Goal: Task Accomplishment & Management: Complete application form

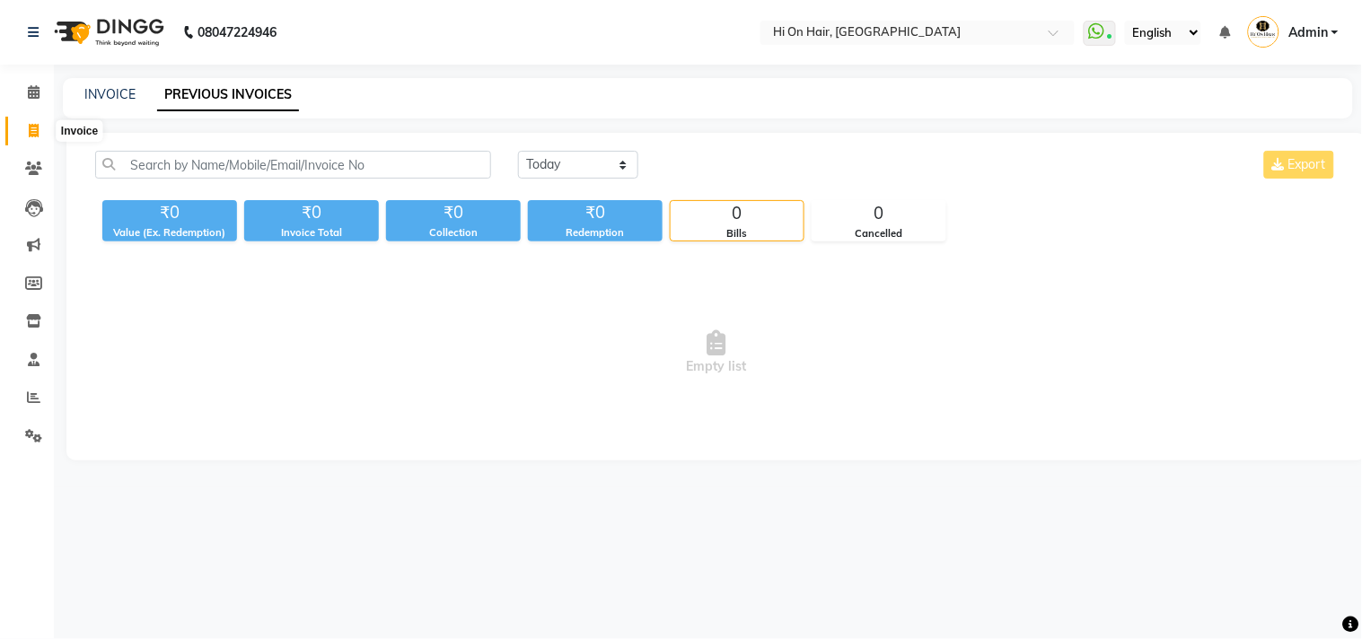
click at [24, 132] on span at bounding box center [33, 131] width 31 height 21
select select "535"
select select "service"
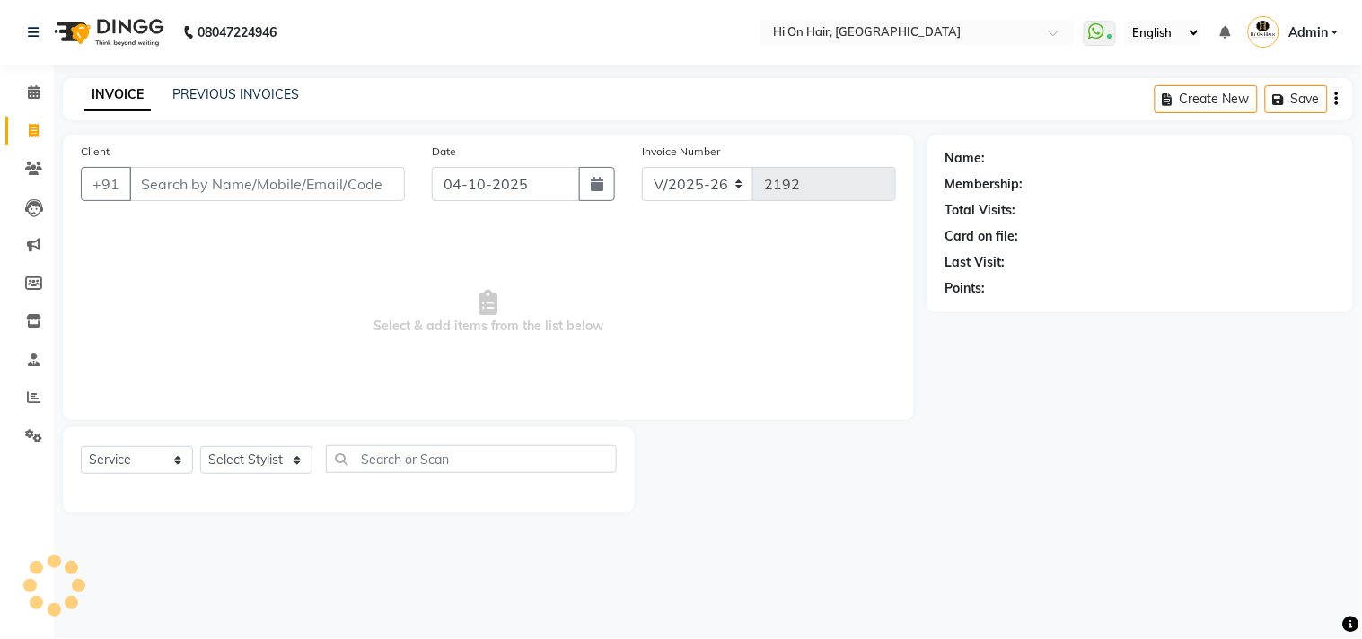
click at [150, 168] on input "Client" at bounding box center [267, 184] width 276 height 34
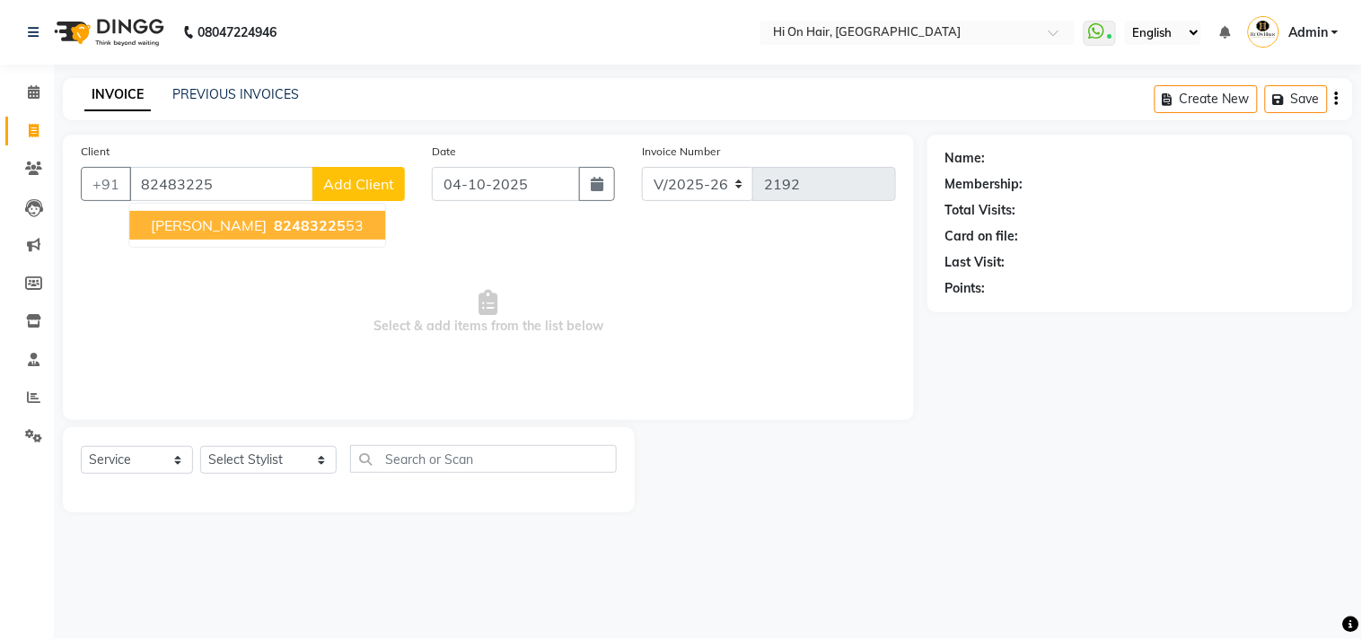
click at [274, 233] on span "82483225" at bounding box center [310, 225] width 72 height 18
type input "8248322553"
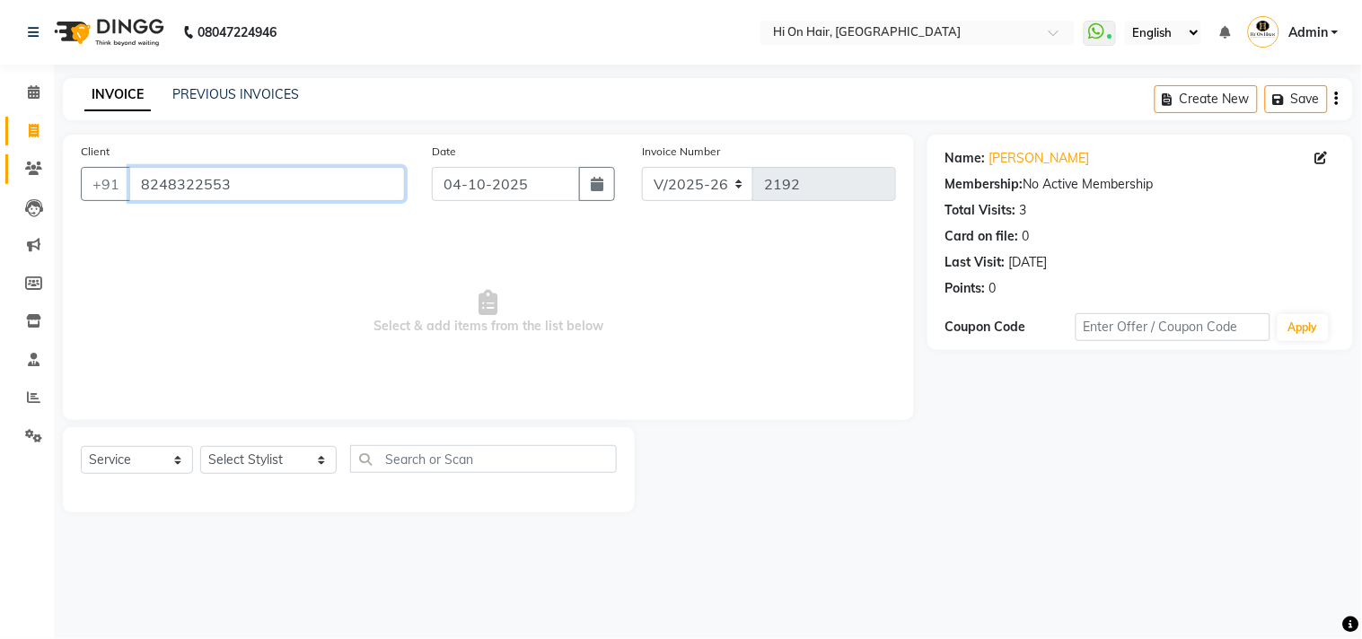
drag, startPoint x: 240, startPoint y: 183, endPoint x: 7, endPoint y: 173, distance: 232.7
click at [7, 173] on app-home "08047224946 Select Location × Hi On Hair, Palm Beach Galleria WhatsApp Status ✕…" at bounding box center [681, 269] width 1362 height 539
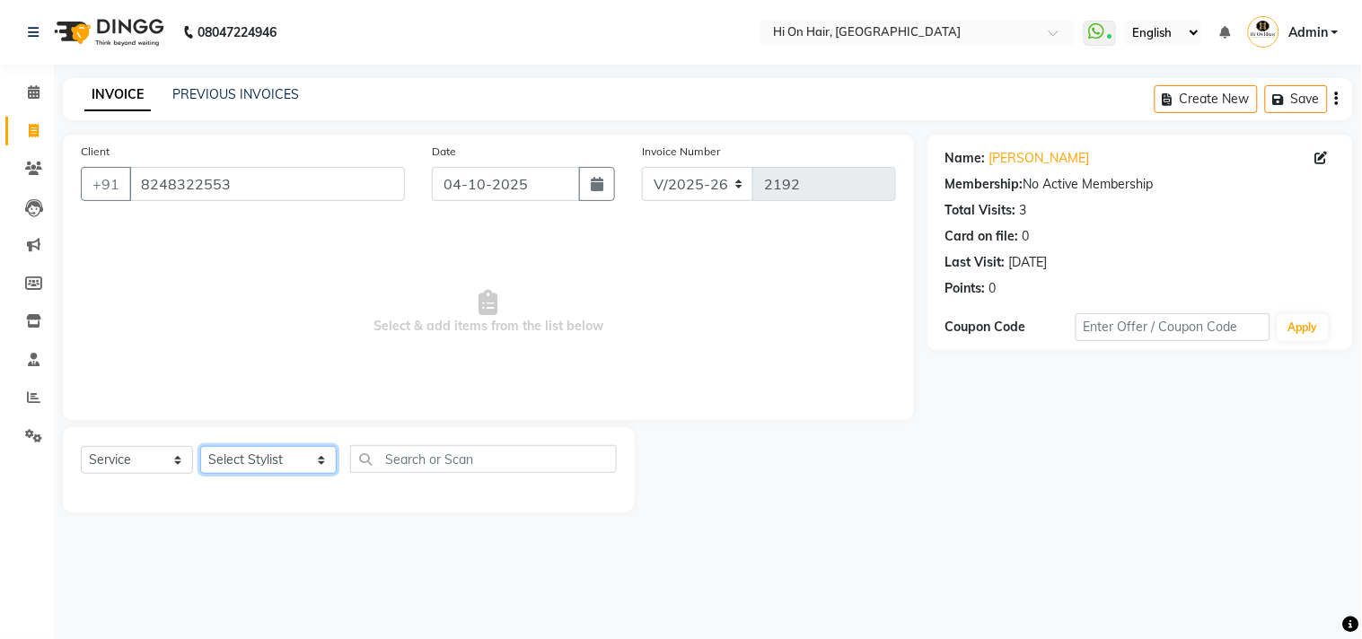
click at [284, 455] on select "Select Stylist Alim Kaldane Anwar Laskar Hi On Hair MAKYOPHI Pankaj Thakur Poon…" at bounding box center [268, 460] width 136 height 28
select select "6883"
click at [200, 447] on select "Select Stylist Alim Kaldane Anwar Laskar Hi On Hair MAKYOPHI Pankaj Thakur Poon…" at bounding box center [268, 460] width 136 height 28
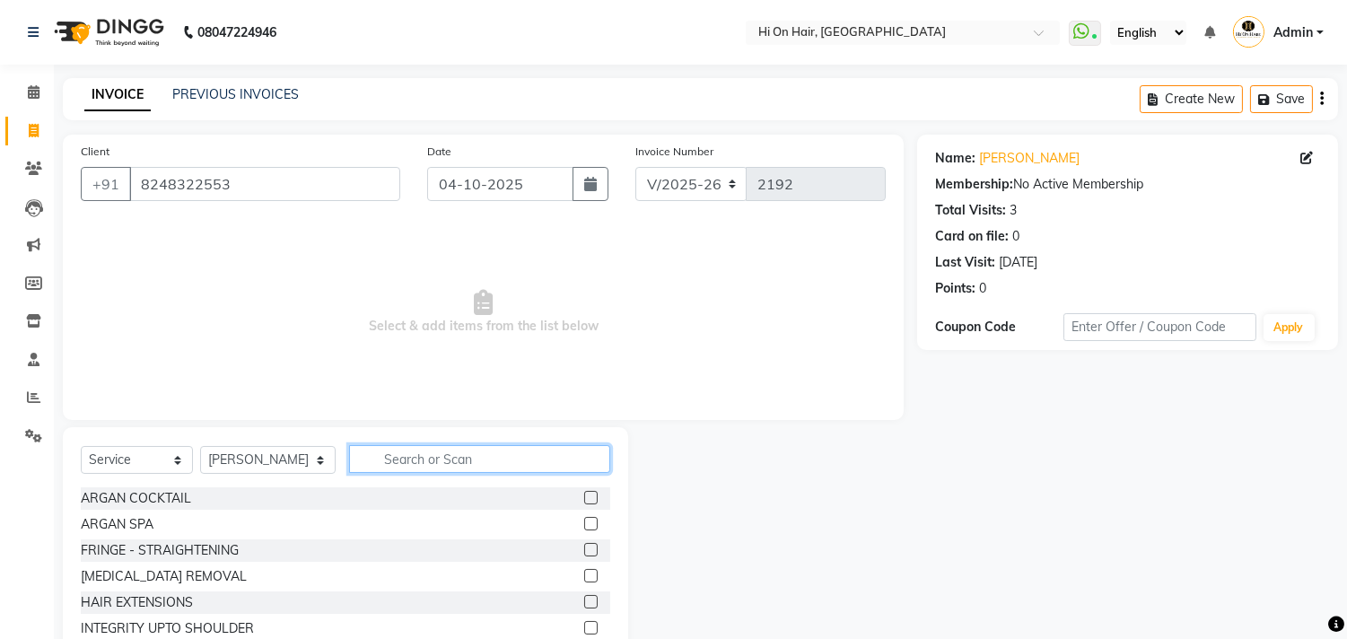
click at [450, 445] on input "text" at bounding box center [479, 459] width 261 height 28
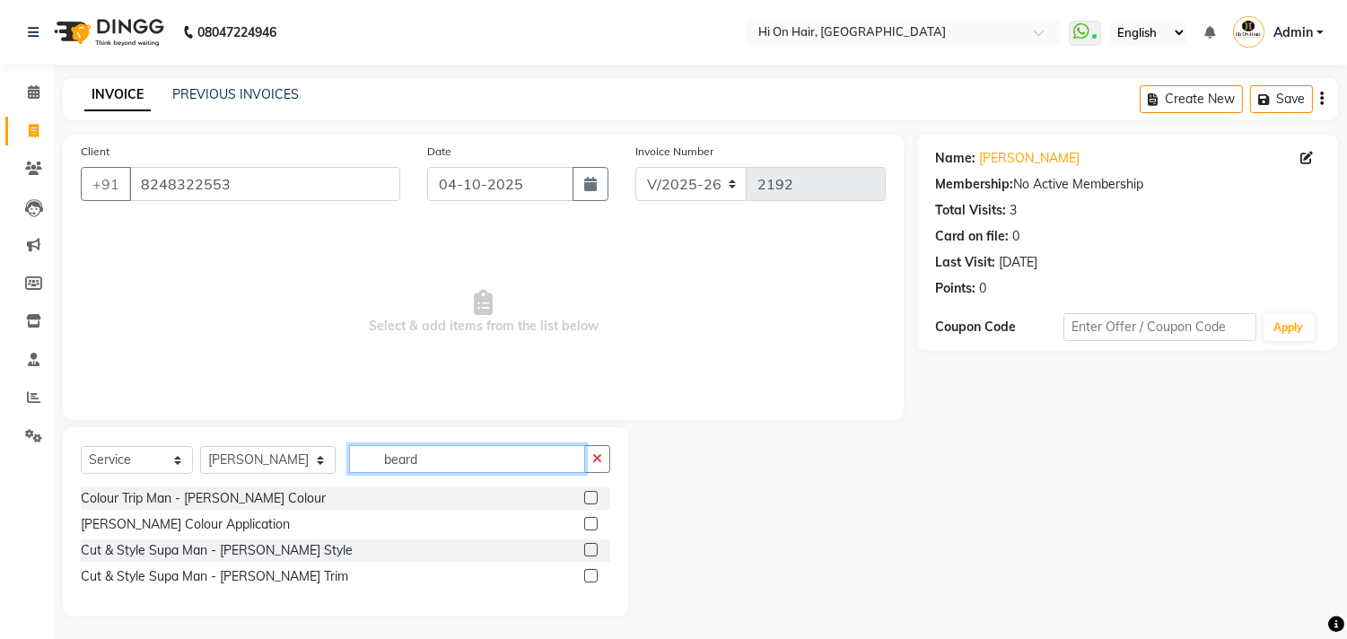
drag, startPoint x: 424, startPoint y: 469, endPoint x: 140, endPoint y: 422, distance: 287.4
click at [140, 422] on div "Client +91 8248322553 Date 04-10-2025 Invoice Number V/2025 V/2025-26 2192 Sele…" at bounding box center [483, 376] width 868 height 482
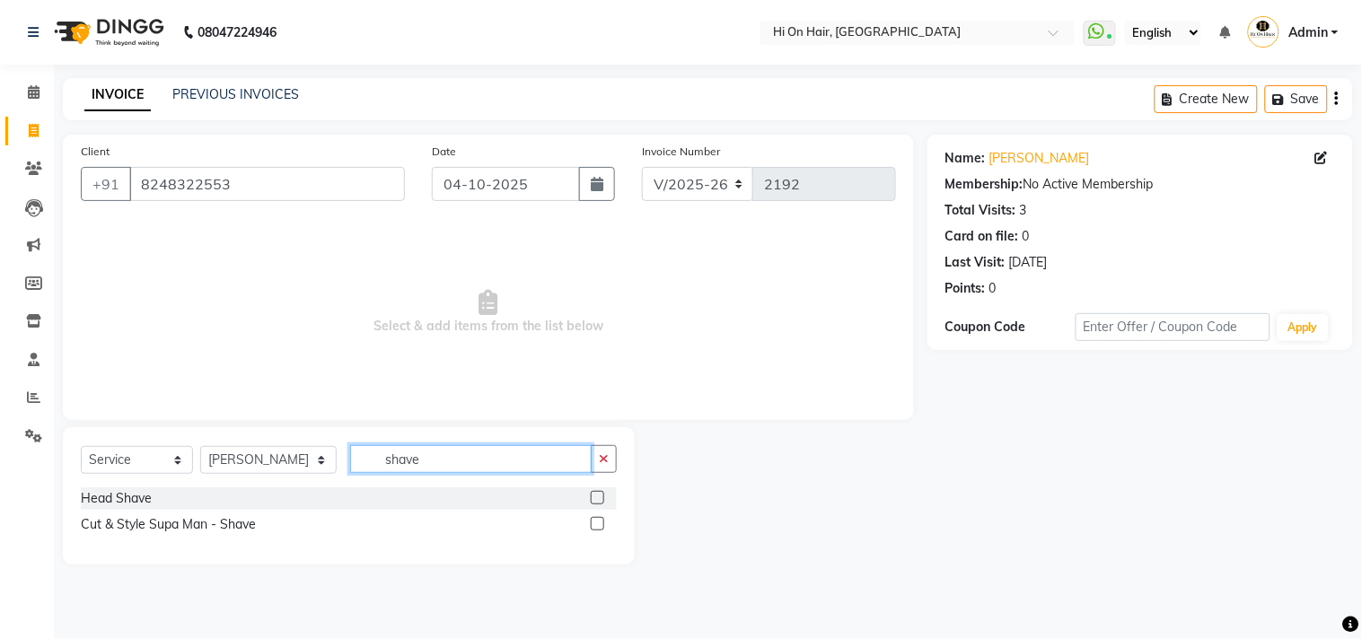
type input "shave"
click at [597, 525] on label at bounding box center [597, 523] width 13 height 13
click at [597, 525] on input "checkbox" at bounding box center [597, 525] width 12 height 12
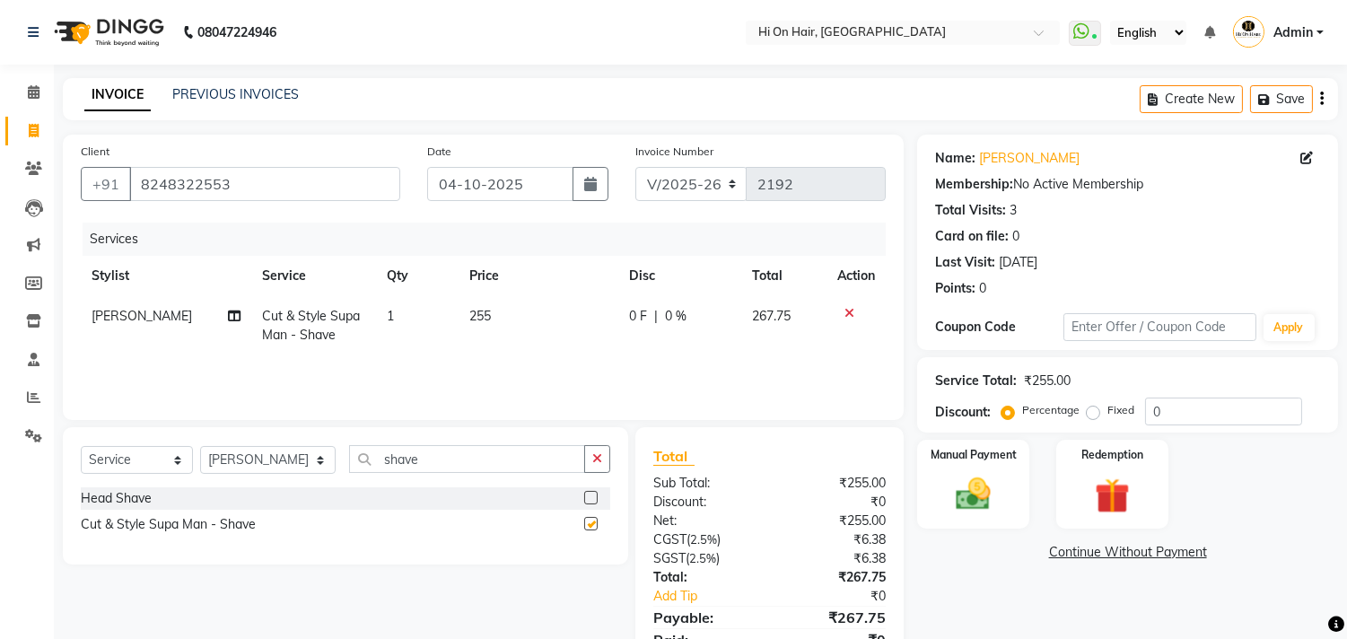
checkbox input "false"
click at [496, 341] on td "255" at bounding box center [539, 325] width 160 height 59
select select "6883"
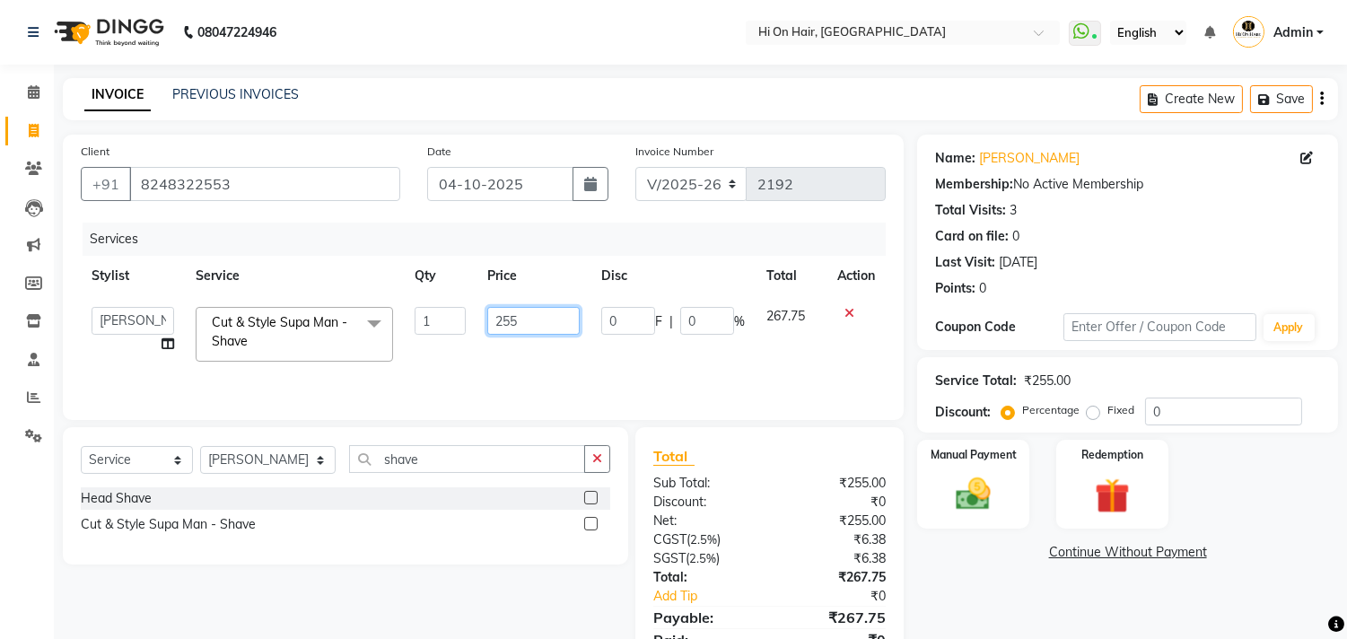
drag, startPoint x: 549, startPoint y: 314, endPoint x: 693, endPoint y: 386, distance: 160.6
click at [266, 328] on tr "Alim Kaldane Anwar Laskar Hi On Hair MAKYOPHI Pankaj Thakur Poonam Nalawade Raa…" at bounding box center [483, 334] width 805 height 76
click at [836, 363] on div "Services Stylist Service Qty Price Disc Total Action Alim Kaldane Anwar Laskar …" at bounding box center [483, 313] width 805 height 180
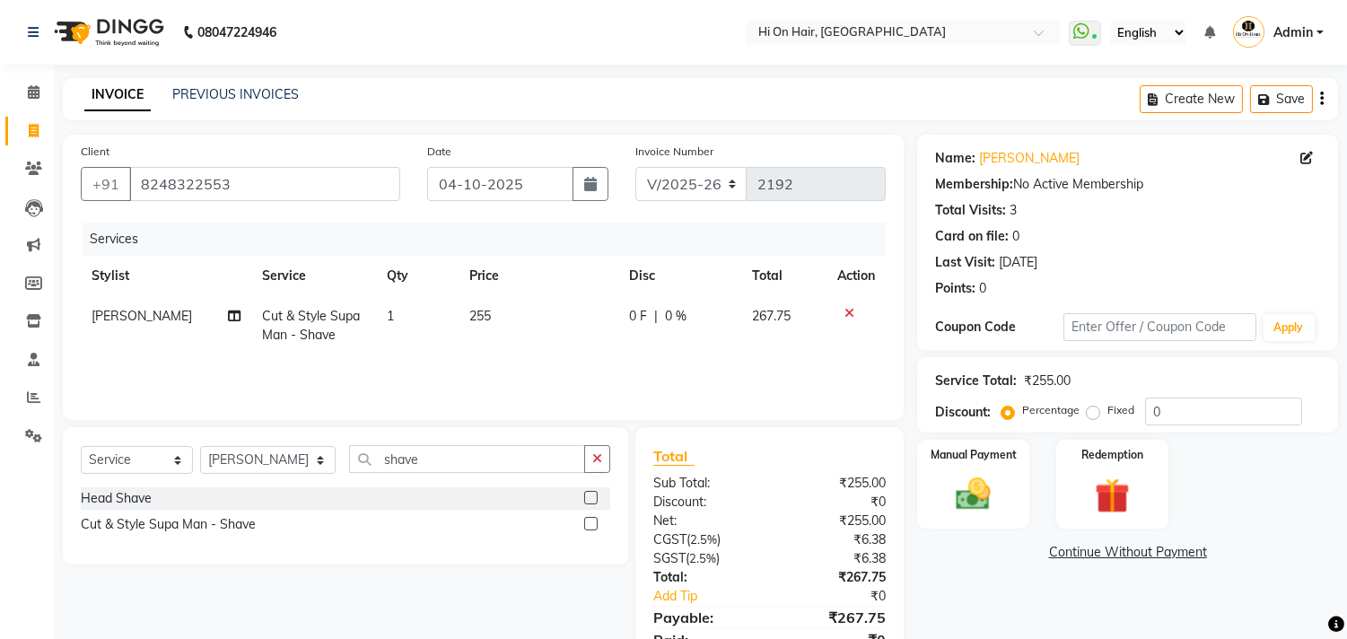
click at [1141, 407] on div "Percentage Fixed" at bounding box center [1075, 410] width 140 height 23
click at [1145, 407] on input "0" at bounding box center [1223, 412] width 157 height 28
type input "20"
click at [583, 347] on td "255" at bounding box center [539, 325] width 160 height 59
select select "6883"
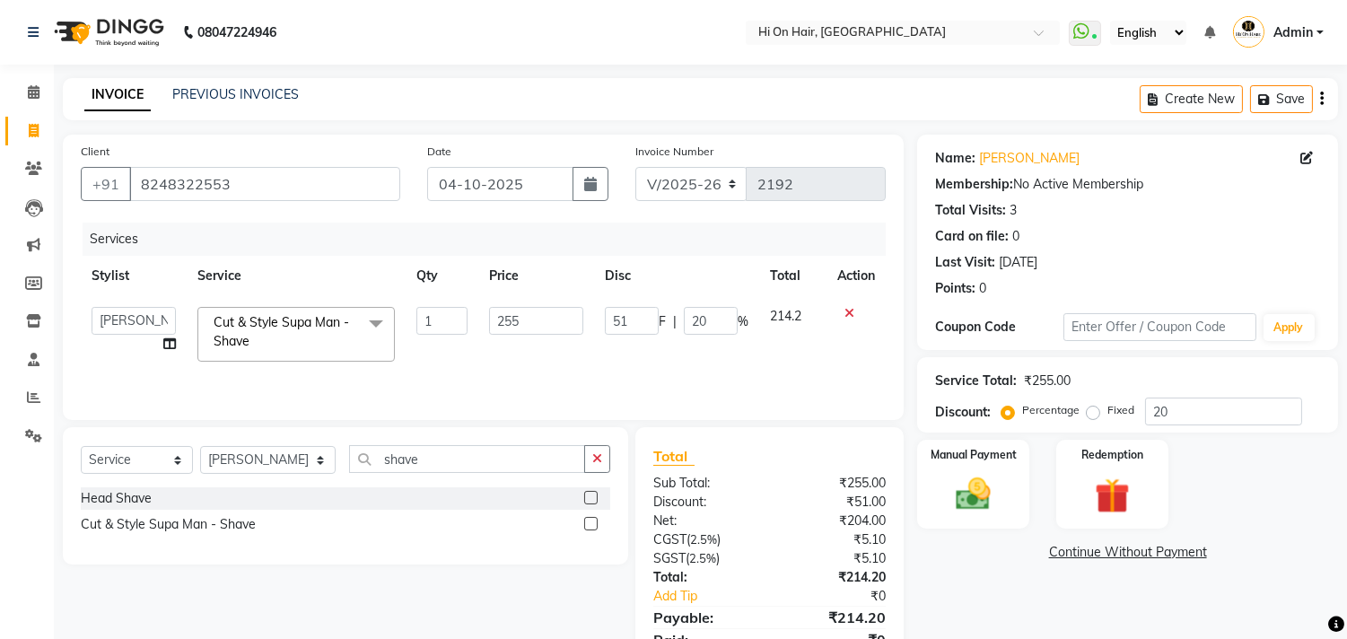
click at [649, 355] on td "51 F | 20 %" at bounding box center [676, 334] width 165 height 76
drag, startPoint x: 713, startPoint y: 314, endPoint x: 465, endPoint y: 292, distance: 248.7
click at [465, 292] on table "Stylist Service Qty Price Disc Total Action Alim Kaldane Anwar Laskar Hi On Hai…" at bounding box center [483, 314] width 805 height 117
type input "10"
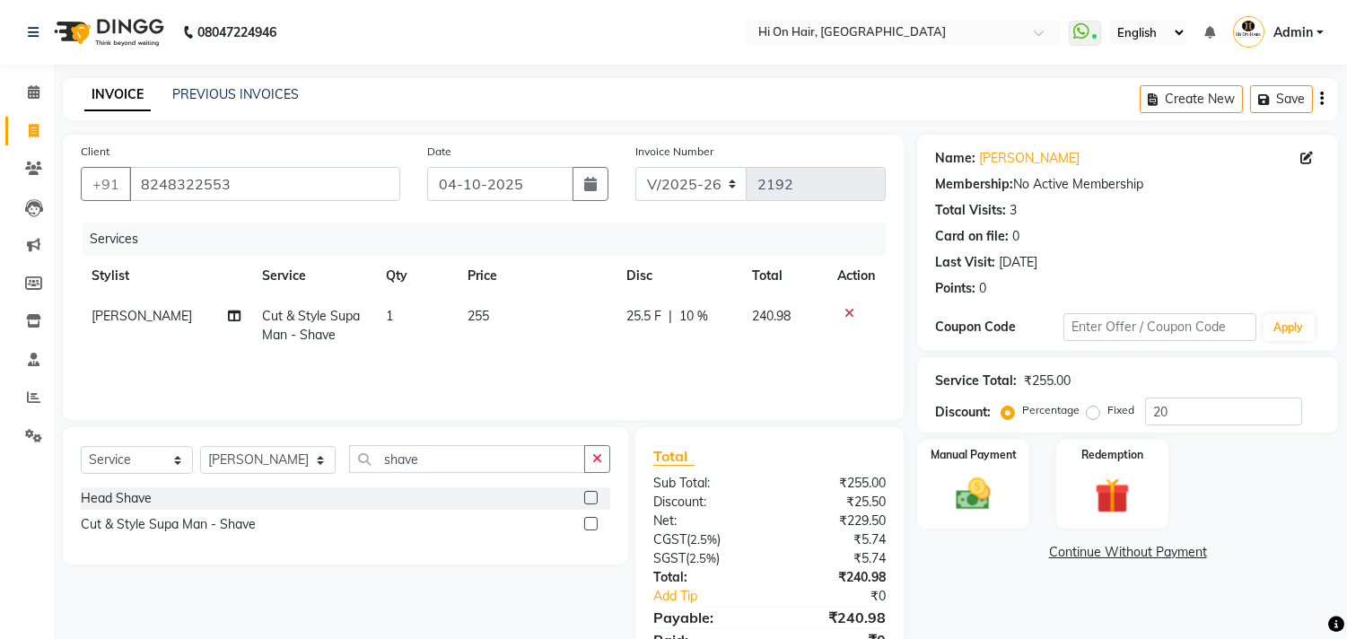
click at [671, 381] on div "Services Stylist Service Qty Price Disc Total Action Zeeshan Salmani Cut & Styl…" at bounding box center [483, 313] width 805 height 180
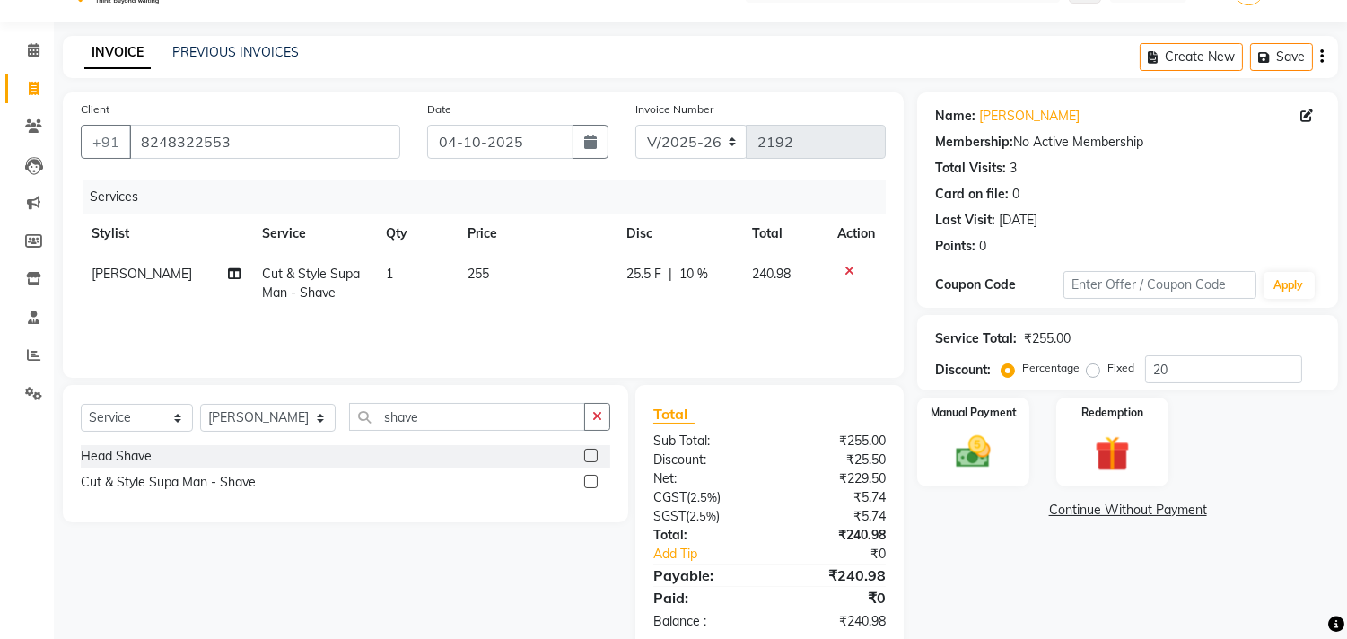
scroll to position [78, 0]
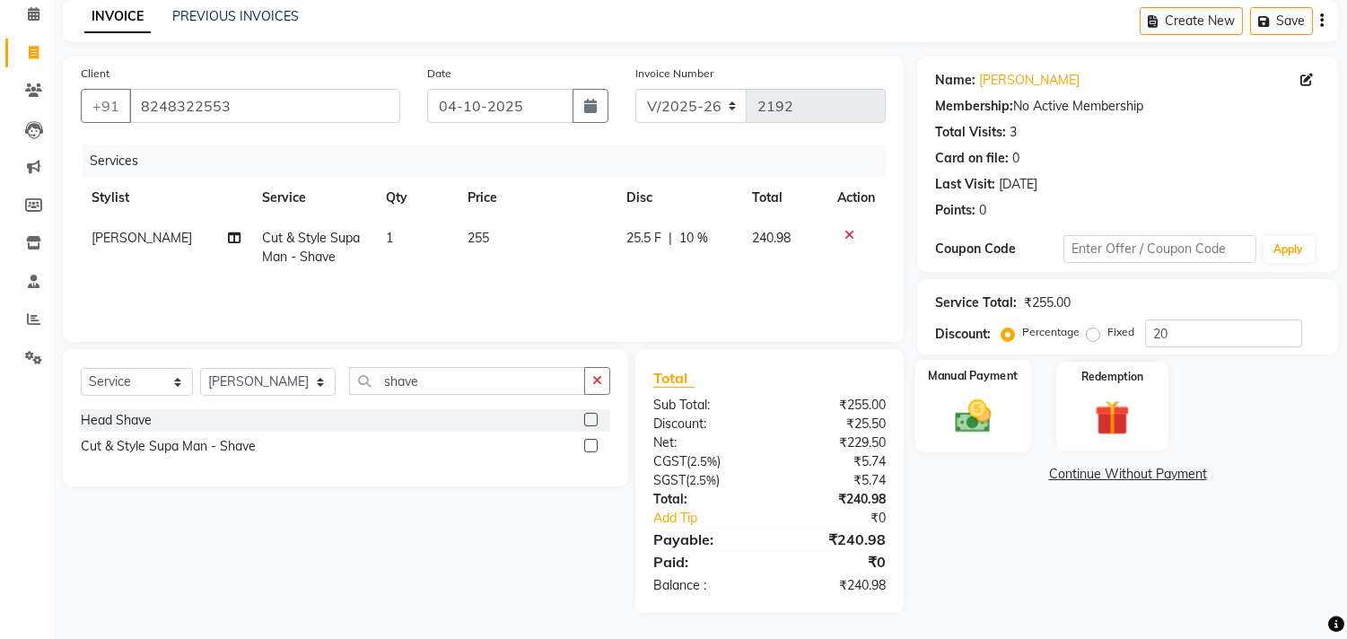
click at [998, 424] on img at bounding box center [973, 417] width 59 height 42
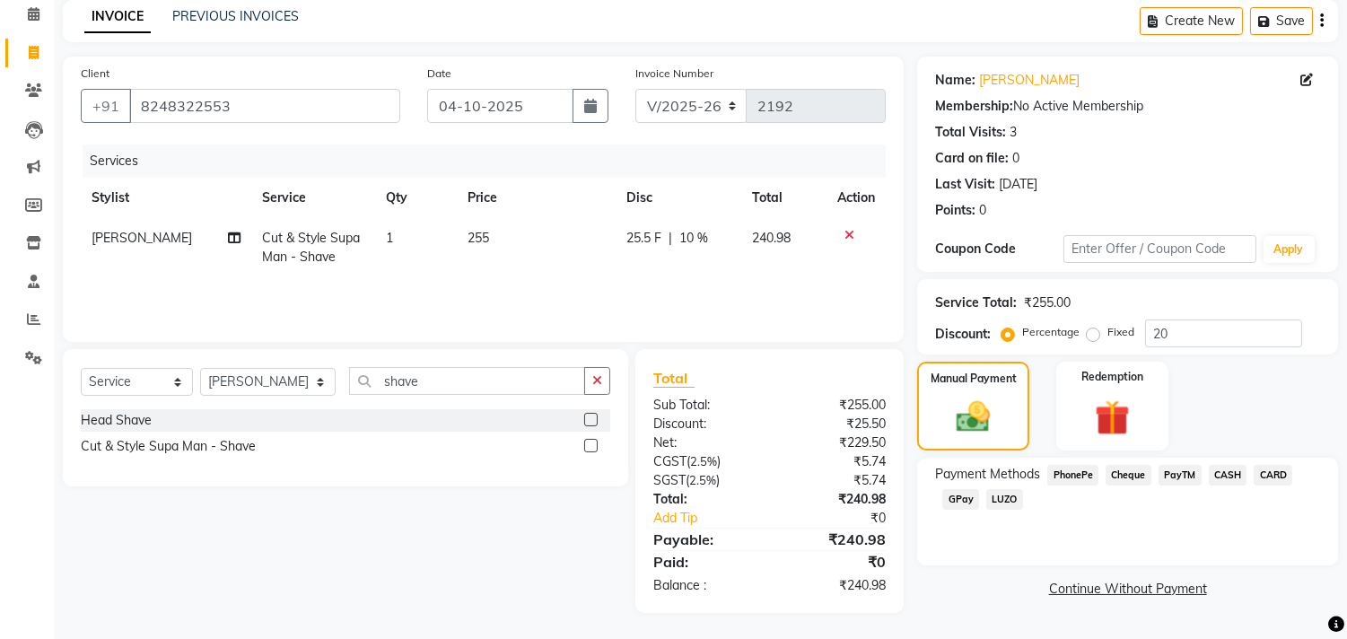
click at [592, 269] on td "255" at bounding box center [536, 247] width 159 height 59
select select "6883"
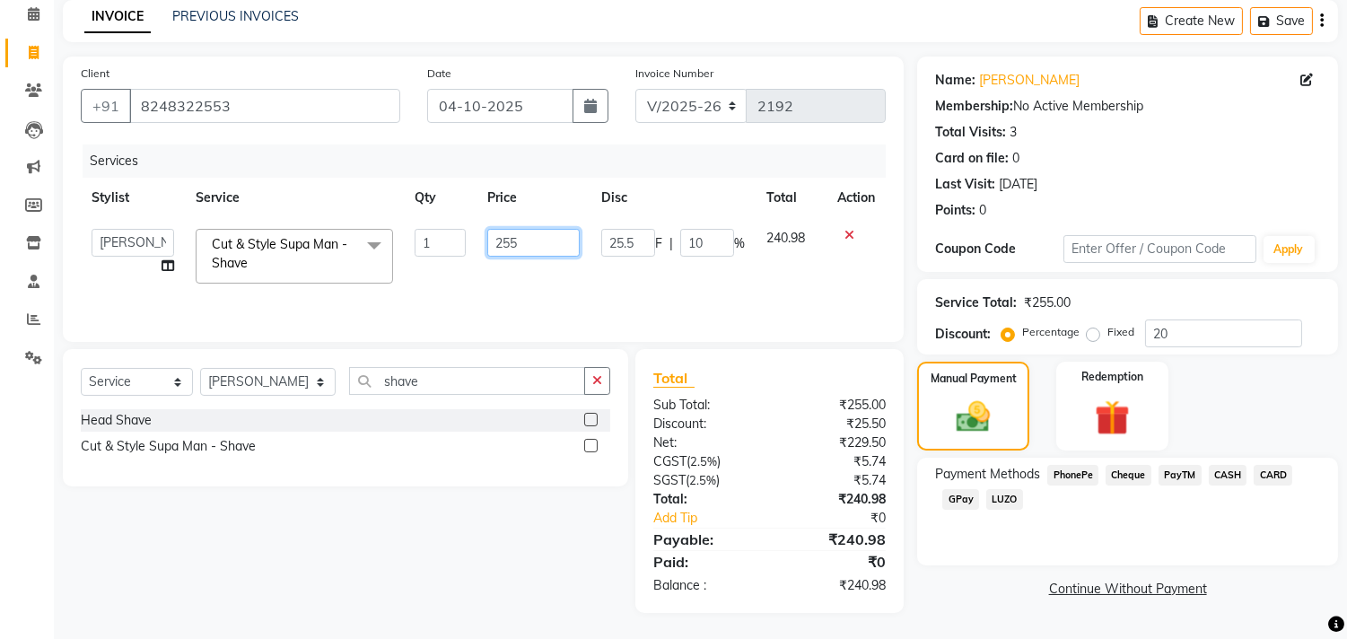
click at [557, 248] on input "255" at bounding box center [533, 243] width 92 height 28
type input "254"
click at [537, 283] on div "Services Stylist Service Qty Price Disc Total Action Alim Kaldane Anwar Laskar …" at bounding box center [483, 235] width 805 height 180
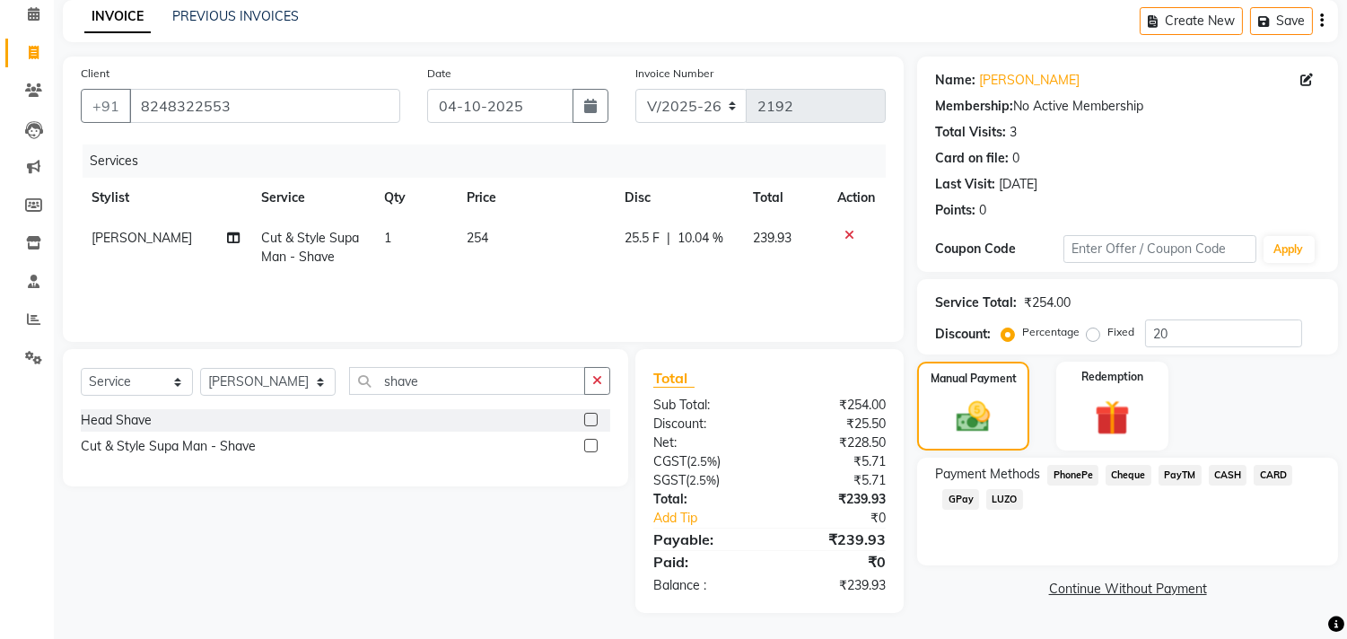
click at [668, 251] on td "25.5 F | 10.04 %" at bounding box center [678, 247] width 128 height 59
select select "6883"
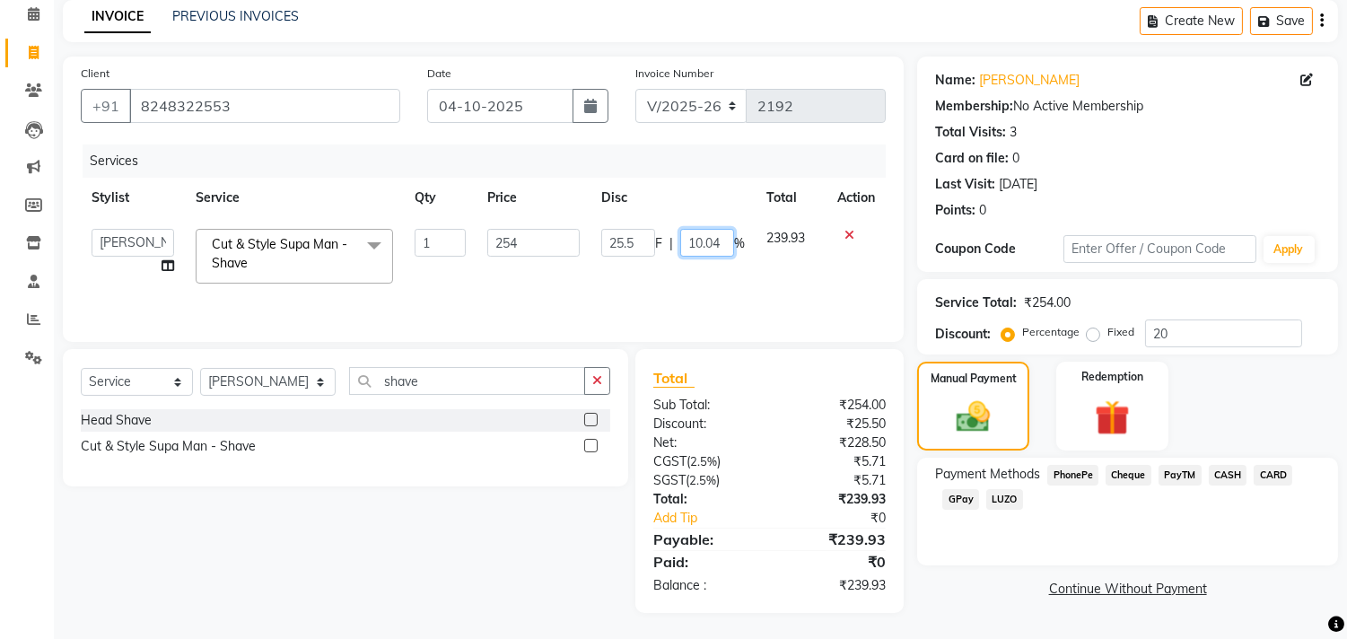
click at [703, 242] on input "10.04" at bounding box center [707, 243] width 54 height 28
type input "10"
click at [657, 281] on div "Services Stylist Service Qty Price Disc Total Action Alim Kaldane Anwar Laskar …" at bounding box center [483, 235] width 805 height 180
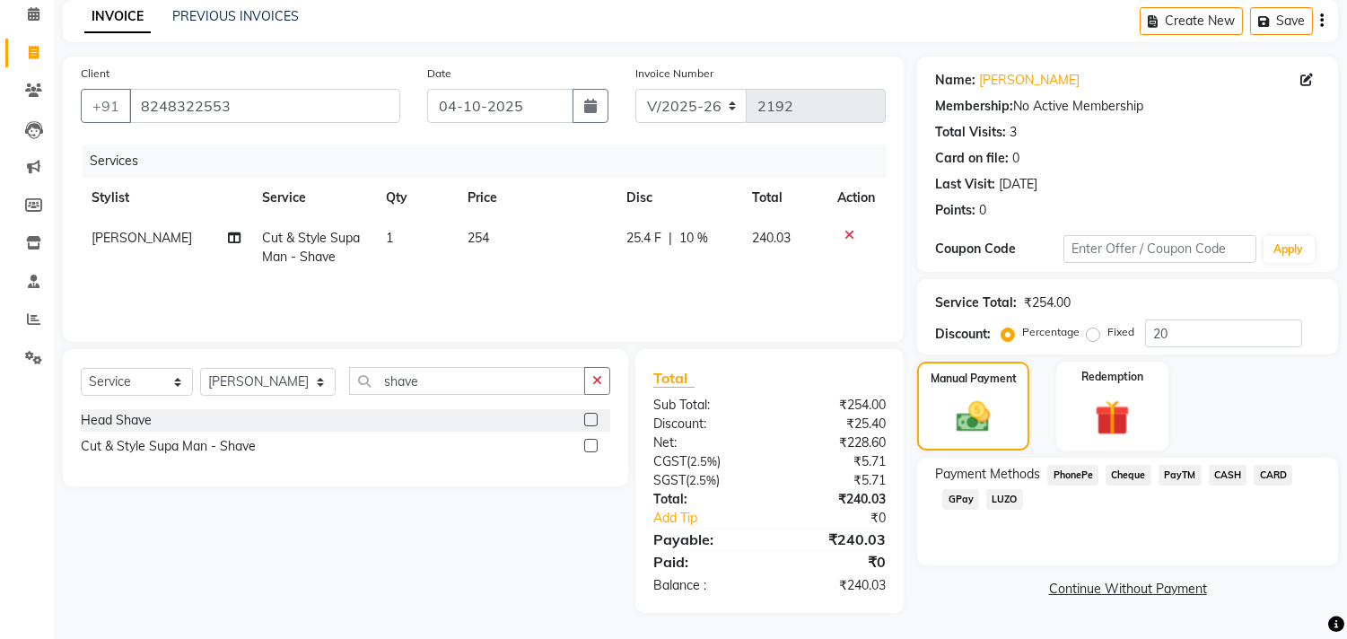
click at [962, 503] on span "GPay" at bounding box center [960, 499] width 37 height 21
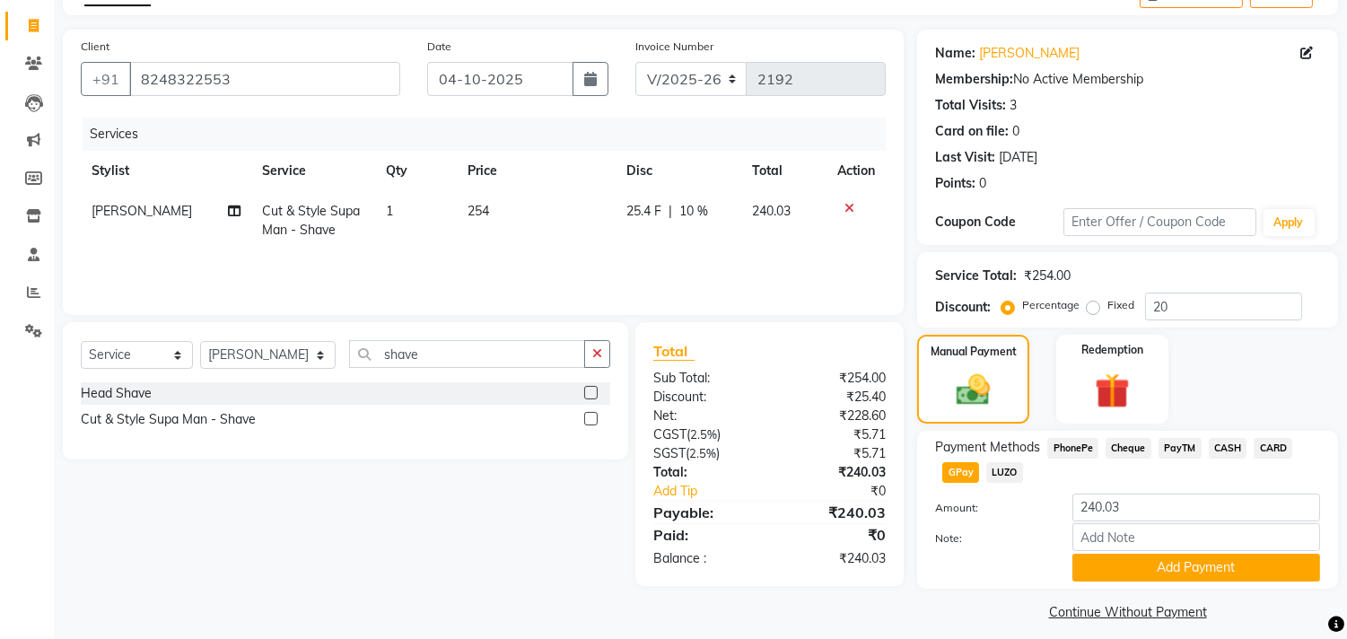
scroll to position [118, 0]
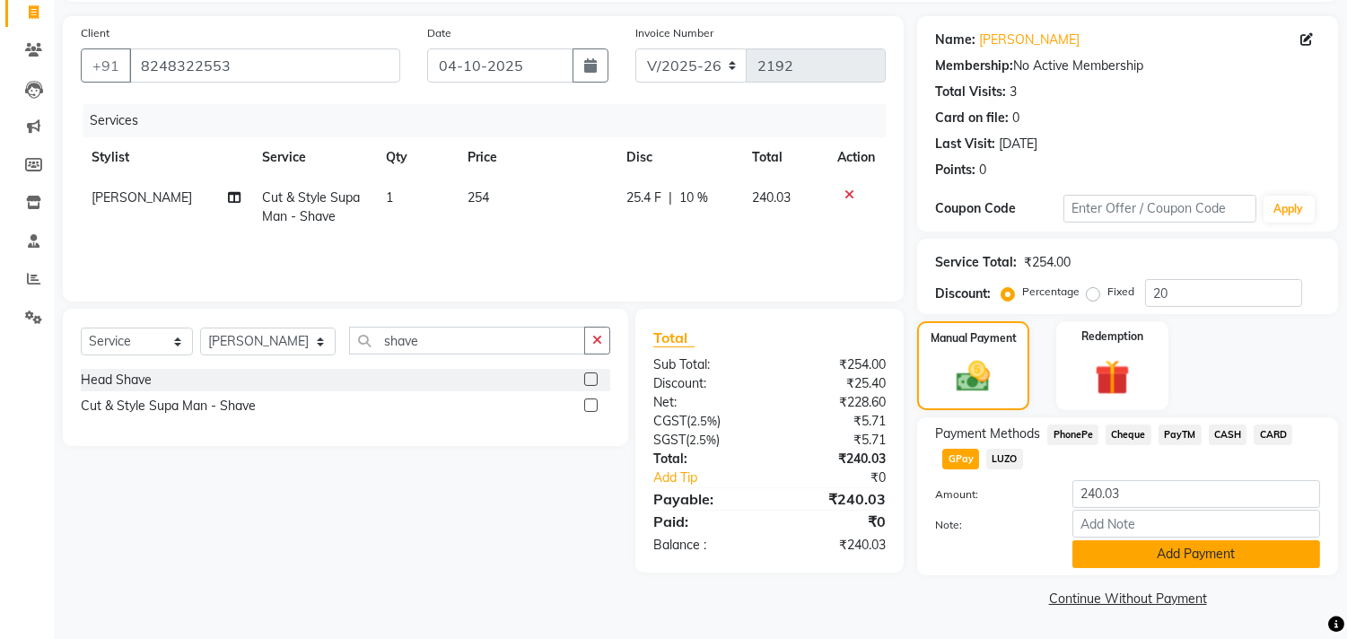
click at [1092, 549] on button "Add Payment" at bounding box center [1197, 554] width 248 height 28
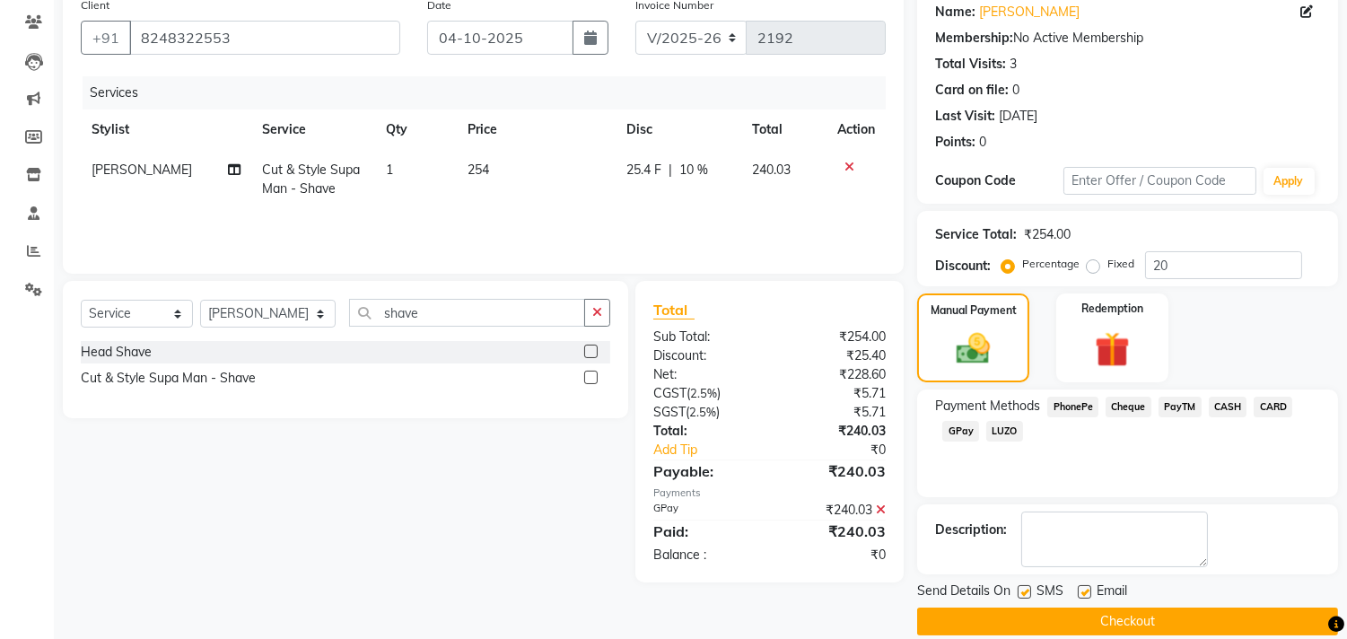
scroll to position [168, 0]
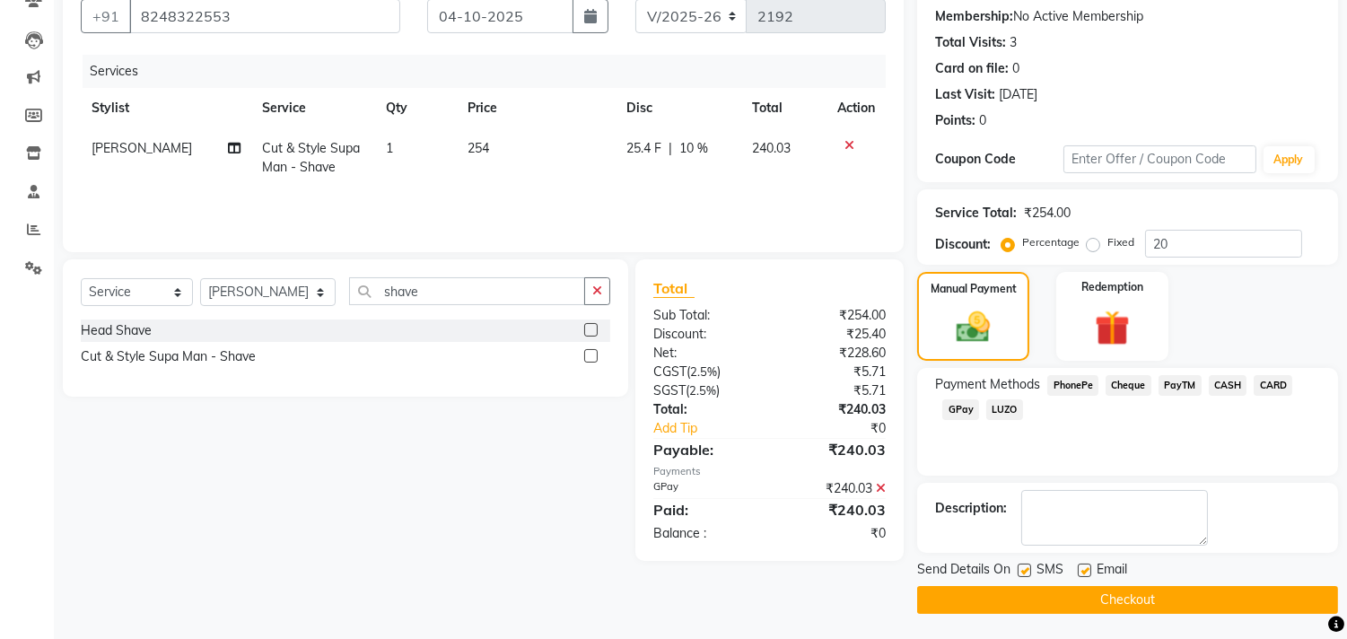
click at [1083, 568] on label at bounding box center [1084, 570] width 13 height 13
click at [1083, 568] on input "checkbox" at bounding box center [1084, 571] width 12 height 12
checkbox input "false"
click at [1248, 571] on div "Send Details On SMS Email" at bounding box center [1127, 571] width 421 height 22
click at [1217, 607] on button "Checkout" at bounding box center [1127, 600] width 421 height 28
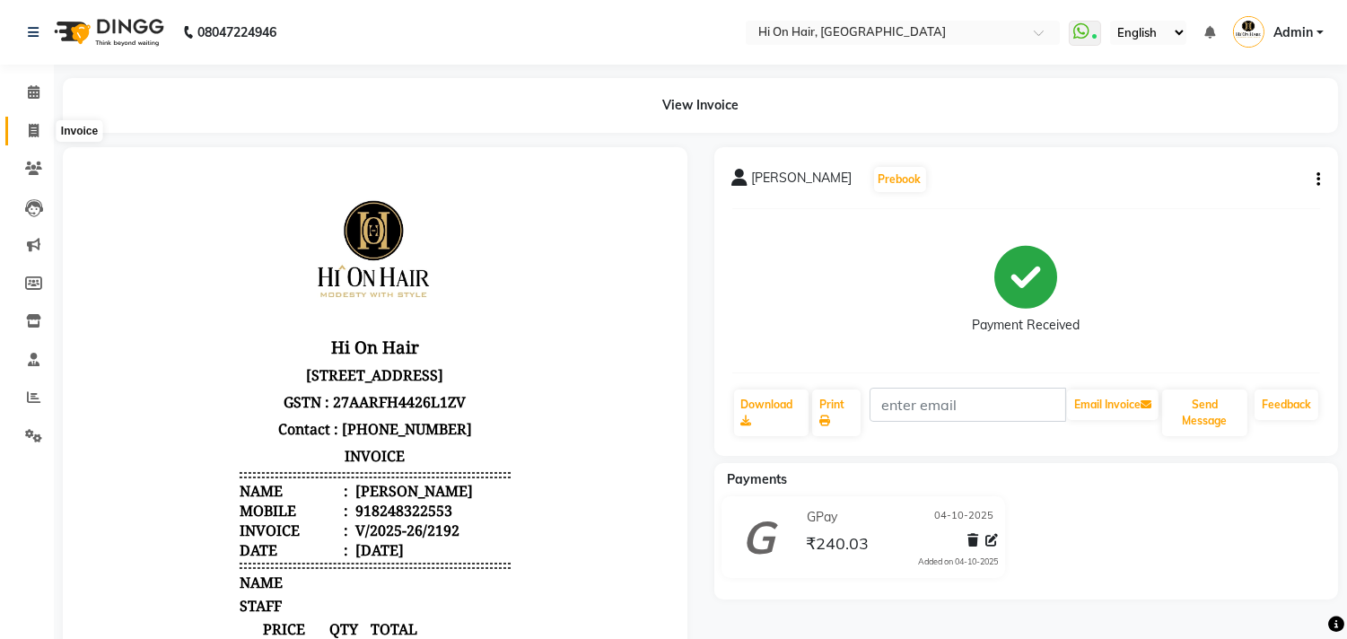
click at [23, 121] on span at bounding box center [33, 131] width 31 height 21
select select "535"
select select "service"
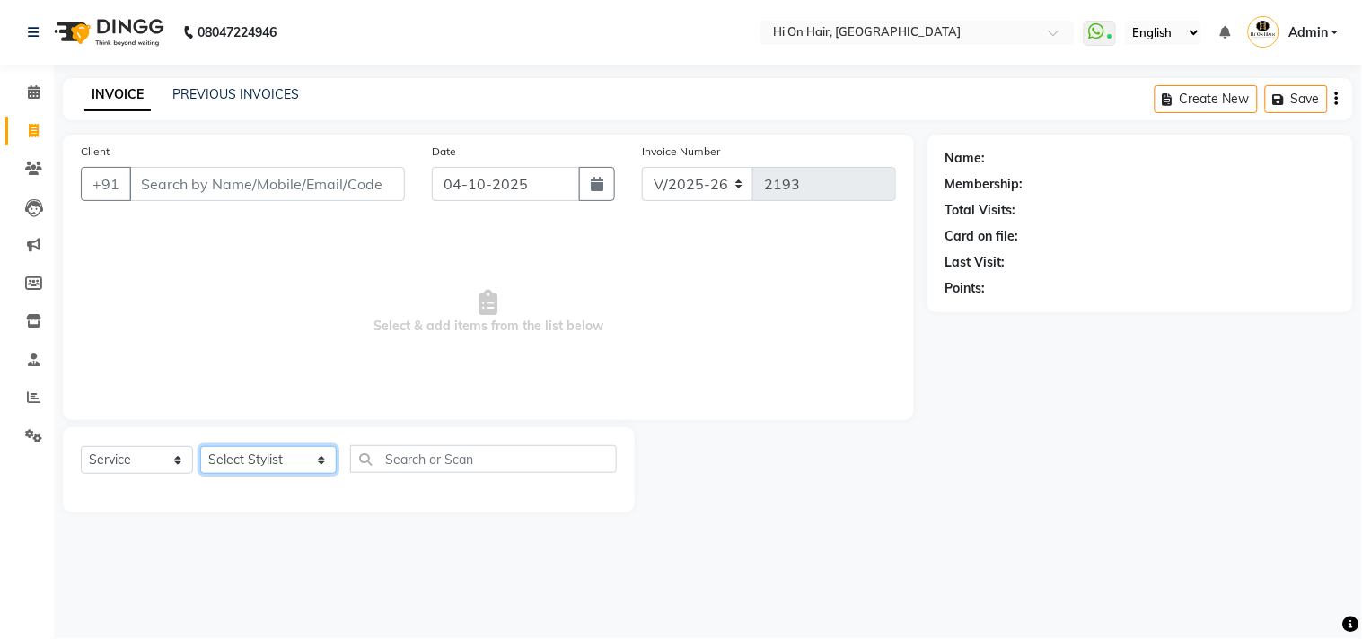
click at [231, 465] on select "Select Stylist Alim Kaldane Anwar Laskar Hi On Hair MAKYOPHI Pankaj Thakur Poon…" at bounding box center [268, 460] width 136 height 28
select select "20990"
click at [200, 447] on select "Select Stylist Alim Kaldane Anwar Laskar Hi On Hair MAKYOPHI Pankaj Thakur Poon…" at bounding box center [268, 460] width 136 height 28
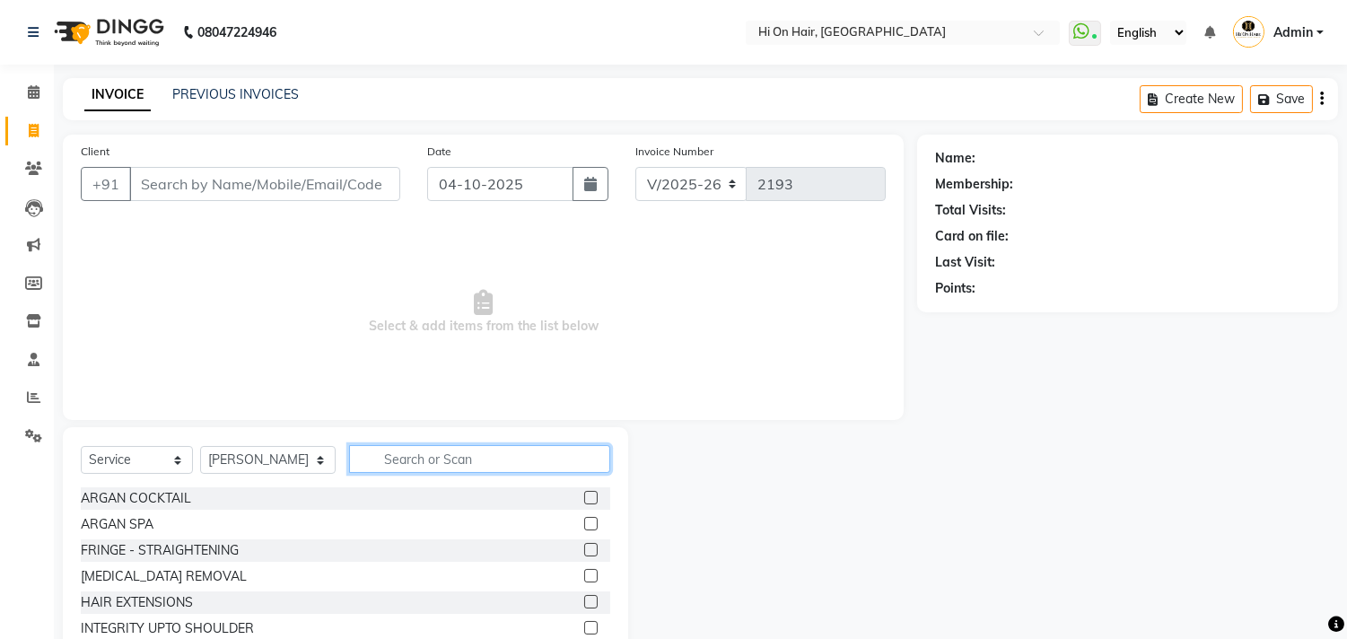
click at [426, 454] on input "text" at bounding box center [479, 459] width 261 height 28
type input "h"
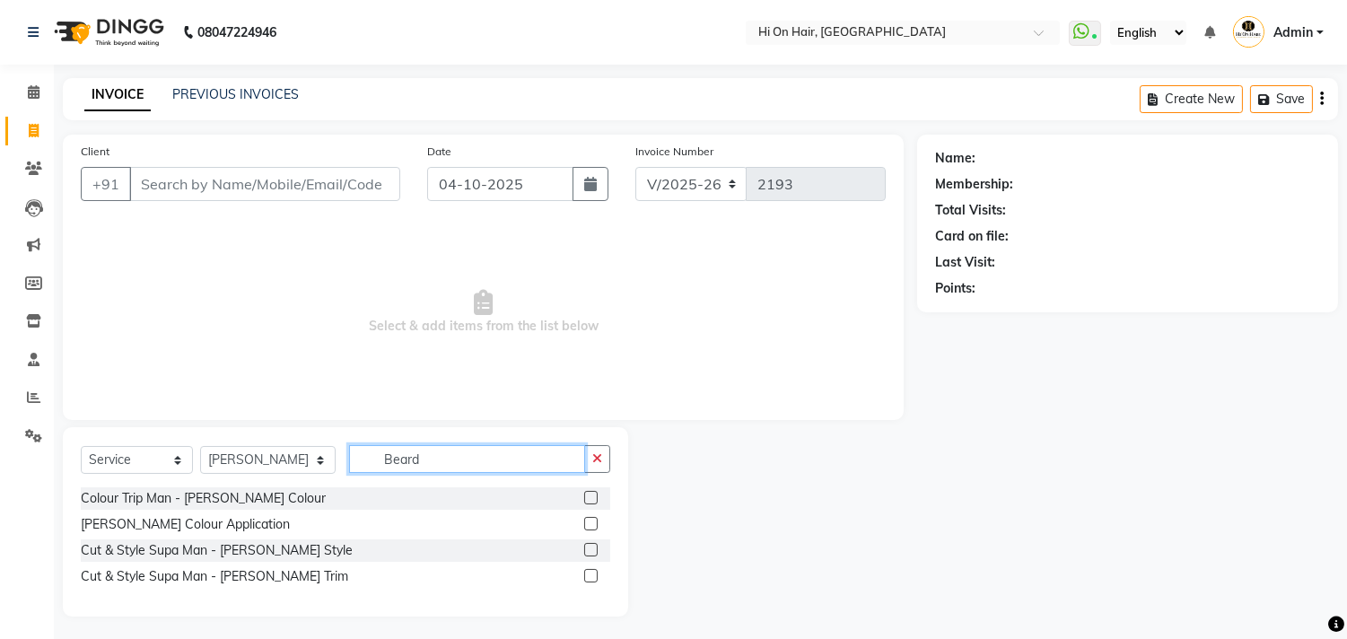
type input "Beard"
click at [589, 552] on label at bounding box center [590, 549] width 13 height 13
click at [589, 552] on input "checkbox" at bounding box center [590, 551] width 12 height 12
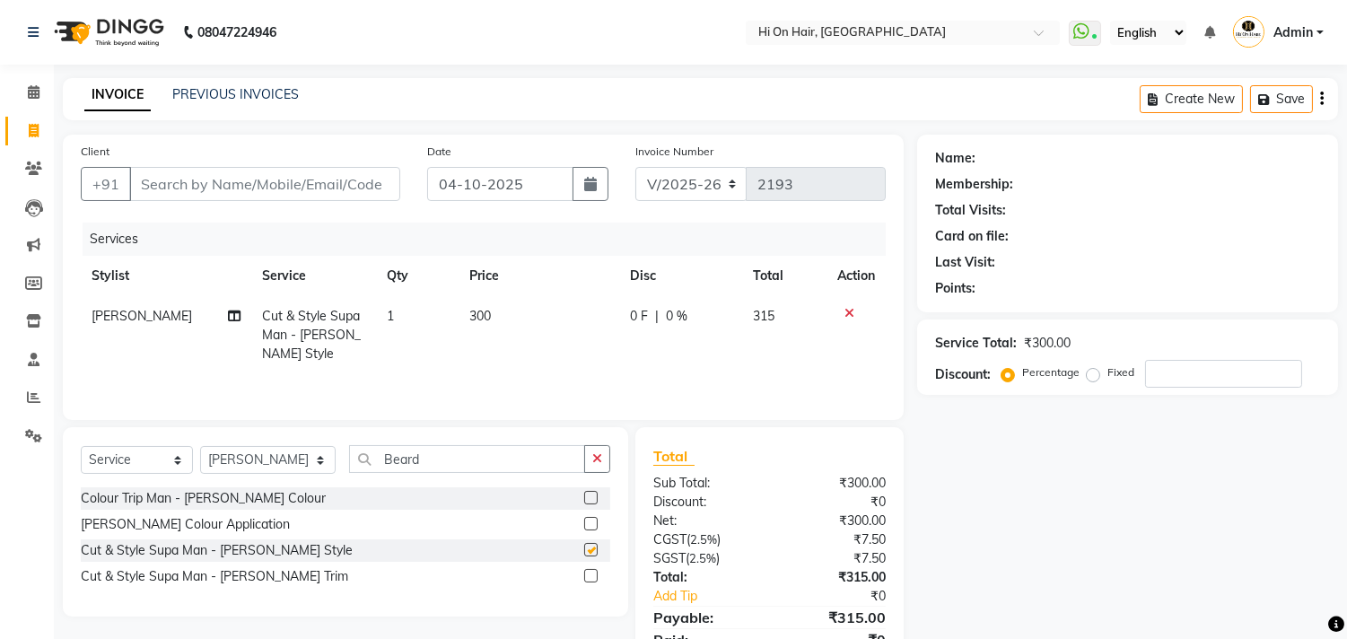
checkbox input "false"
click at [488, 332] on td "300" at bounding box center [539, 335] width 161 height 78
select select "20990"
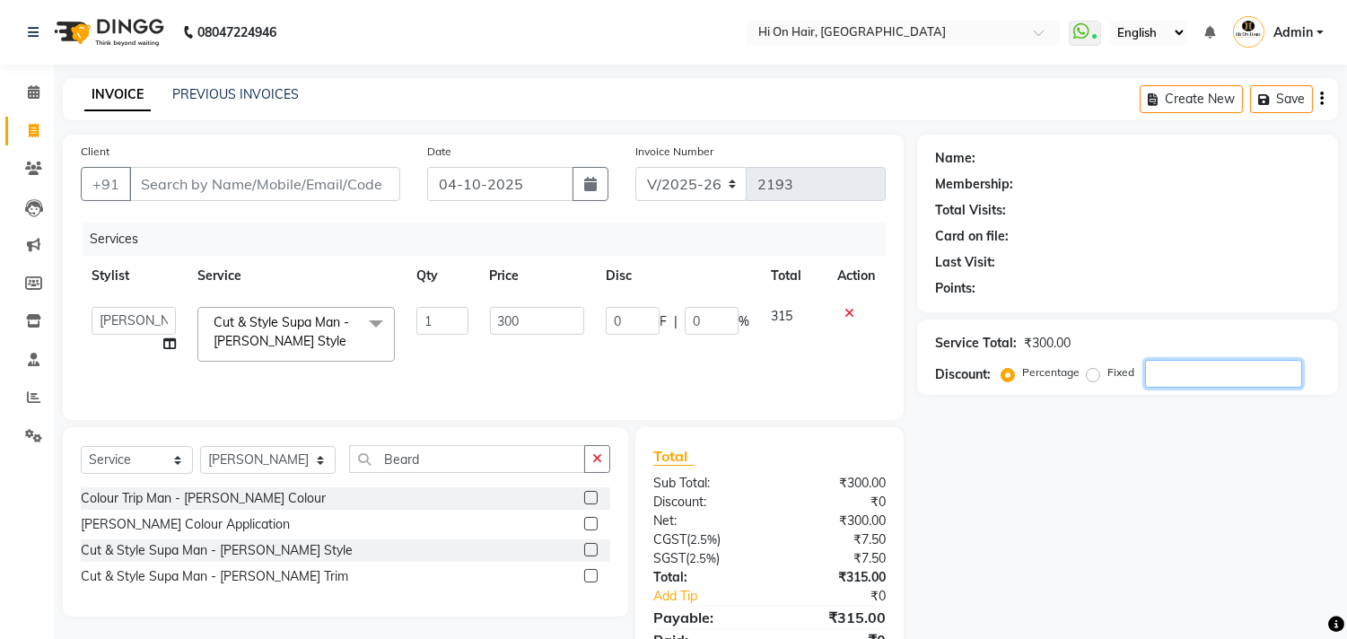
click at [1155, 372] on input "number" at bounding box center [1223, 374] width 157 height 28
type input "2"
type input "6"
type input "2"
type input "20"
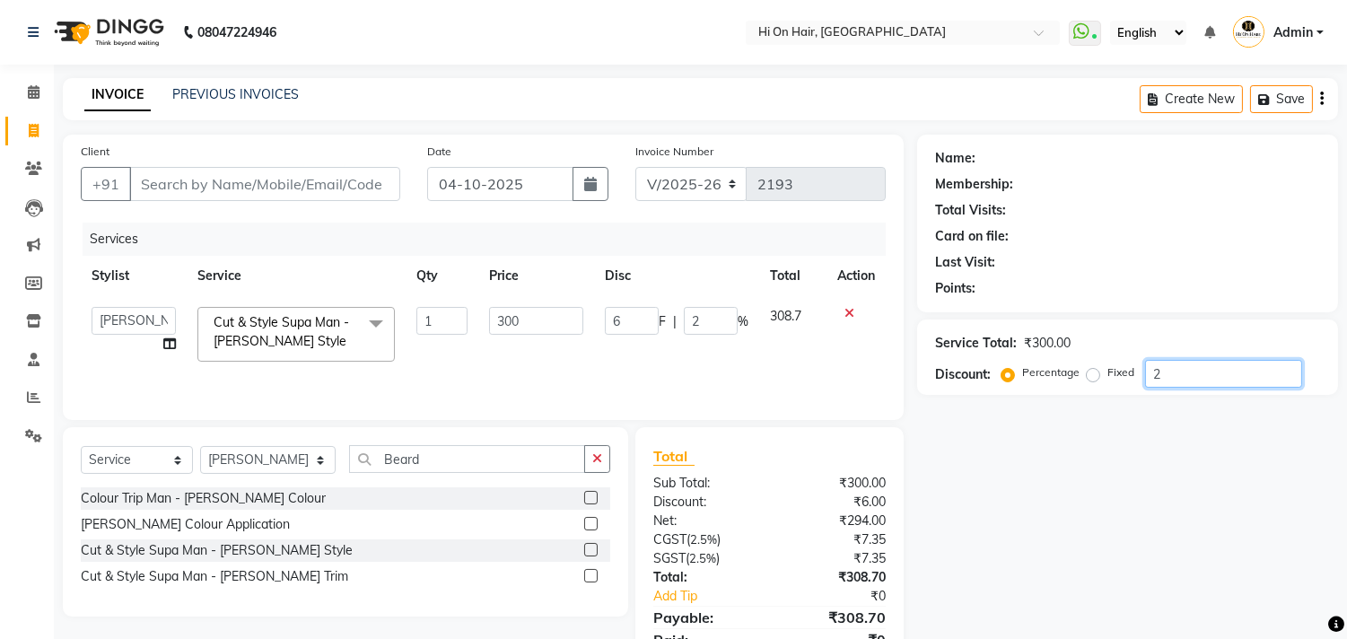
type input "60"
type input "20"
drag, startPoint x: 1183, startPoint y: 381, endPoint x: 784, endPoint y: 360, distance: 400.0
click at [790, 363] on div "Client +91 Date 04-10-2025 Invoice Number V/2025 V/2025-26 2193 Services Stylis…" at bounding box center [700, 413] width 1302 height 556
type input "0"
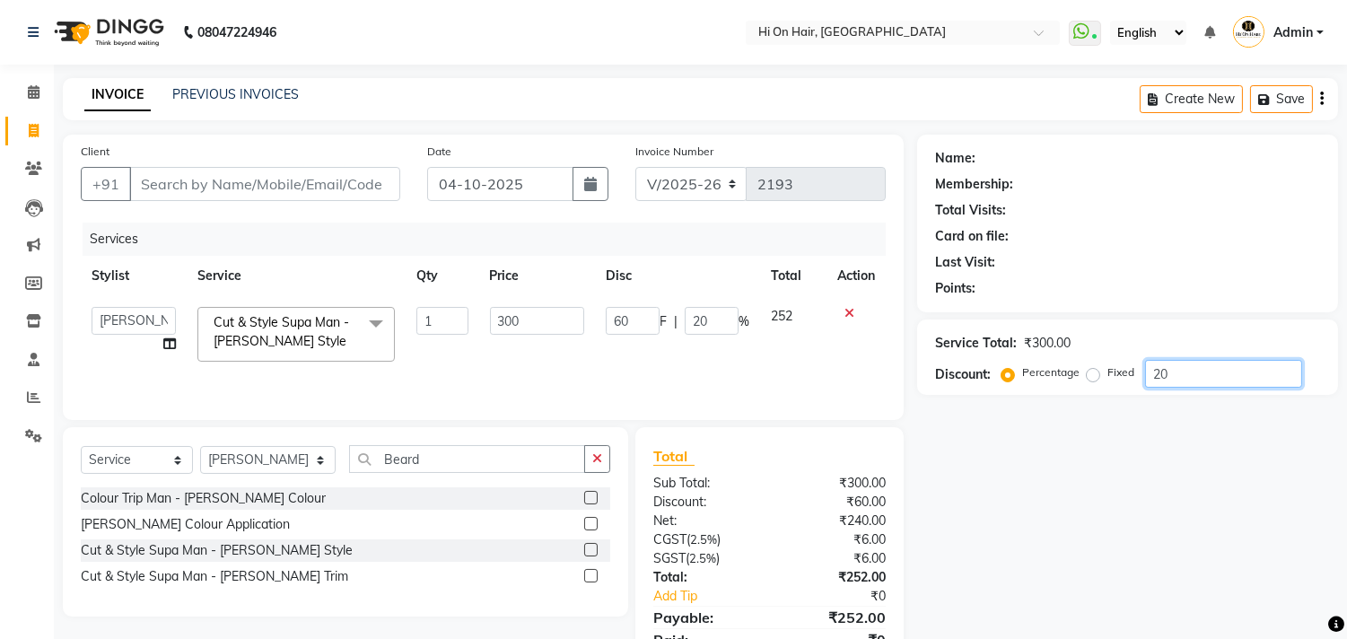
type input "0"
click at [191, 196] on input "Client" at bounding box center [264, 184] width 271 height 34
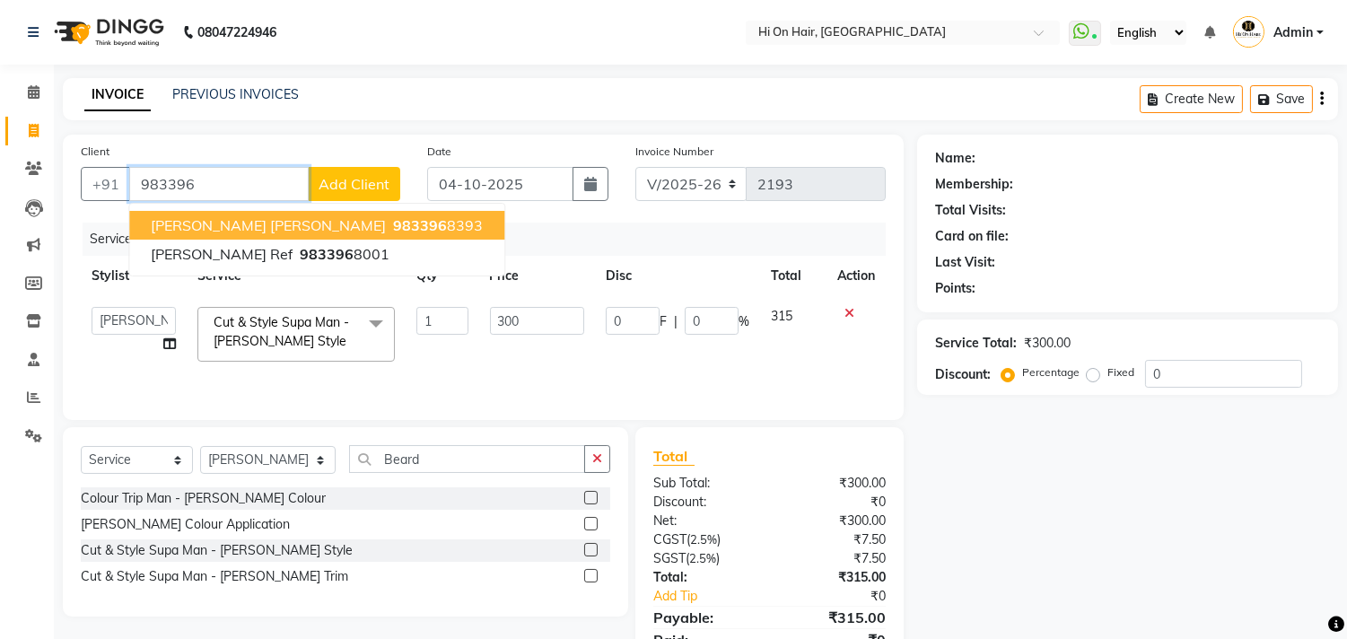
click at [250, 216] on span "NIXON DSOUZA" at bounding box center [268, 225] width 235 height 18
type input "9833968393"
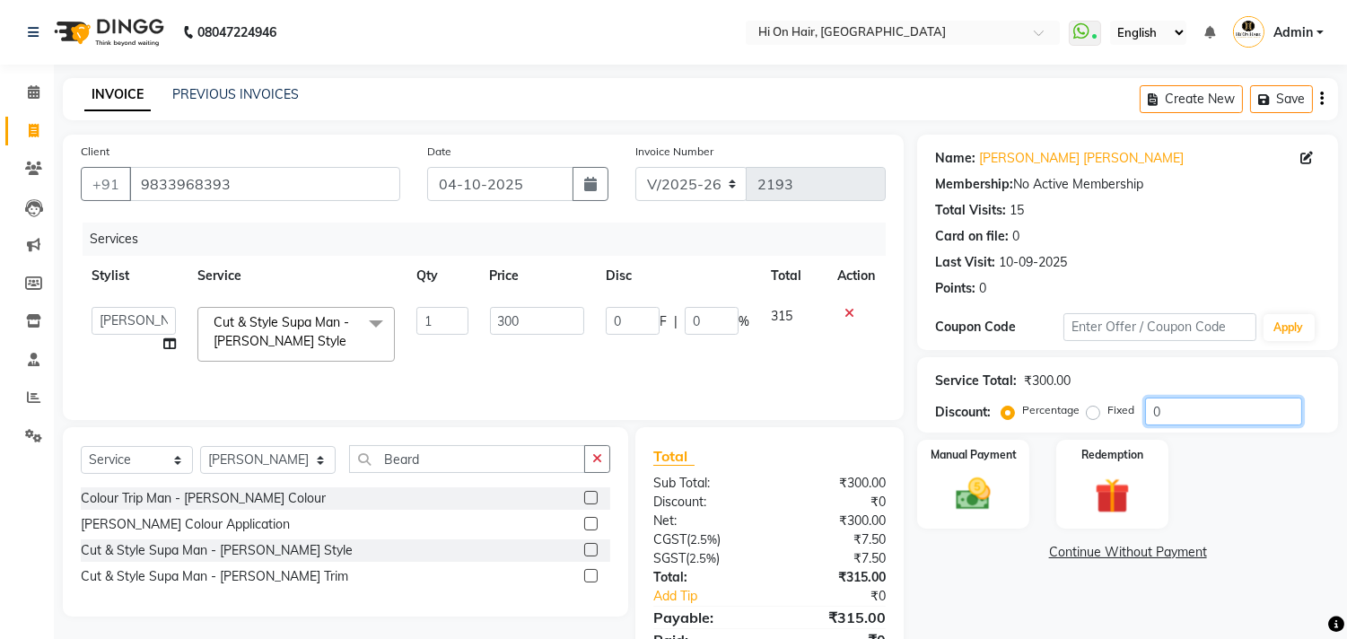
click at [1147, 405] on input "0" at bounding box center [1223, 412] width 157 height 28
click at [544, 363] on td "300" at bounding box center [537, 334] width 116 height 76
click at [1145, 413] on input "0" at bounding box center [1223, 412] width 157 height 28
type input "20"
type input "60"
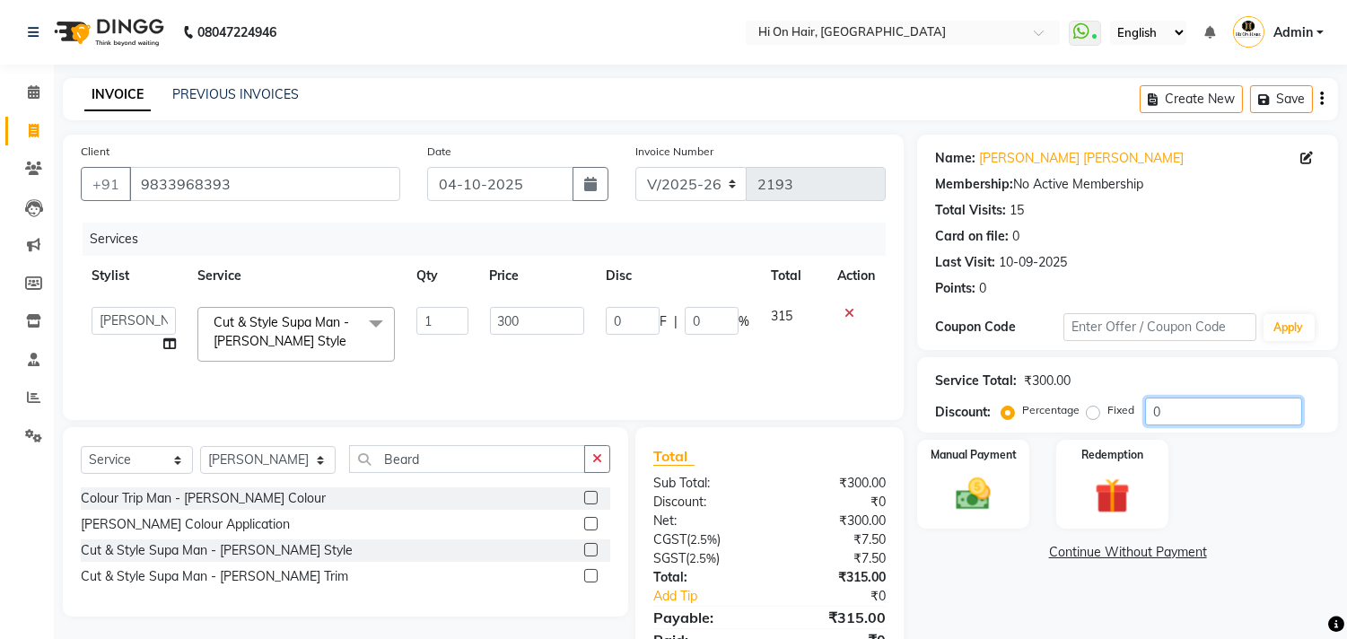
type input "20"
type input "0"
type input "10"
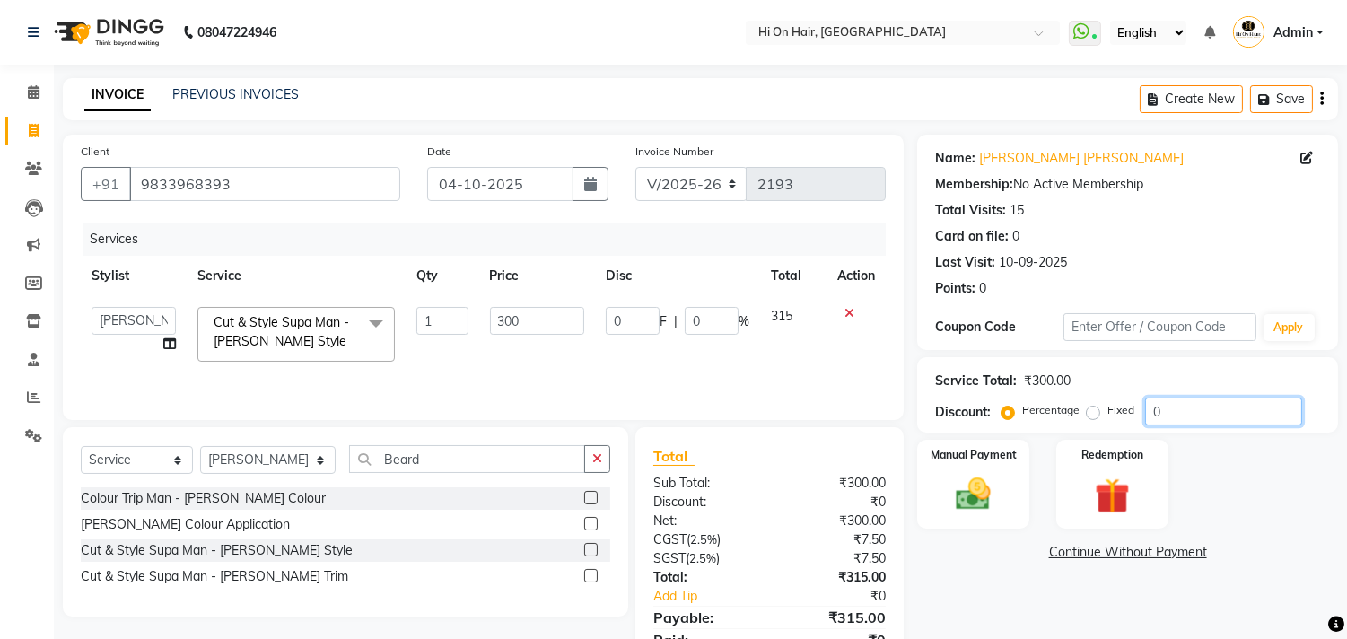
type input "30"
type input "10"
type input "100"
type input "300"
type input "100"
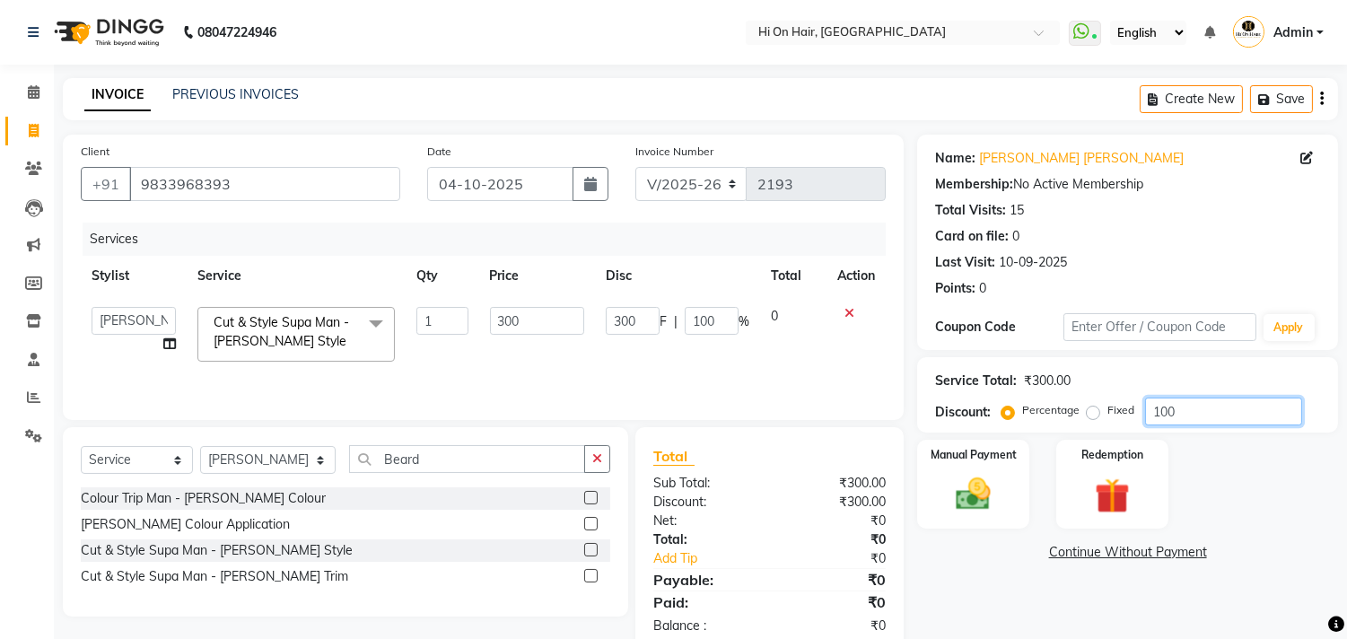
type input "10"
type input "30"
type input "10"
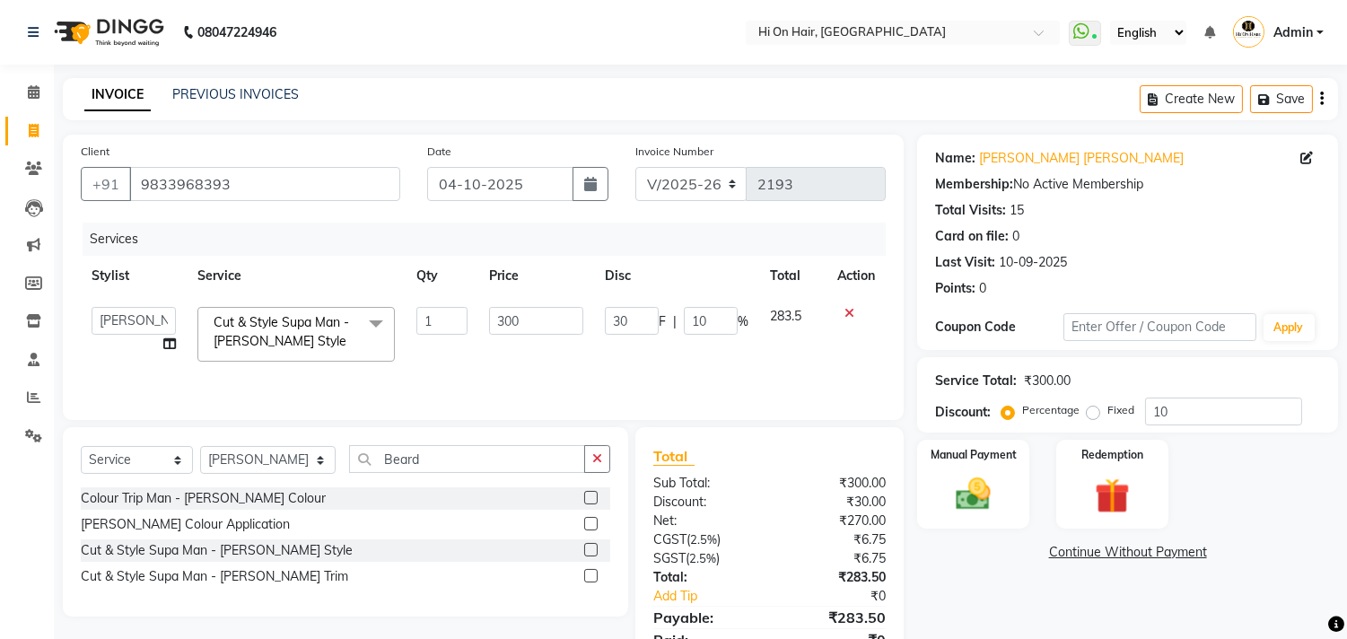
click at [623, 346] on td "30 F | 10 %" at bounding box center [676, 334] width 165 height 76
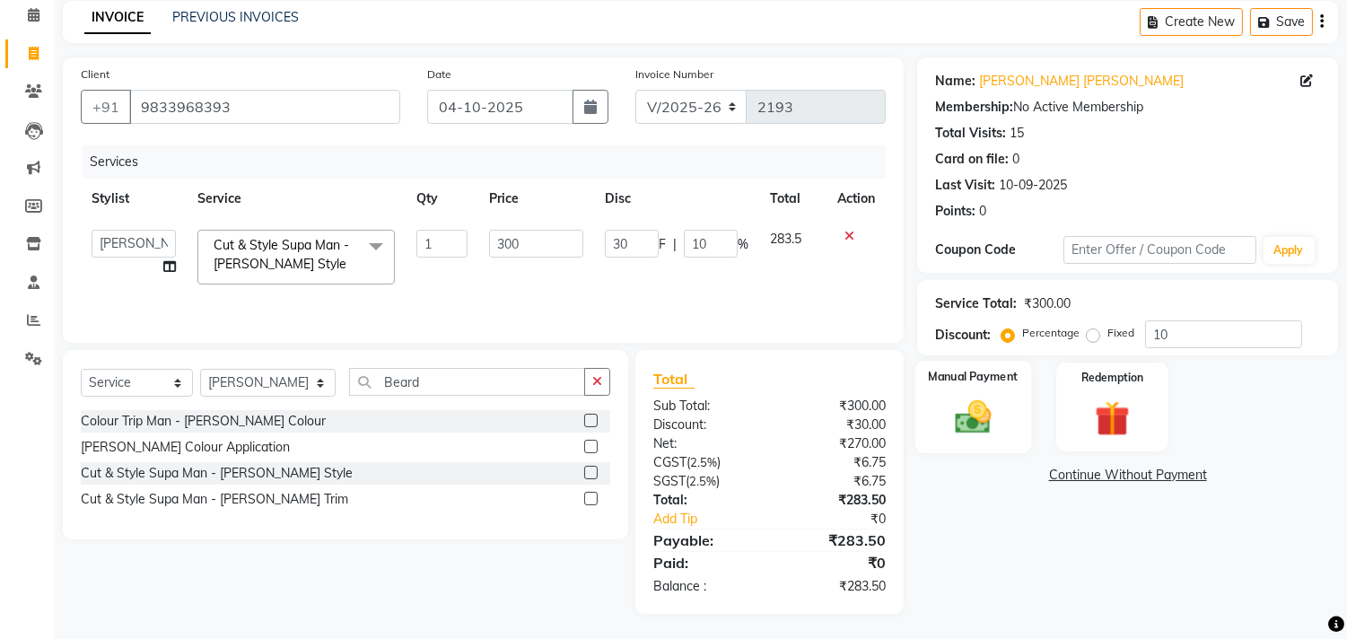
scroll to position [78, 0]
click at [982, 410] on img at bounding box center [973, 417] width 59 height 42
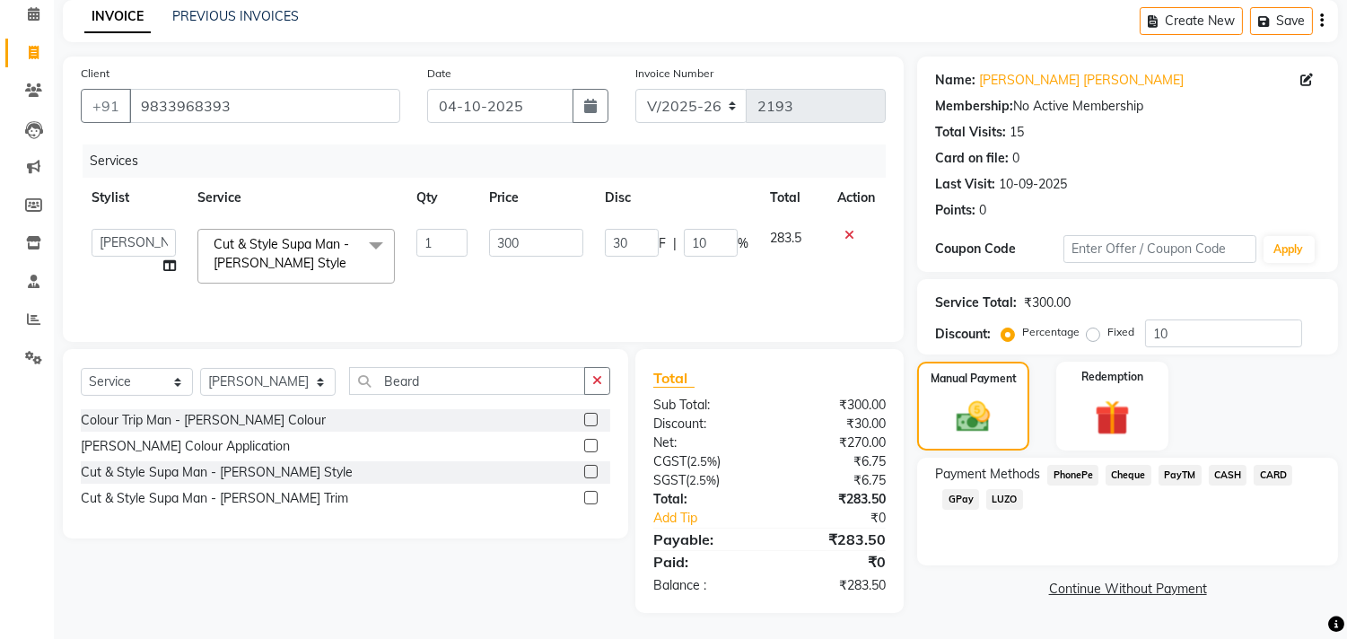
click at [964, 495] on span "GPay" at bounding box center [960, 499] width 37 height 21
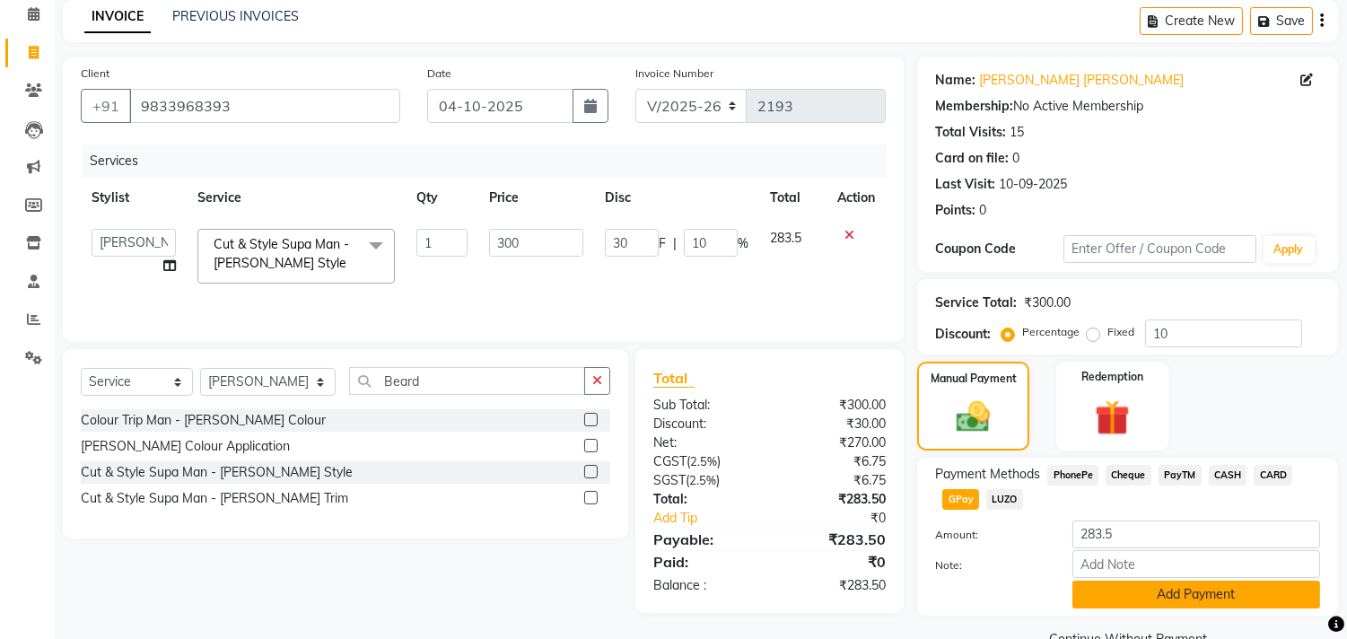
click at [1180, 607] on button "Add Payment" at bounding box center [1197, 595] width 248 height 28
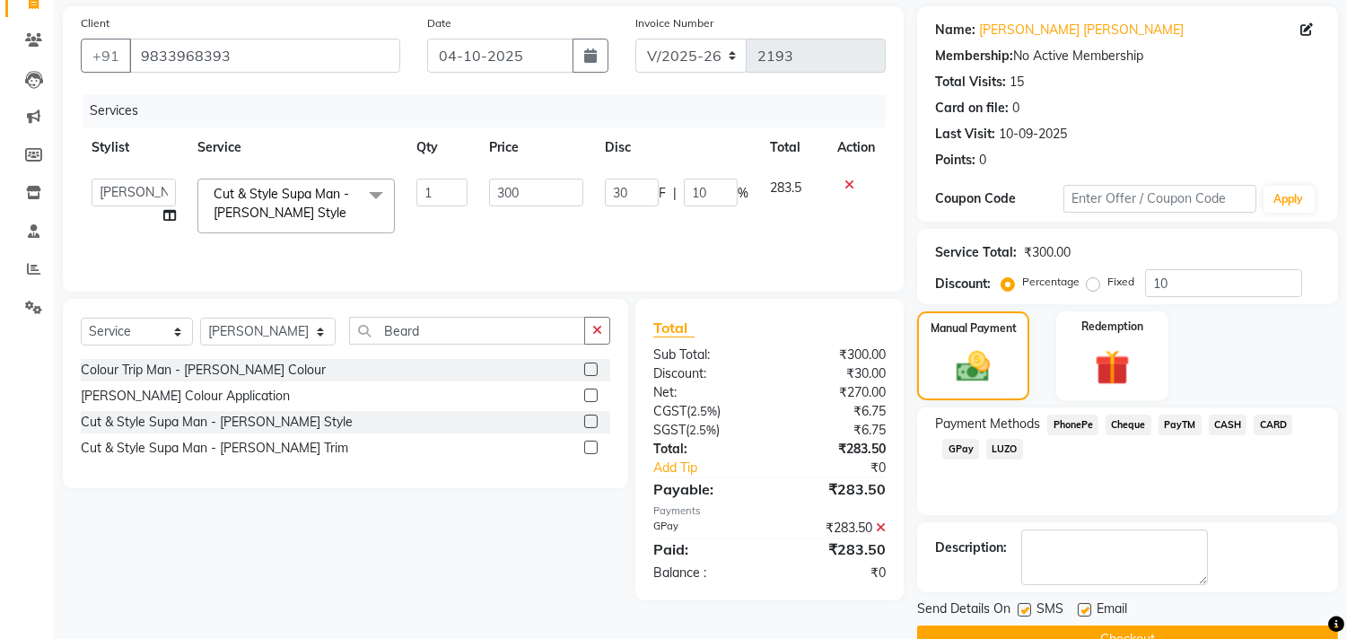
scroll to position [168, 0]
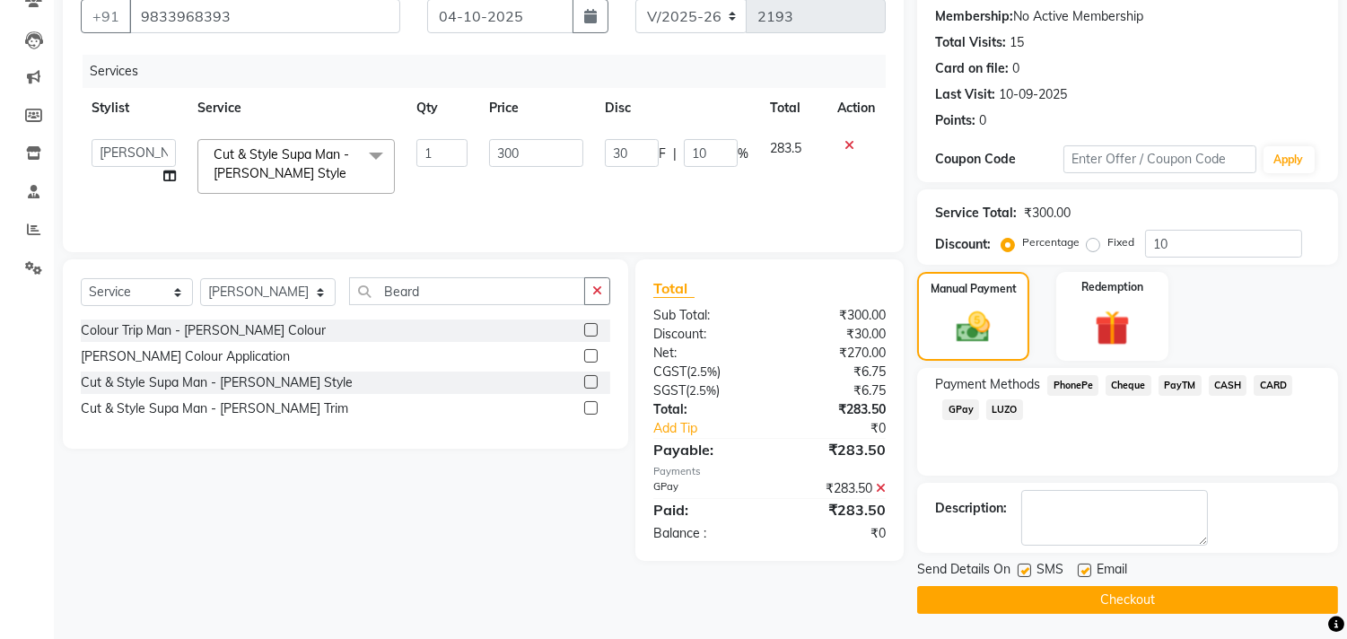
click at [1083, 570] on label at bounding box center [1084, 570] width 13 height 13
click at [1083, 570] on input "checkbox" at bounding box center [1084, 571] width 12 height 12
checkbox input "false"
click at [1042, 590] on button "Checkout" at bounding box center [1127, 600] width 421 height 28
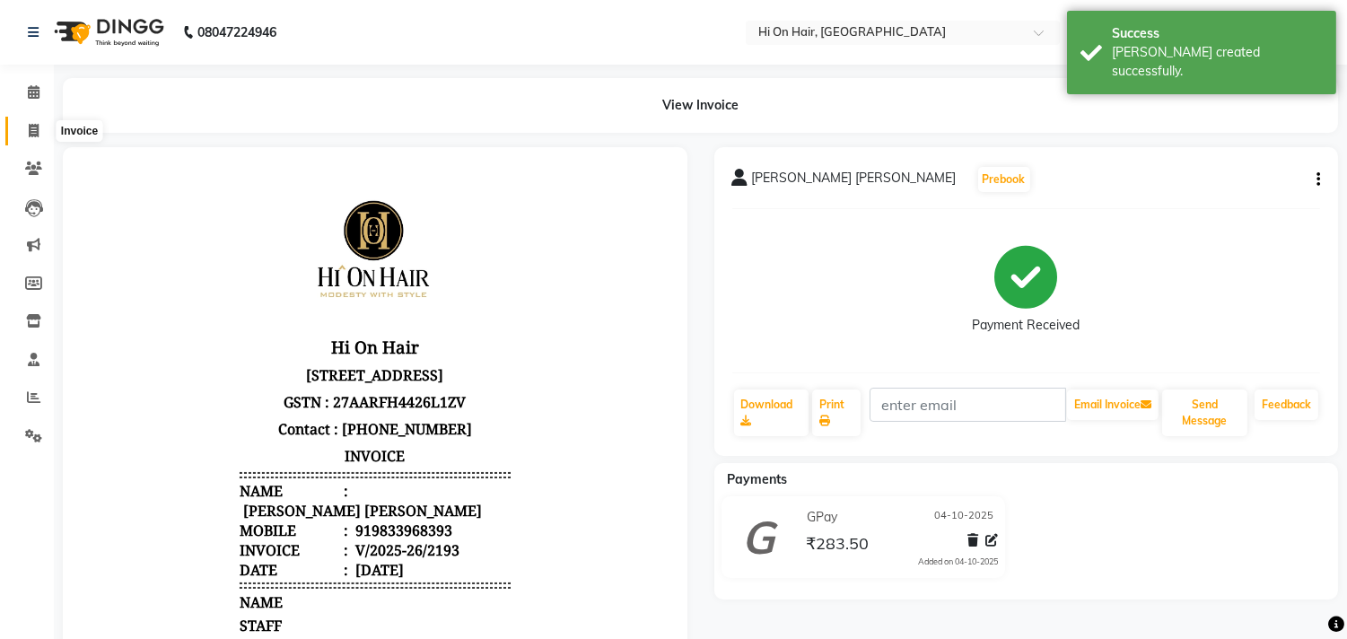
click at [39, 139] on span at bounding box center [33, 131] width 31 height 21
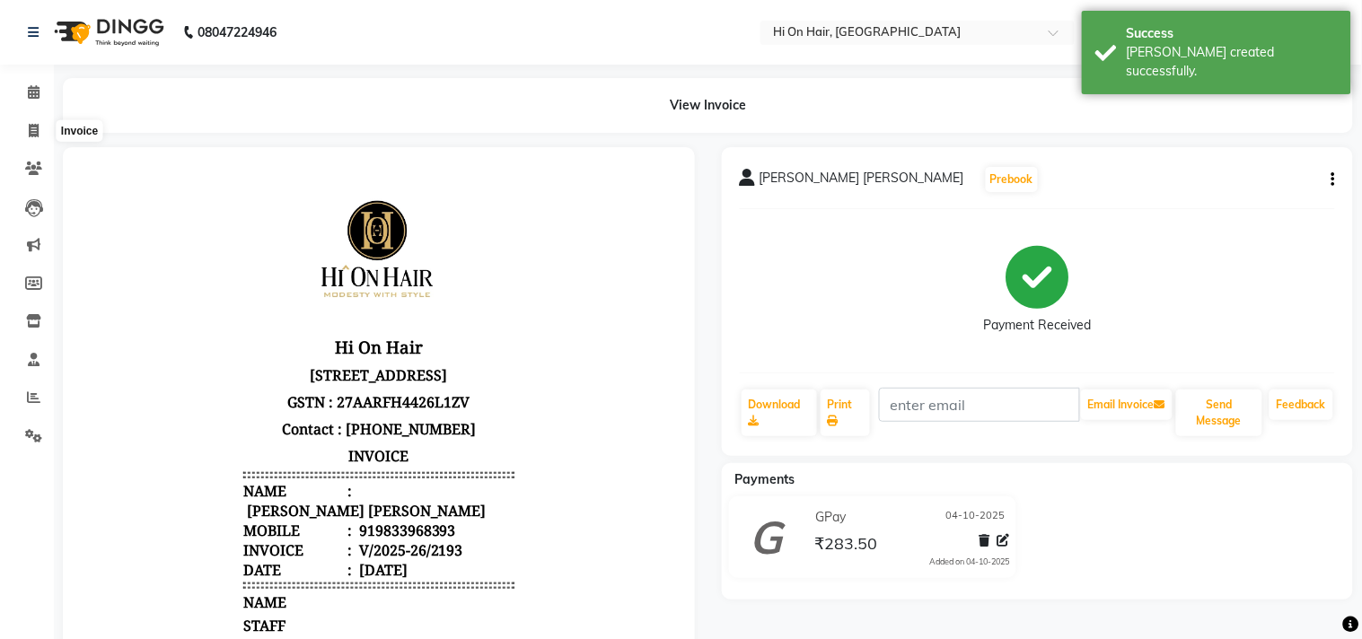
select select "service"
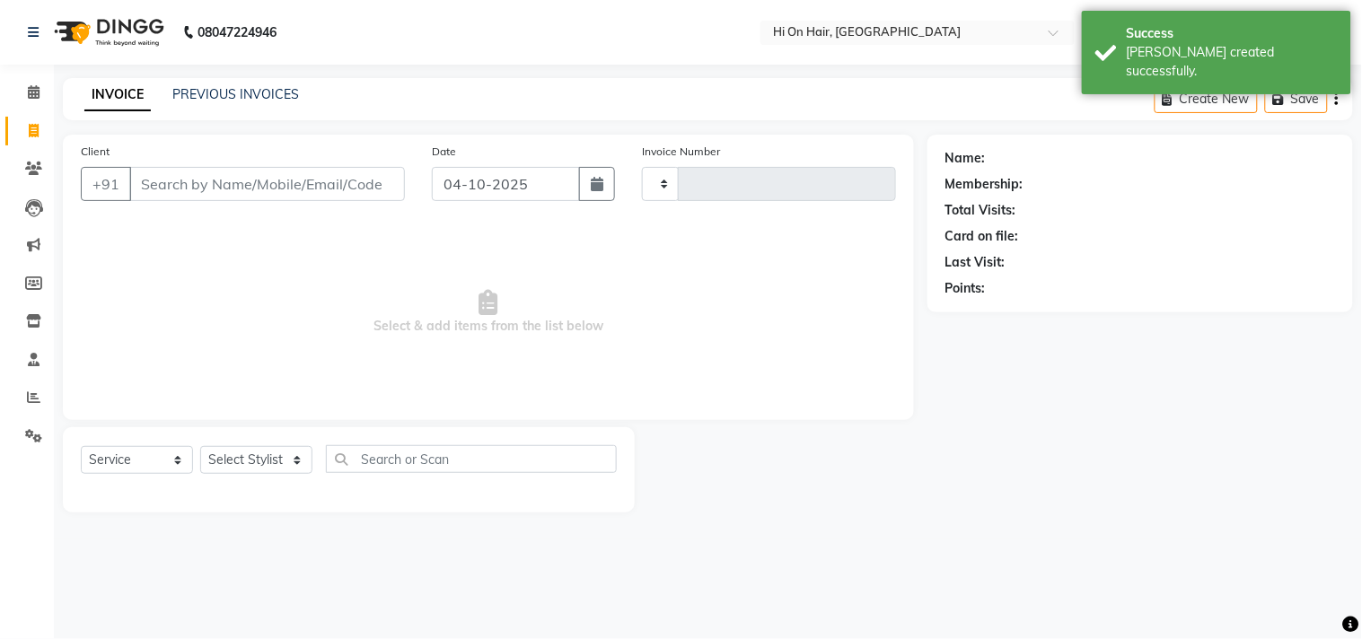
type input "2194"
select select "535"
click at [296, 101] on div "INVOICE PREVIOUS INVOICES" at bounding box center [192, 95] width 258 height 21
click at [269, 91] on link "PREVIOUS INVOICES" at bounding box center [235, 94] width 127 height 16
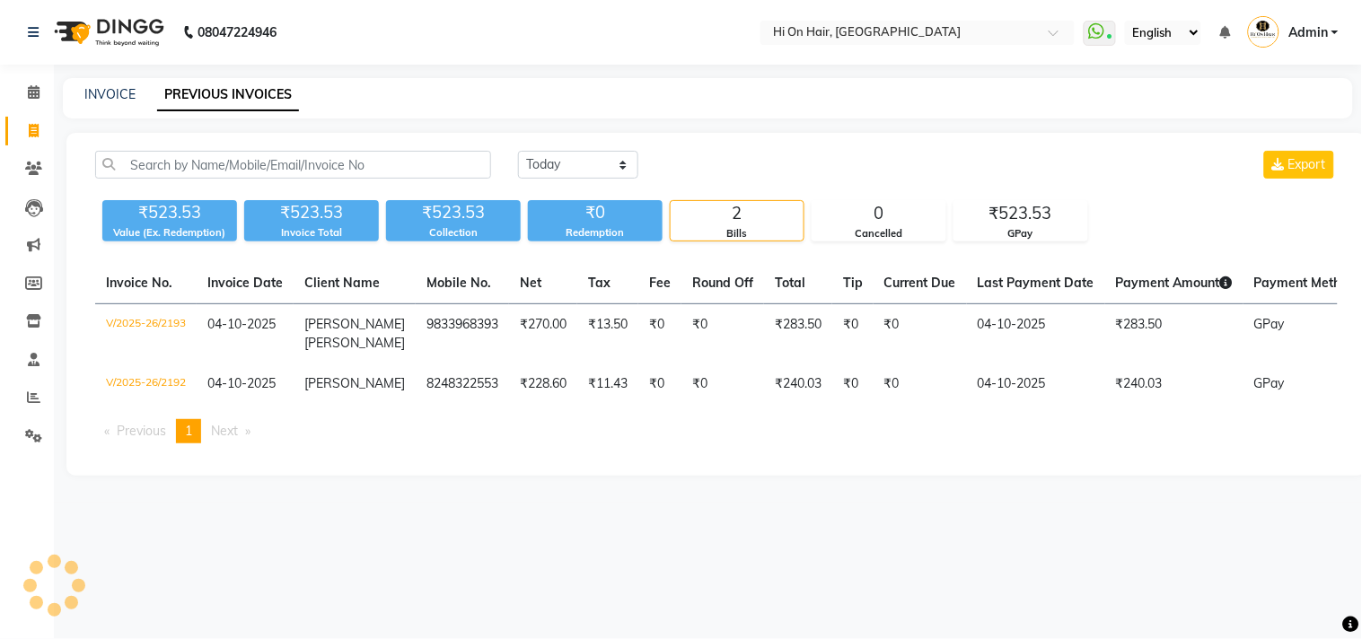
click at [43, 119] on link "Invoice" at bounding box center [26, 132] width 43 height 30
select select "535"
select select "service"
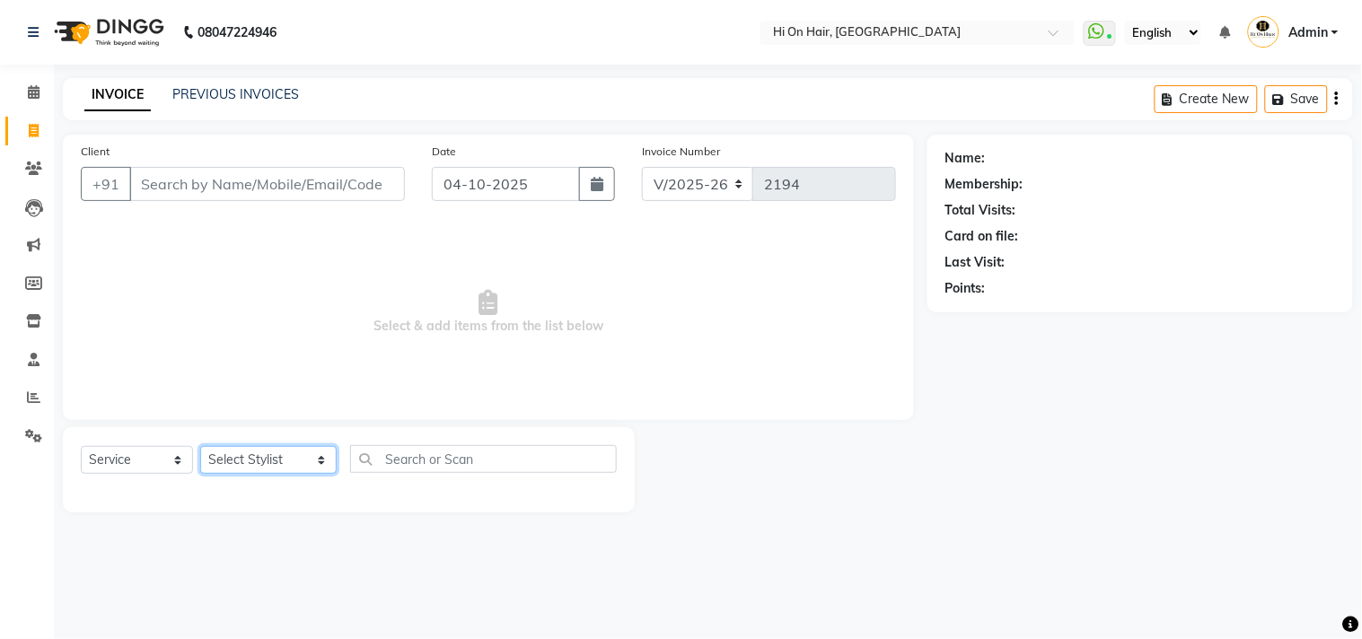
click at [288, 456] on select "Select Stylist Alim Kaldane Anwar Laskar Hi On Hair MAKYOPHI Pankaj Thakur Poon…" at bounding box center [268, 460] width 136 height 28
select select "6878"
click at [200, 447] on select "Select Stylist Alim Kaldane Anwar Laskar Hi On Hair MAKYOPHI Pankaj Thakur Poon…" at bounding box center [268, 460] width 136 height 28
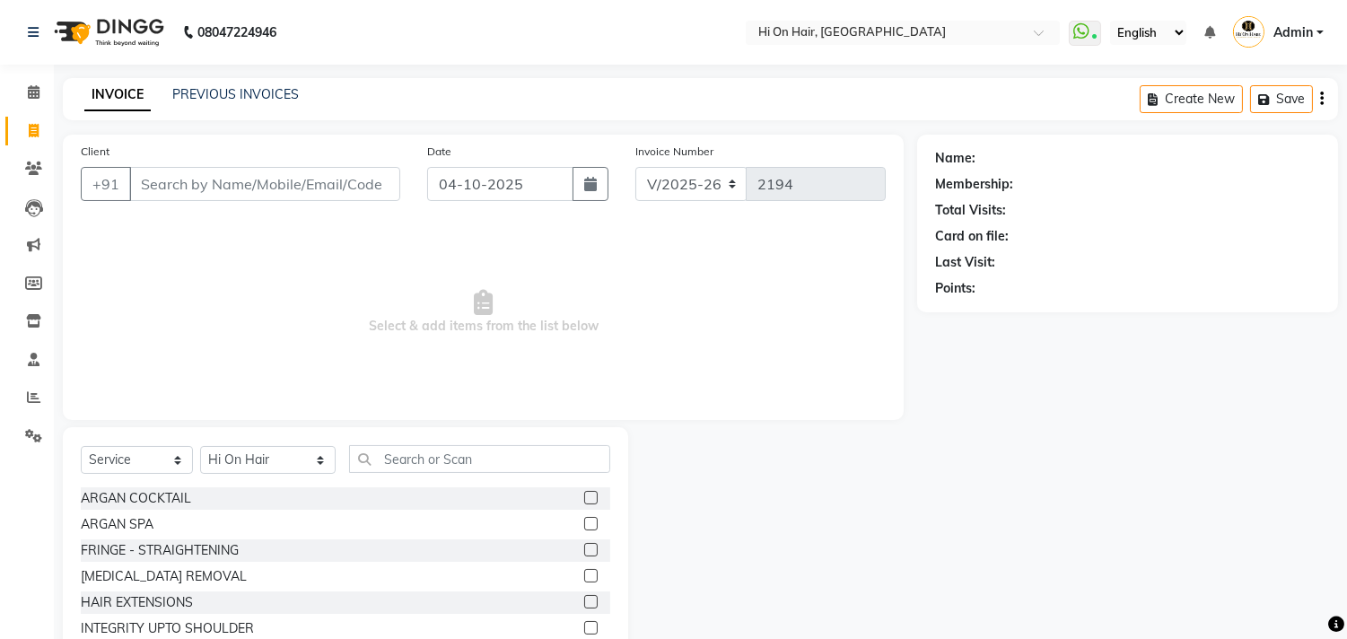
click at [393, 435] on div "Select Service Product Membership Package Voucher Prepaid Gift Card Select Styl…" at bounding box center [345, 559] width 565 height 265
click at [393, 443] on div "Select Service Product Membership Package Voucher Prepaid Gift Card Select Styl…" at bounding box center [345, 559] width 565 height 265
click at [512, 463] on input "text" at bounding box center [479, 459] width 261 height 28
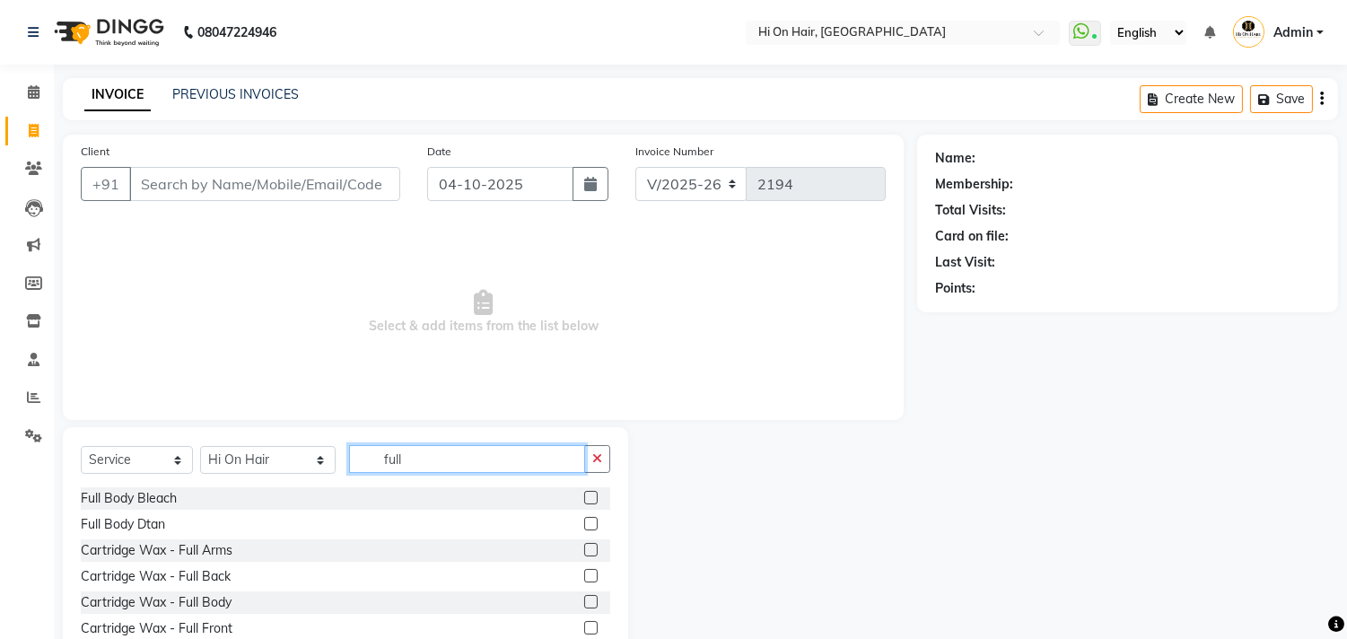
type input "full"
click at [584, 546] on label at bounding box center [590, 549] width 13 height 13
click at [584, 546] on input "checkbox" at bounding box center [590, 551] width 12 height 12
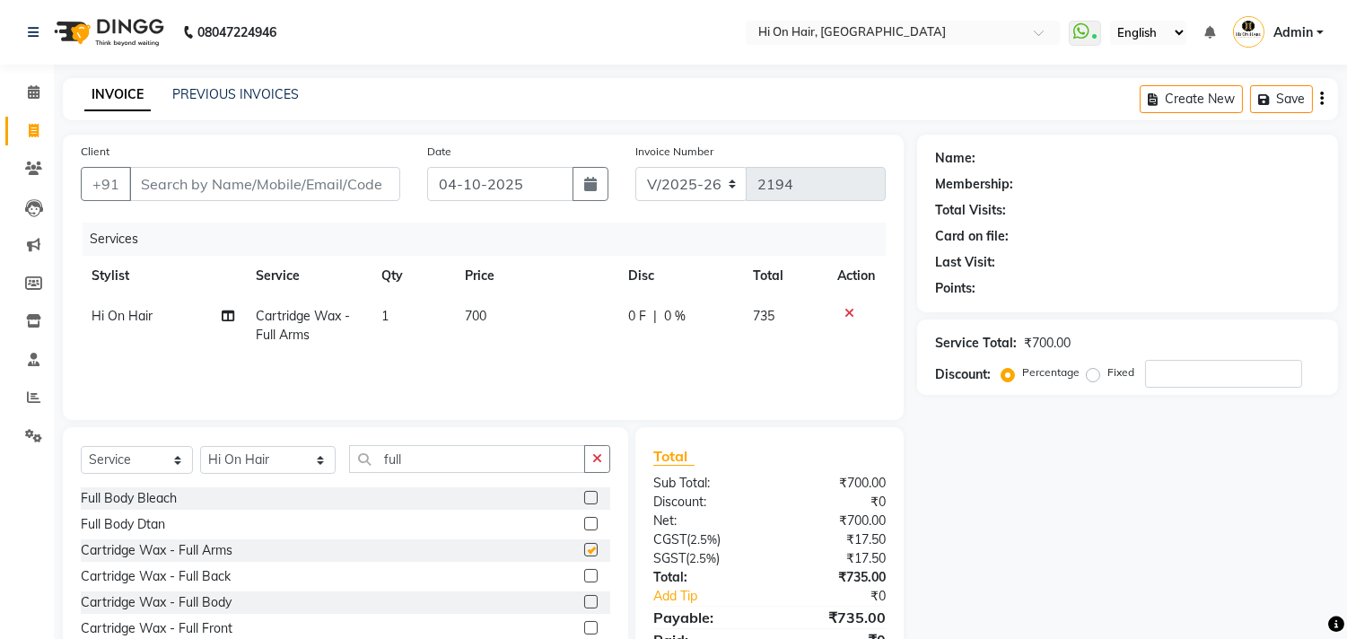
checkbox input "false"
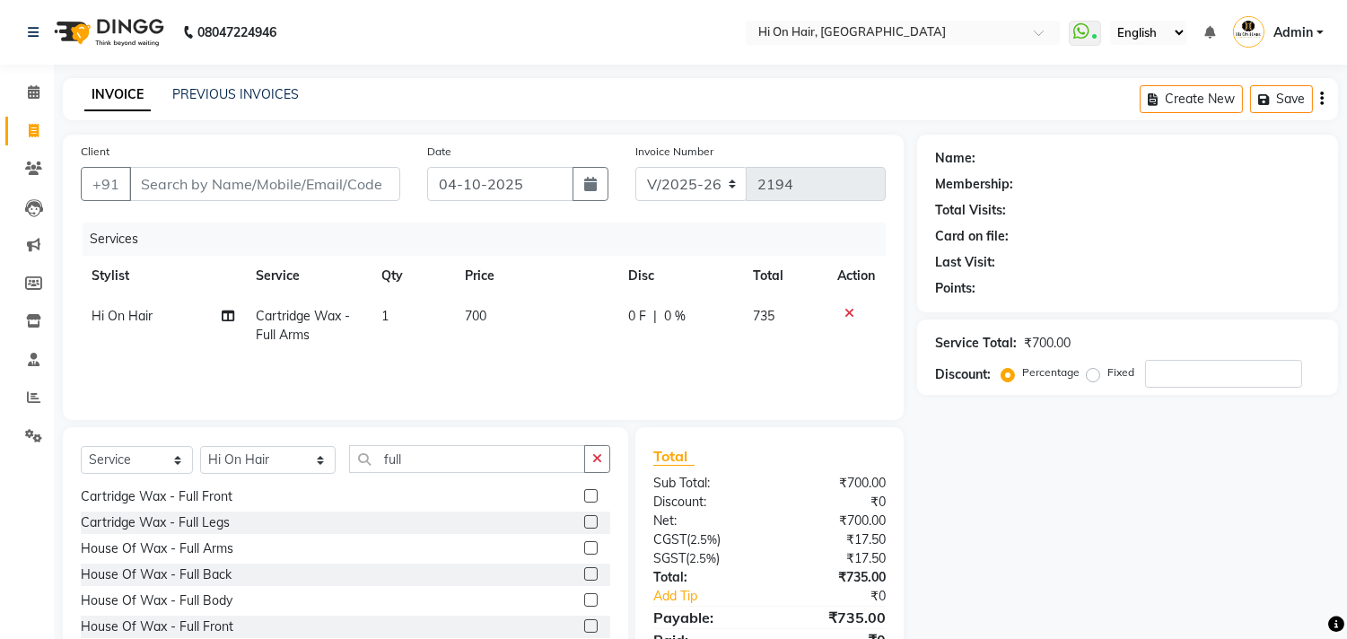
scroll to position [79, 0]
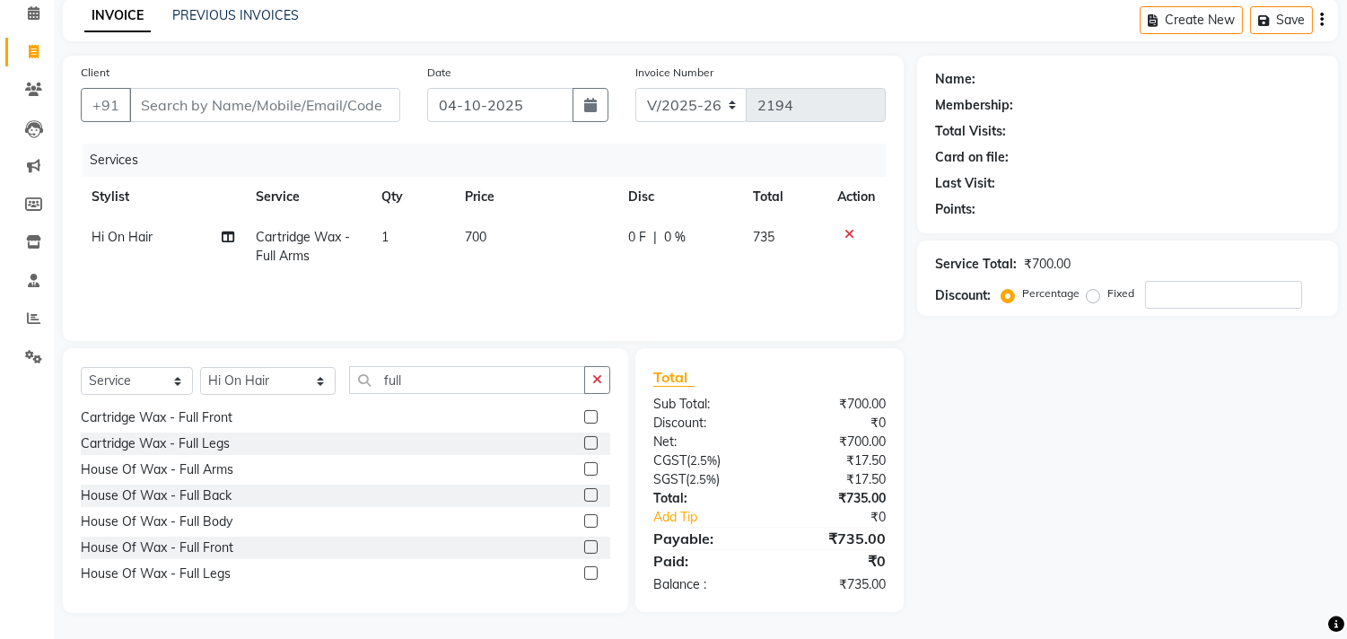
click at [584, 440] on label at bounding box center [590, 442] width 13 height 13
click at [584, 440] on input "checkbox" at bounding box center [590, 444] width 12 height 12
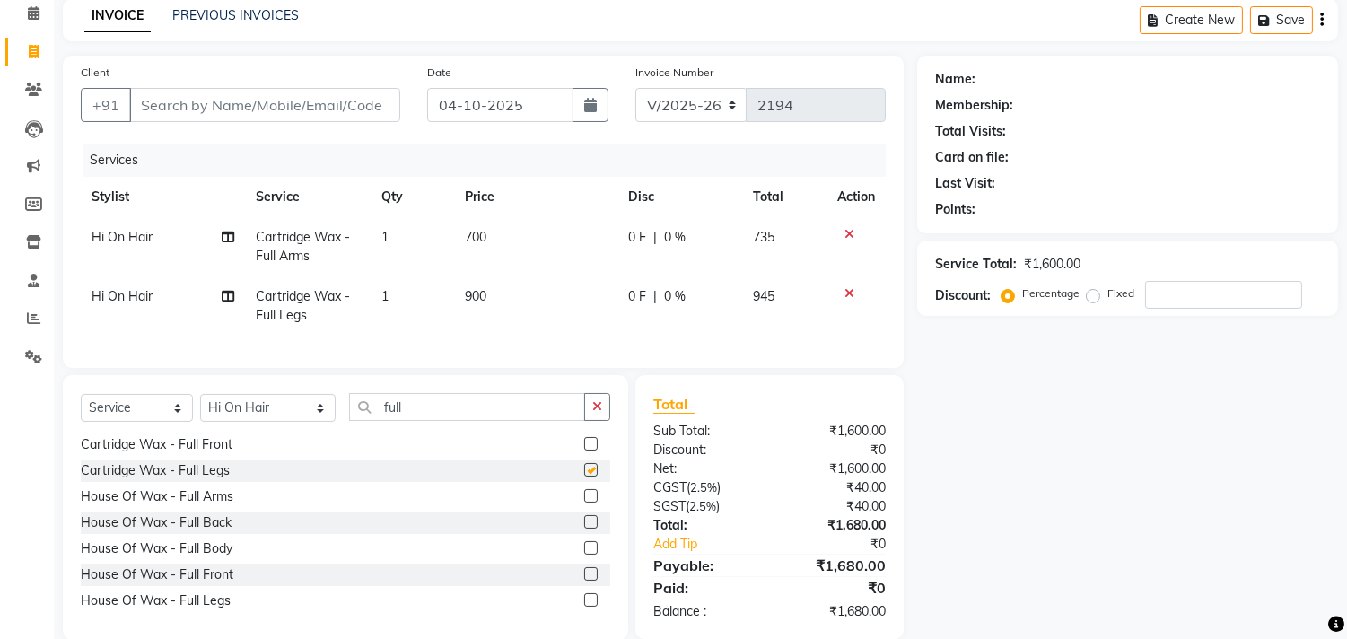
checkbox input "false"
click at [364, 421] on input "full" at bounding box center [467, 407] width 236 height 28
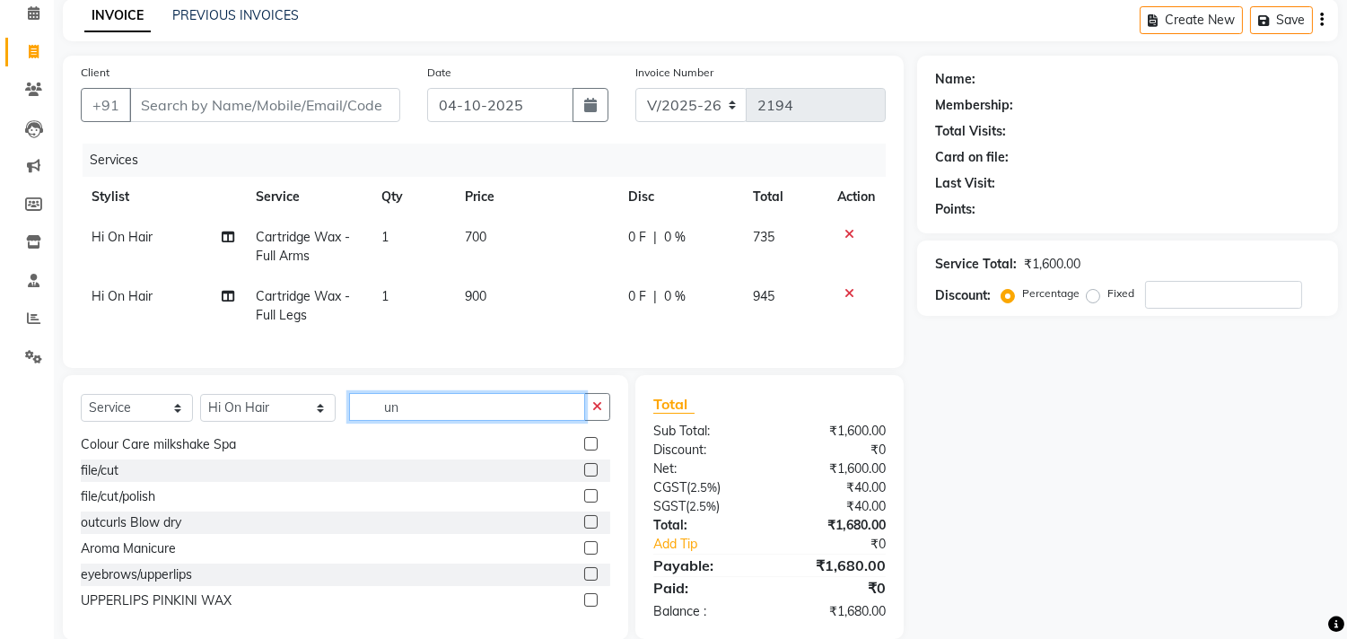
scroll to position [0, 0]
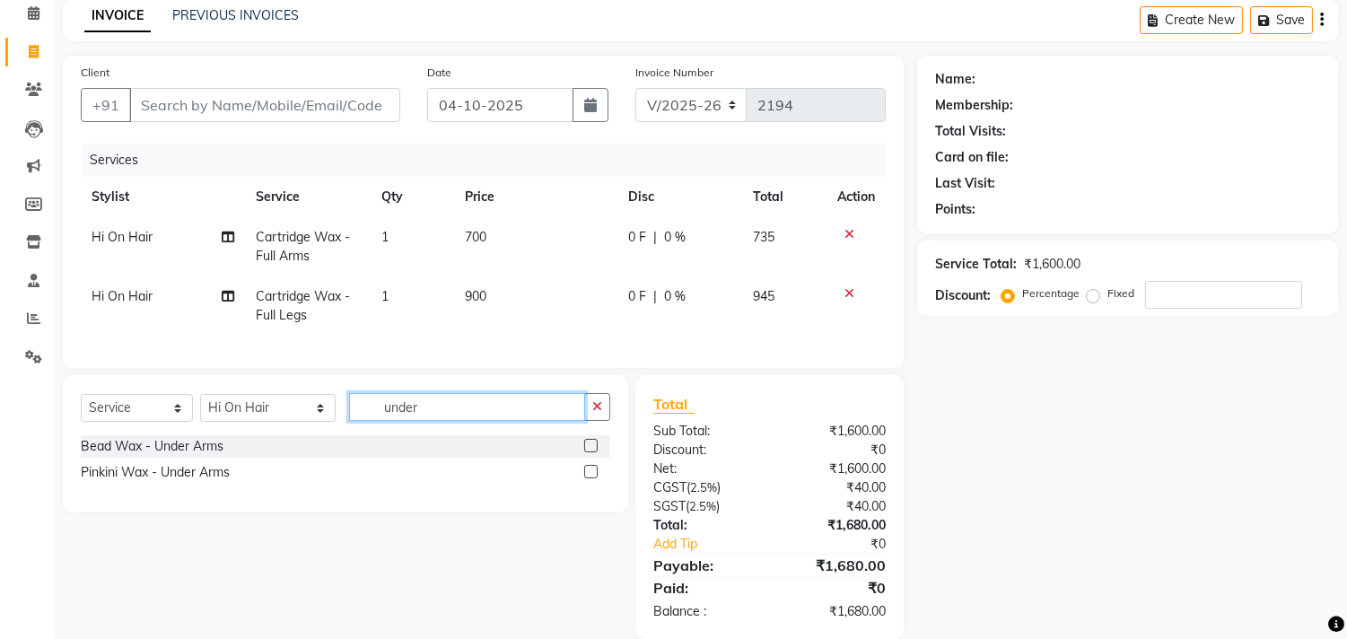
type input "under"
click at [588, 452] on label at bounding box center [590, 445] width 13 height 13
click at [588, 452] on input "checkbox" at bounding box center [590, 447] width 12 height 12
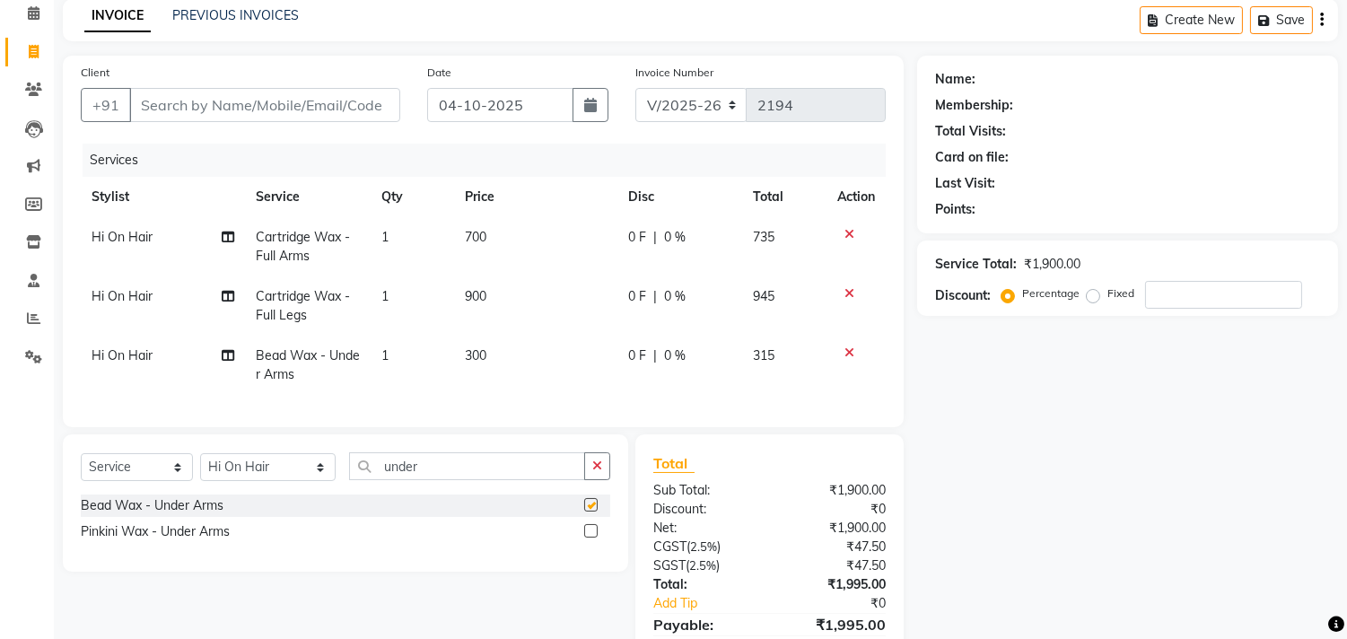
checkbox input "false"
click at [1152, 278] on div "Service Total: ₹1,900.00 Discount: Percentage Fixed" at bounding box center [1127, 278] width 385 height 61
click at [1152, 290] on input "number" at bounding box center [1223, 295] width 157 height 28
type input "20"
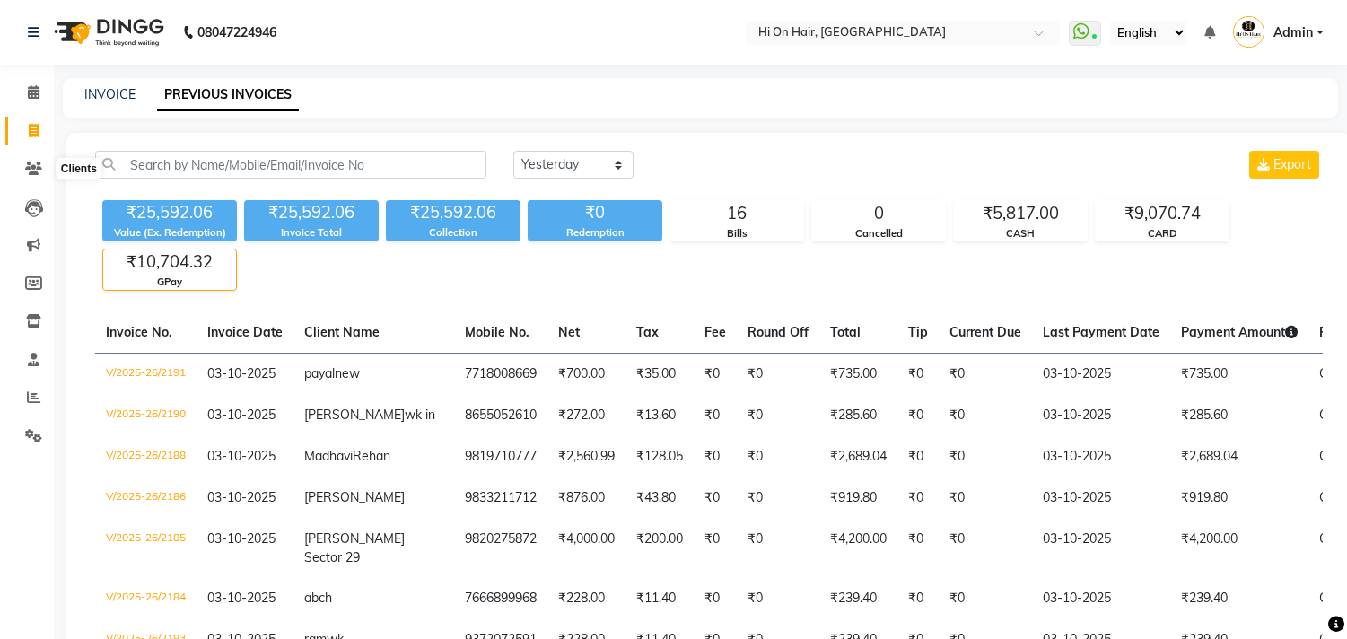
select select "yesterday"
click at [25, 168] on icon at bounding box center [33, 168] width 17 height 13
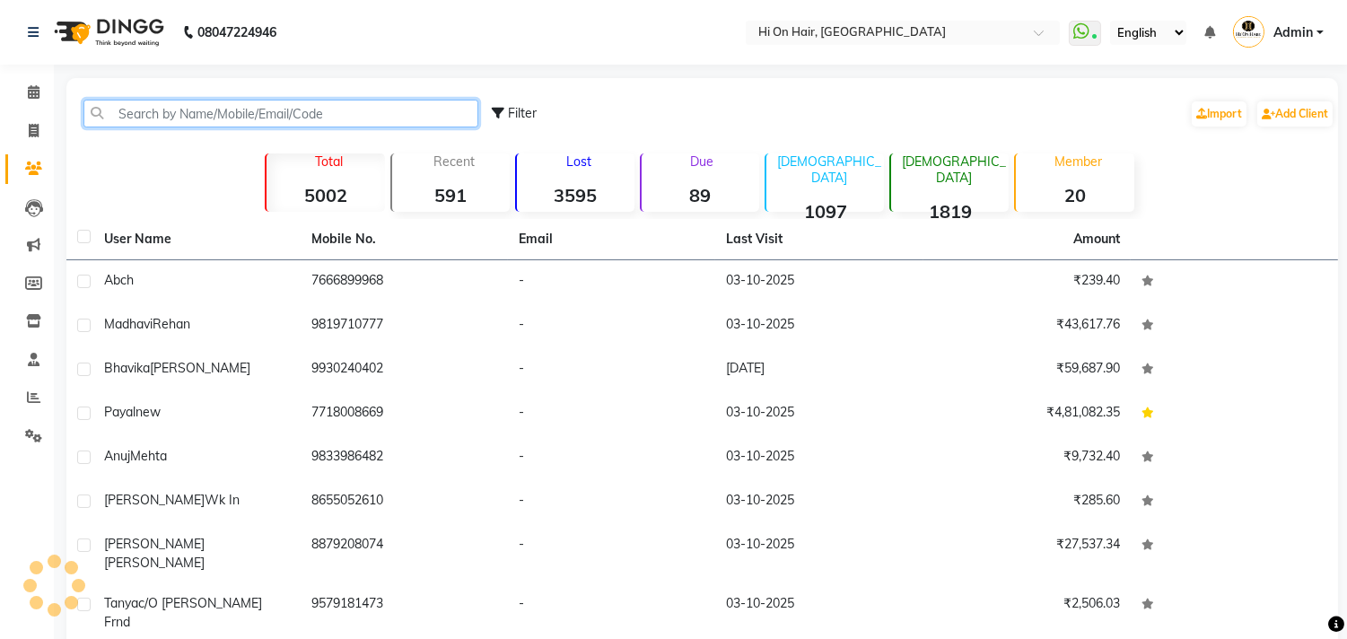
click at [164, 120] on input "text" at bounding box center [280, 114] width 395 height 28
paste input "8248322553"
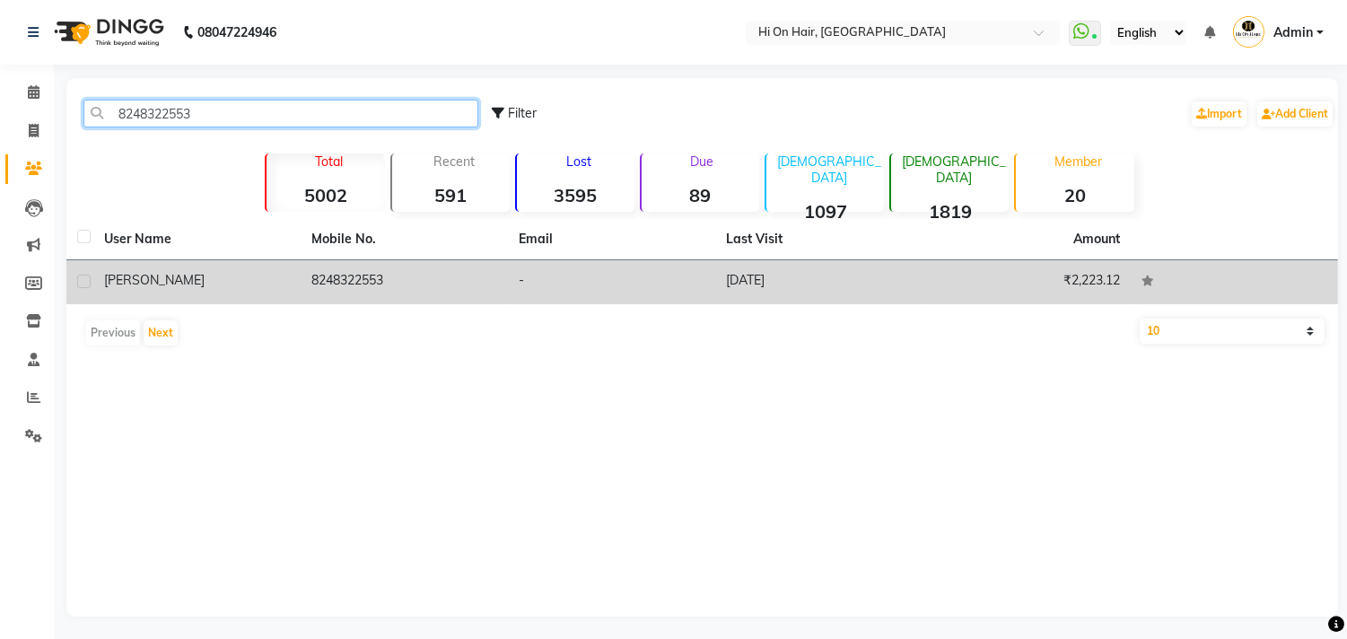
type input "8248322553"
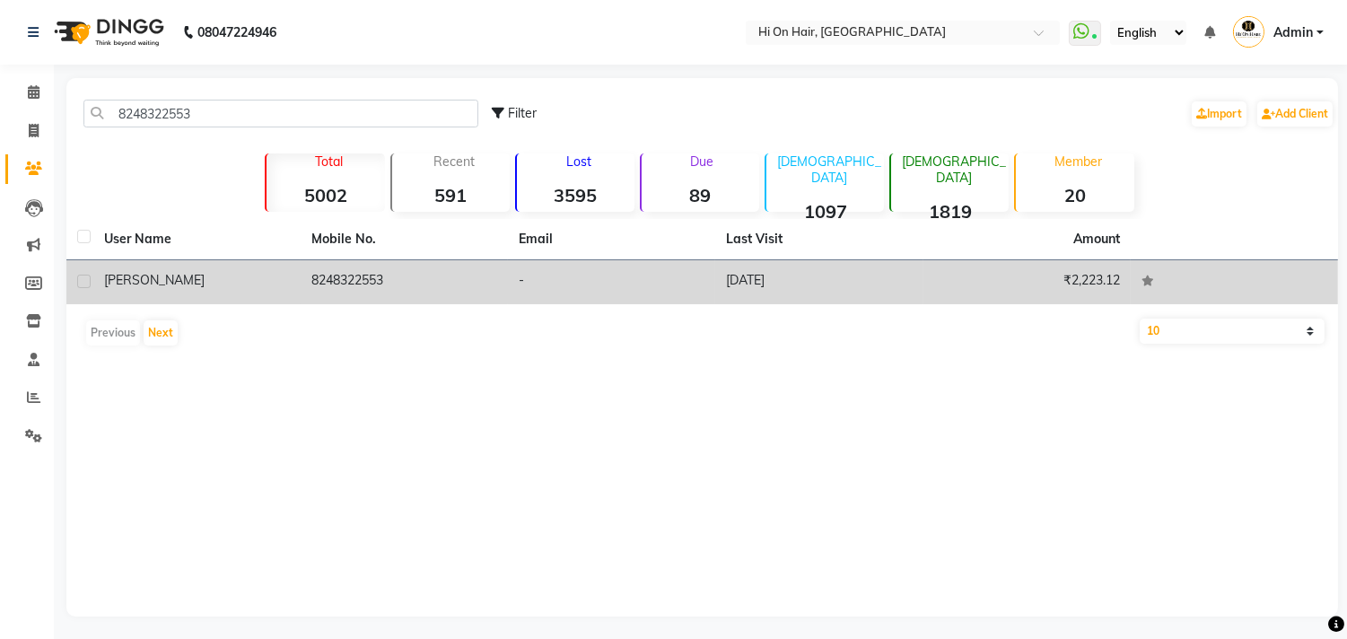
click at [812, 293] on td "23-09-2025" at bounding box center [818, 282] width 207 height 44
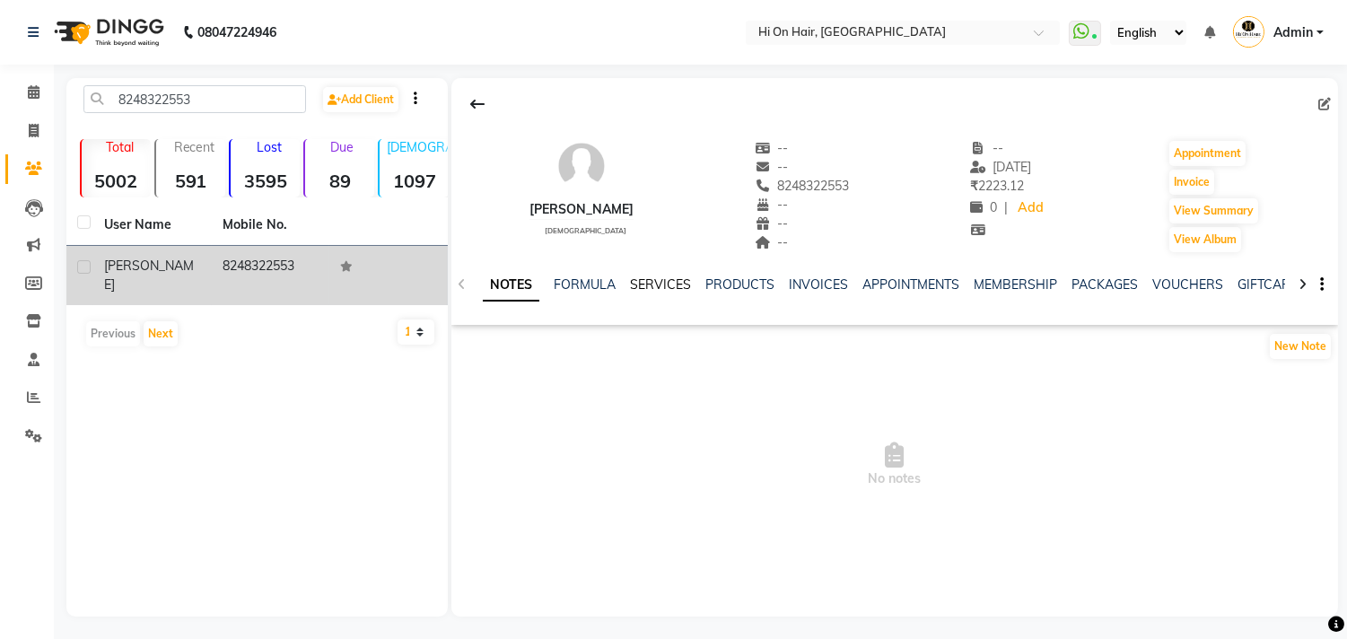
click at [652, 278] on link "SERVICES" at bounding box center [660, 284] width 61 height 16
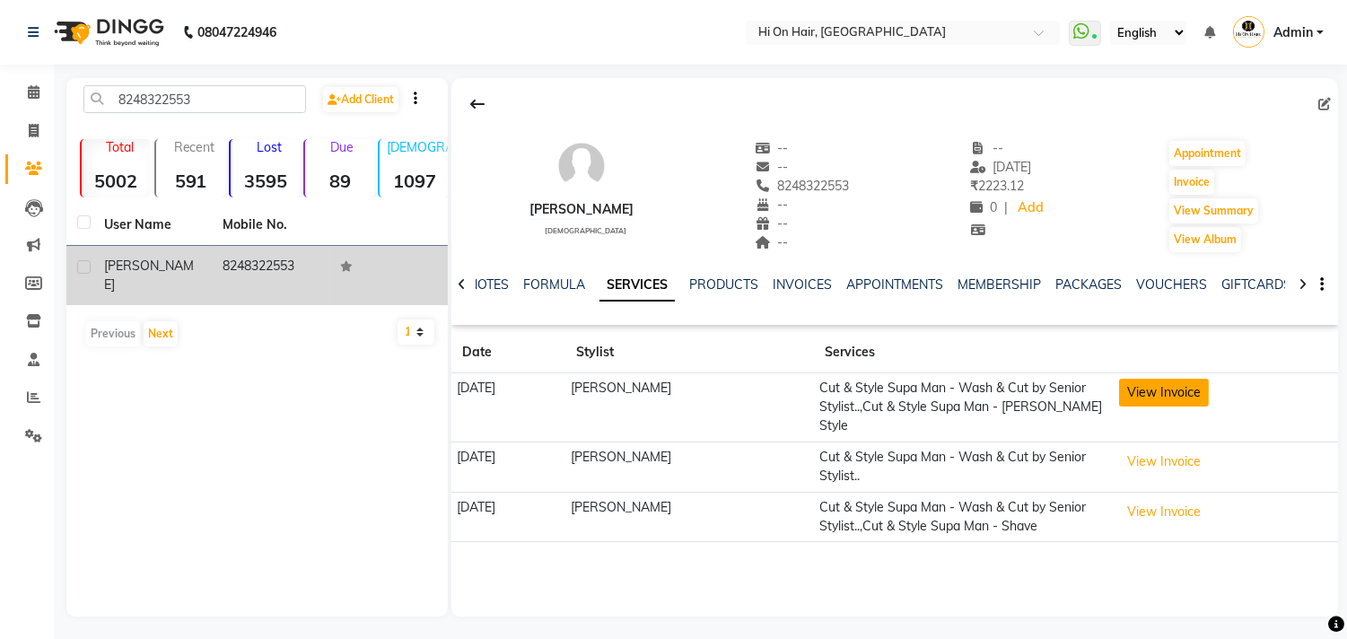
click at [1160, 390] on button "View Invoice" at bounding box center [1164, 393] width 90 height 28
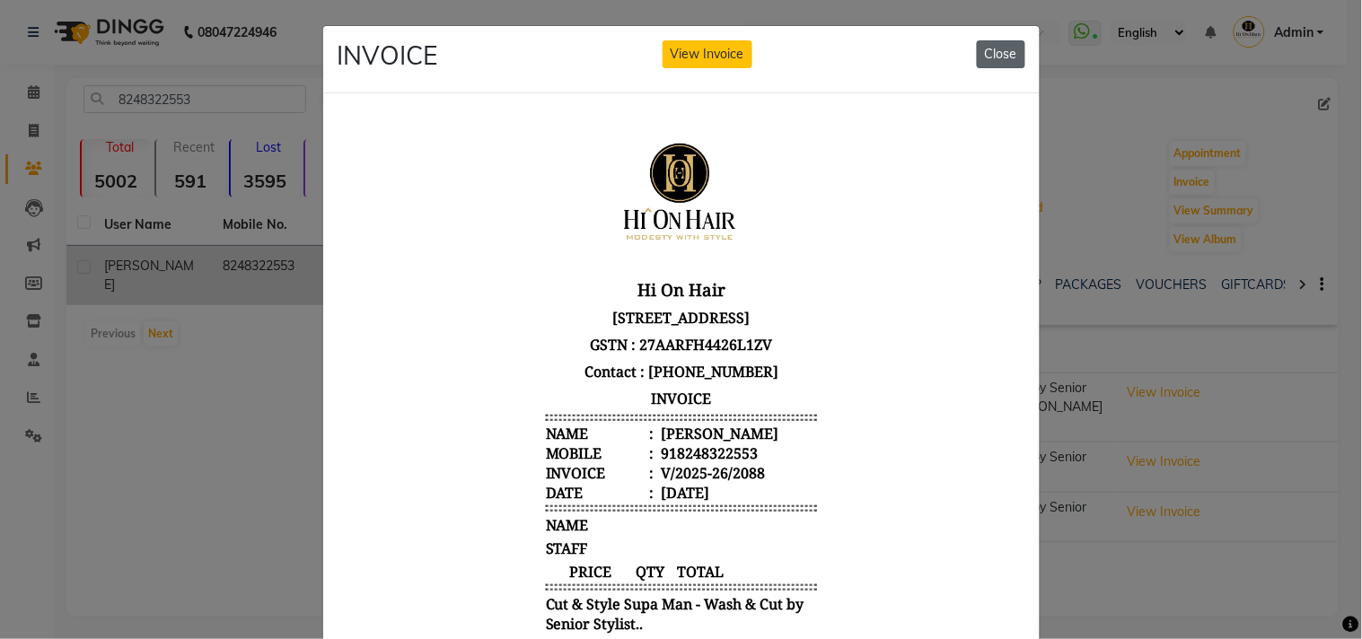
click at [983, 57] on button "Close" at bounding box center [1000, 54] width 48 height 28
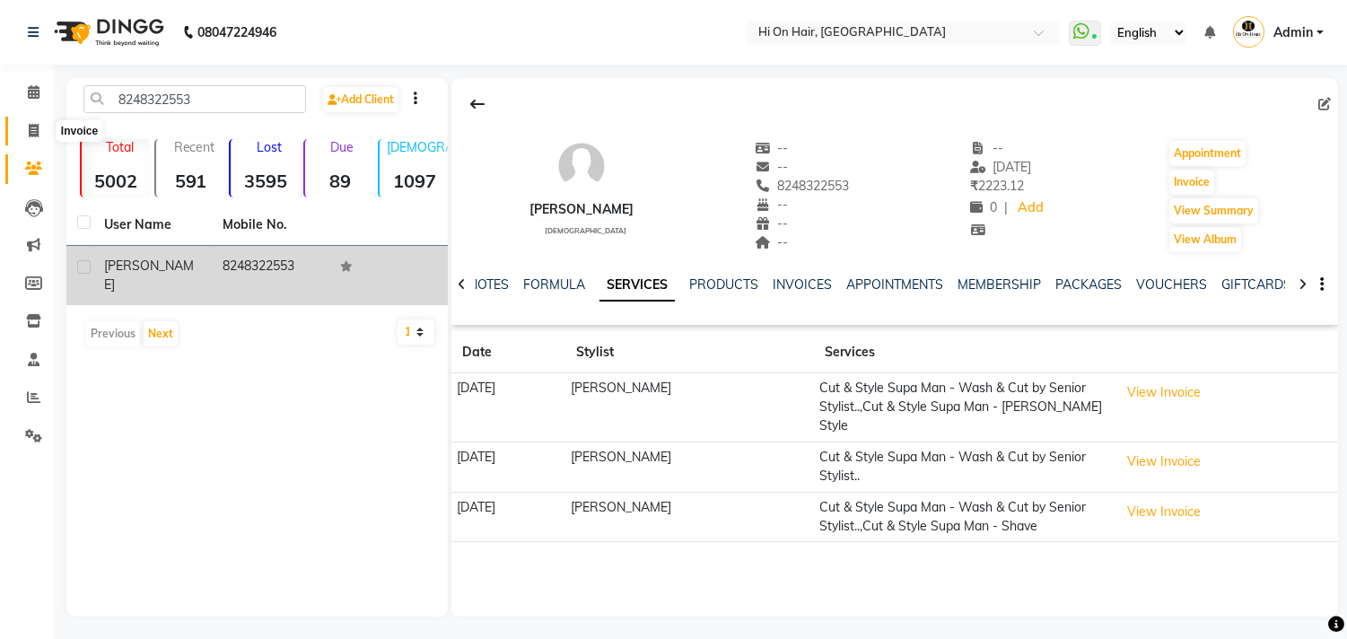
click at [31, 136] on icon at bounding box center [34, 130] width 10 height 13
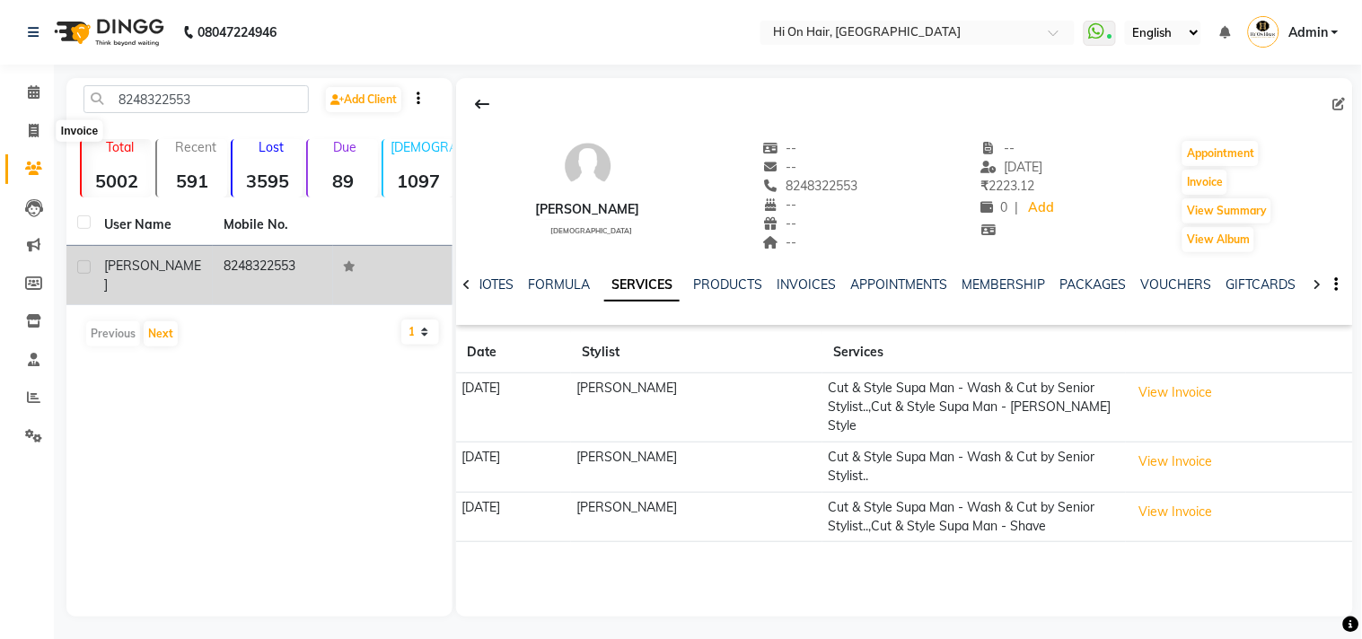
select select "535"
select select "service"
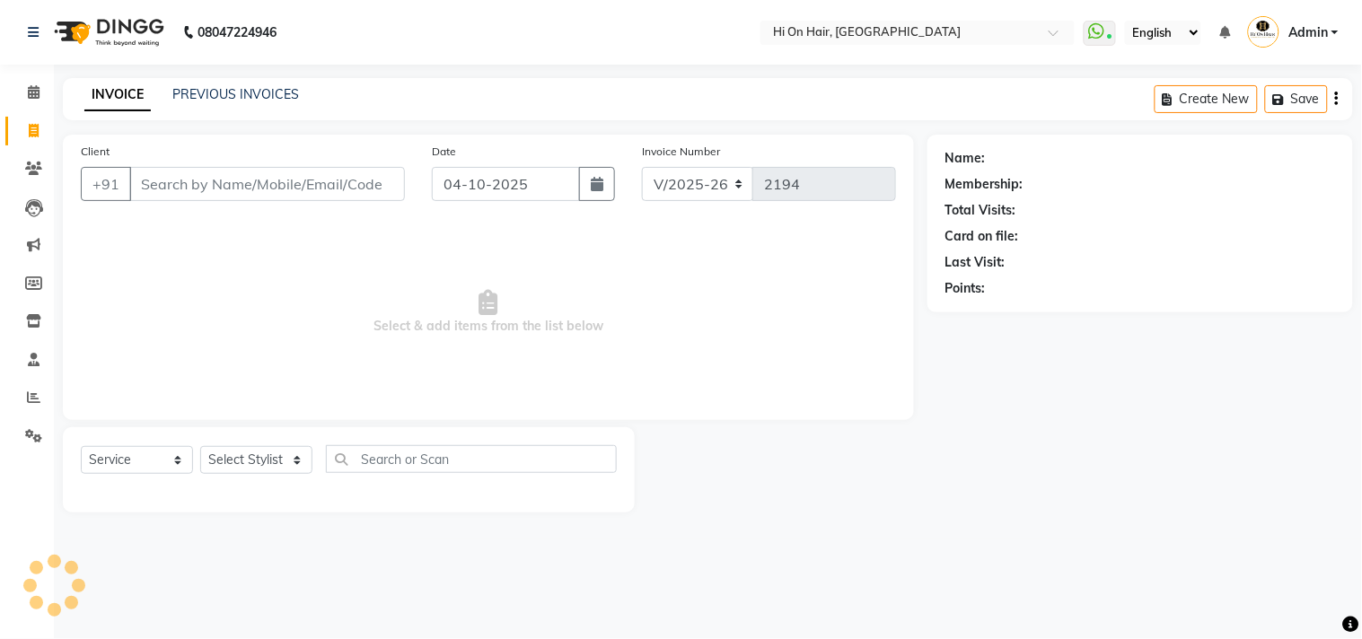
click at [265, 103] on div "PREVIOUS INVOICES" at bounding box center [235, 94] width 127 height 19
click at [273, 83] on div "INVOICE PREVIOUS INVOICES Create New Save" at bounding box center [708, 99] width 1290 height 42
click at [284, 470] on select "Select Stylist Alim Kaldane Anwar Laskar Hi On Hair MAKYOPHI Pankaj Thakur Poon…" at bounding box center [268, 460] width 136 height 28
click at [492, 312] on icon at bounding box center [488, 302] width 19 height 25
click at [280, 463] on select "Select Stylist Alim Kaldane Anwar Laskar Hi On Hair MAKYOPHI Pankaj Thakur Poon…" at bounding box center [268, 460] width 136 height 28
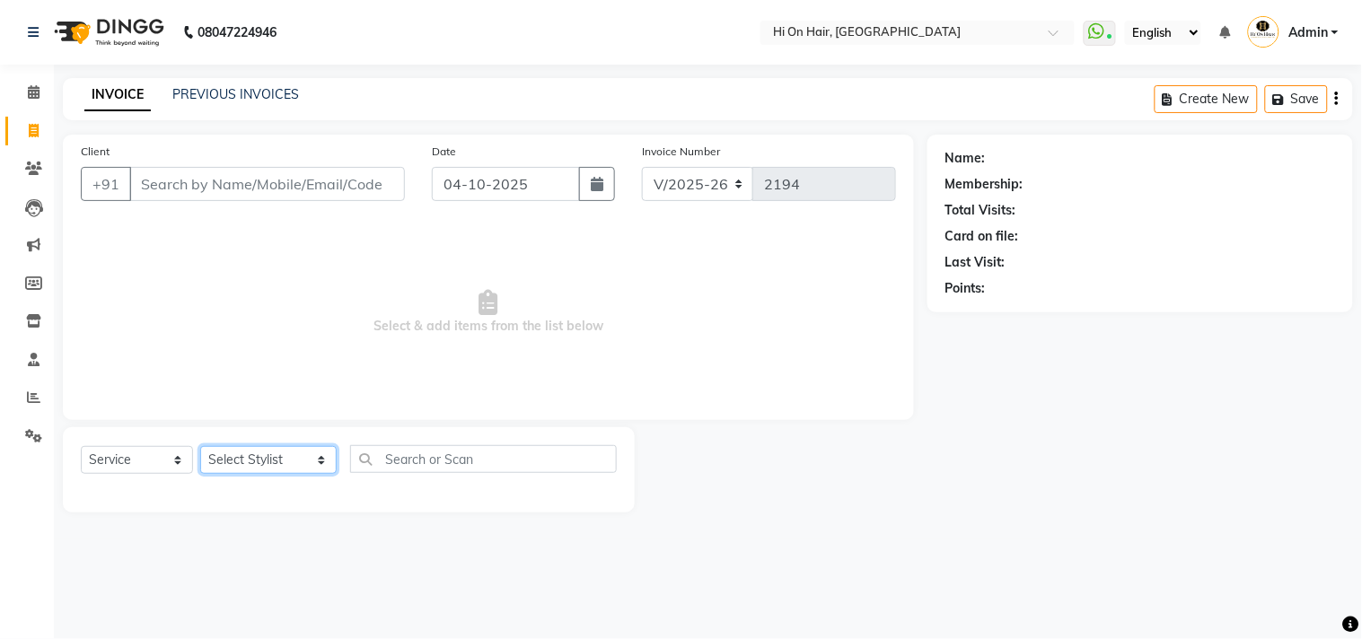
select select "30126"
click at [200, 447] on select "Select Stylist Alim Kaldane Anwar Laskar Hi On Hair MAKYOPHI Pankaj Thakur Poon…" at bounding box center [268, 460] width 136 height 28
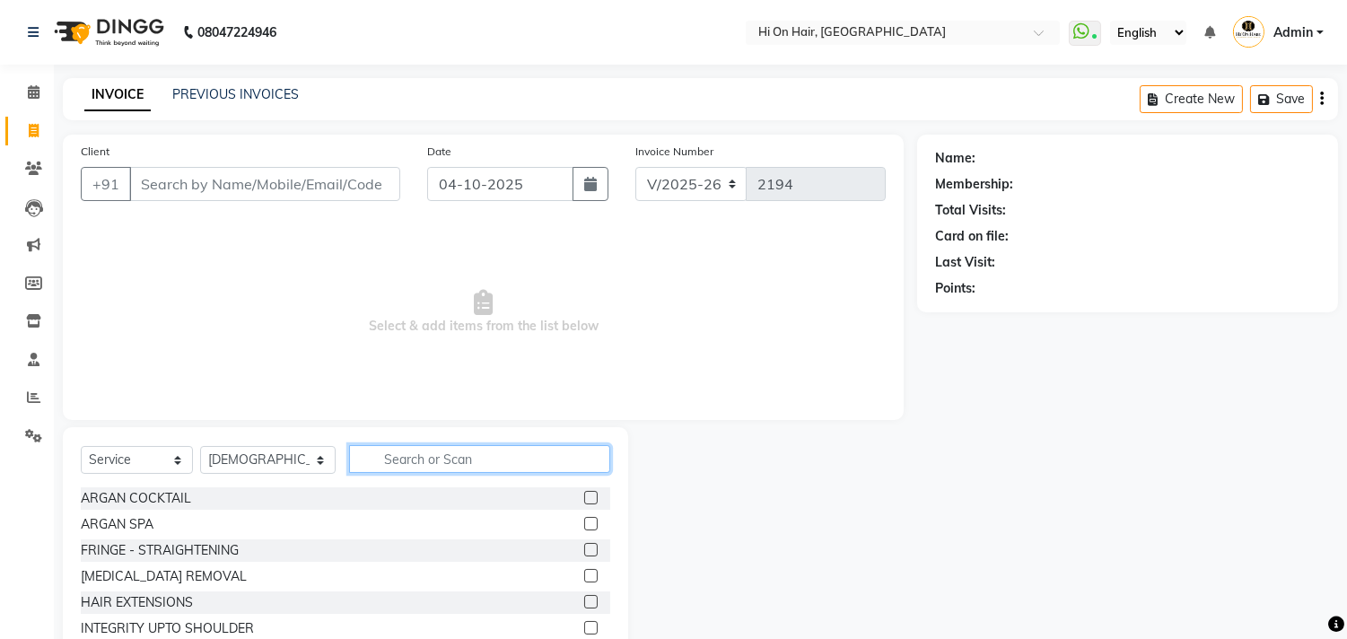
drag, startPoint x: 399, startPoint y: 469, endPoint x: 405, endPoint y: 451, distance: 18.7
click at [401, 465] on input "text" at bounding box center [479, 459] width 261 height 28
type input "full"
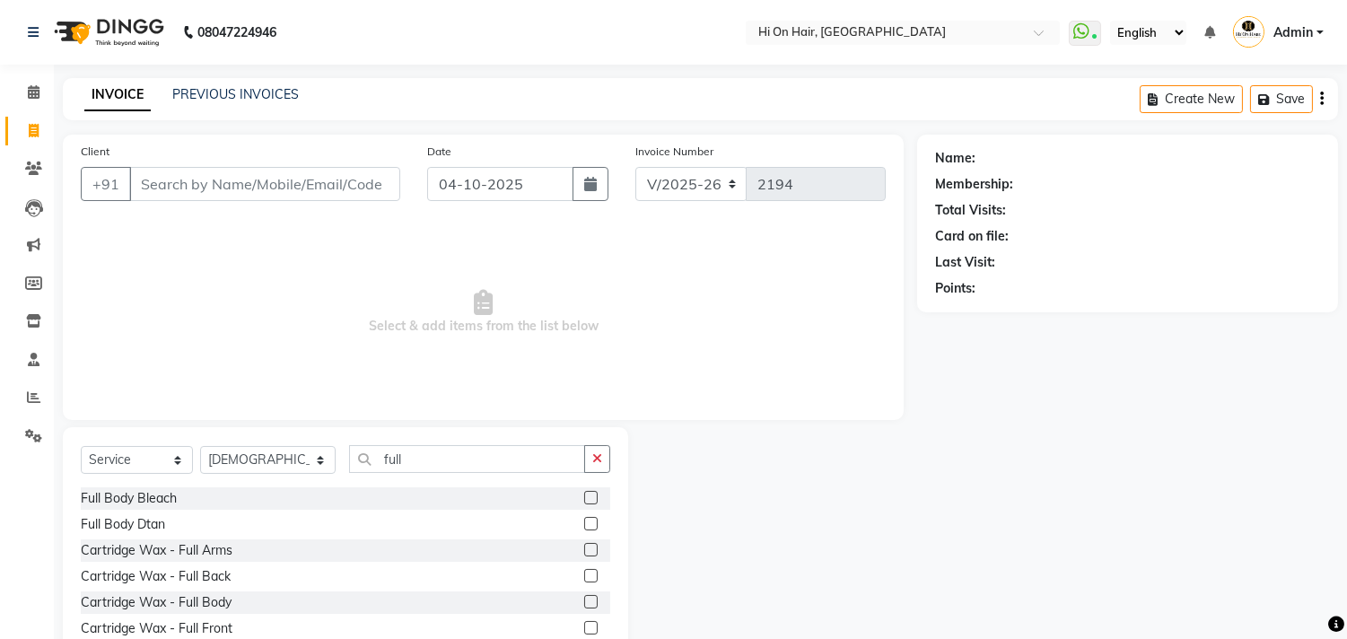
click at [584, 550] on label at bounding box center [590, 549] width 13 height 13
click at [584, 550] on input "checkbox" at bounding box center [590, 551] width 12 height 12
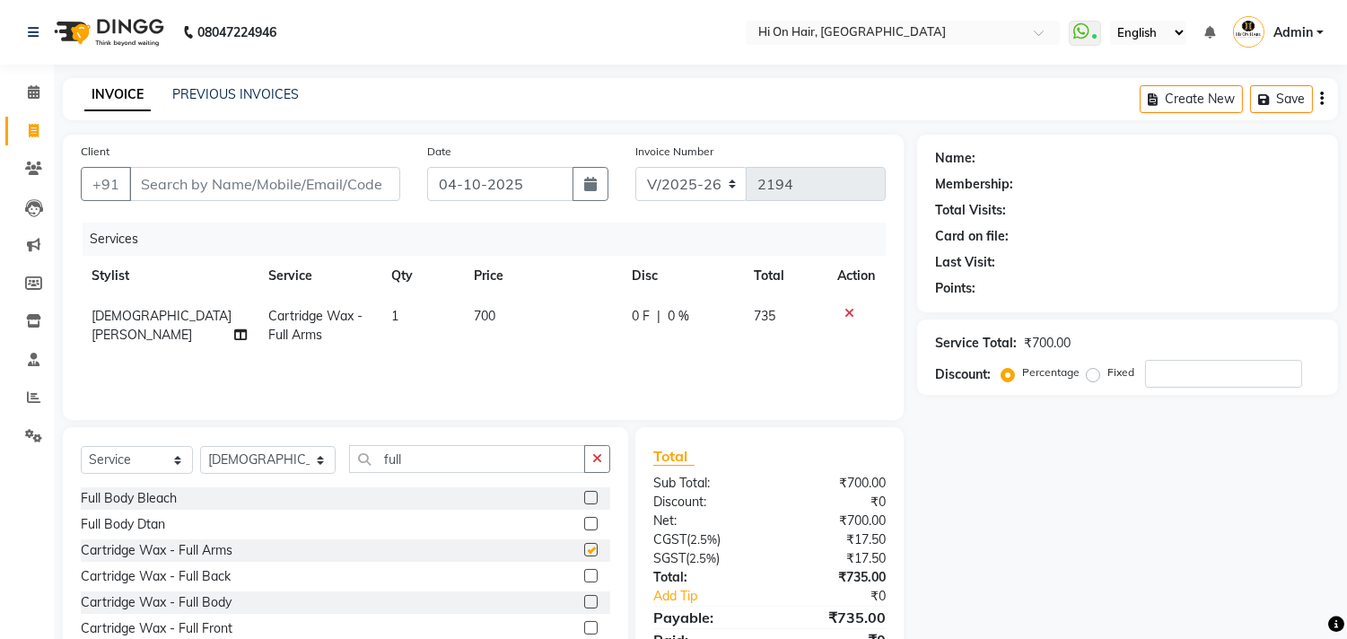
checkbox input "false"
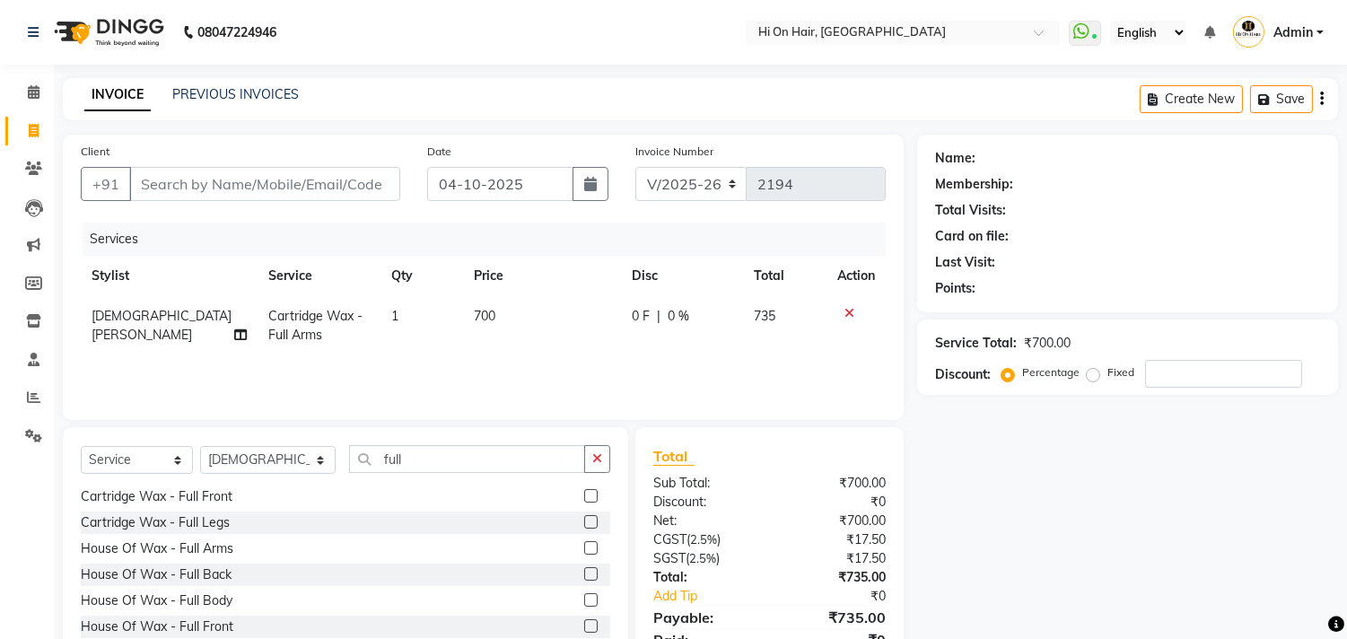
click at [584, 521] on label at bounding box center [590, 521] width 13 height 13
click at [584, 521] on input "checkbox" at bounding box center [590, 523] width 12 height 12
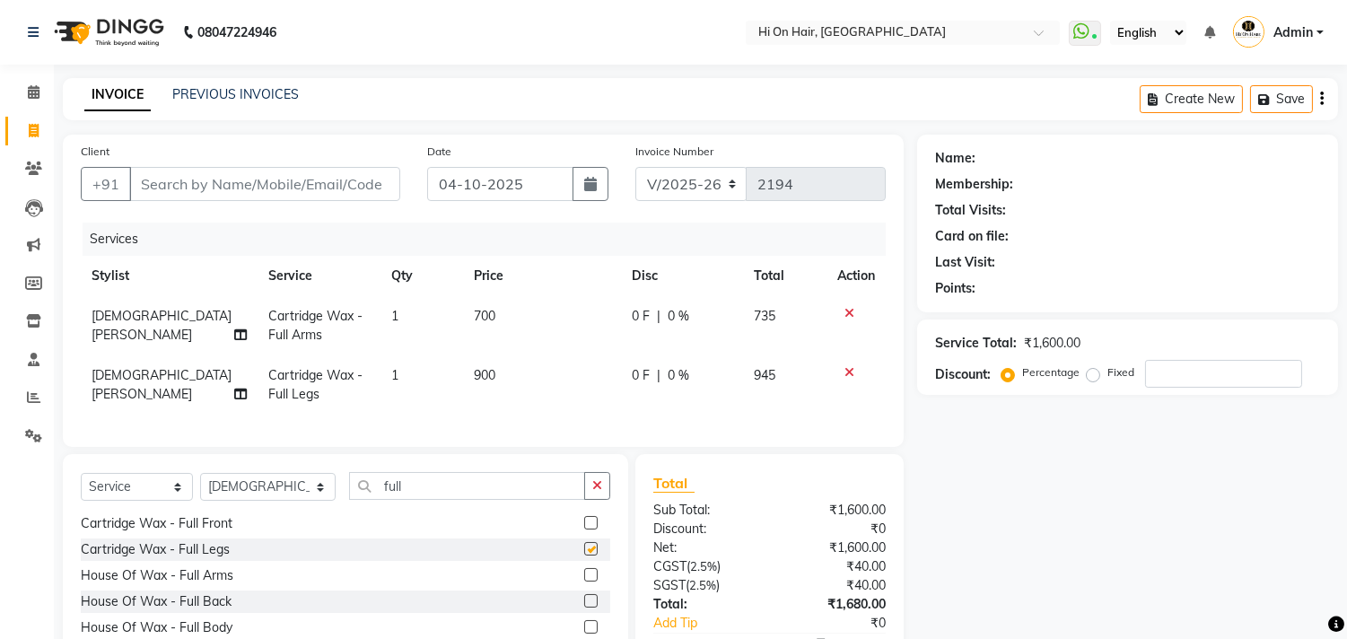
checkbox input "false"
click at [378, 497] on input "full" at bounding box center [467, 486] width 236 height 28
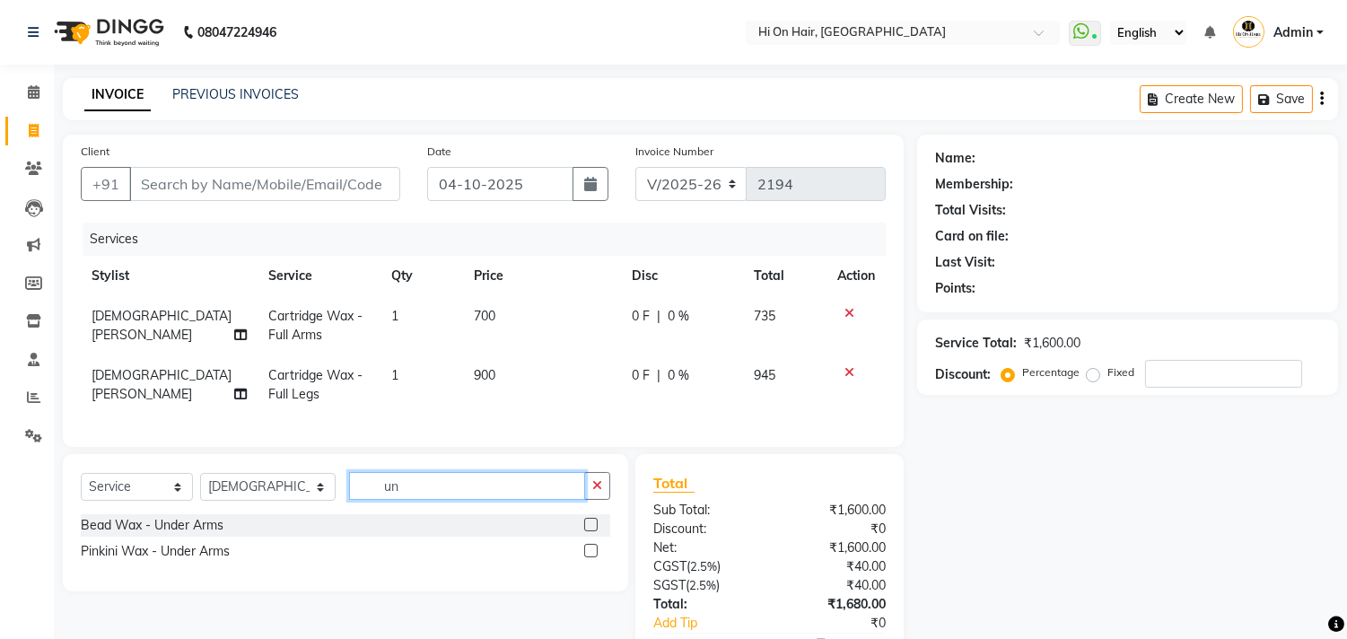
scroll to position [0, 0]
type input "under"
click at [584, 534] on div at bounding box center [590, 527] width 12 height 19
click at [585, 531] on label at bounding box center [590, 524] width 13 height 13
click at [585, 531] on input "checkbox" at bounding box center [590, 526] width 12 height 12
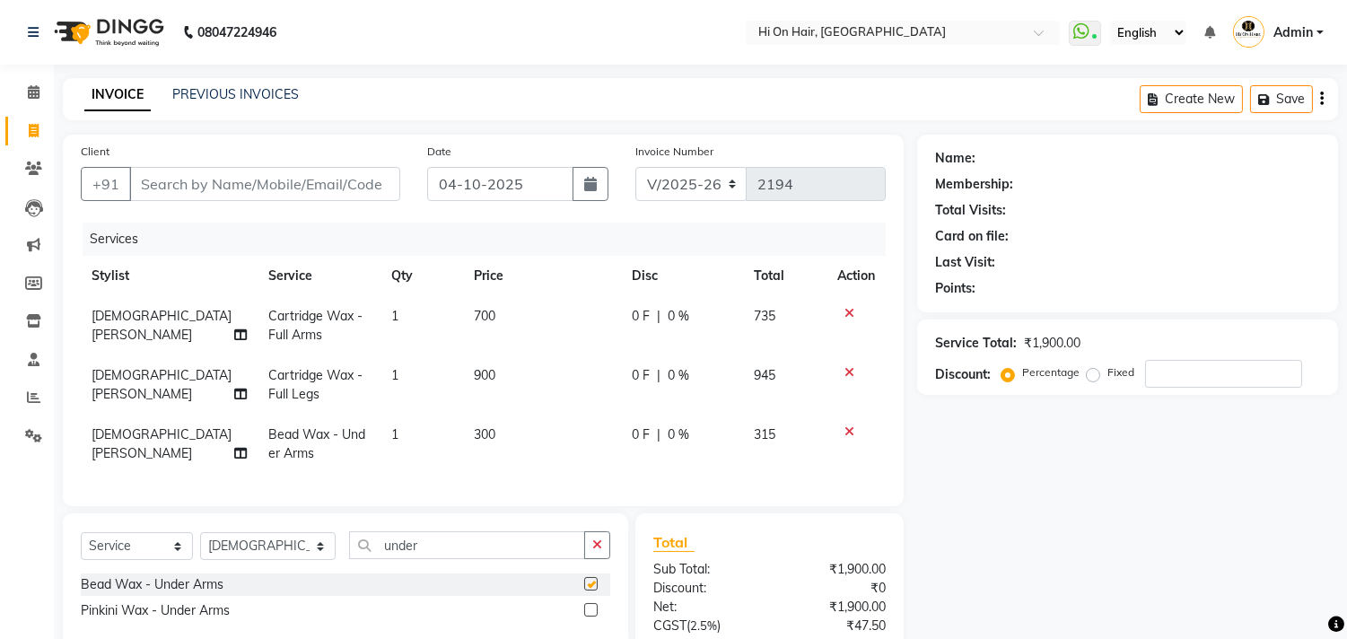
checkbox input "false"
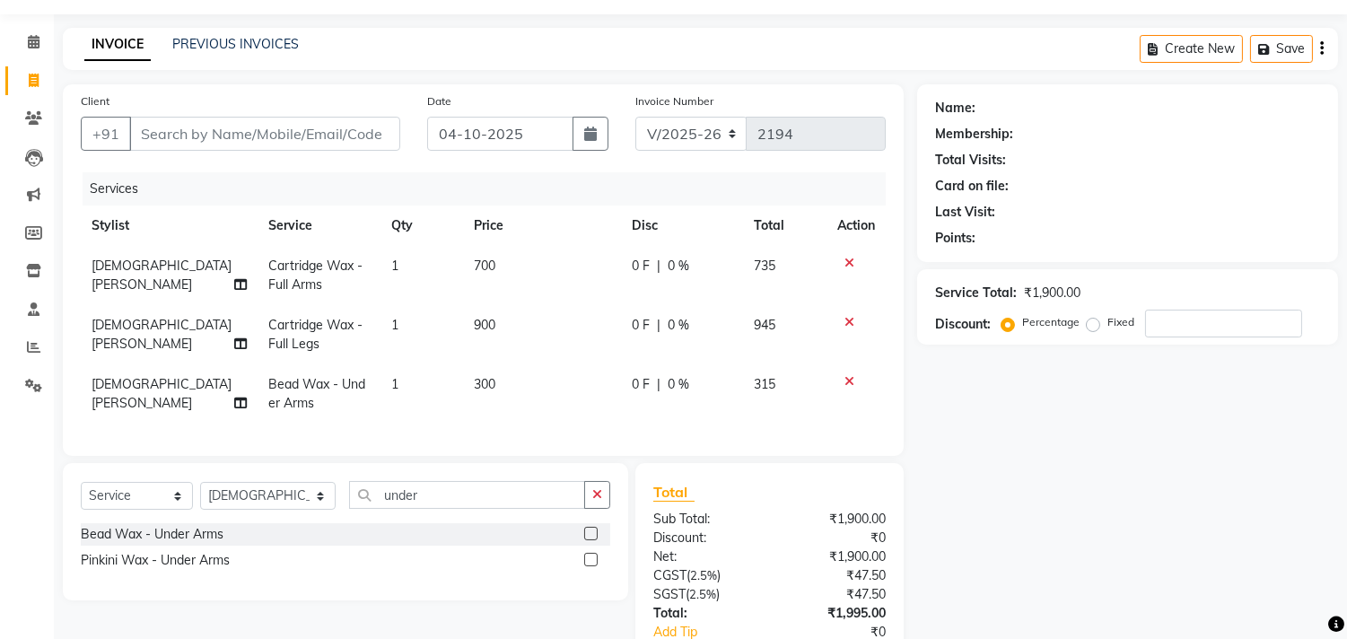
scroll to position [100, 0]
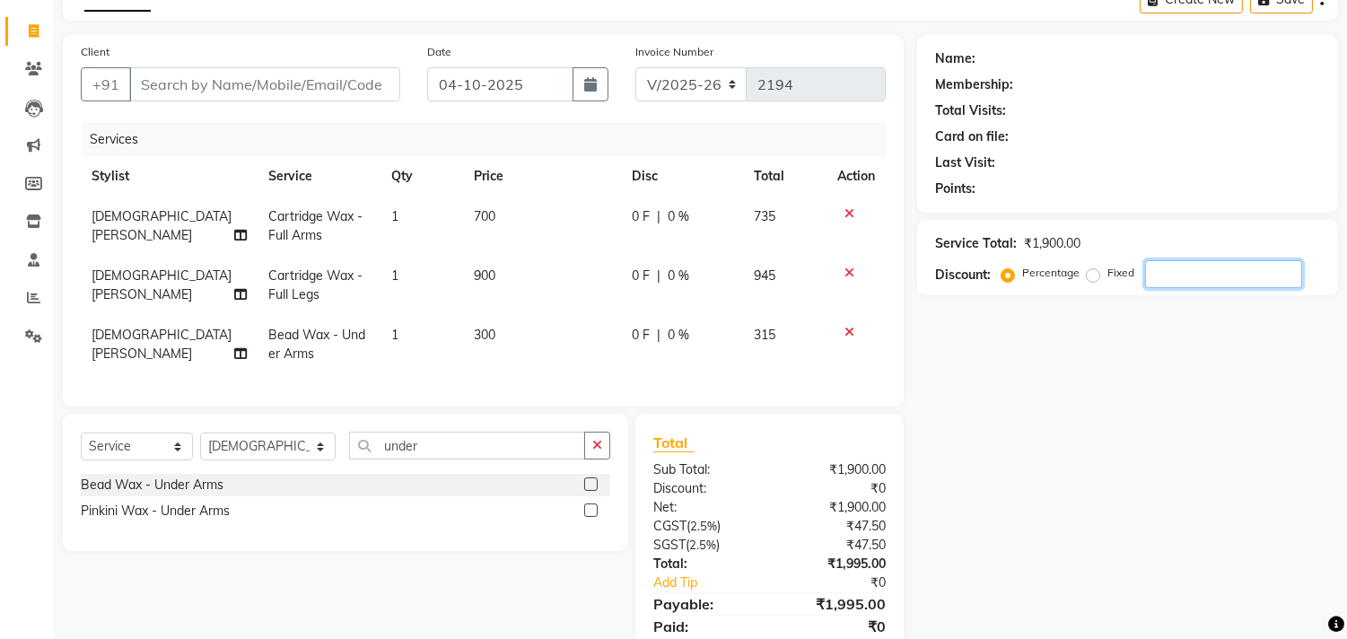
click at [1186, 279] on input "number" at bounding box center [1223, 274] width 157 height 28
type input "20"
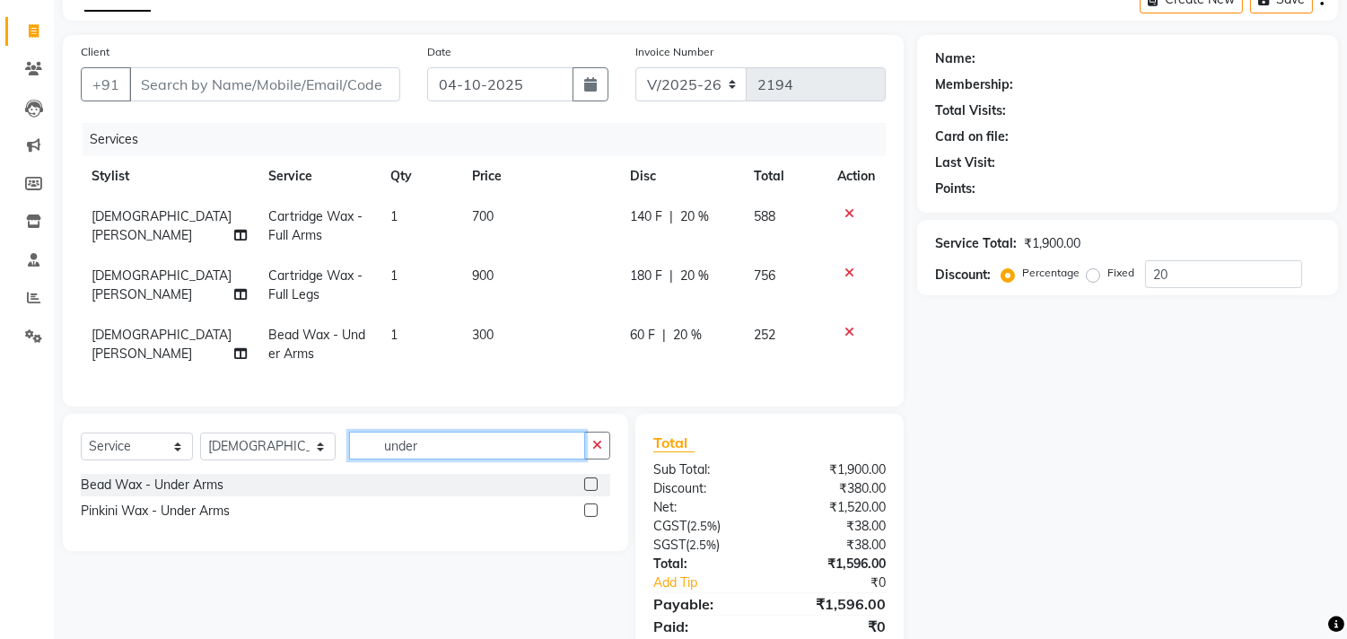
drag, startPoint x: 405, startPoint y: 454, endPoint x: 159, endPoint y: 420, distance: 248.3
click at [160, 422] on div "Client +91 Date 04-10-2025 Invoice Number V/2025 V/2025-26 2194 Services Stylis…" at bounding box center [483, 356] width 868 height 643
type input "w"
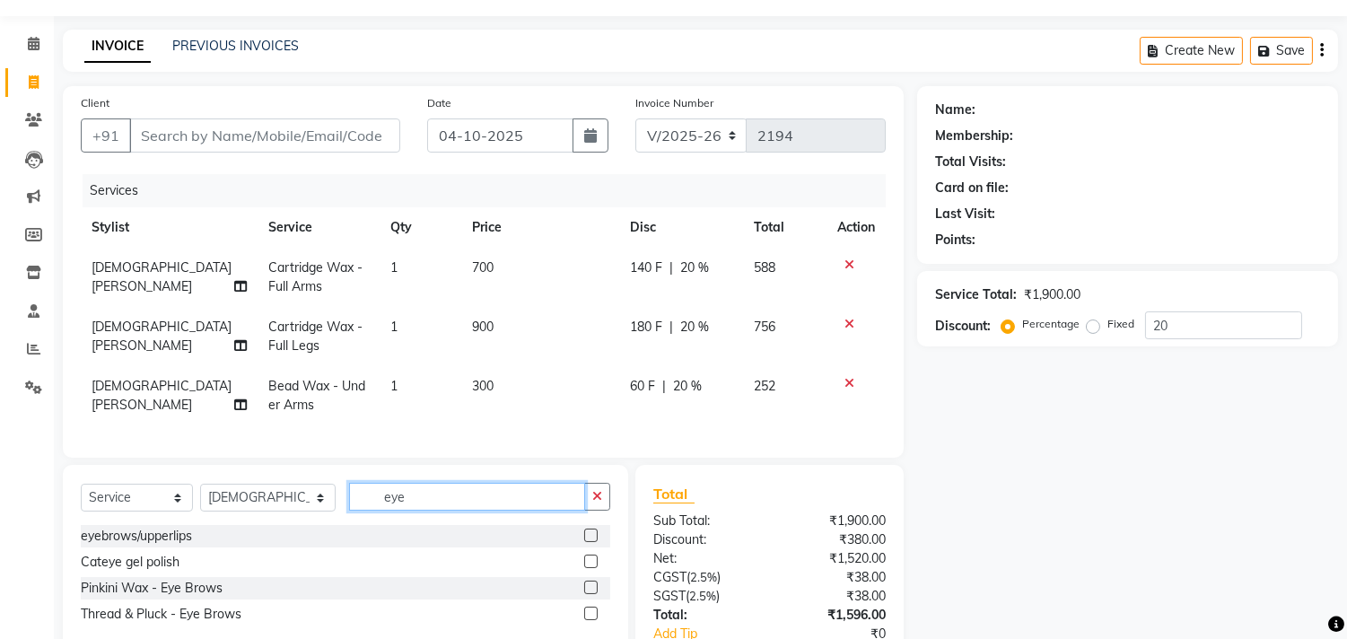
scroll to position [0, 0]
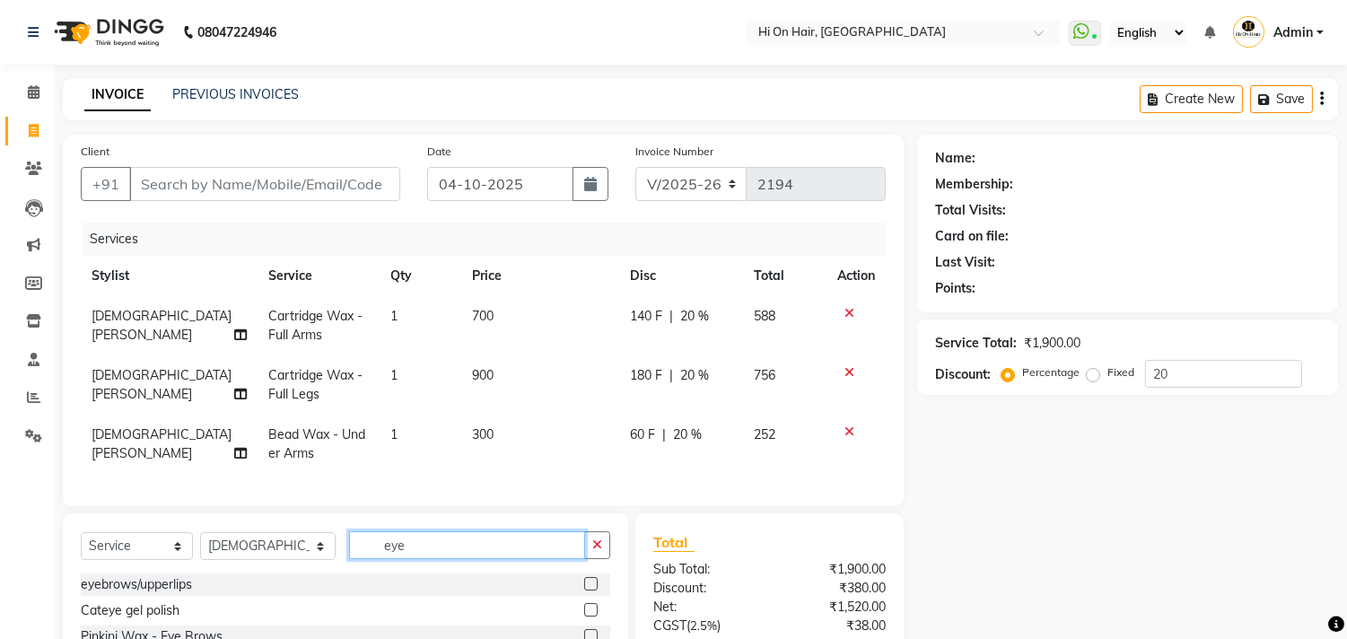
type input "eye"
click at [589, 591] on label at bounding box center [590, 583] width 13 height 13
click at [589, 591] on input "checkbox" at bounding box center [590, 585] width 12 height 12
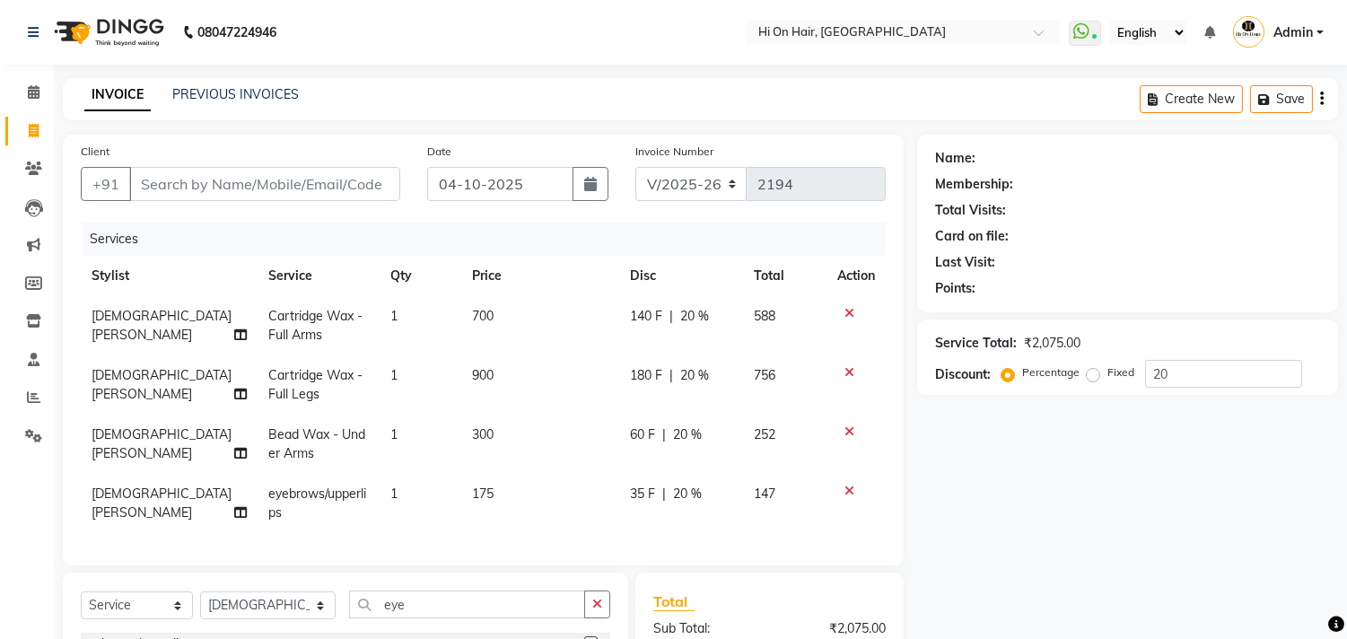
checkbox input "false"
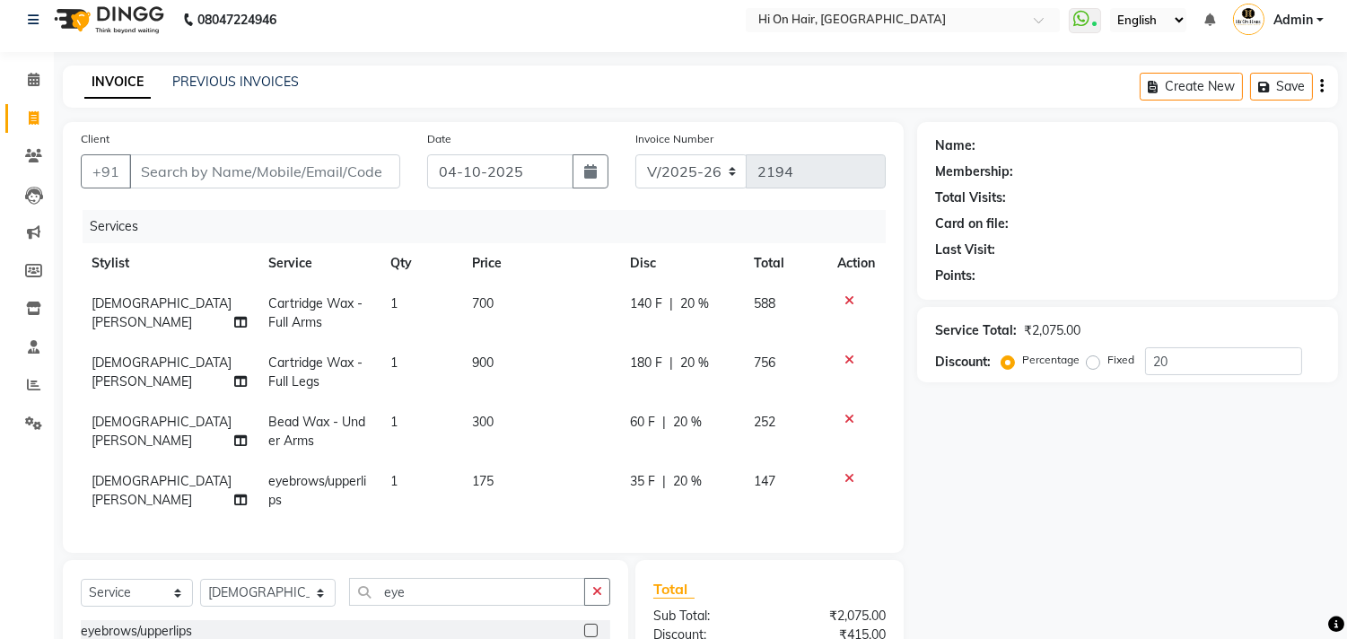
scroll to position [239, 0]
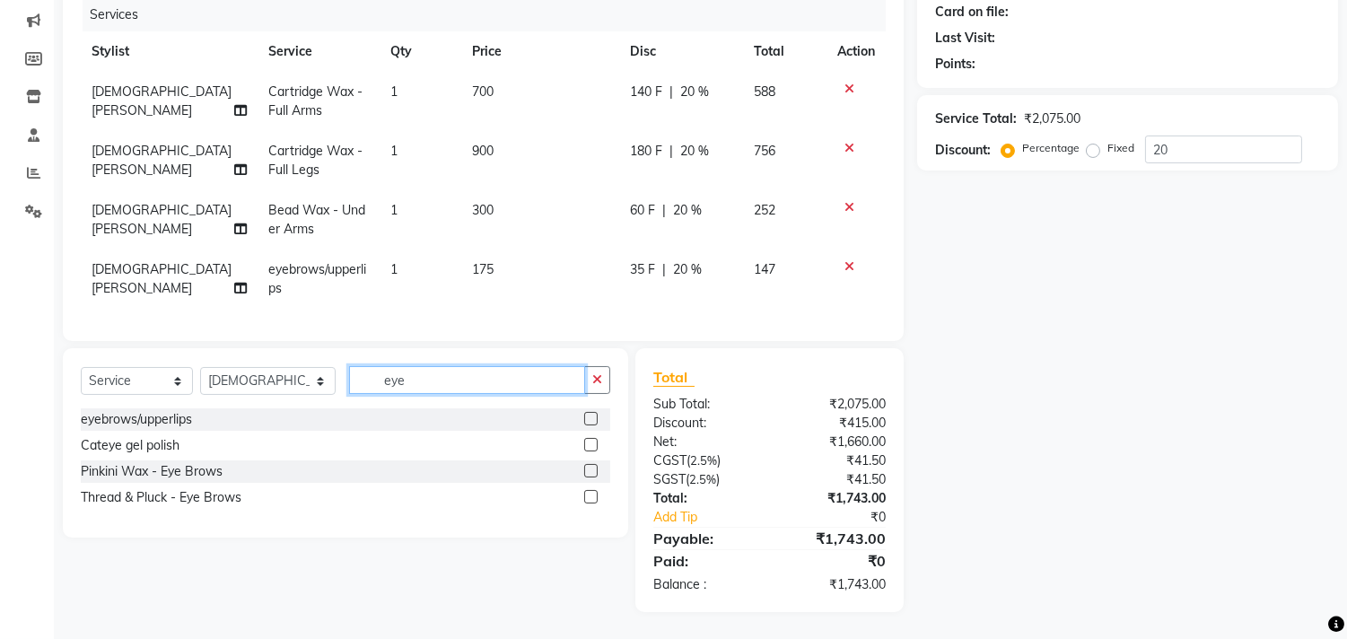
drag, startPoint x: 429, startPoint y: 388, endPoint x: 61, endPoint y: 372, distance: 368.3
click at [61, 372] on div "Select Service Product Membership Package Voucher Prepaid Gift Card Select Styl…" at bounding box center [338, 480] width 579 height 264
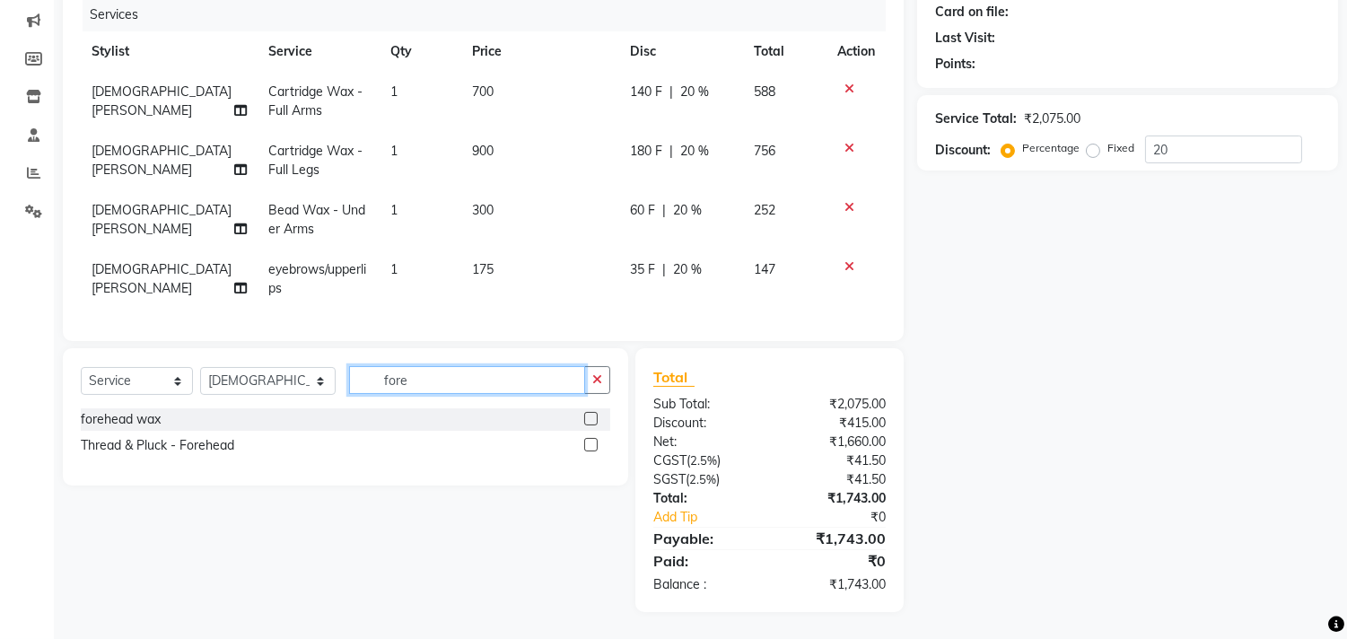
type input "fore"
click at [596, 444] on label at bounding box center [590, 444] width 13 height 13
click at [596, 444] on input "checkbox" at bounding box center [590, 446] width 12 height 12
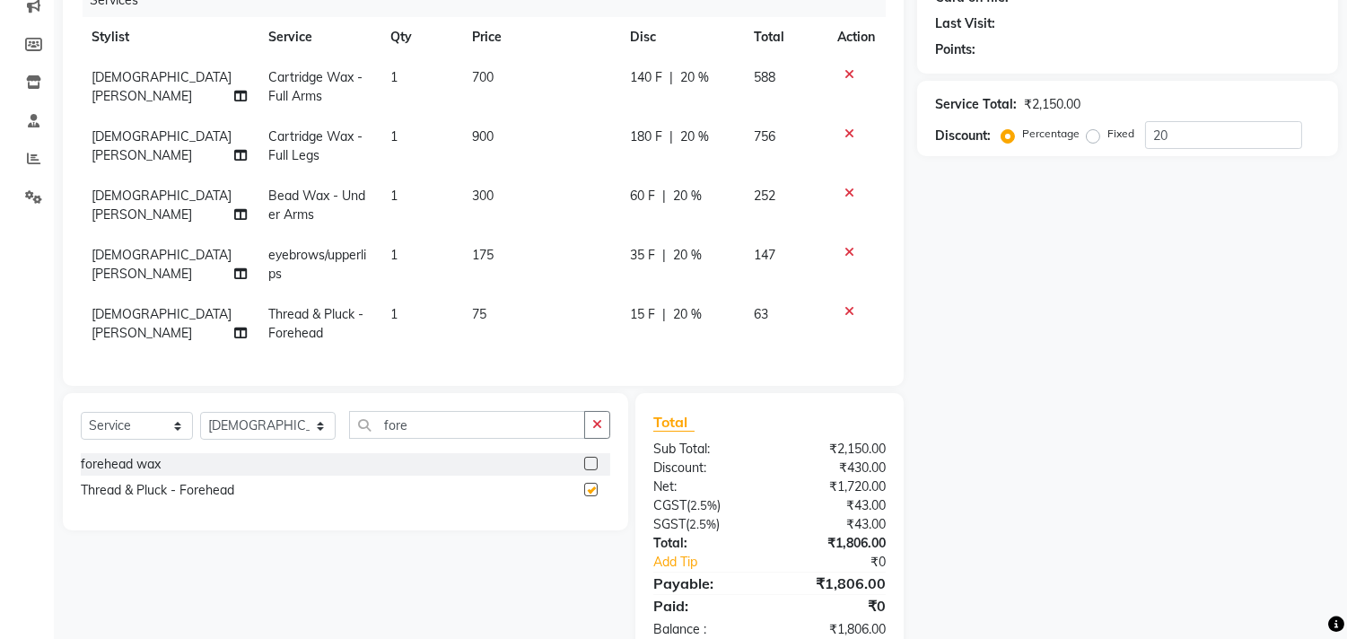
checkbox input "false"
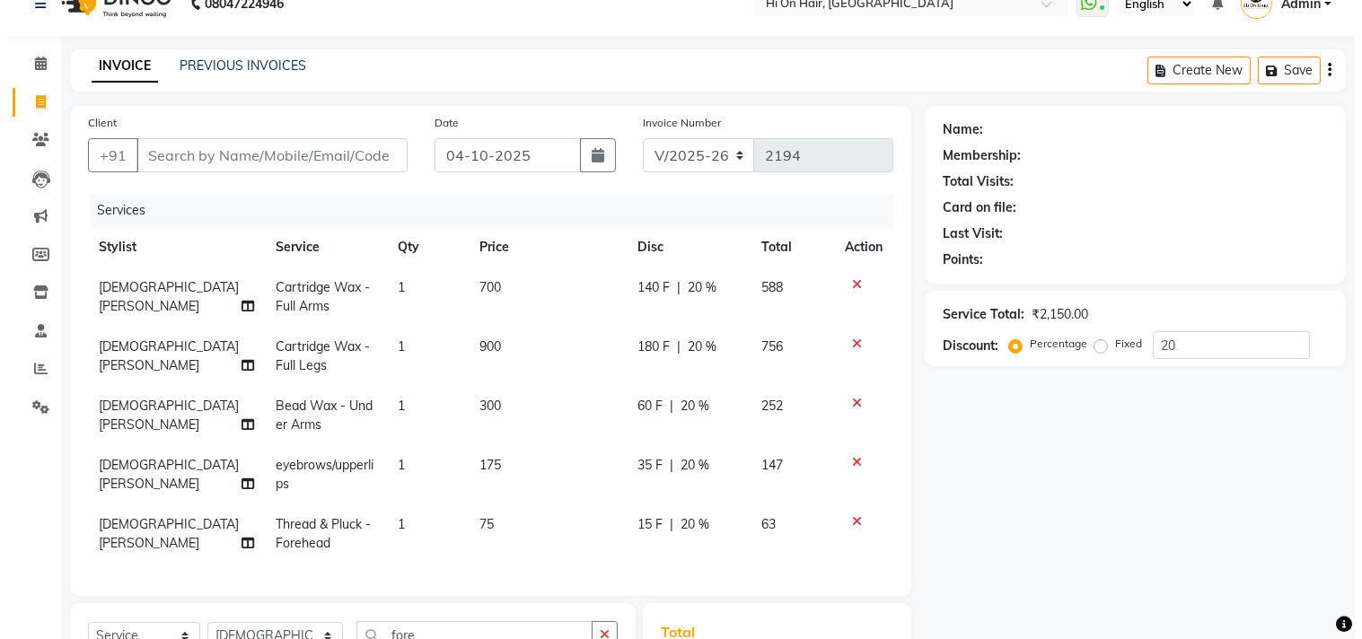
scroll to position [0, 0]
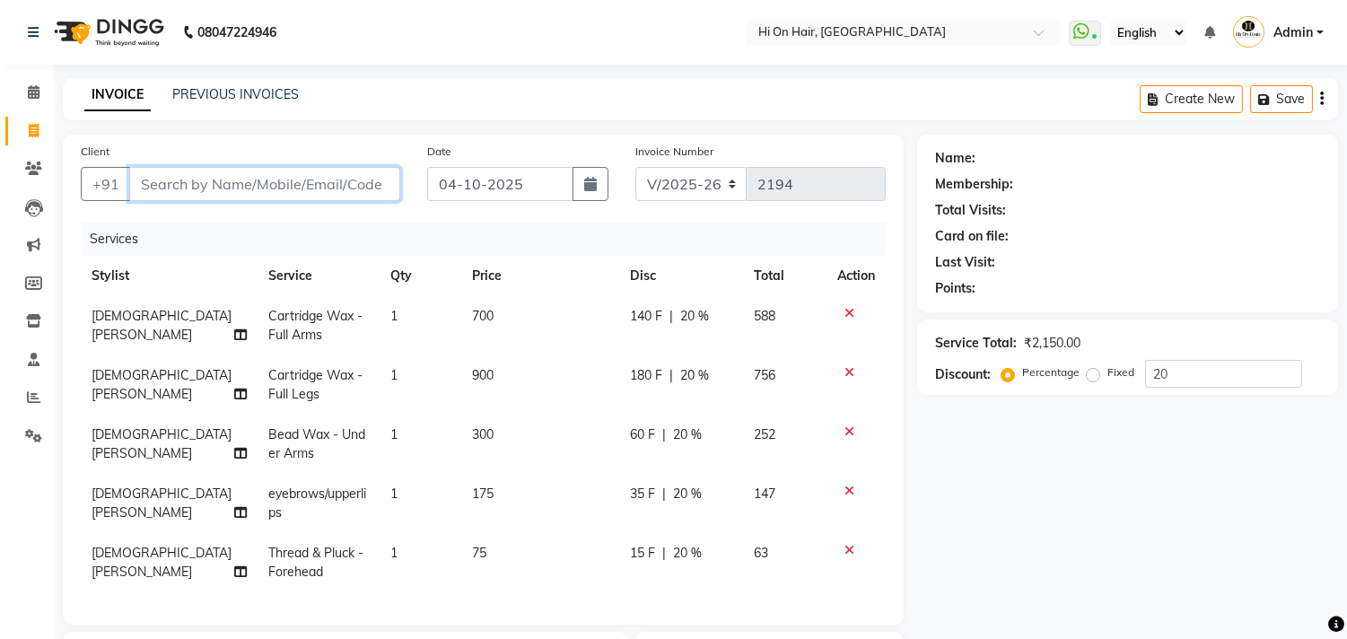
click at [231, 187] on input "Client" at bounding box center [264, 184] width 271 height 34
type input "9"
type input "0"
type input "9321162882"
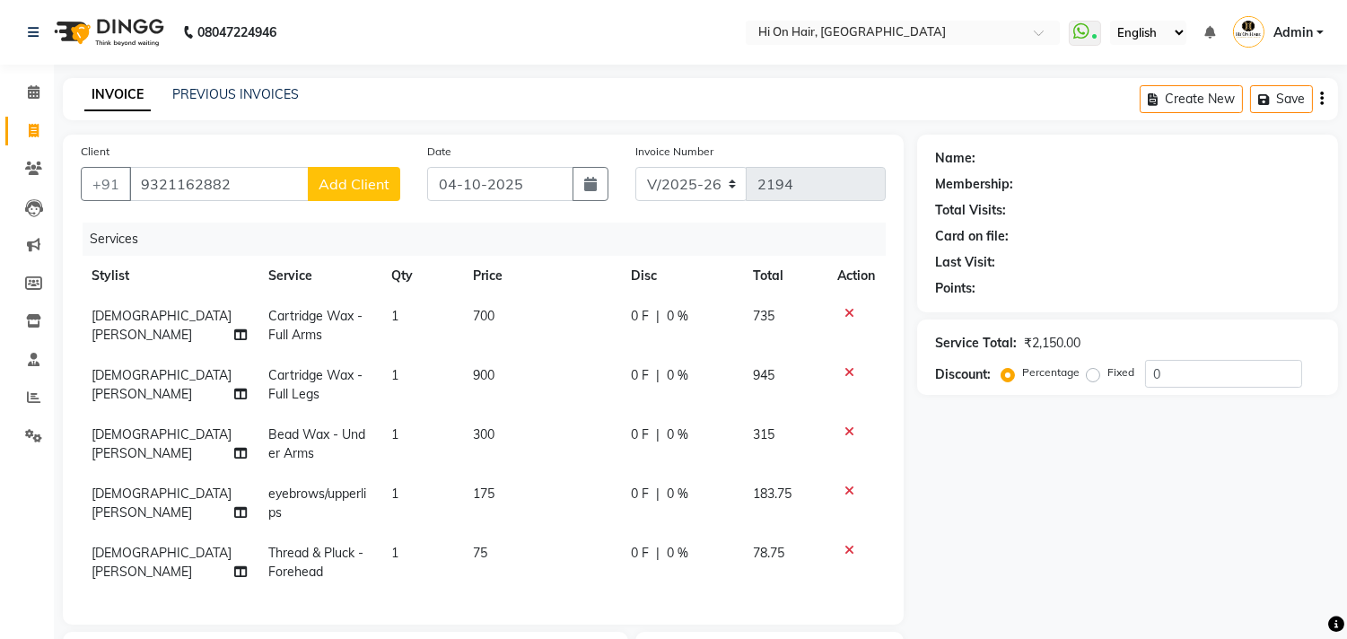
click at [384, 182] on span "Add Client" at bounding box center [354, 184] width 71 height 18
select select "22"
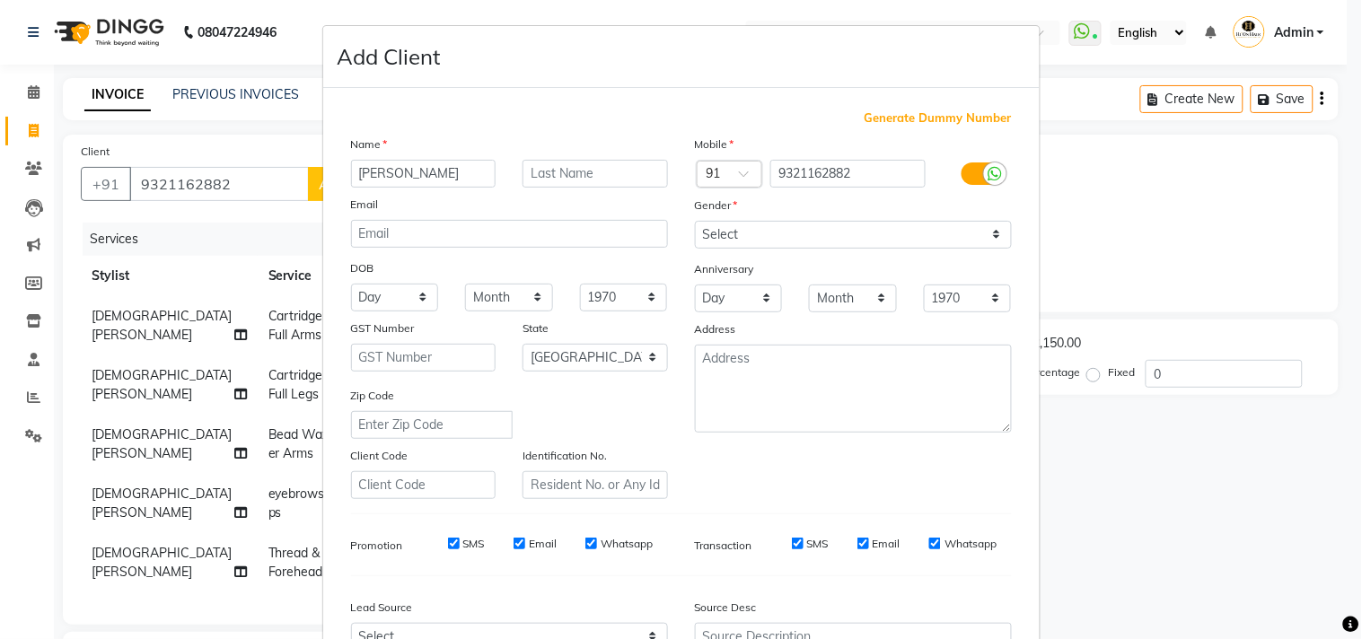
type input "[PERSON_NAME]"
click at [725, 241] on select "Select Male Female Other Prefer Not To Say" at bounding box center [853, 235] width 317 height 28
click at [695, 221] on select "Select Male Female Other Prefer Not To Say" at bounding box center [853, 235] width 317 height 28
click at [840, 232] on select "Select Male Female Other Prefer Not To Say" at bounding box center [853, 235] width 317 height 28
select select "[DEMOGRAPHIC_DATA]"
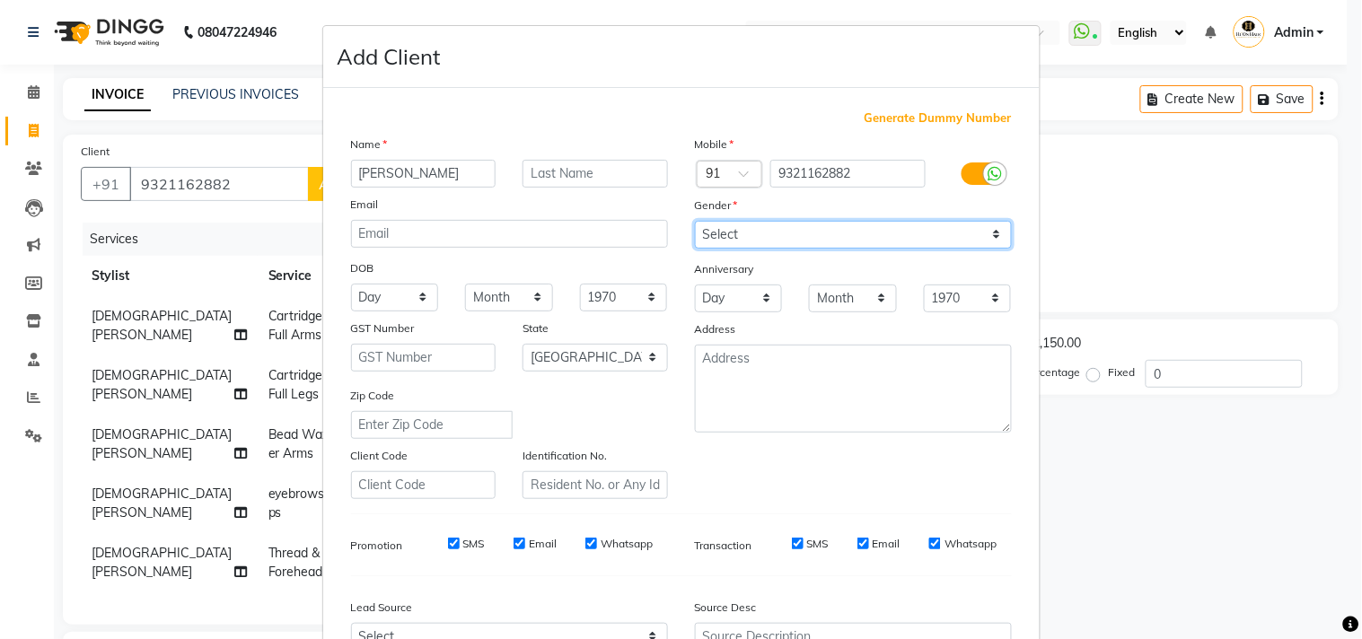
click at [695, 221] on select "Select Male Female Other Prefer Not To Say" at bounding box center [853, 235] width 317 height 28
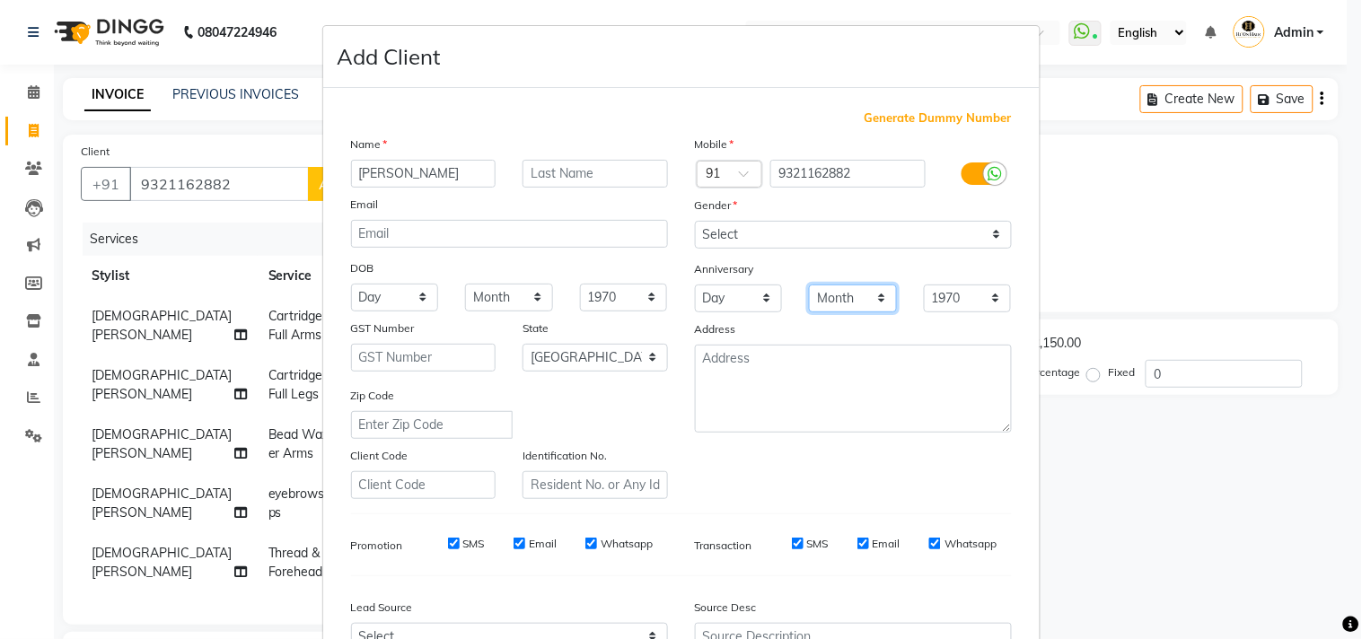
drag, startPoint x: 854, startPoint y: 248, endPoint x: 822, endPoint y: 306, distance: 66.7
click at [822, 306] on select "Month January February March April May June July August September October Novem…" at bounding box center [853, 299] width 88 height 28
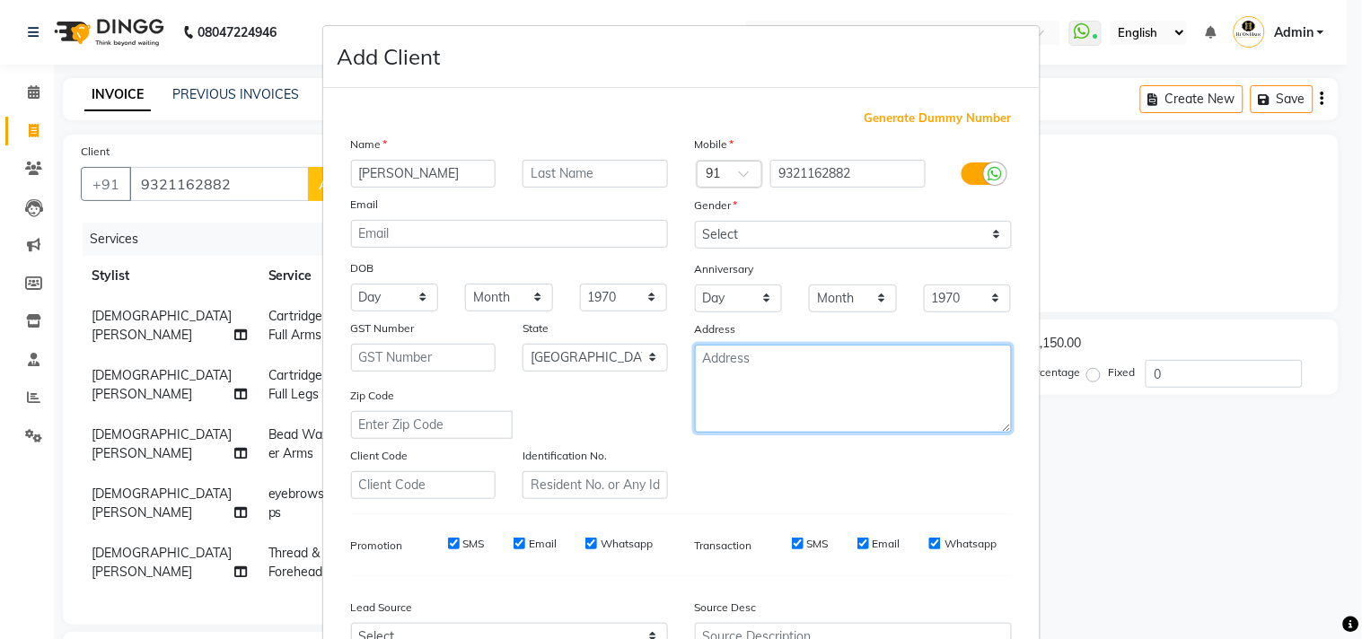
click at [700, 390] on textarea at bounding box center [853, 389] width 317 height 88
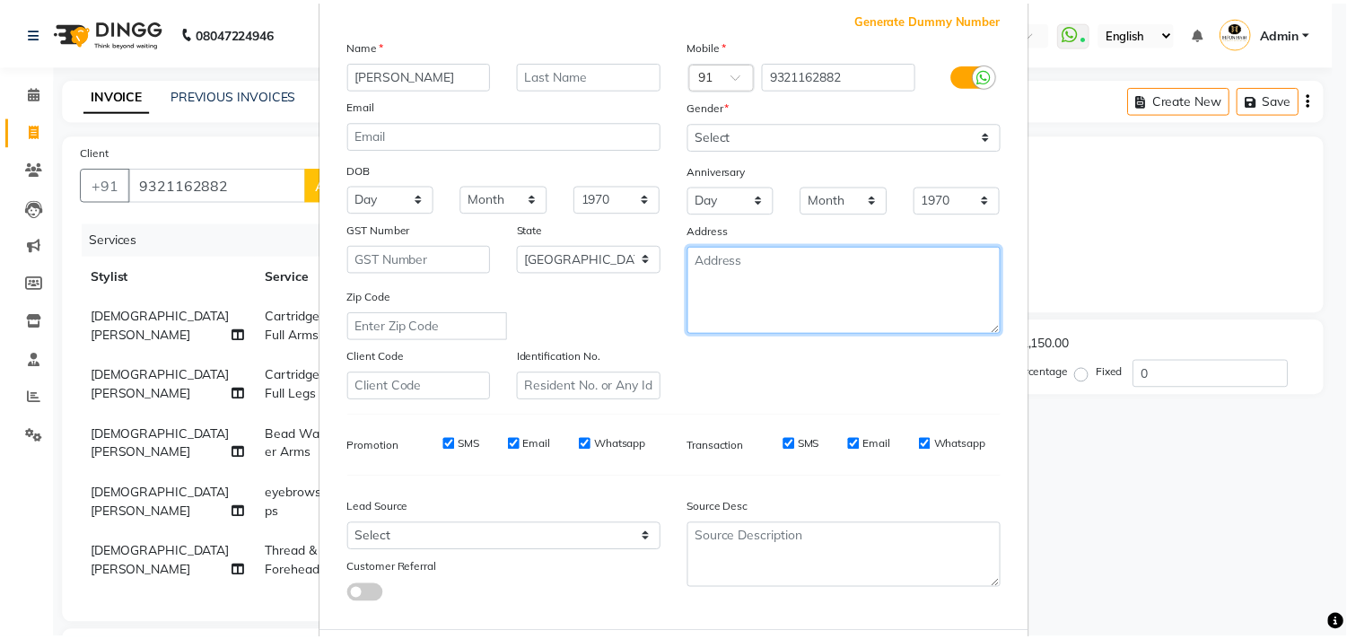
scroll to position [190, 0]
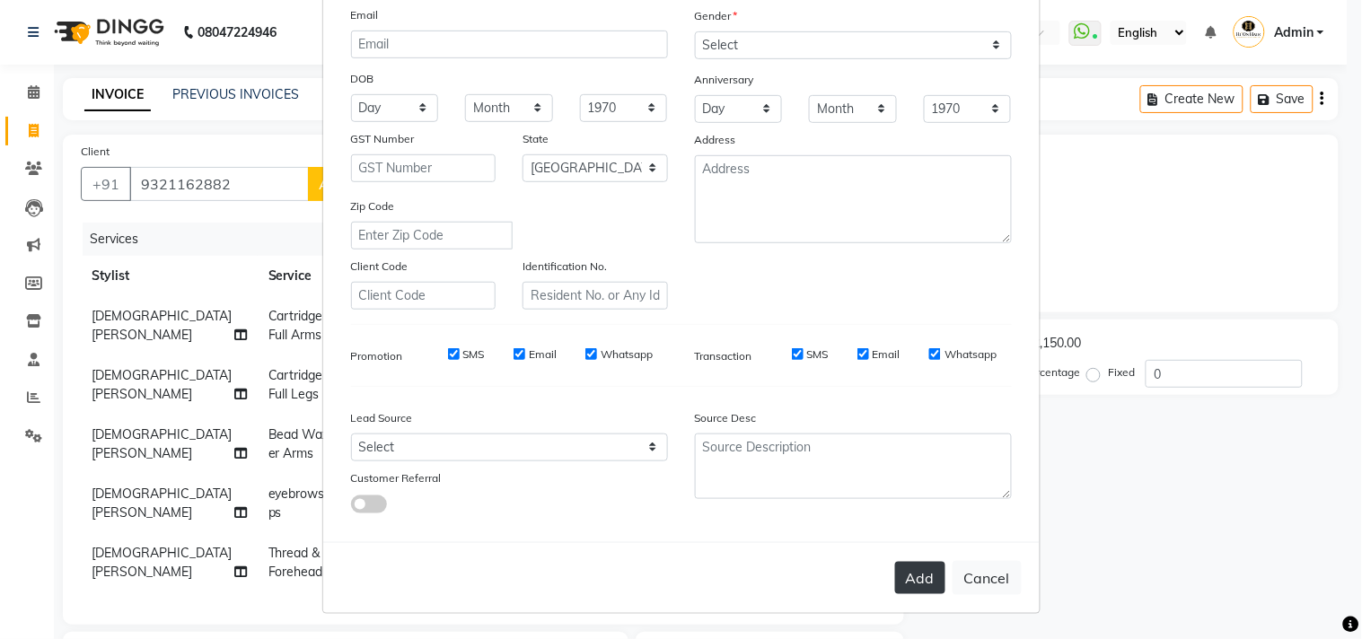
click at [912, 565] on button "Add" at bounding box center [920, 578] width 50 height 32
select select
select select "null"
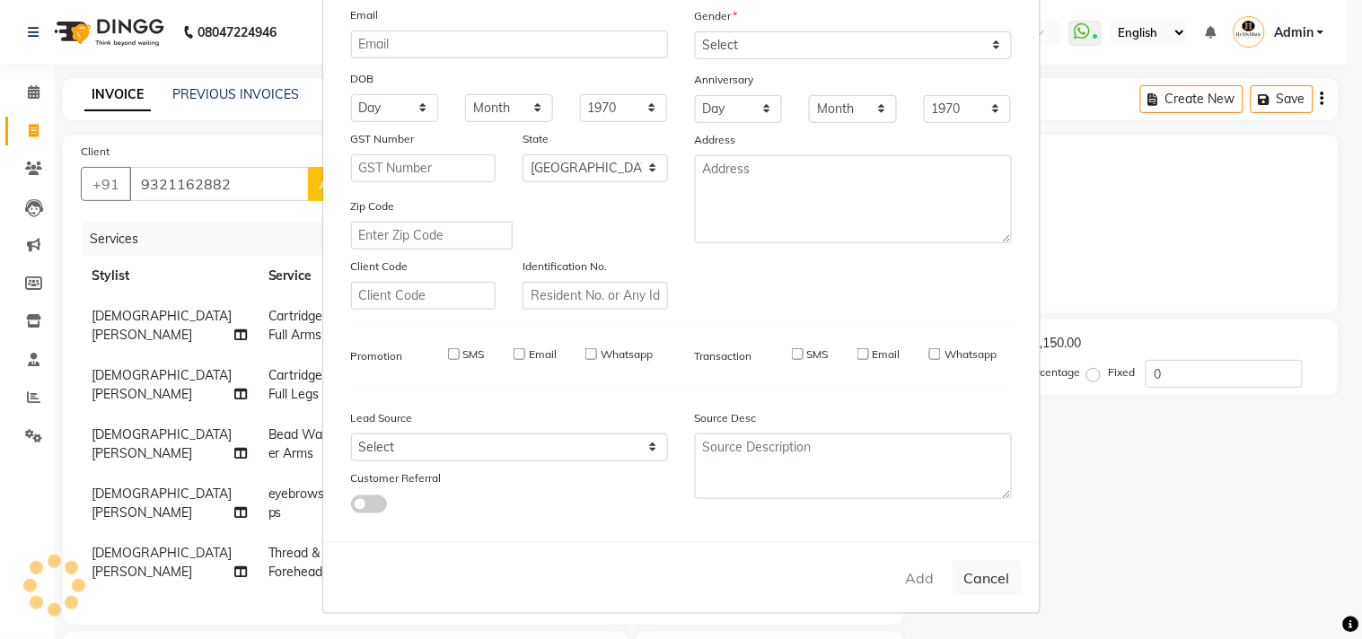
select select
checkbox input "false"
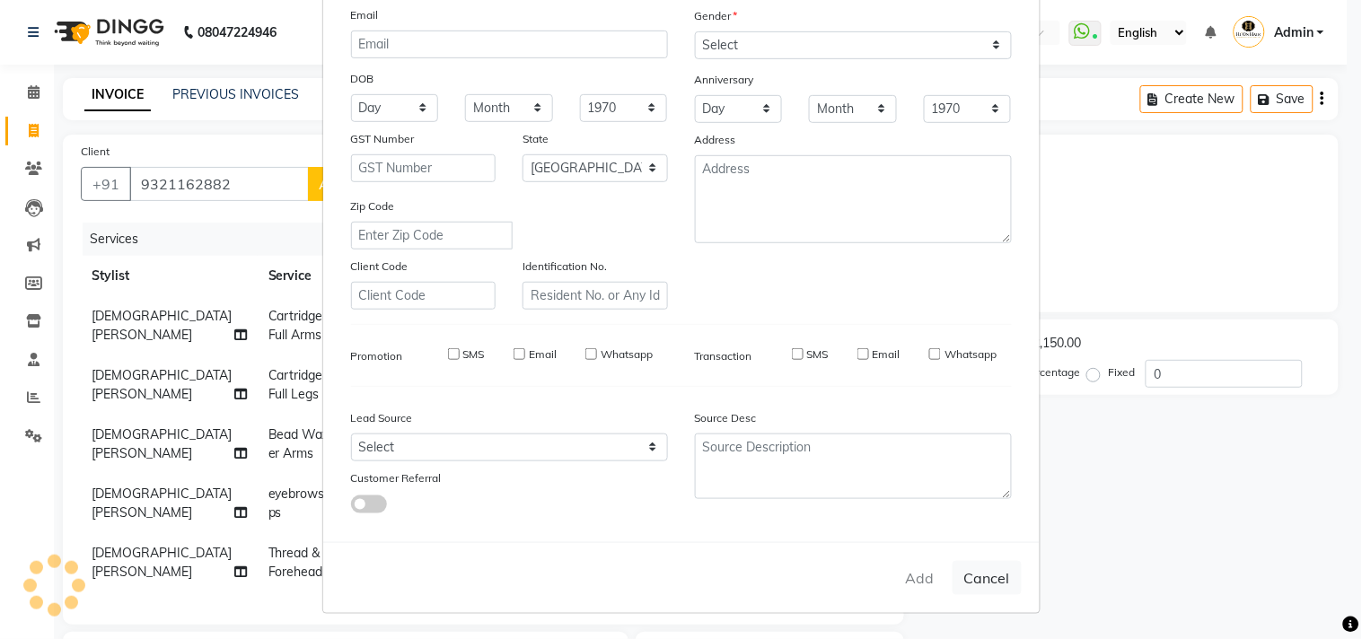
checkbox input "false"
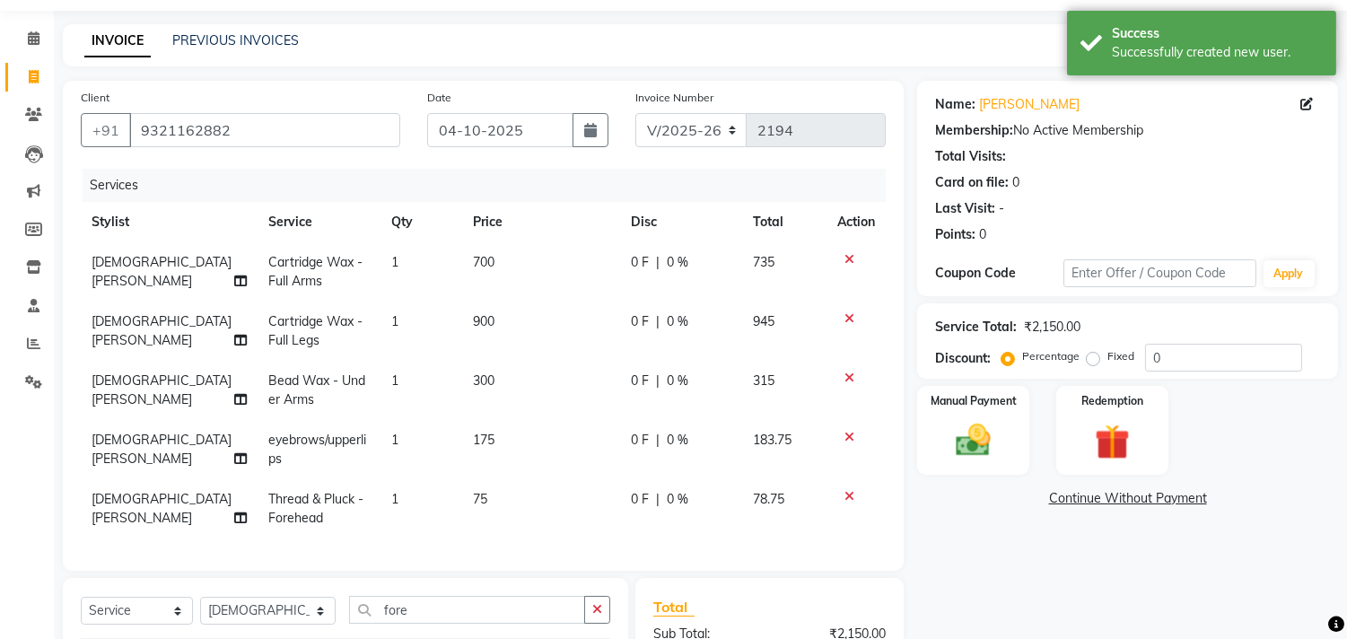
scroll to position [100, 0]
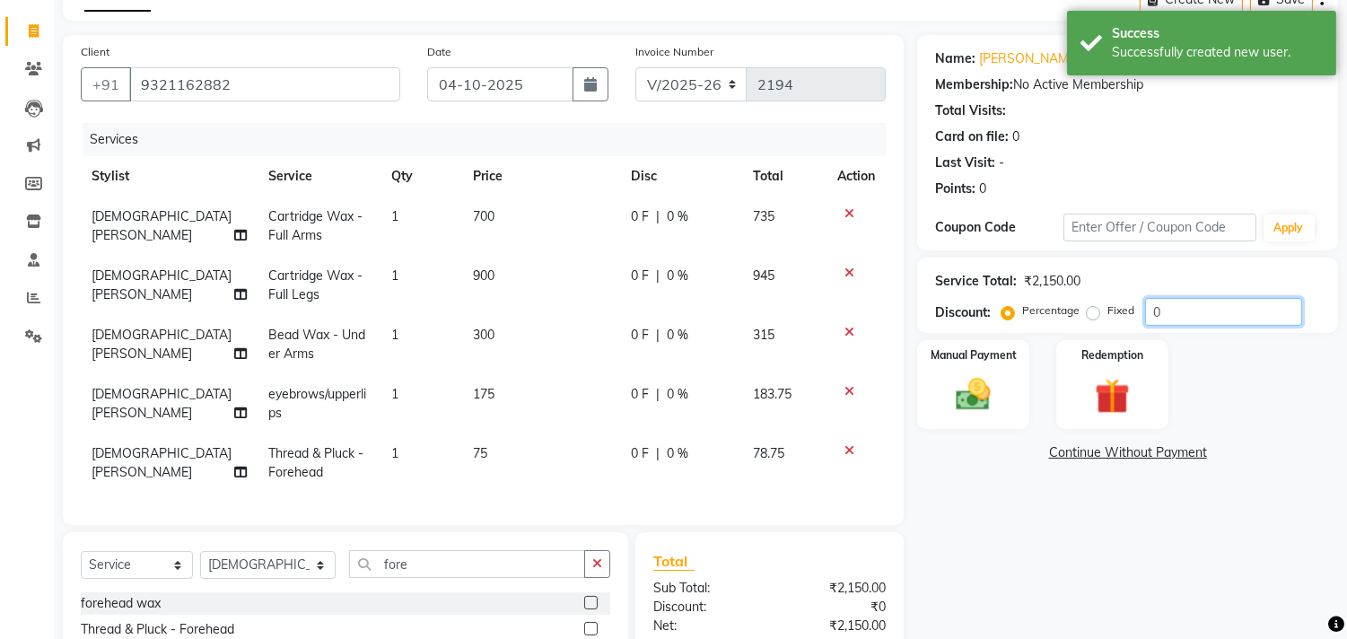
click at [1145, 312] on input "0" at bounding box center [1223, 312] width 157 height 28
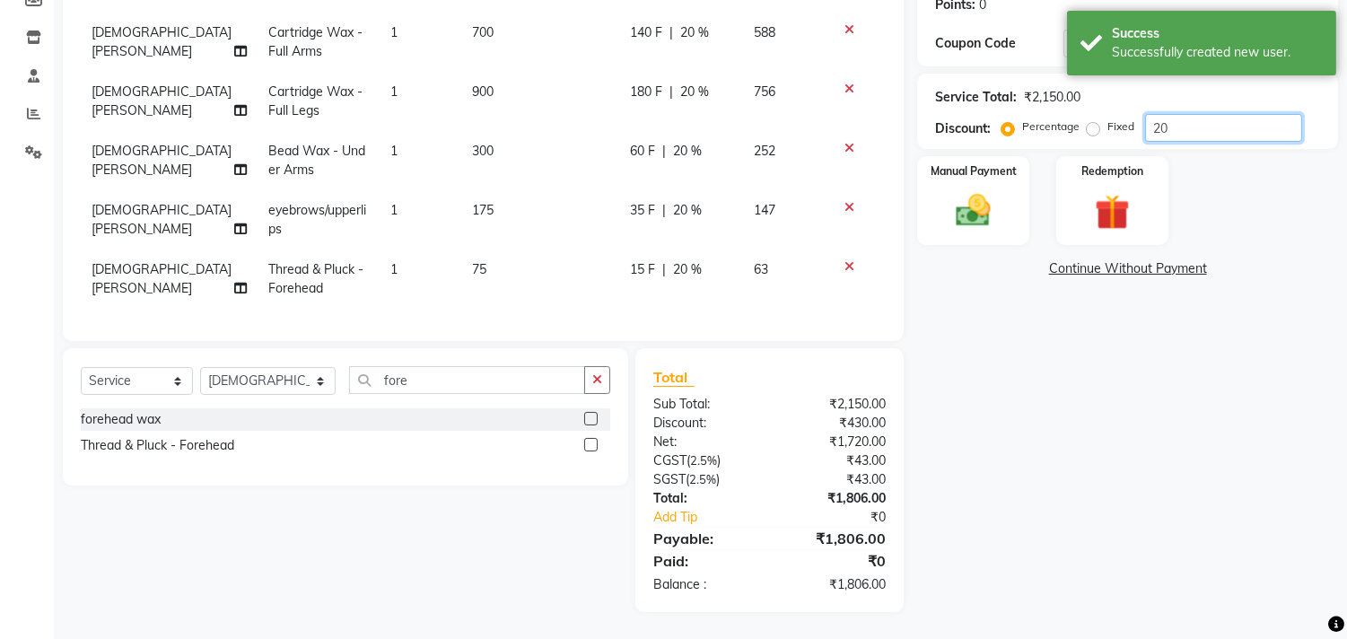
scroll to position [298, 0]
click at [1187, 433] on div "Name: Kashish Wkin Membership: No Active Membership Total Visits: Card on file:…" at bounding box center [1134, 231] width 434 height 761
click at [1054, 557] on div "Name: Kashish Wkin Membership: No Active Membership Total Visits: Card on file:…" at bounding box center [1134, 231] width 434 height 761
drag, startPoint x: 1234, startPoint y: 119, endPoint x: 987, endPoint y: 104, distance: 247.3
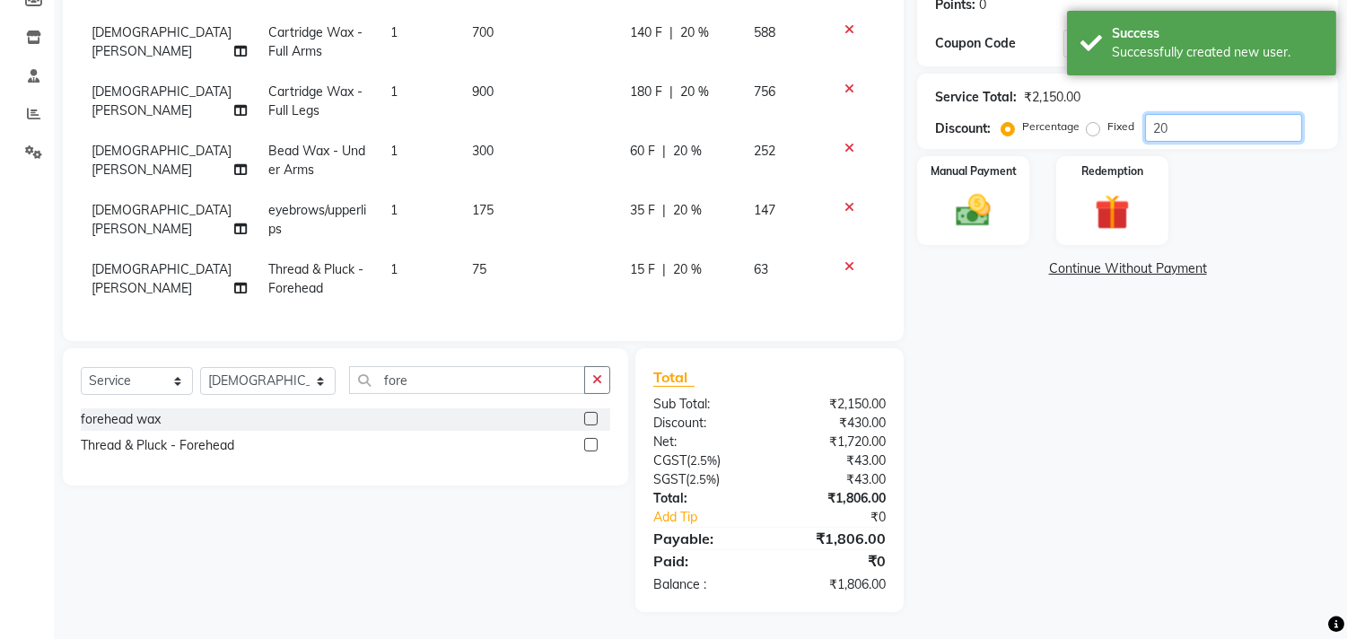
click at [987, 114] on div "Discount: Percentage Fixed 20" at bounding box center [1127, 128] width 385 height 28
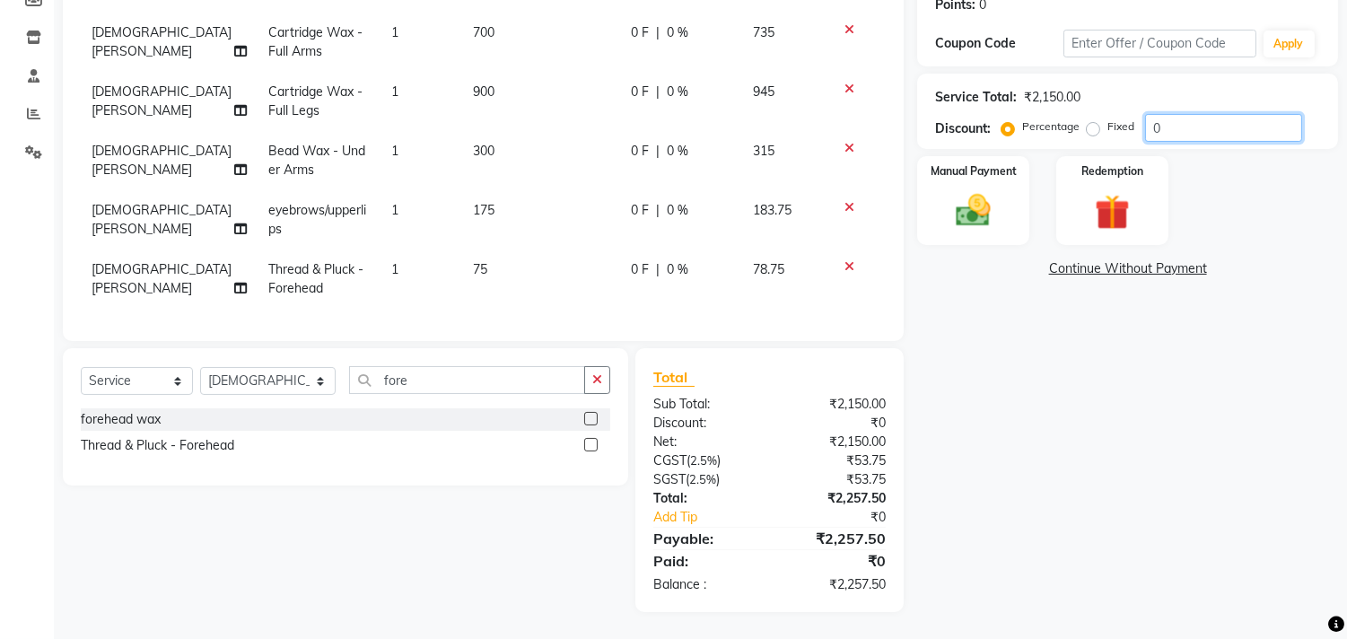
type input "20"
click at [1084, 363] on div "Name: Kashish Wkin Membership: No Active Membership Total Visits: Card on file:…" at bounding box center [1134, 231] width 434 height 761
click at [1101, 378] on div "Name: Kashish Wkin Membership: No Active Membership Total Visits: Card on file:…" at bounding box center [1134, 231] width 434 height 761
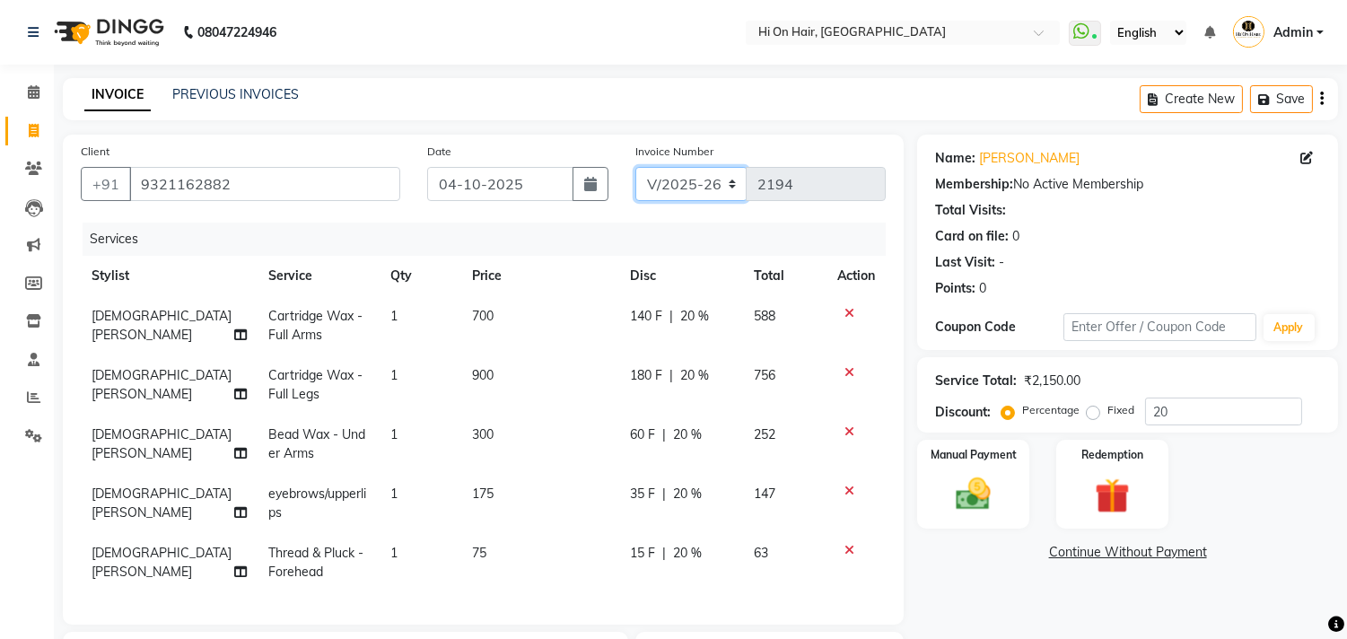
click at [718, 182] on select "V/2025 V/2025-26" at bounding box center [691, 184] width 112 height 34
select select "1463"
click at [635, 167] on select "V/2025 V/2025-26" at bounding box center [691, 184] width 112 height 34
type input "0193"
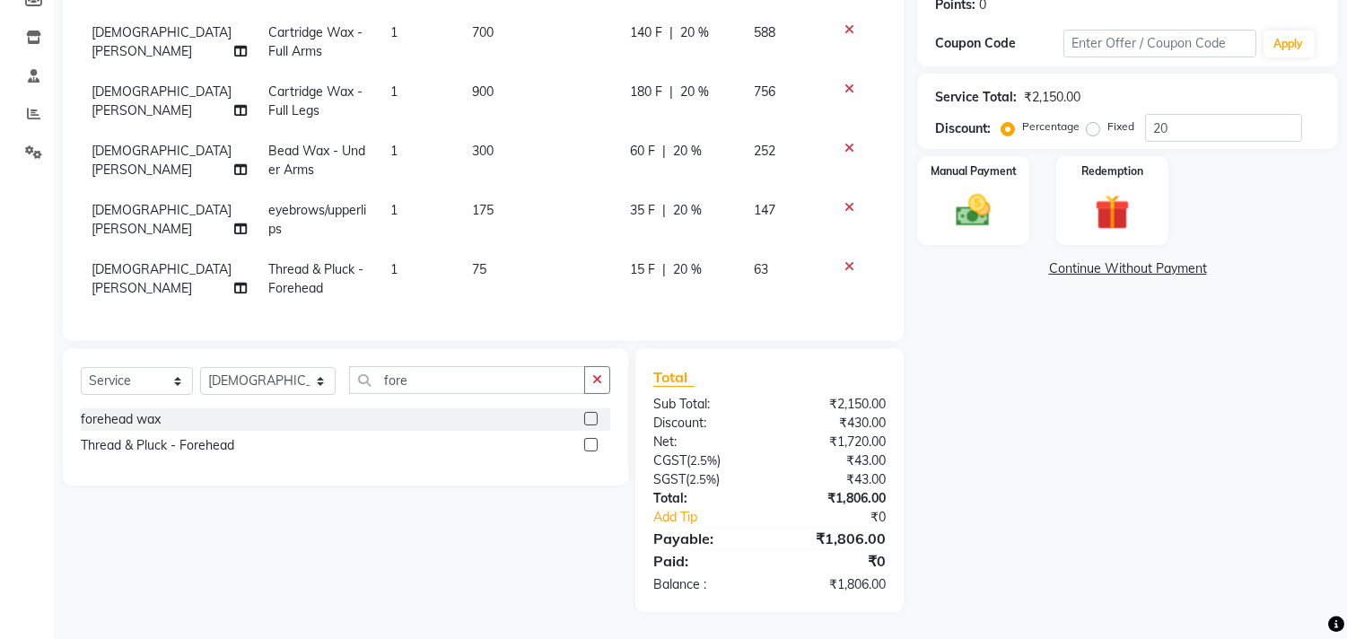
scroll to position [298, 0]
click at [1014, 206] on div "Manual Payment" at bounding box center [973, 200] width 117 height 92
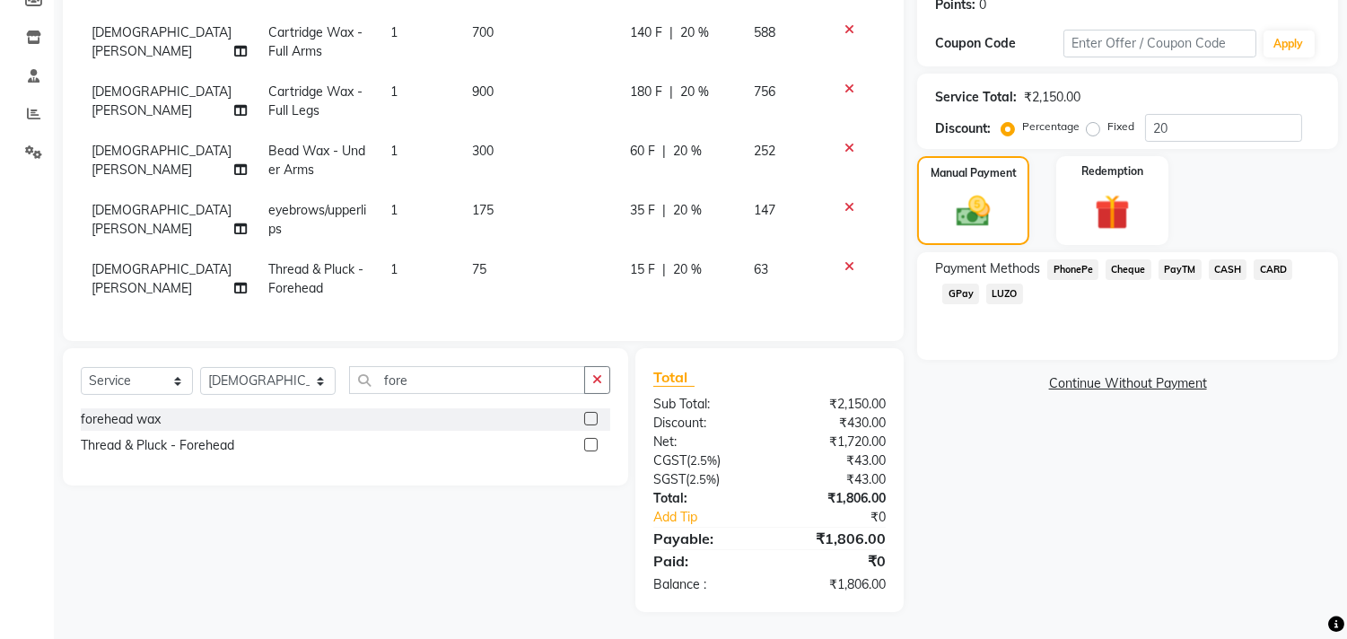
click at [1230, 259] on span "CASH" at bounding box center [1228, 269] width 39 height 21
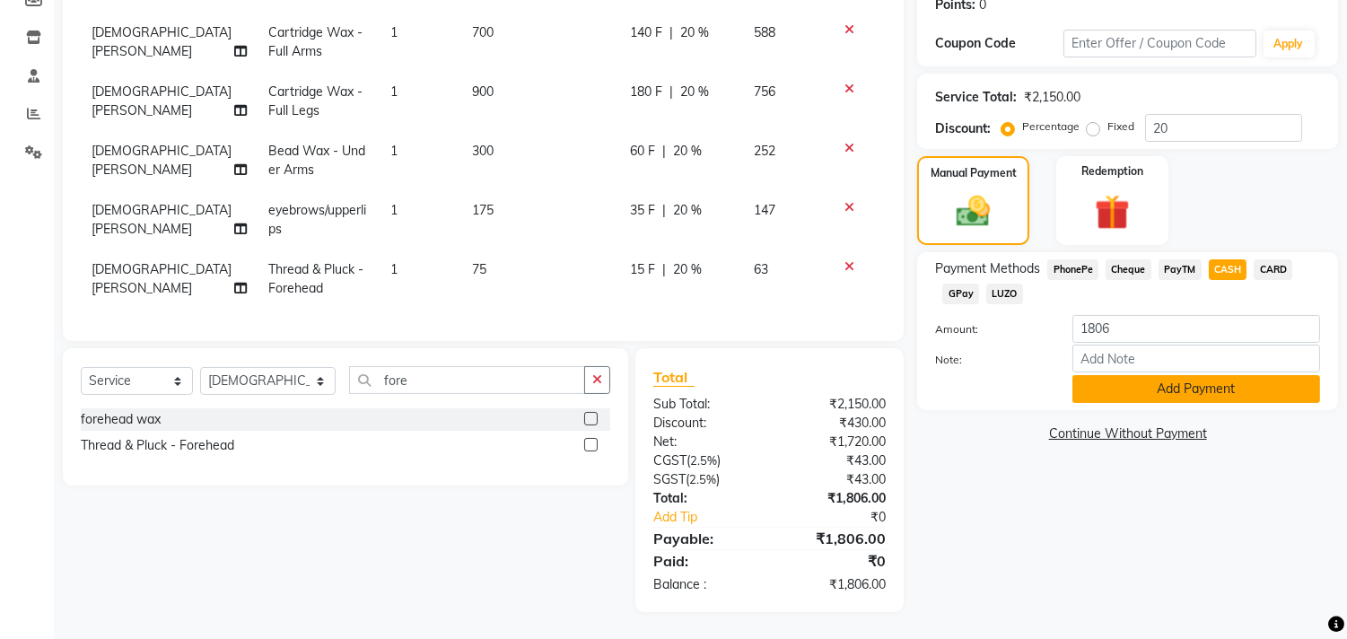
click at [1217, 380] on button "Add Payment" at bounding box center [1197, 389] width 248 height 28
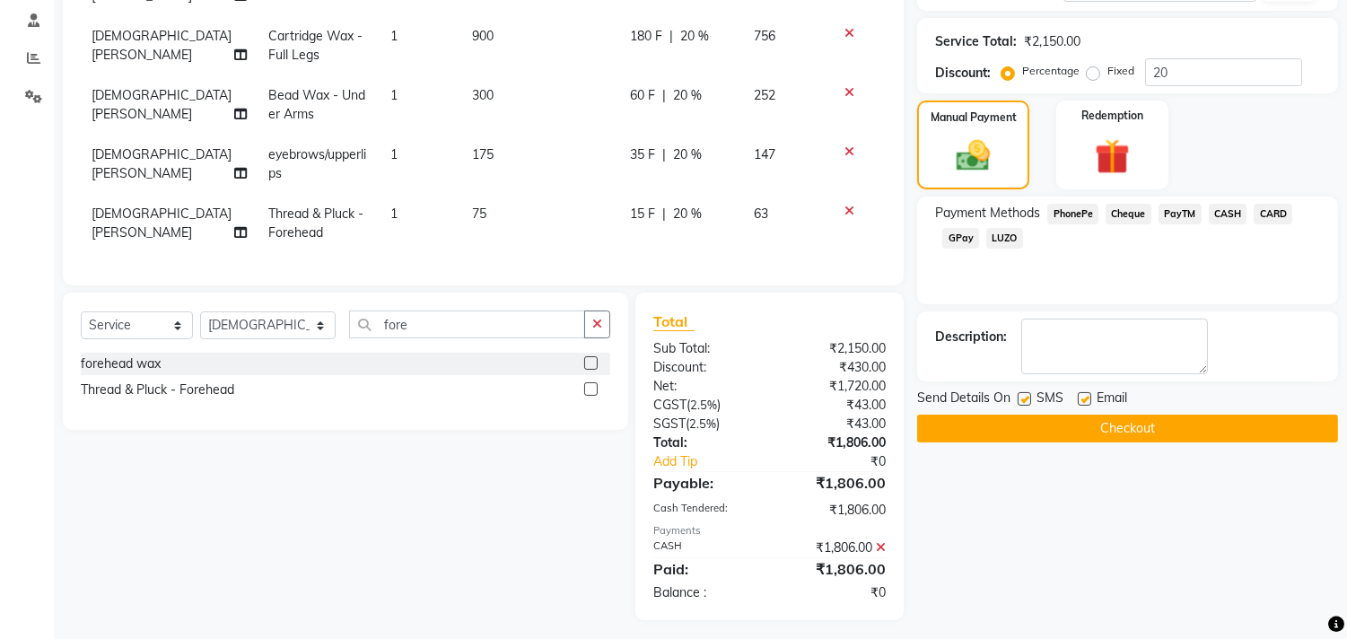
scroll to position [362, 0]
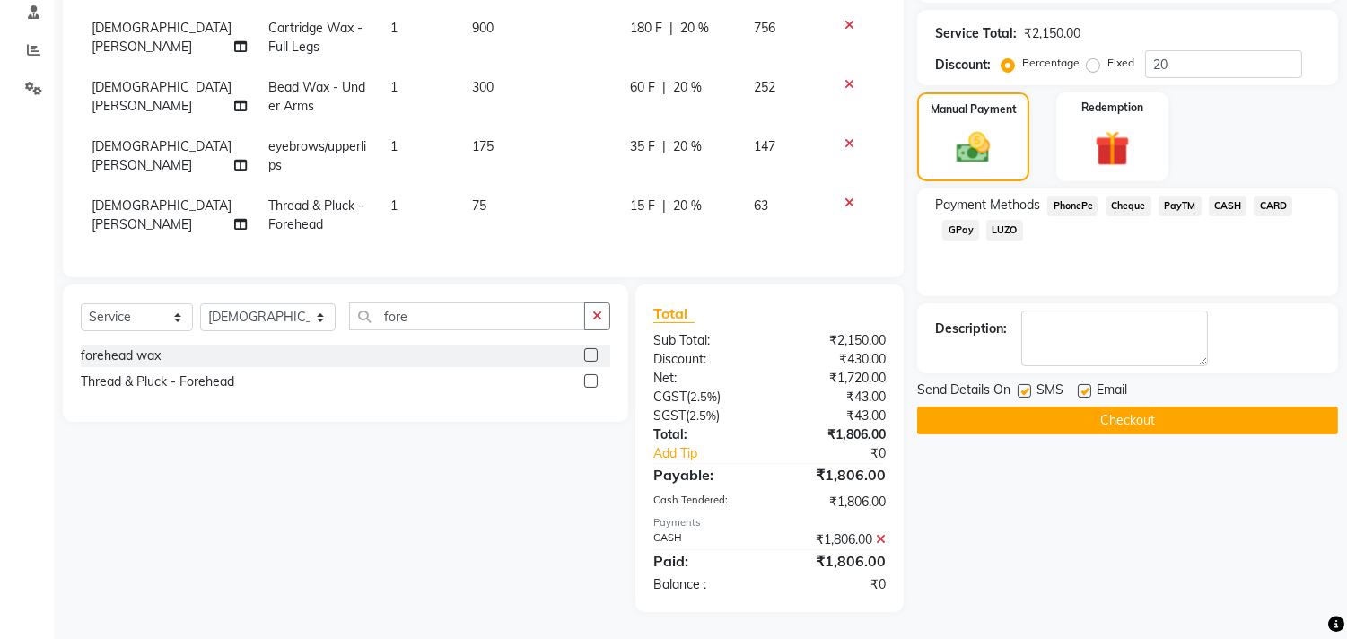
click at [1079, 384] on label at bounding box center [1084, 390] width 13 height 13
click at [1079, 386] on input "checkbox" at bounding box center [1084, 392] width 12 height 12
checkbox input "false"
click at [1029, 407] on button "Checkout" at bounding box center [1127, 421] width 421 height 28
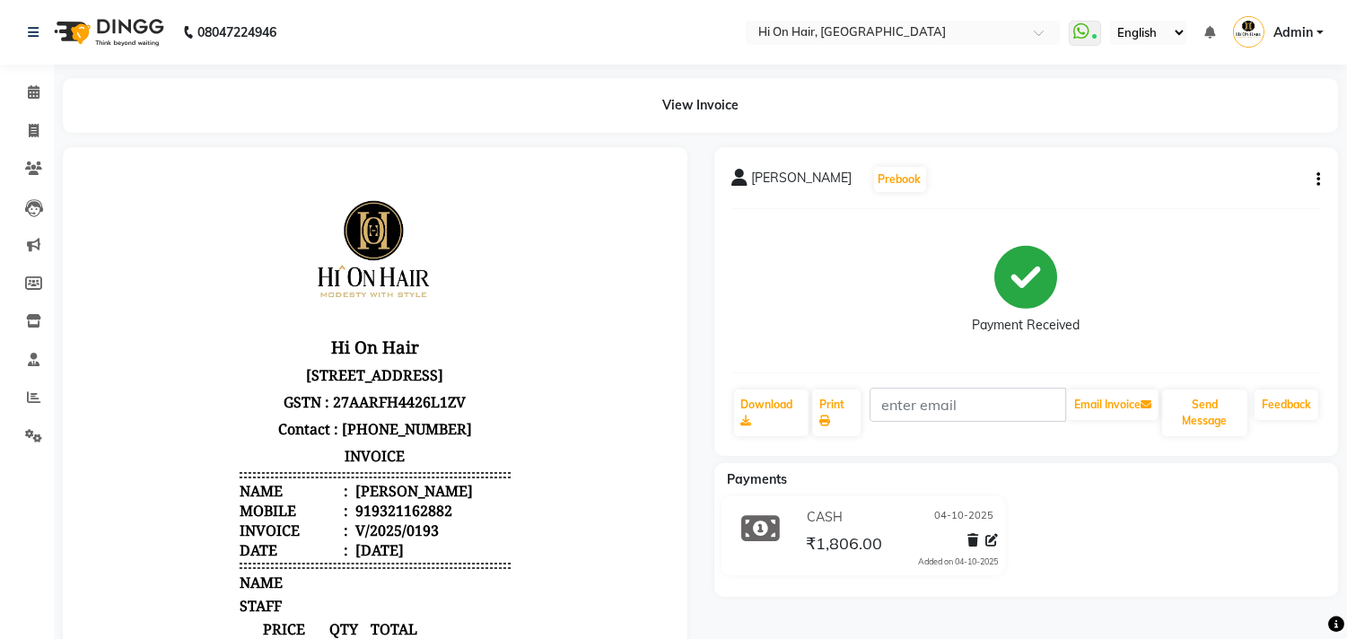
click at [31, 113] on li "Invoice" at bounding box center [27, 131] width 54 height 39
click at [25, 131] on span at bounding box center [33, 131] width 31 height 21
select select "535"
select select "service"
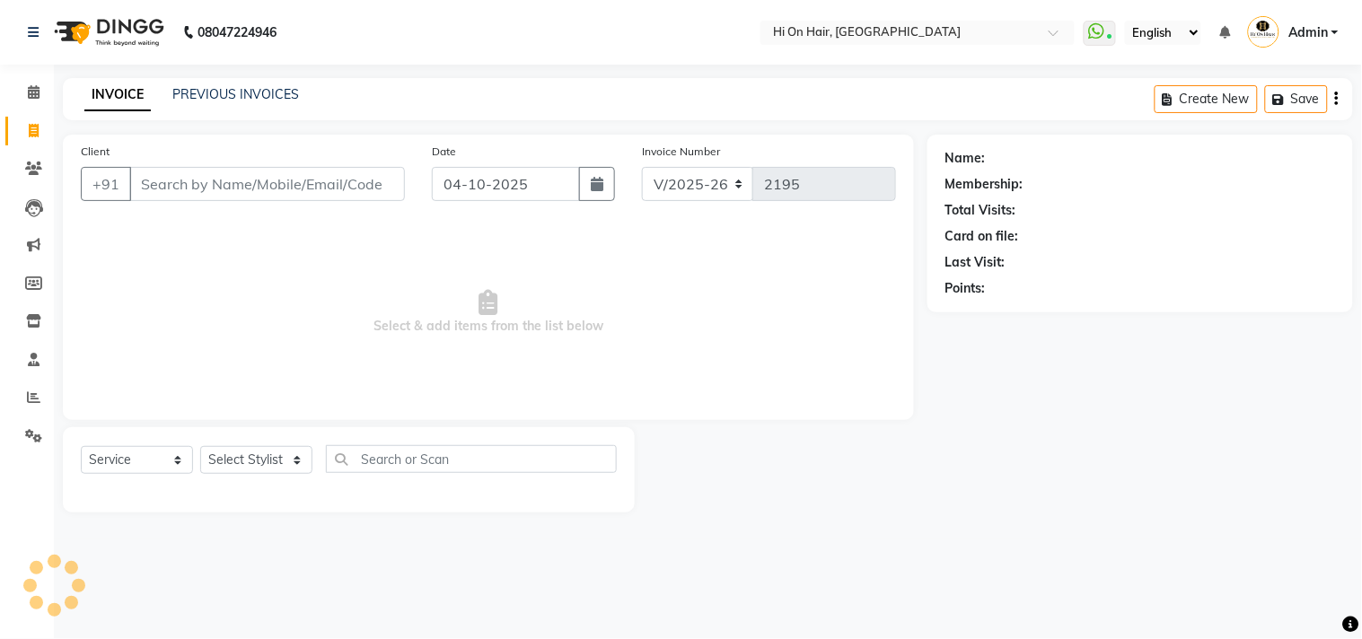
click at [242, 85] on div "PREVIOUS INVOICES" at bounding box center [235, 94] width 127 height 19
click at [242, 91] on link "PREVIOUS INVOICES" at bounding box center [235, 94] width 127 height 16
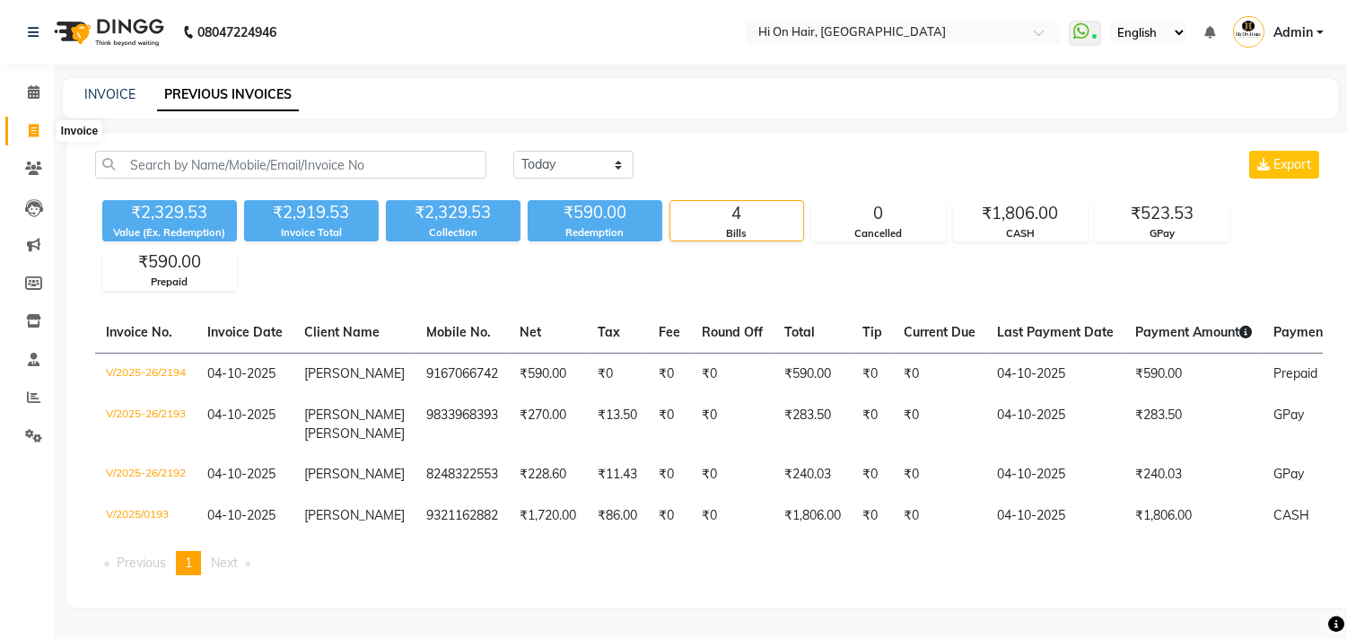
click at [31, 127] on icon at bounding box center [34, 130] width 10 height 13
select select "service"
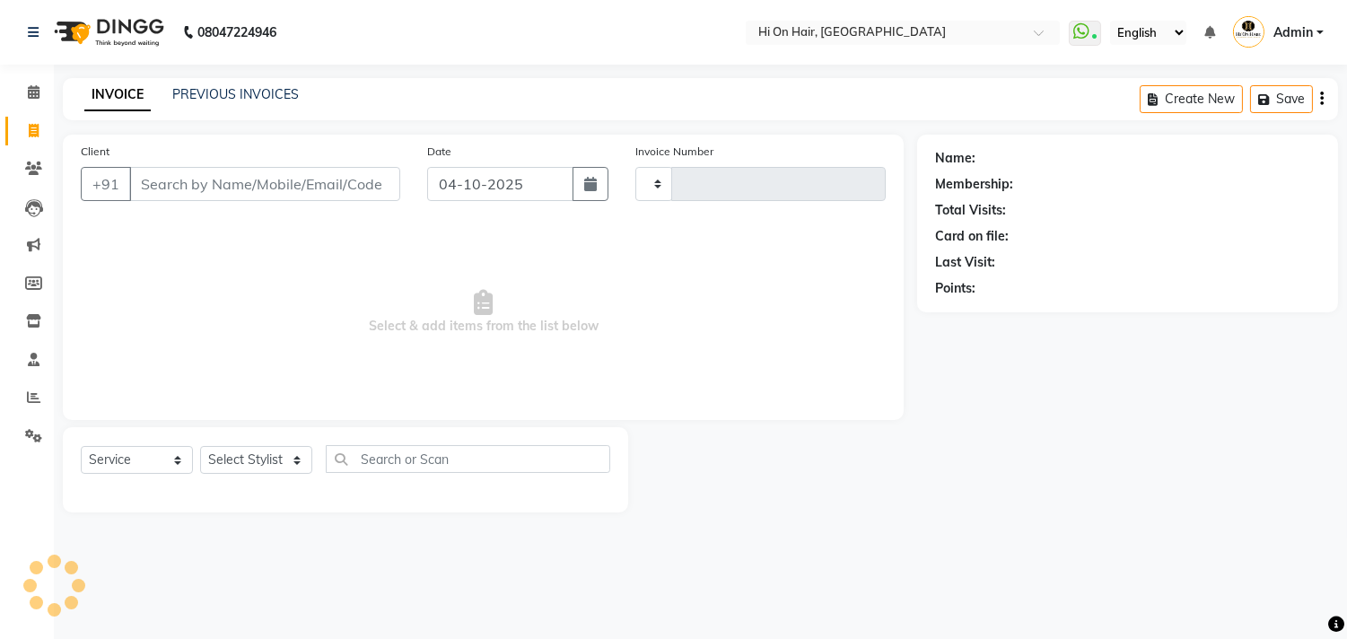
type input "2195"
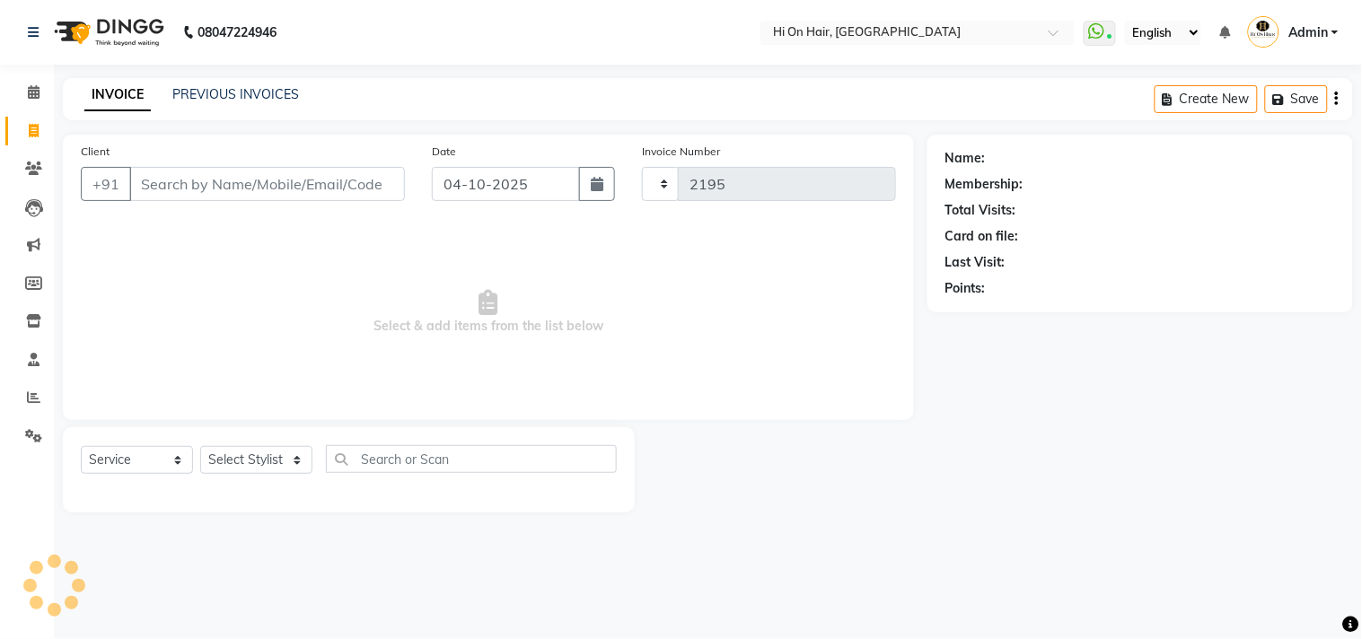
select select "535"
click at [230, 83] on div "INVOICE PREVIOUS INVOICES Create New Save" at bounding box center [708, 99] width 1290 height 42
click at [229, 94] on link "PREVIOUS INVOICES" at bounding box center [235, 94] width 127 height 16
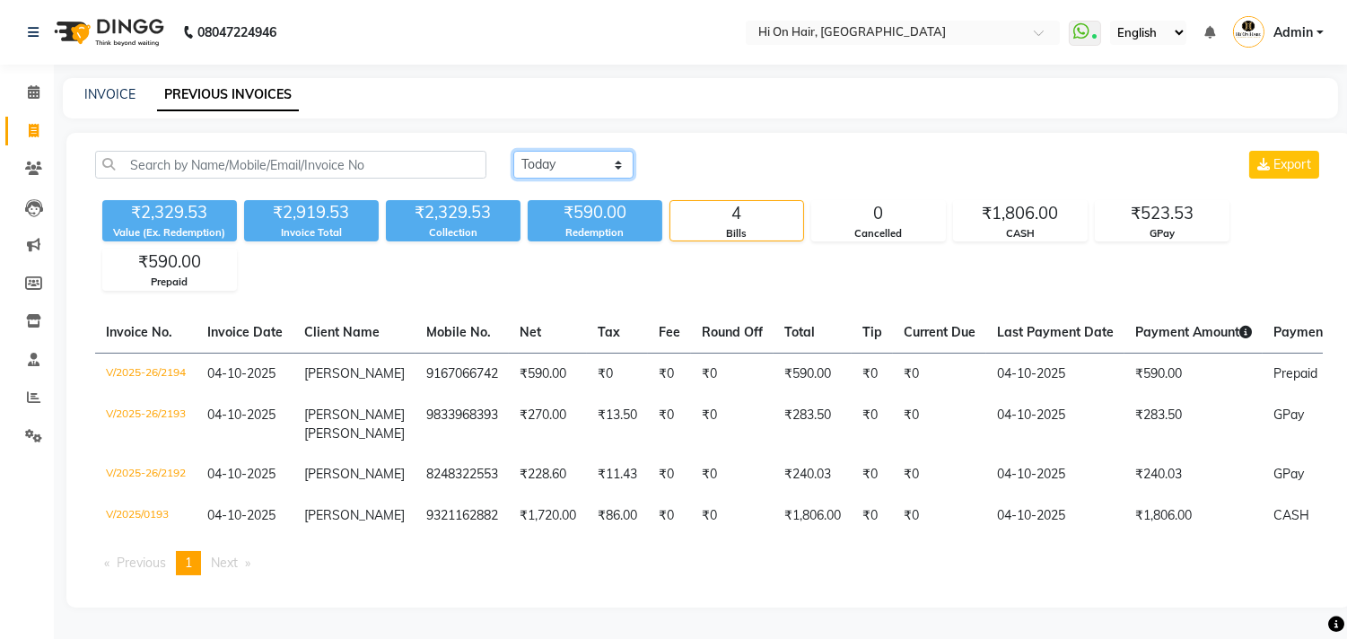
click at [595, 162] on select "Today Yesterday Custom Range" at bounding box center [573, 165] width 120 height 28
select select "yesterday"
click at [513, 151] on select "Today Yesterday Custom Range" at bounding box center [573, 165] width 120 height 28
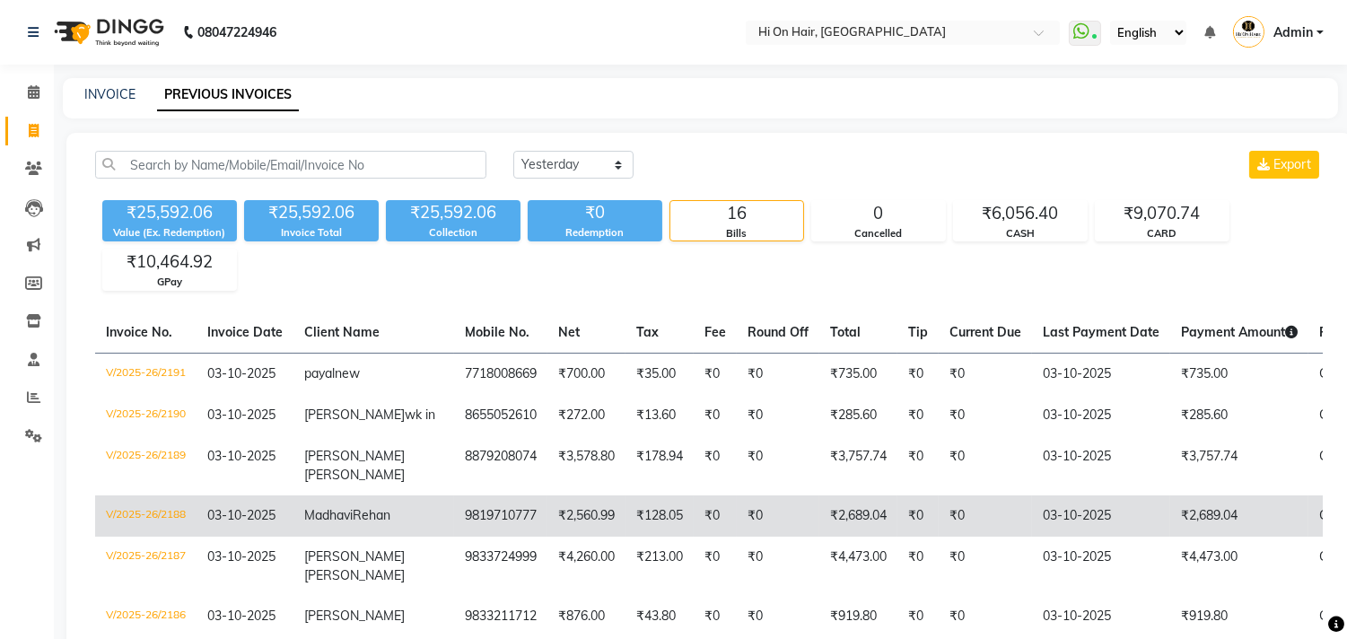
click at [379, 537] on td "Madhavi Rehan" at bounding box center [373, 515] width 161 height 41
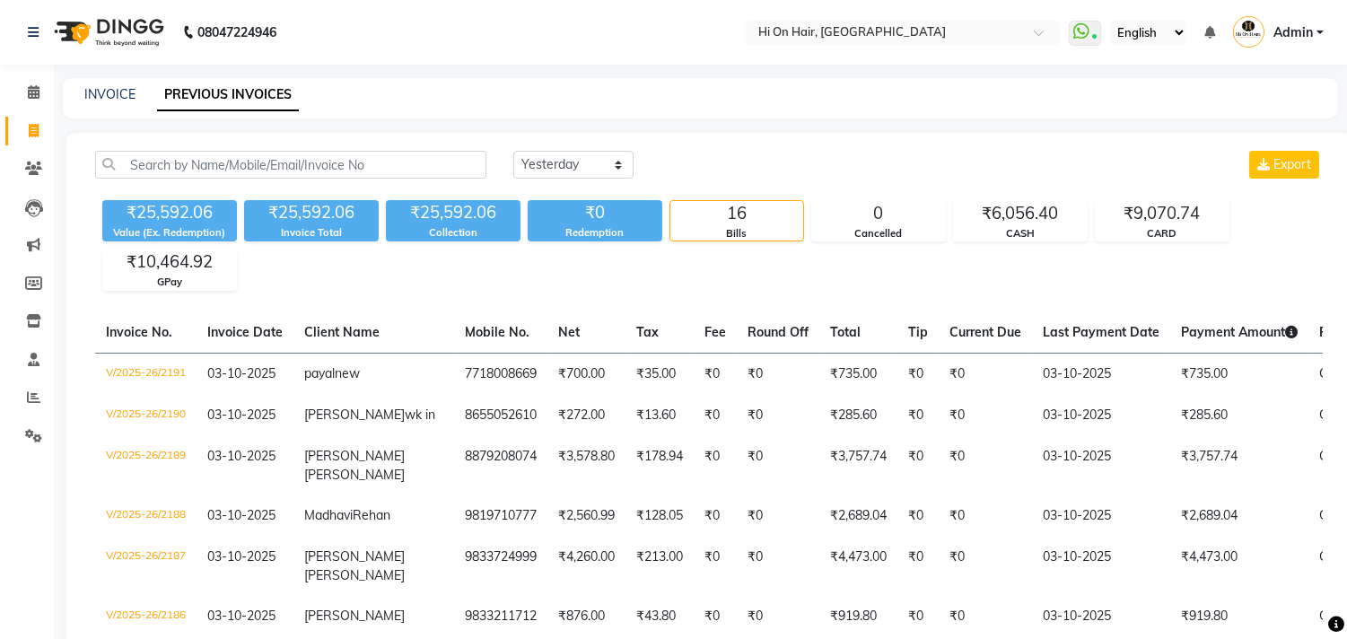
select select "535"
select select "service"
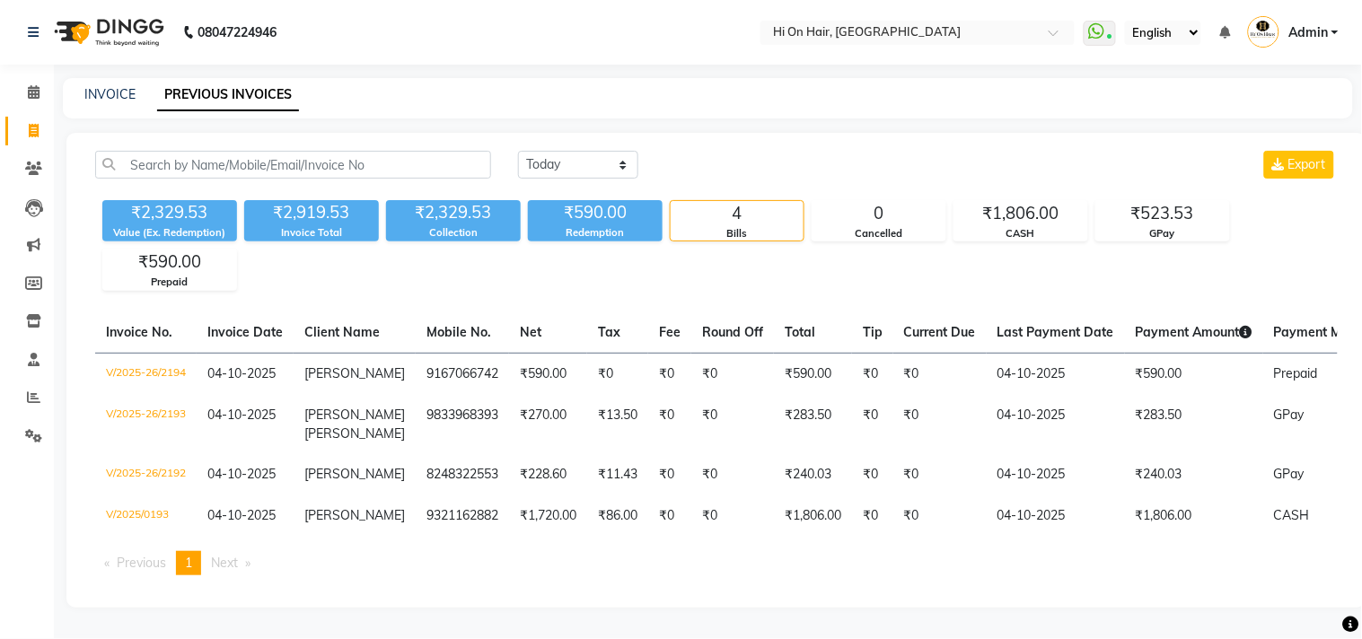
select select "535"
select select "service"
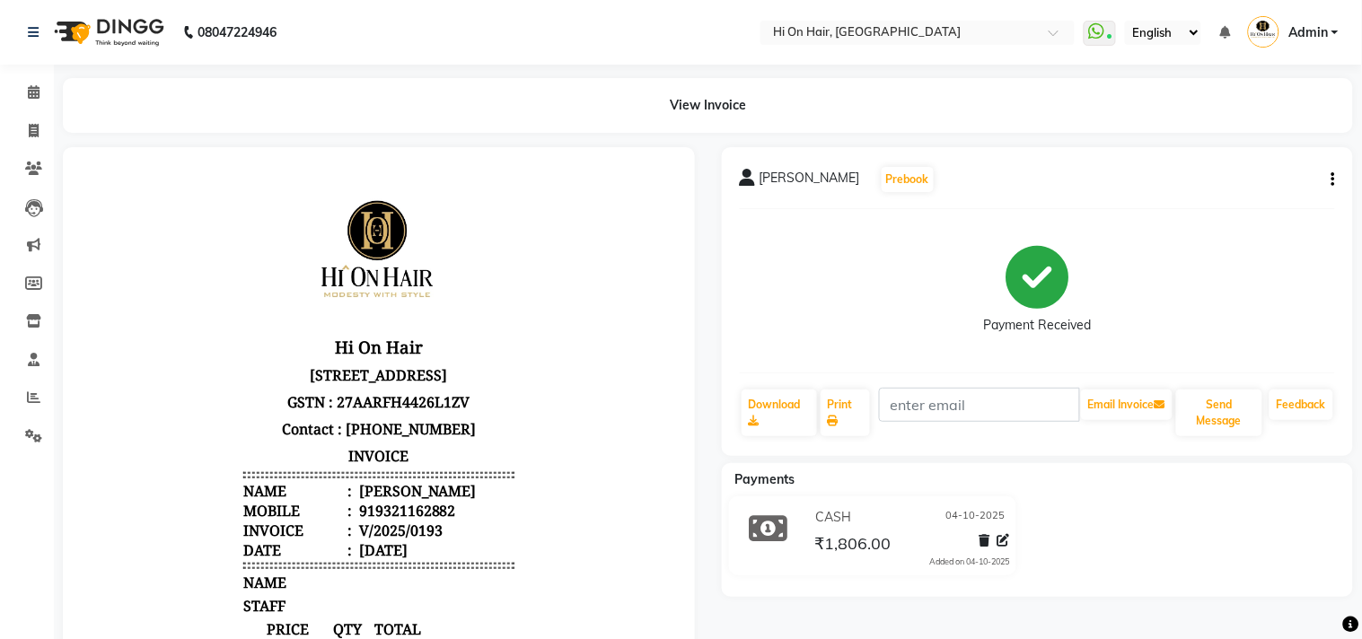
select select "service"
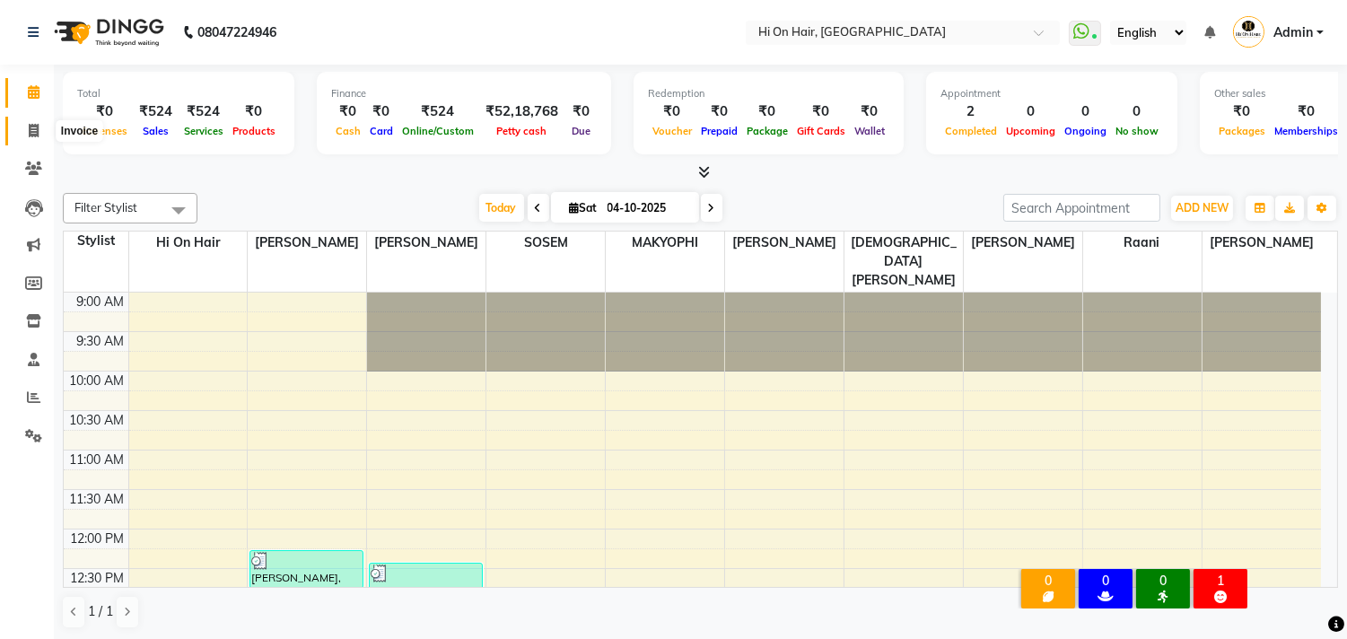
click at [40, 139] on span at bounding box center [33, 131] width 31 height 21
select select "service"
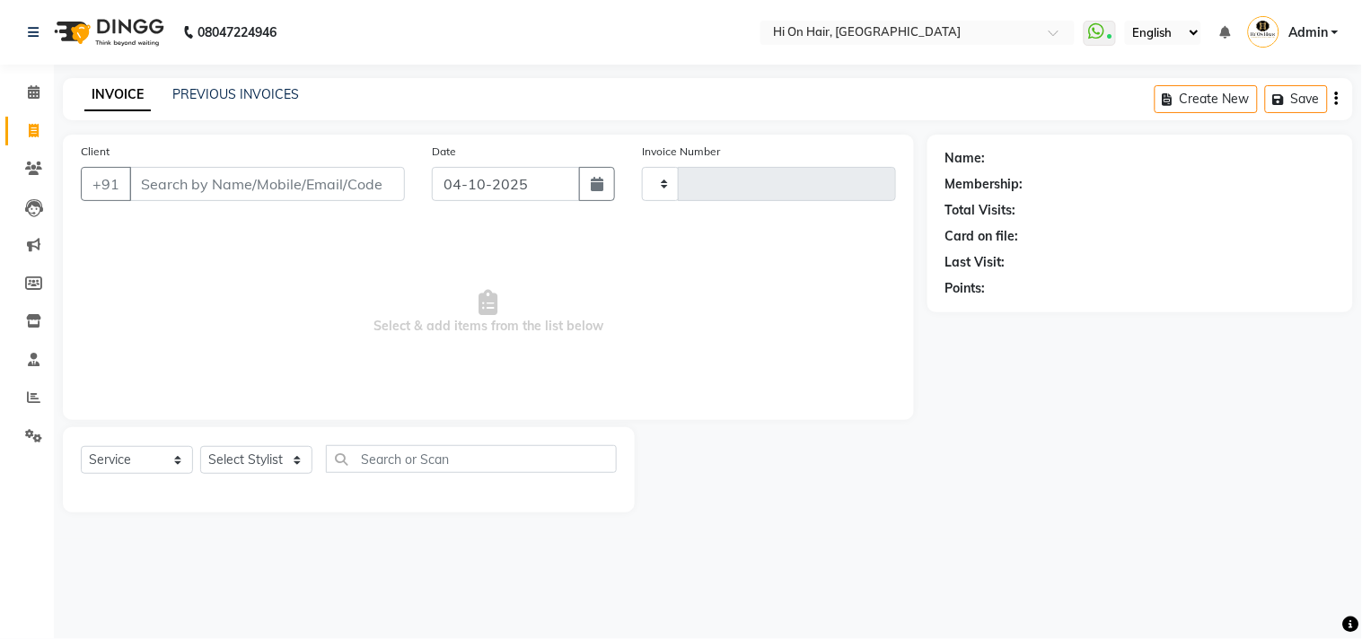
type input "2194"
select select "535"
click at [27, 162] on icon at bounding box center [33, 168] width 17 height 13
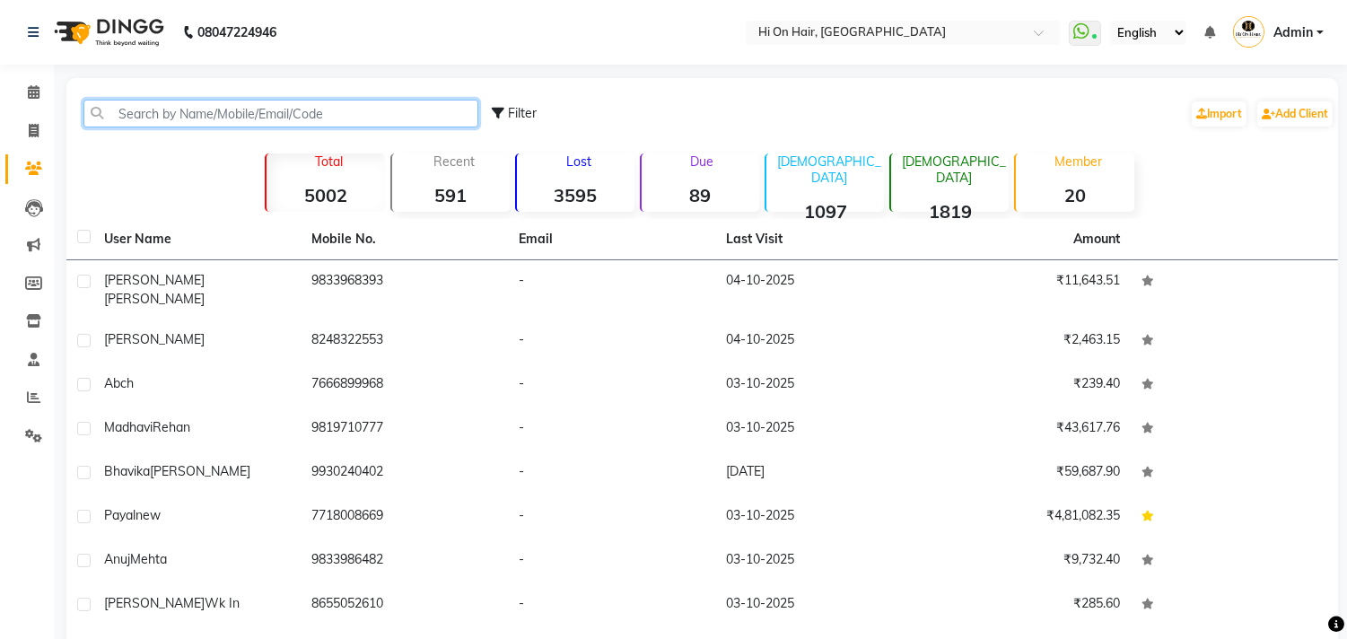
click at [216, 112] on input "text" at bounding box center [280, 114] width 395 height 28
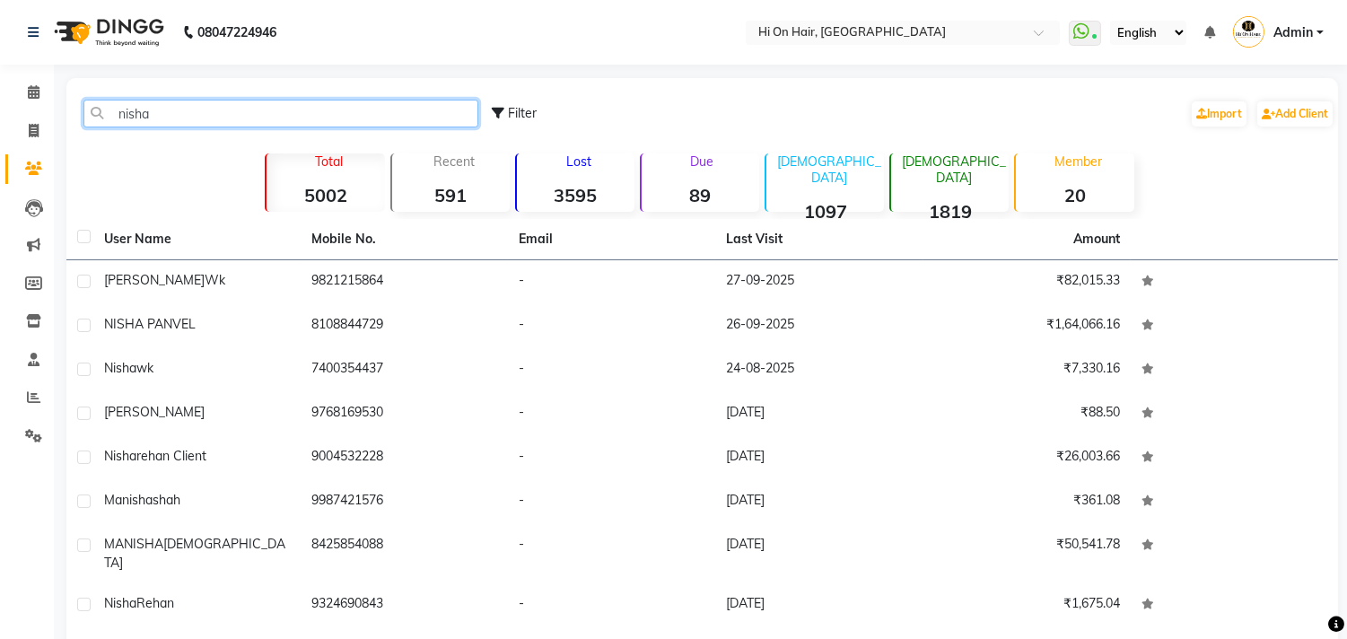
drag, startPoint x: 187, startPoint y: 114, endPoint x: 0, endPoint y: 45, distance: 199.1
click at [0, 45] on app-home "08047224946 Select Location × Hi On Hair, Palm Beach Galleria WhatsApp Status ✕…" at bounding box center [673, 396] width 1347 height 793
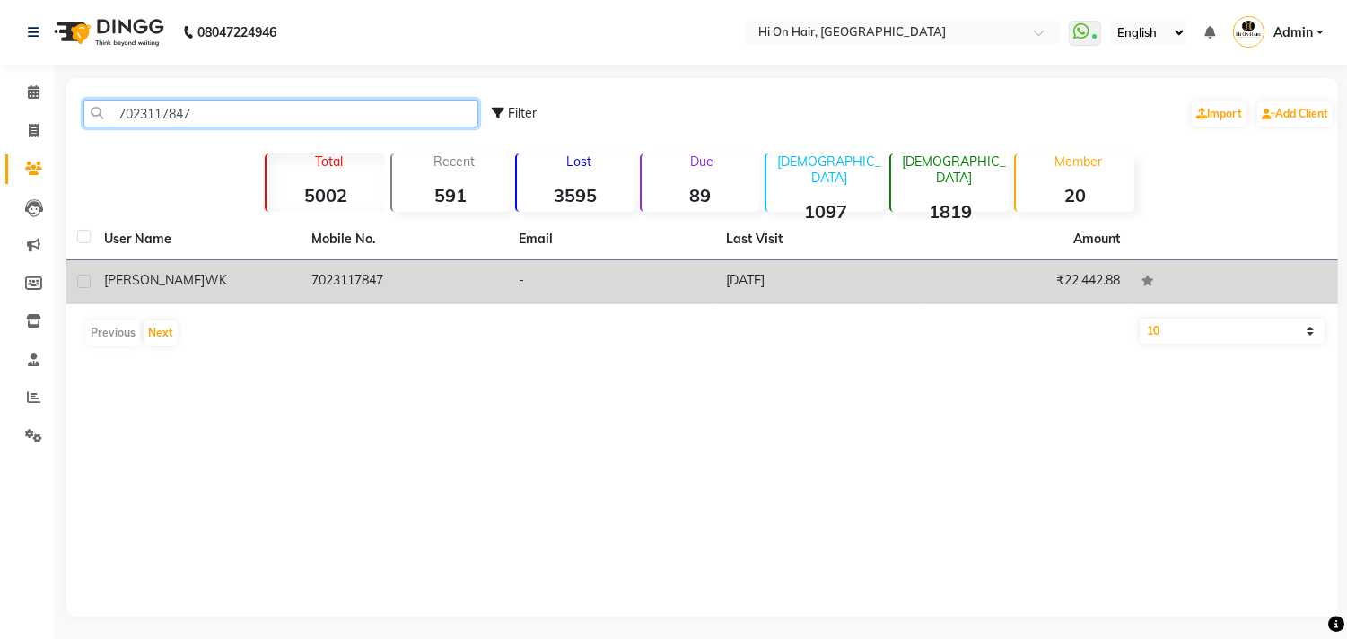
type input "7023117847"
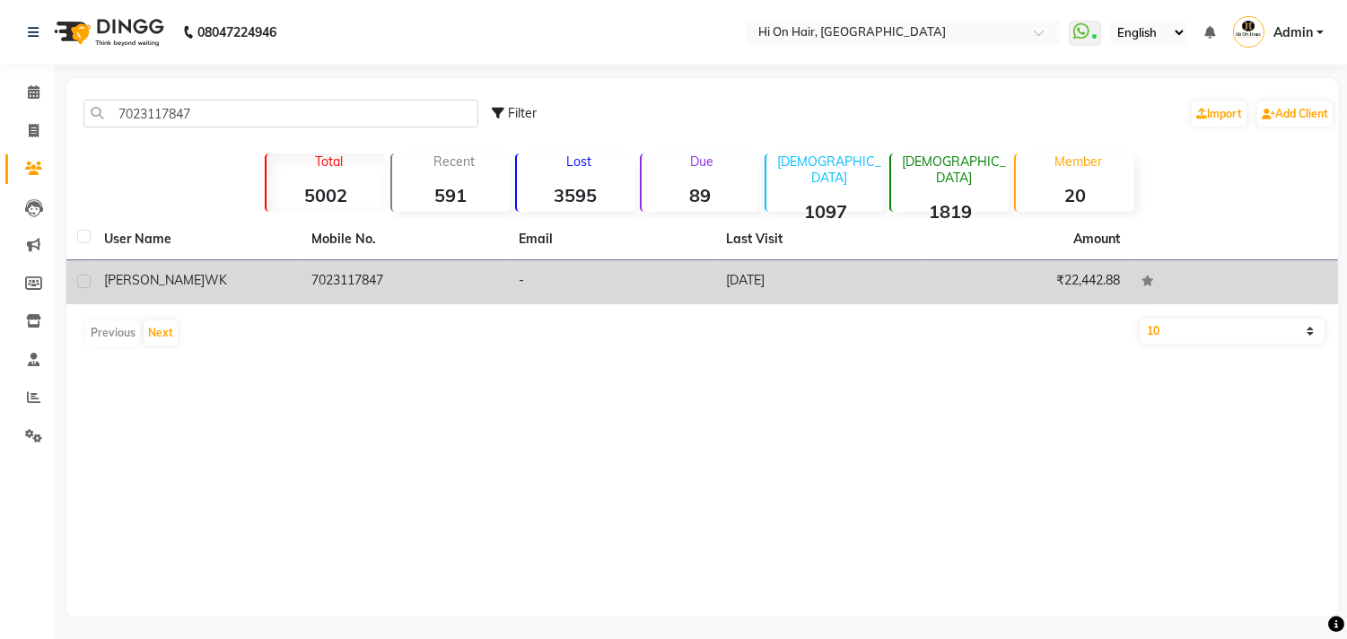
click at [216, 293] on td "BHAVNA WK" at bounding box center [196, 282] width 207 height 44
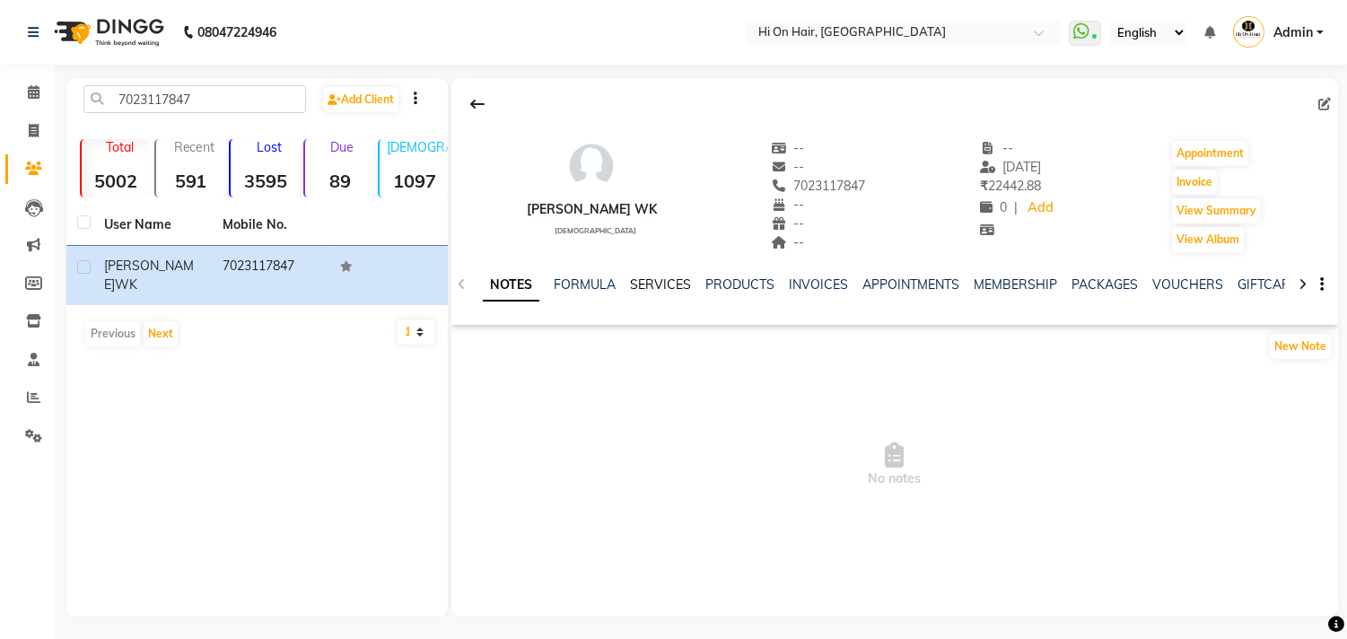
click at [671, 289] on link "SERVICES" at bounding box center [660, 284] width 61 height 16
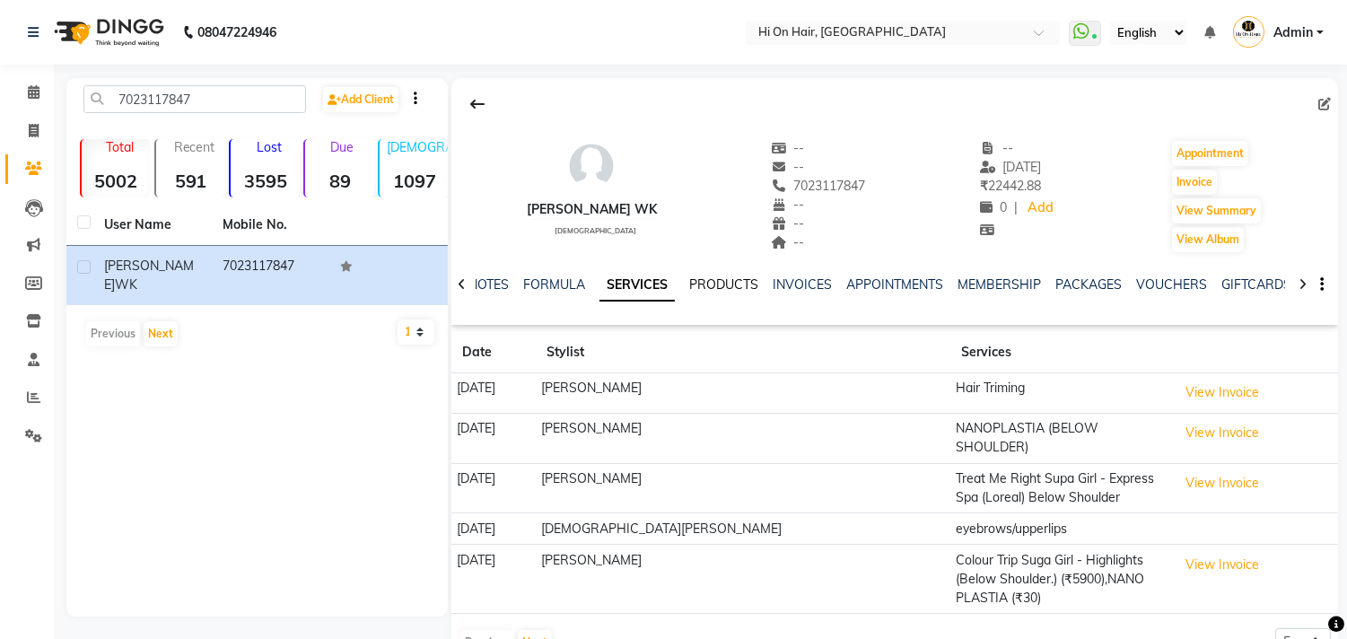
click at [725, 279] on link "PRODUCTS" at bounding box center [723, 284] width 69 height 16
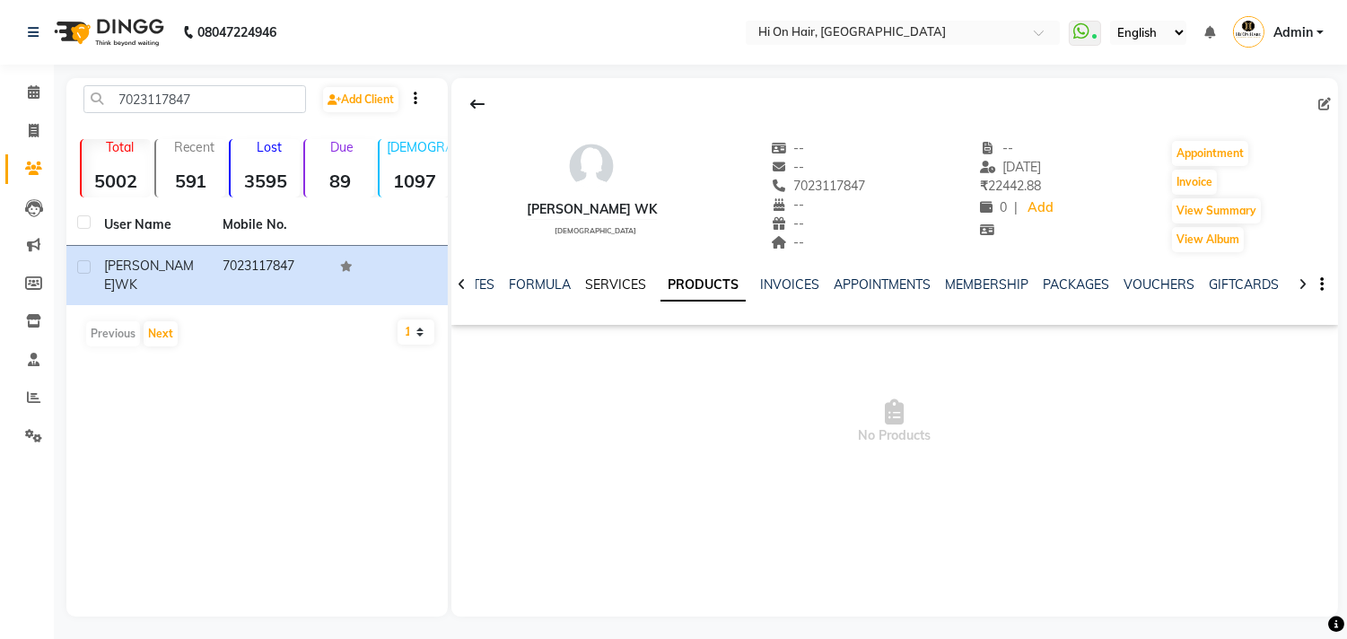
click at [609, 281] on link "SERVICES" at bounding box center [615, 284] width 61 height 16
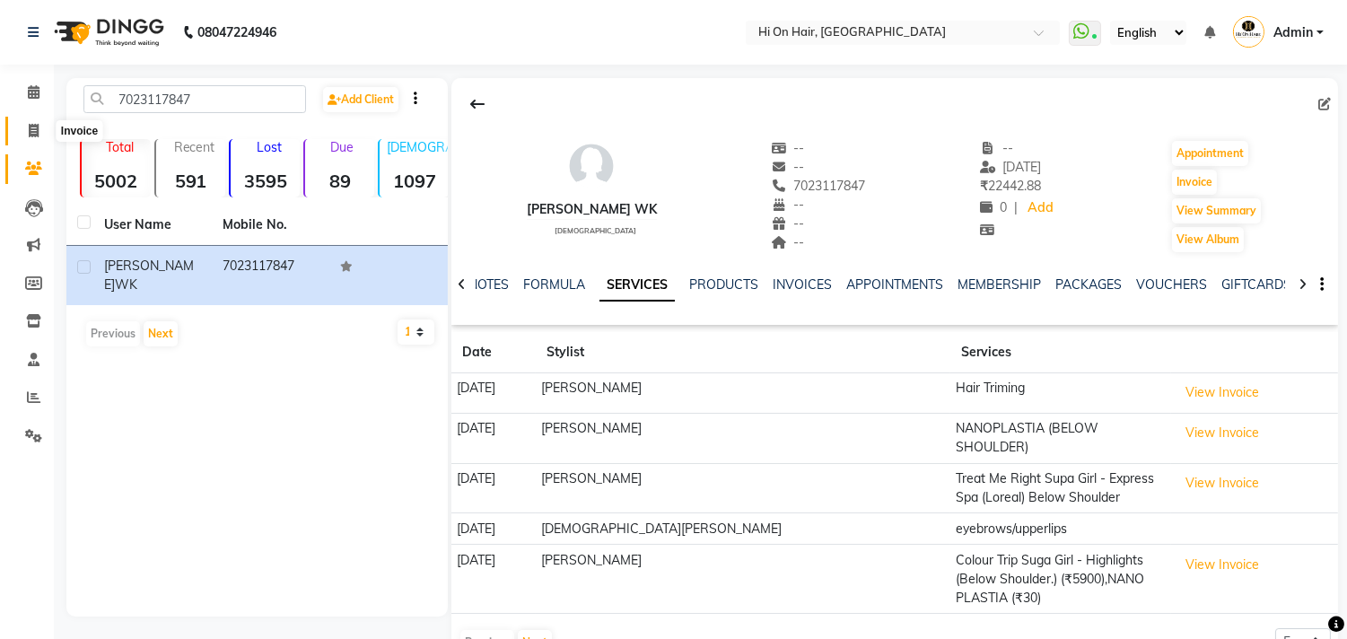
click at [29, 127] on icon at bounding box center [34, 130] width 10 height 13
select select "service"
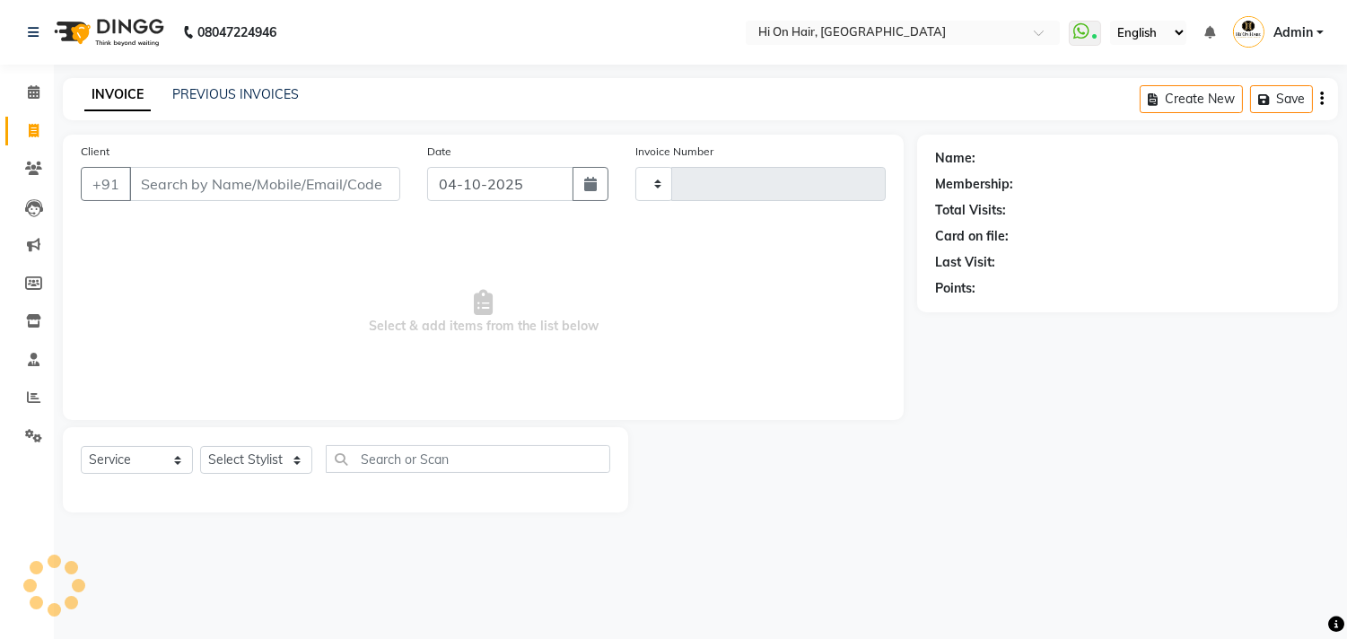
type input "2194"
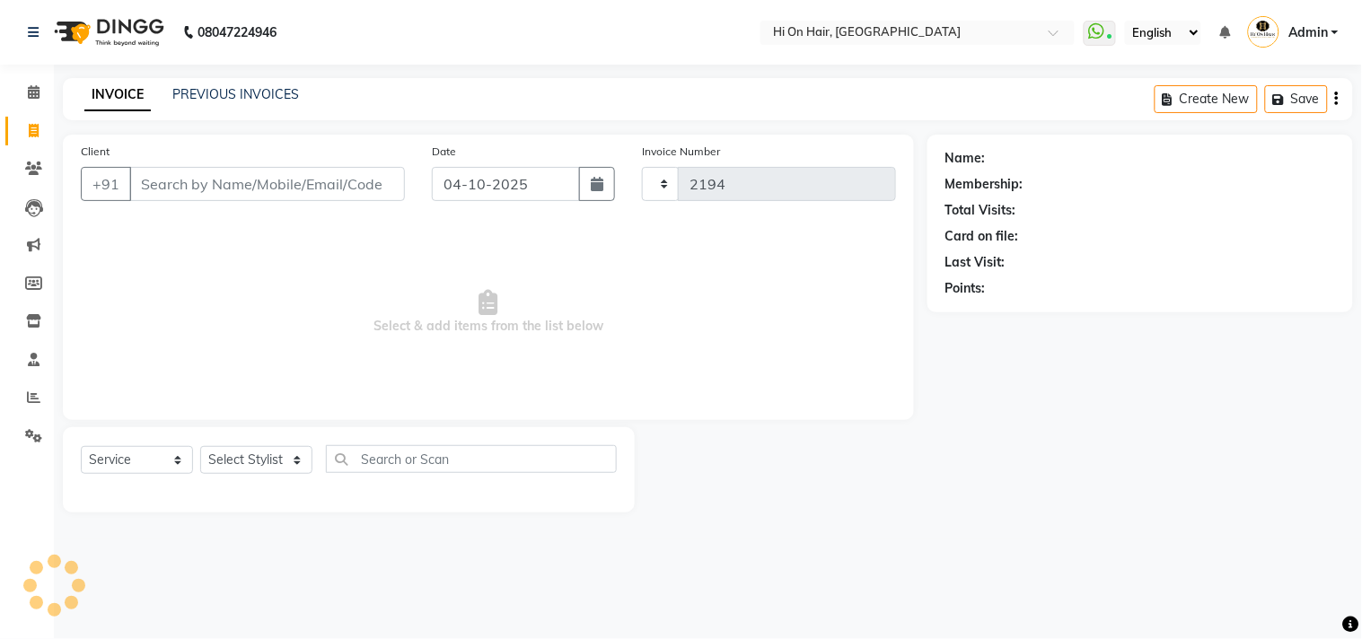
select select "535"
click at [207, 209] on div "Client +91" at bounding box center [242, 179] width 351 height 74
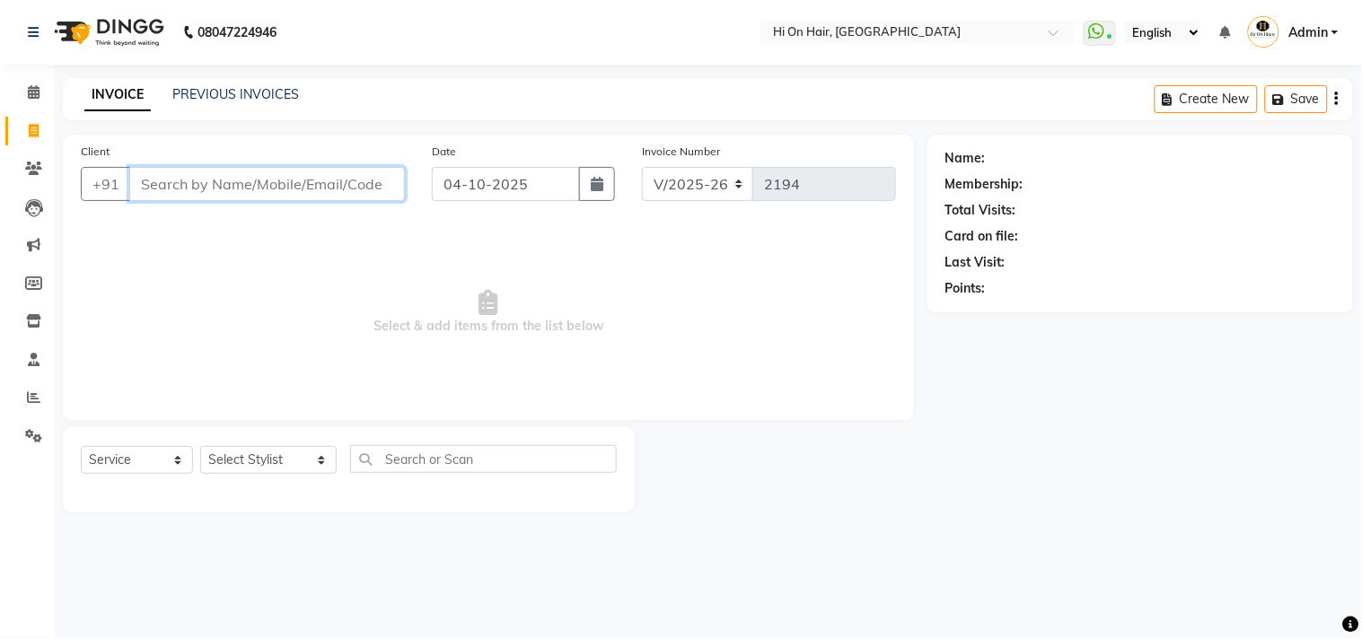
click at [308, 192] on input "Client" at bounding box center [267, 184] width 276 height 34
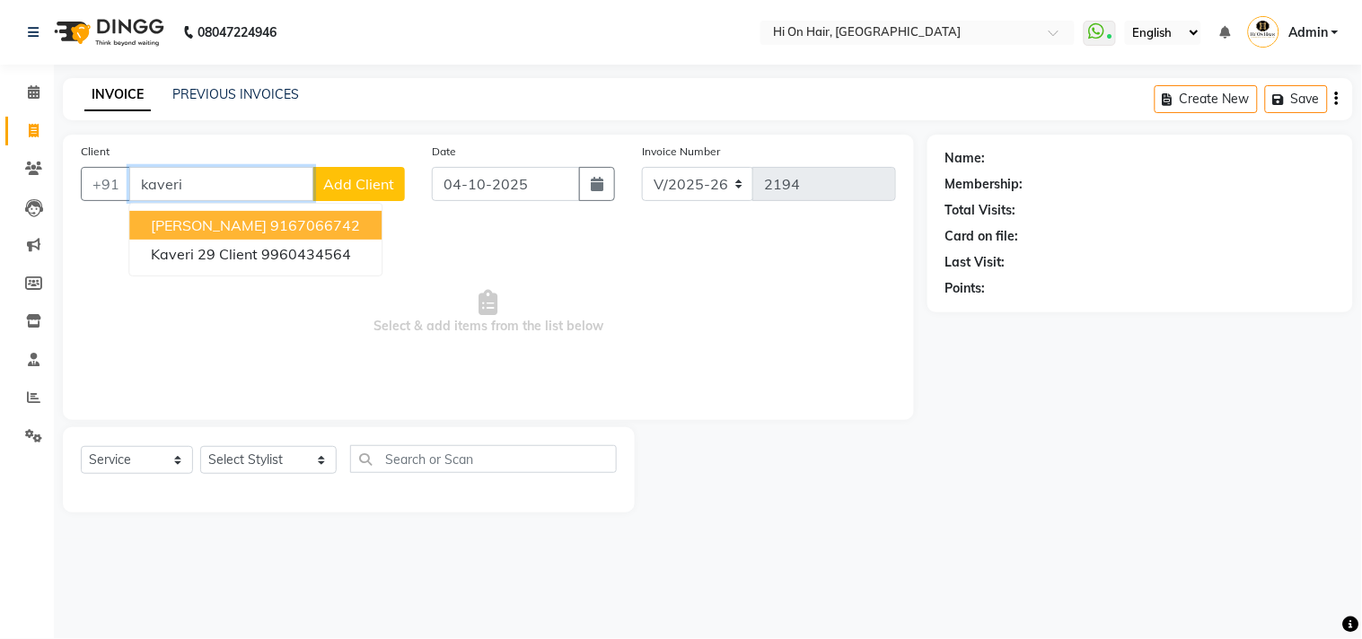
click at [285, 230] on ngb-highlight "9167066742" at bounding box center [315, 225] width 90 height 18
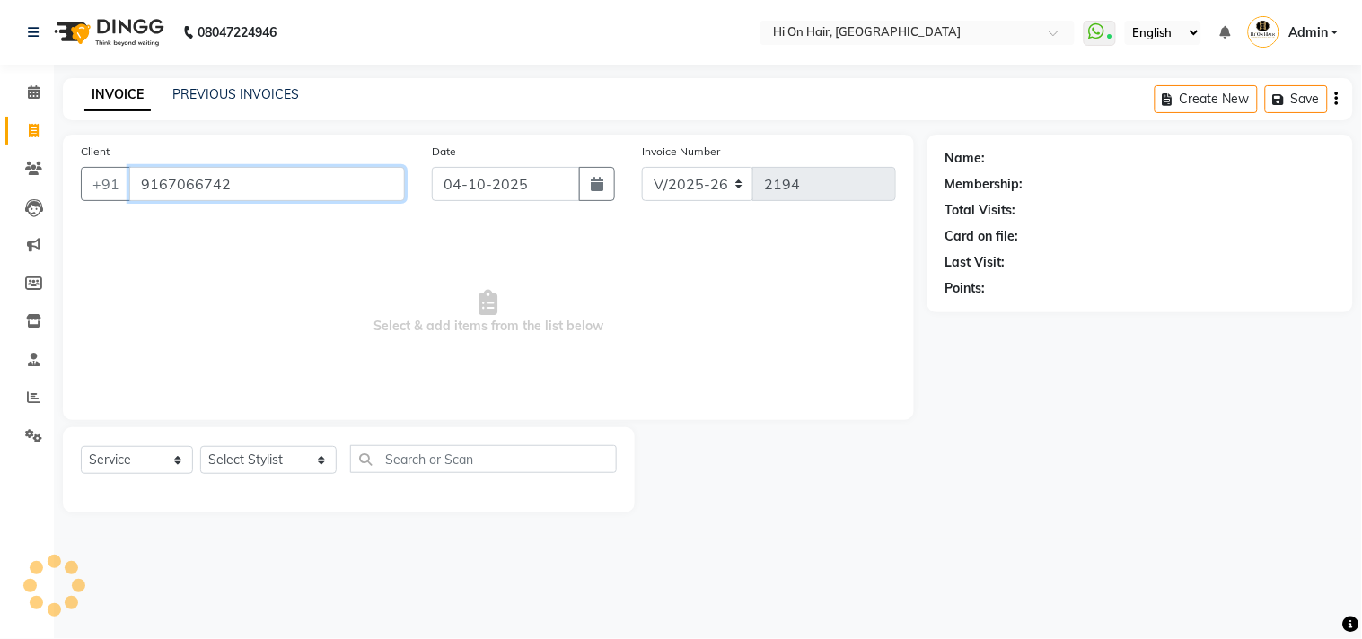
type input "9167066742"
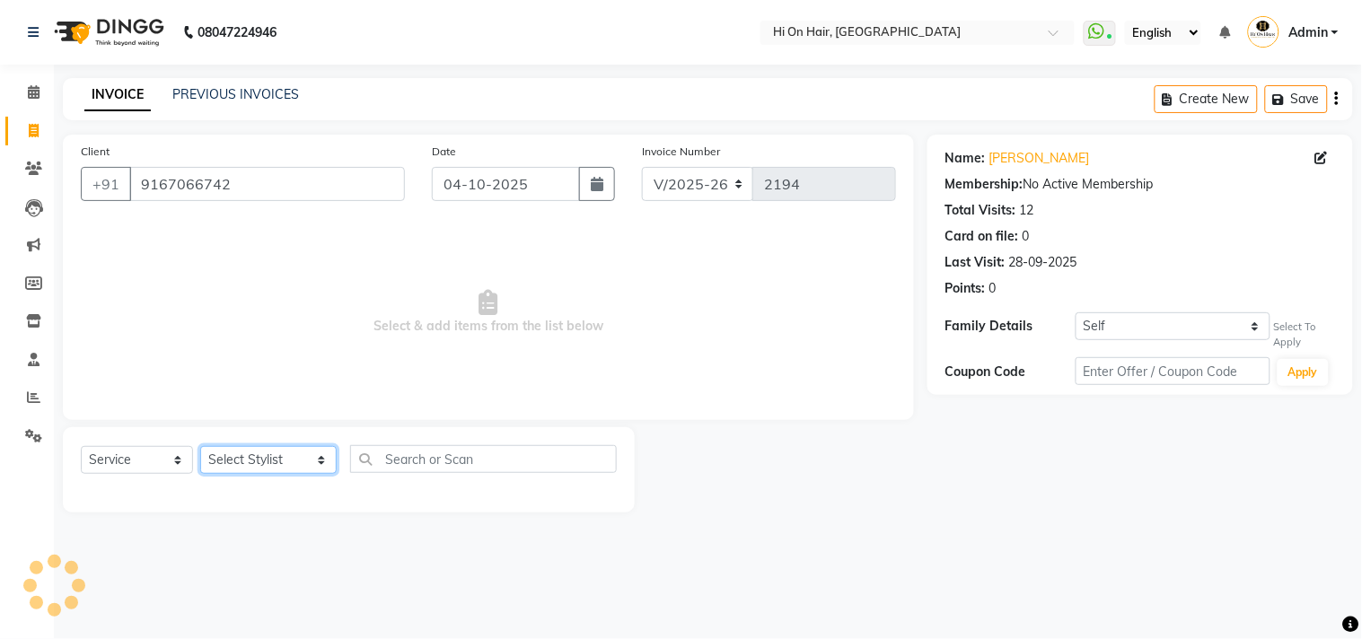
click at [306, 465] on select "Select Stylist Alim Kaldane Anwar Laskar Hi On Hair MAKYOPHI Pankaj Thakur Poon…" at bounding box center [268, 460] width 136 height 28
select select "29610"
click at [200, 447] on select "Select Stylist Alim Kaldane Anwar Laskar Hi On Hair MAKYOPHI Pankaj Thakur Poon…" at bounding box center [268, 460] width 136 height 28
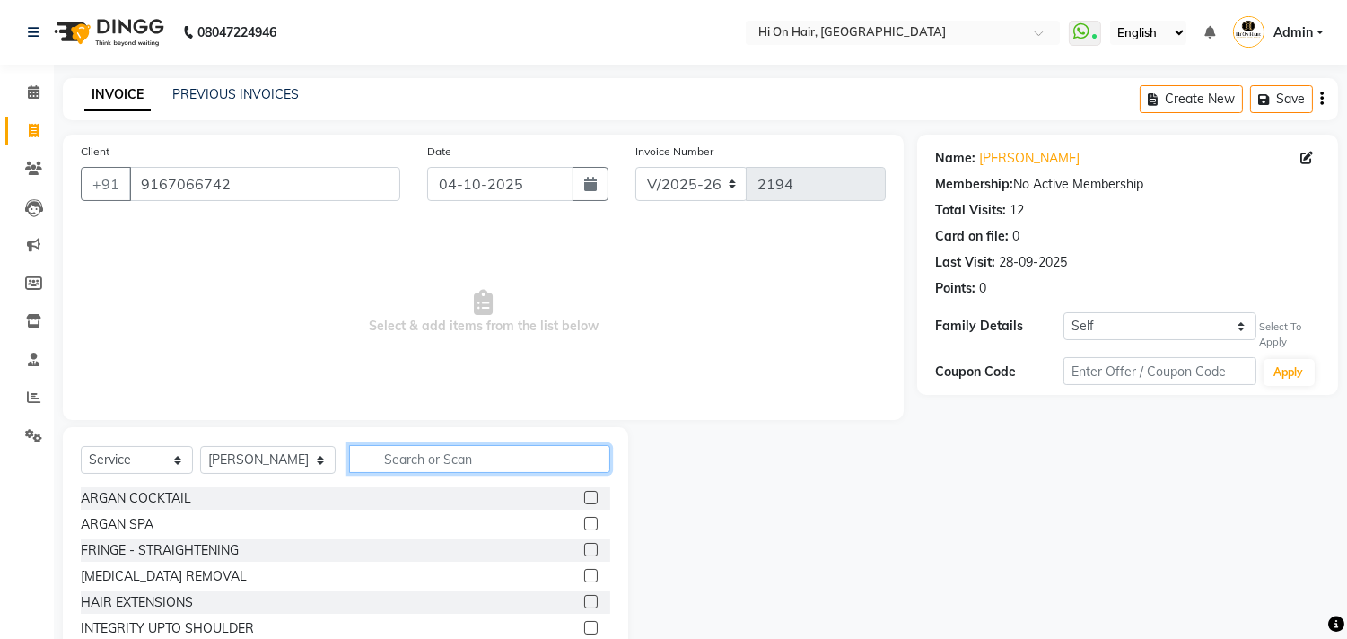
click at [454, 459] on input "text" at bounding box center [479, 459] width 261 height 28
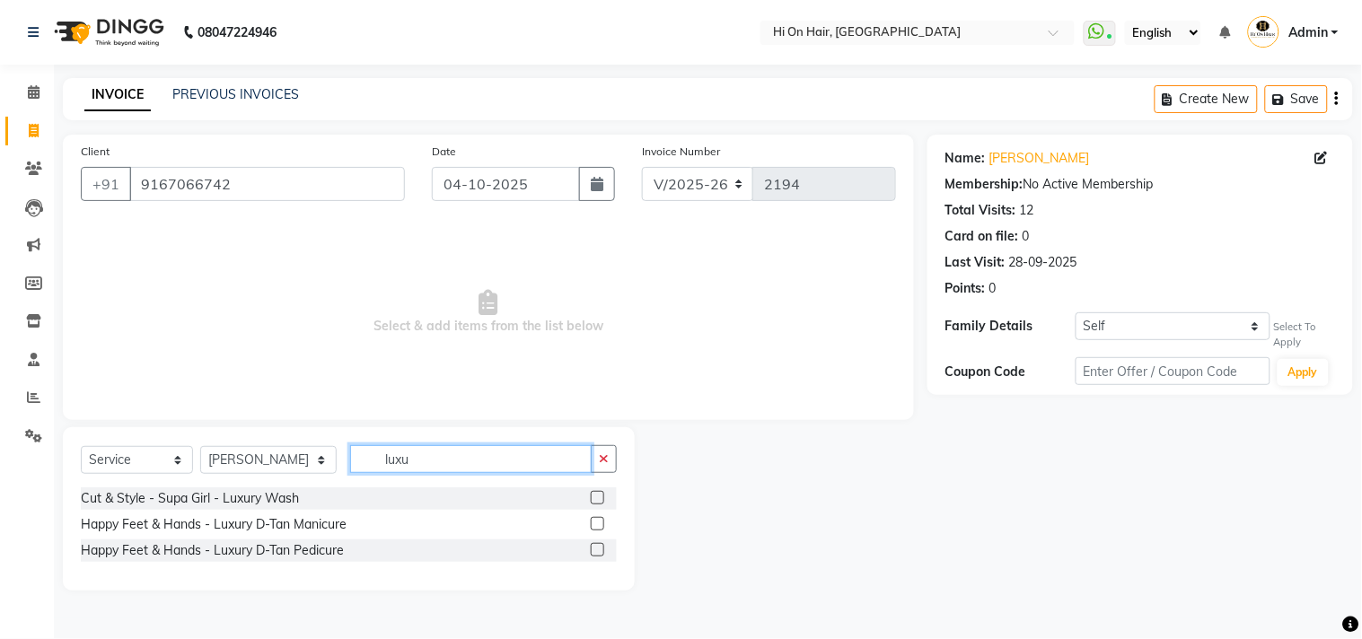
type input "luxu"
click at [593, 497] on label at bounding box center [597, 497] width 13 height 13
click at [593, 497] on input "checkbox" at bounding box center [597, 499] width 12 height 12
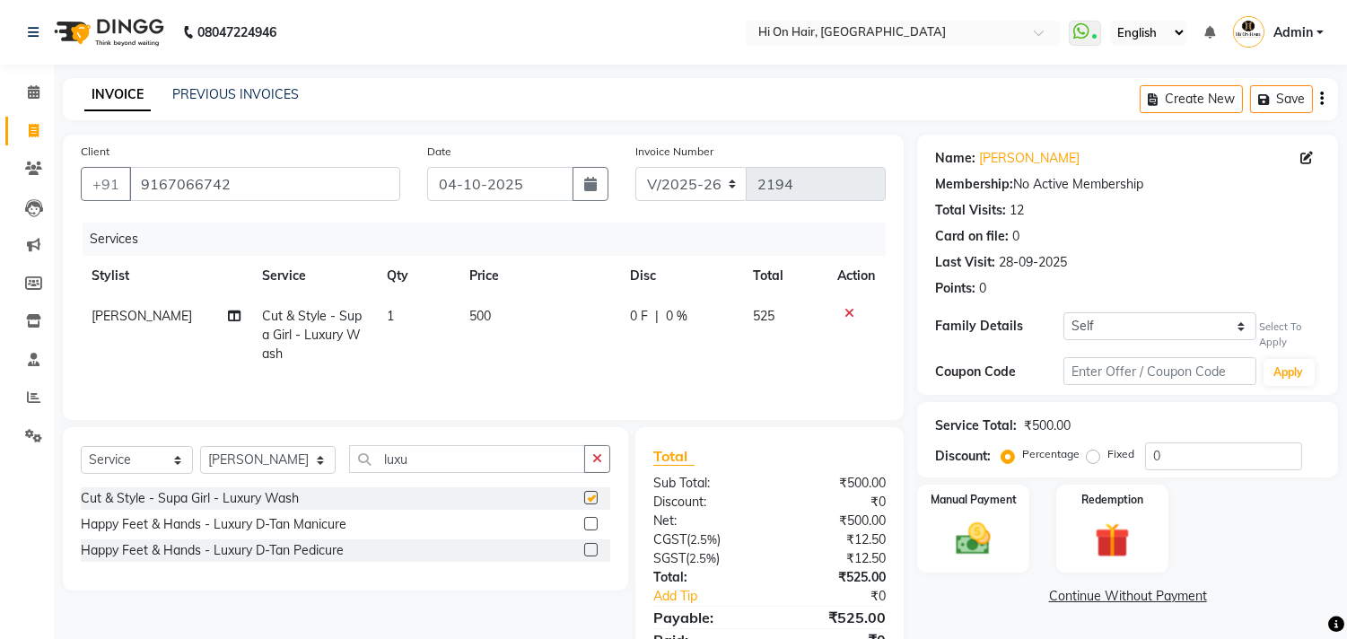
checkbox input "false"
click at [1231, 302] on div "Name: Kaveri Luzo Membership: No Active Membership Total Visits: 12 Card on fil…" at bounding box center [1127, 265] width 421 height 260
click at [1231, 333] on select "Self Salonsurf ventures LTD" at bounding box center [1160, 326] width 192 height 28
select select "2962481"
click at [1064, 312] on select "Self Salonsurf ventures LTD" at bounding box center [1160, 326] width 192 height 28
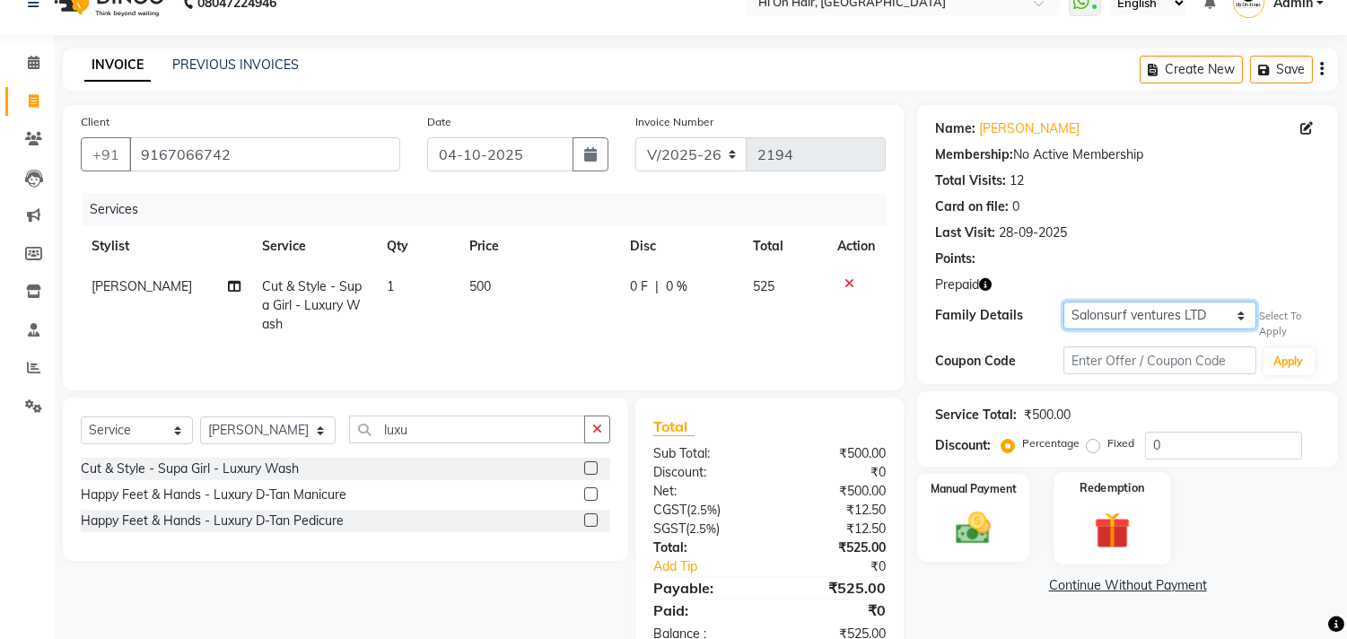
scroll to position [81, 0]
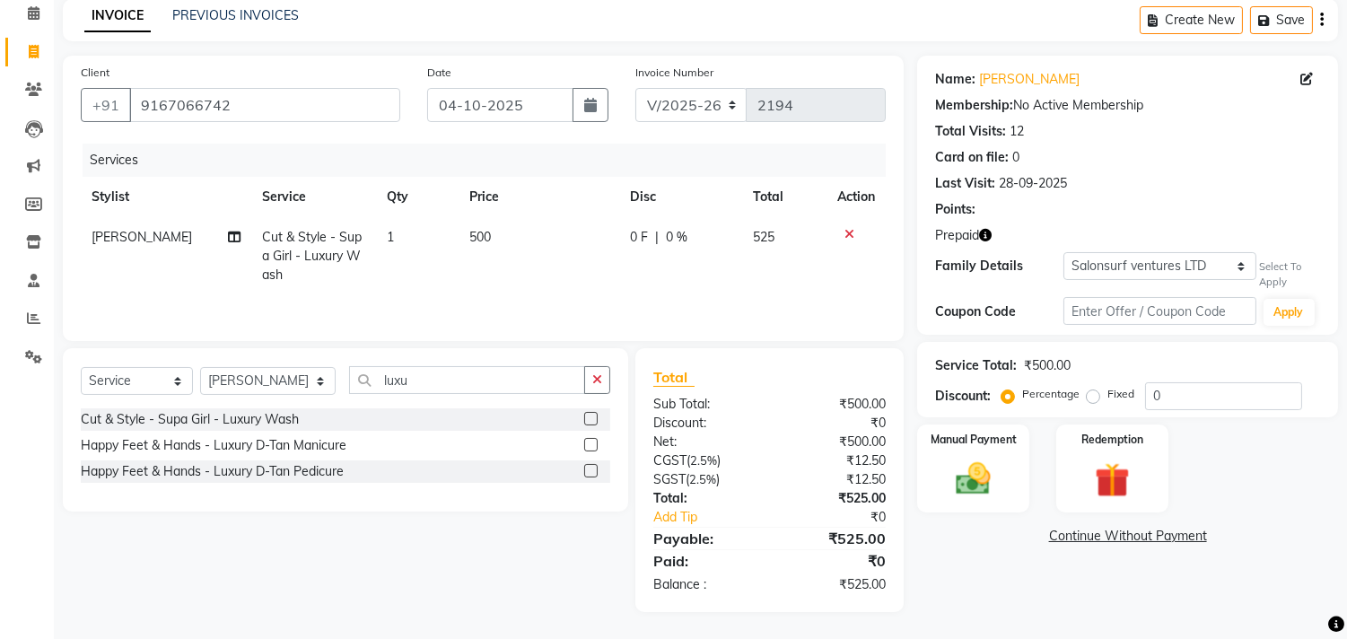
click at [540, 252] on td "500" at bounding box center [539, 256] width 161 height 78
select select "29610"
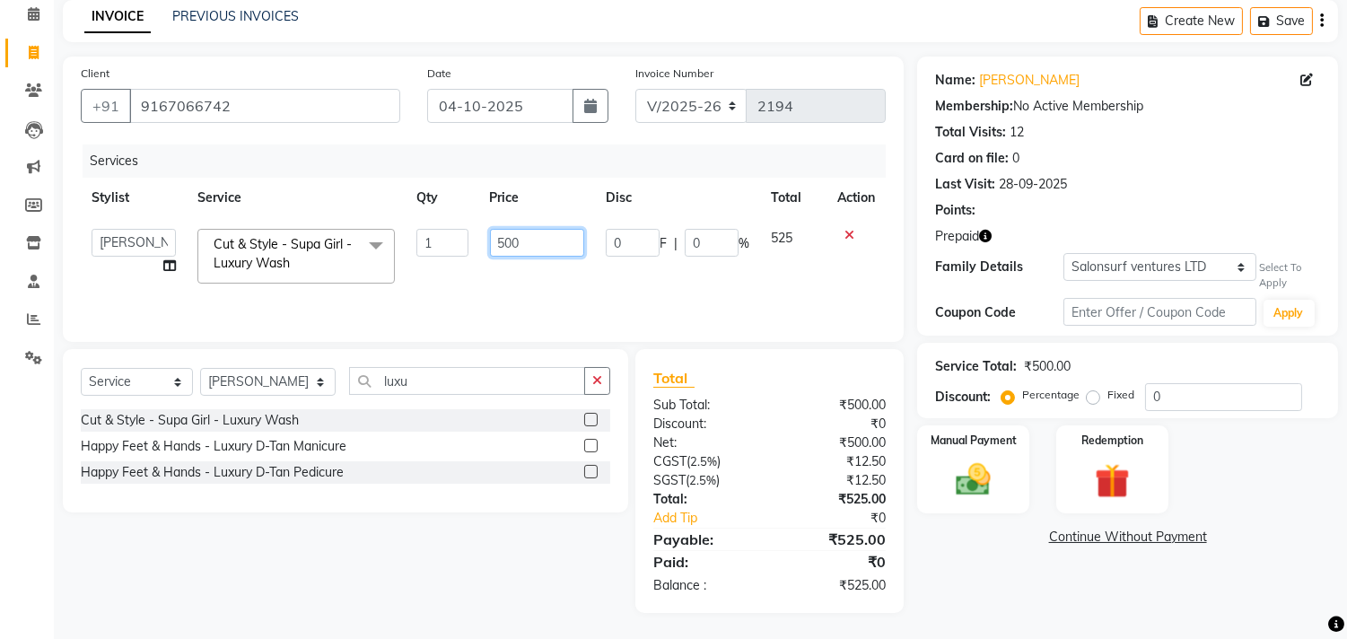
drag, startPoint x: 532, startPoint y: 244, endPoint x: 186, endPoint y: 212, distance: 347.9
click at [186, 212] on table "Stylist Service Qty Price Disc Total Action Alim Kaldane Anwar Laskar Hi On Hai…" at bounding box center [483, 236] width 805 height 117
type input "590"
click at [544, 274] on td "590" at bounding box center [537, 256] width 116 height 76
select select "29610"
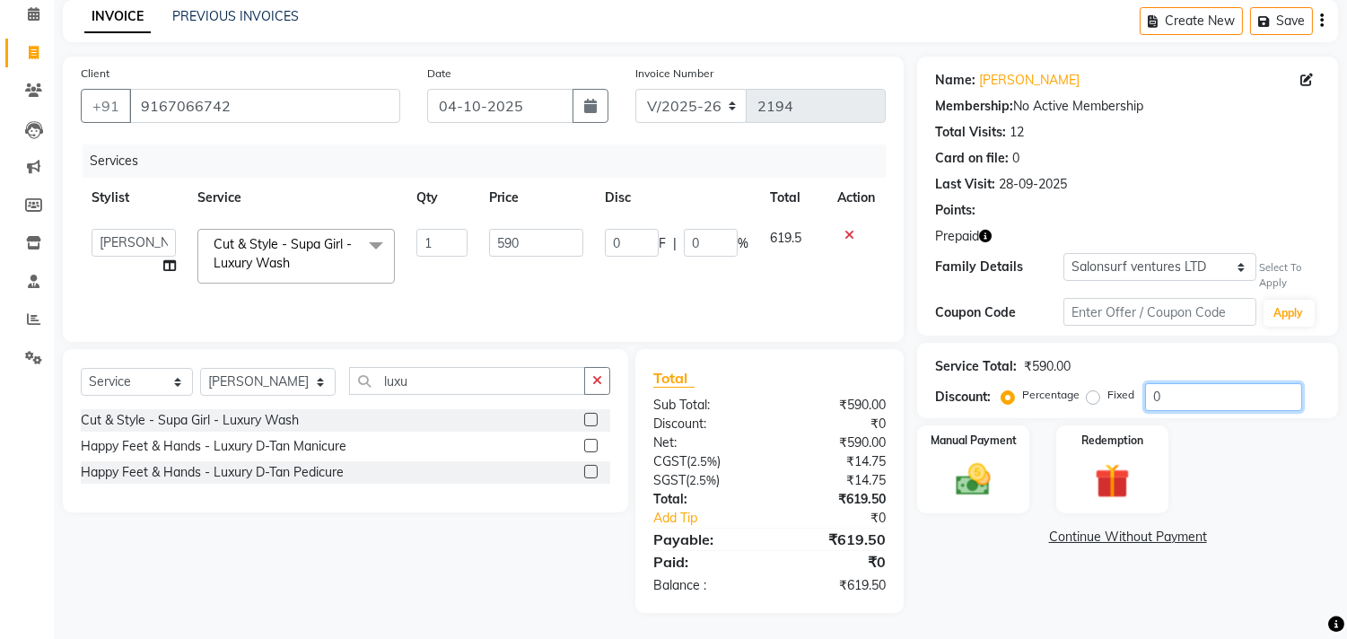
drag, startPoint x: 1210, startPoint y: 401, endPoint x: 945, endPoint y: 404, distance: 264.8
click at [946, 404] on div "Discount: Percentage Fixed 0" at bounding box center [1127, 397] width 385 height 28
click at [1100, 477] on img at bounding box center [1111, 481] width 59 height 45
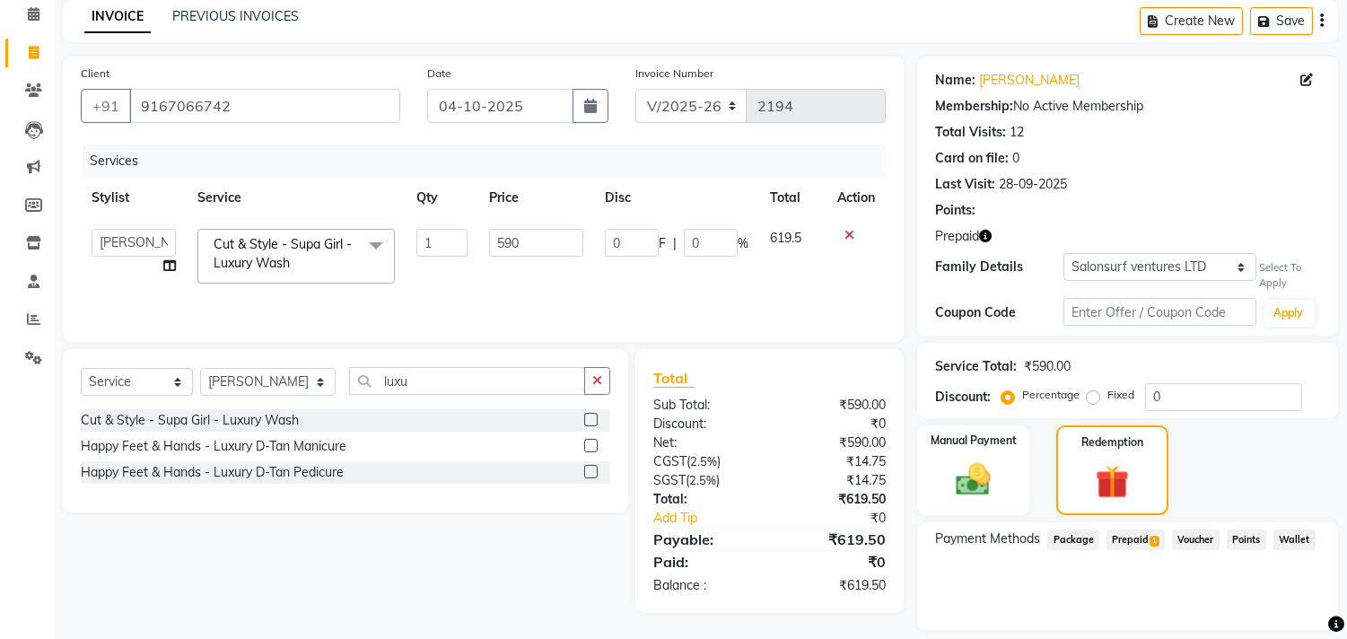
click at [1133, 540] on span "Prepaid 1" at bounding box center [1136, 540] width 58 height 21
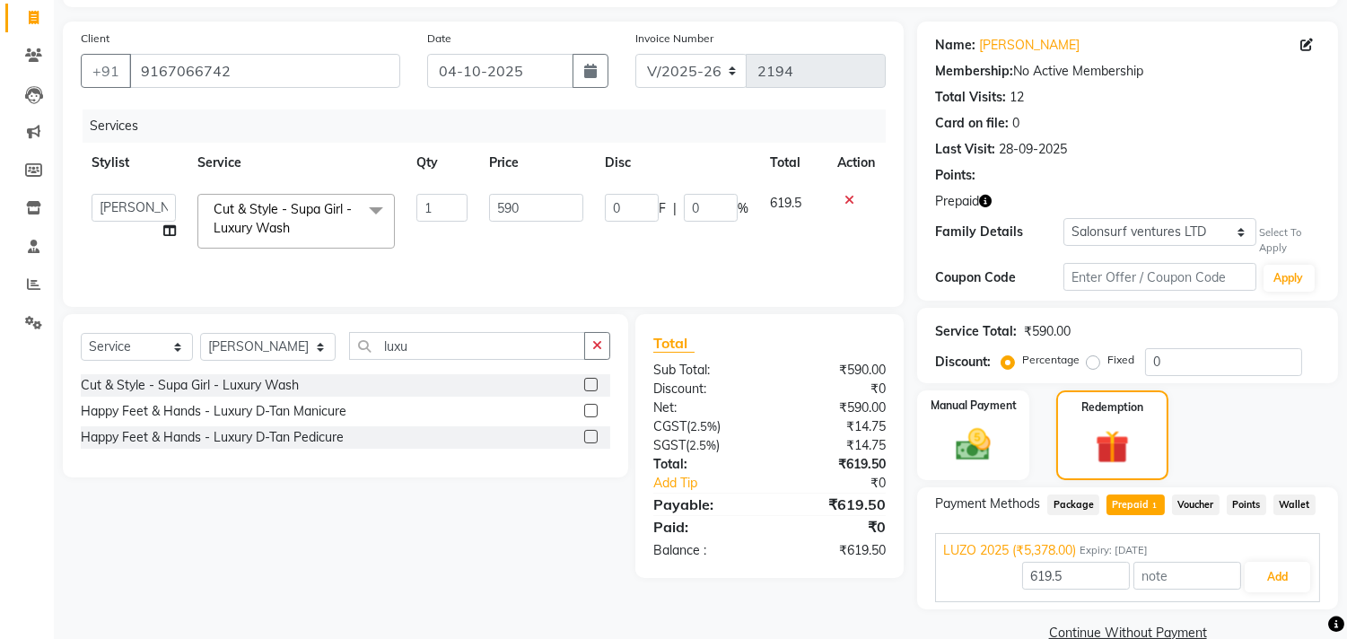
scroll to position [146, 0]
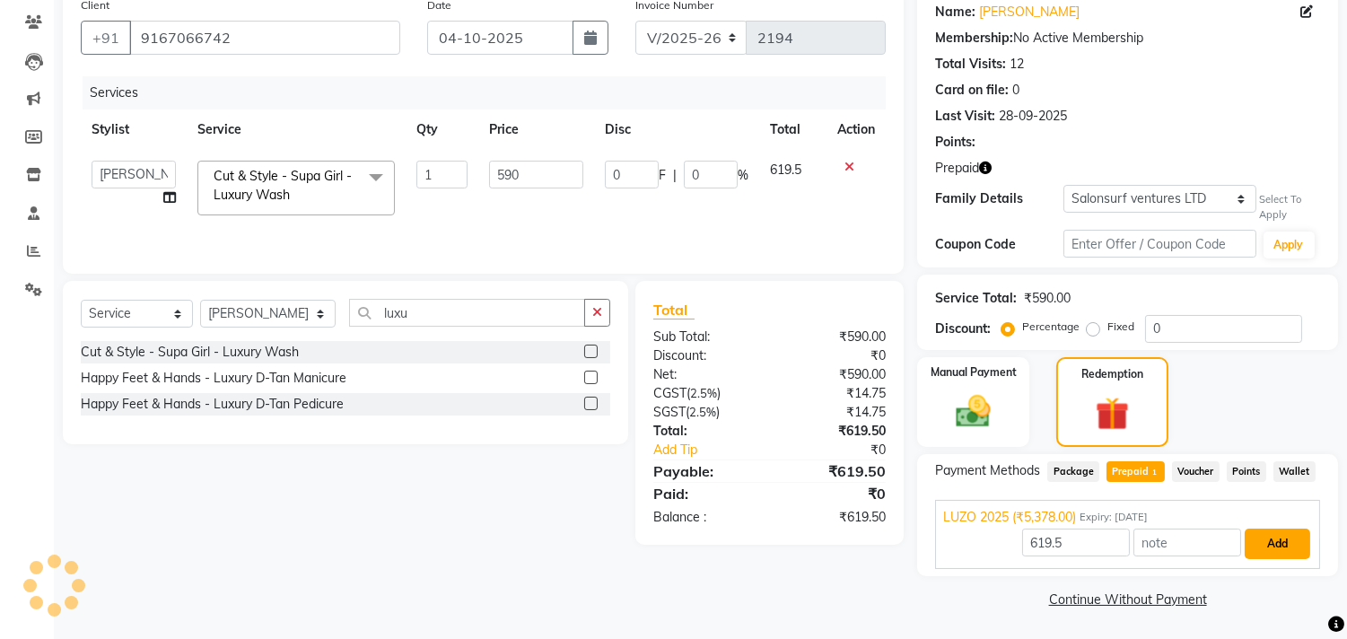
click at [1270, 545] on button "Add" at bounding box center [1278, 544] width 66 height 31
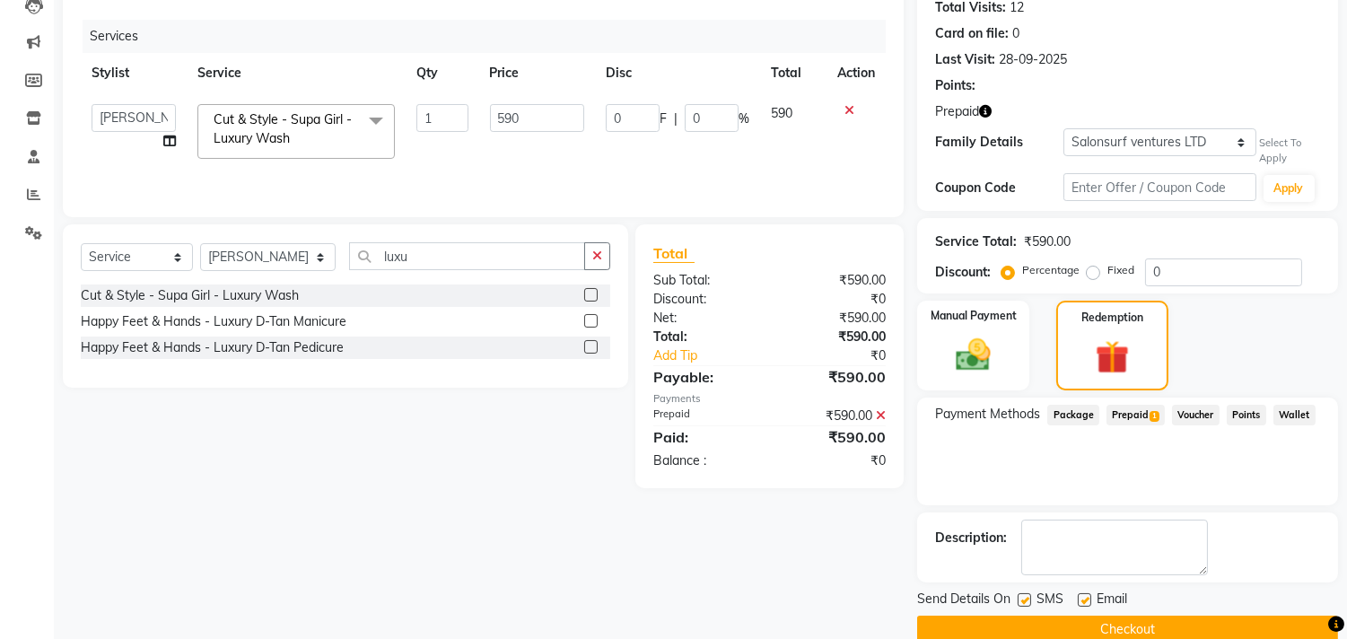
scroll to position [233, 0]
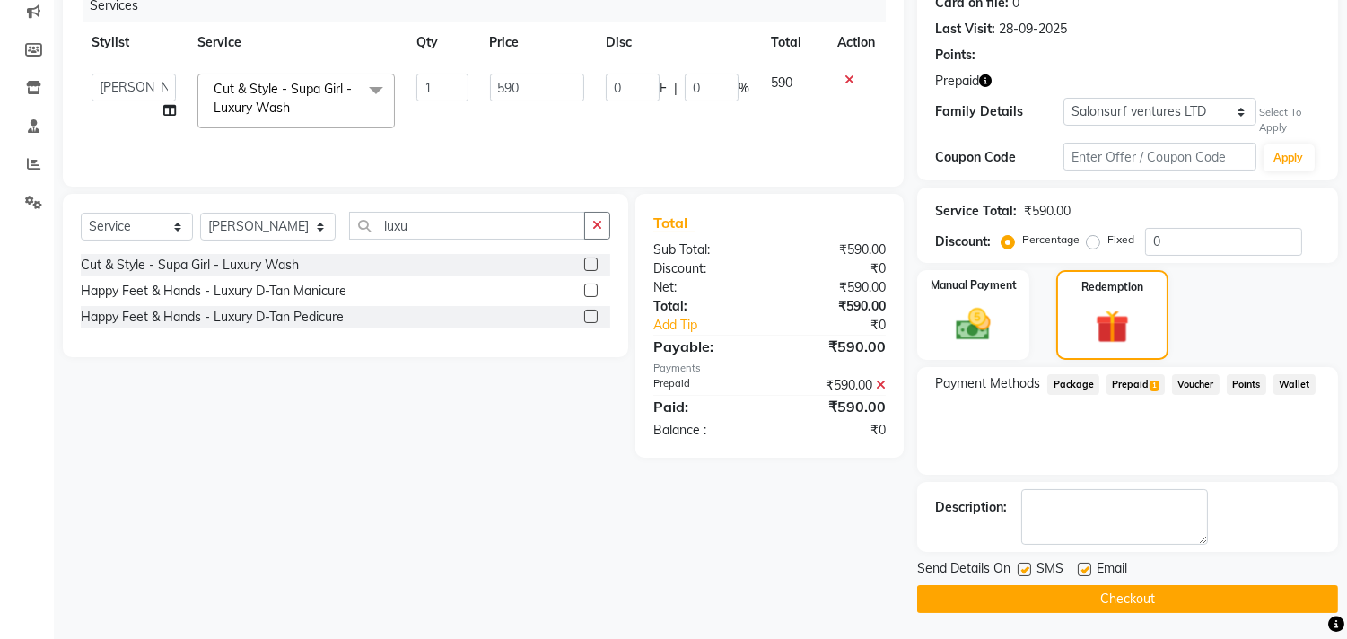
click at [1082, 566] on label at bounding box center [1084, 569] width 13 height 13
click at [1082, 566] on input "checkbox" at bounding box center [1084, 571] width 12 height 12
checkbox input "false"
click at [1023, 569] on label at bounding box center [1024, 569] width 13 height 13
click at [1023, 569] on input "checkbox" at bounding box center [1024, 571] width 12 height 12
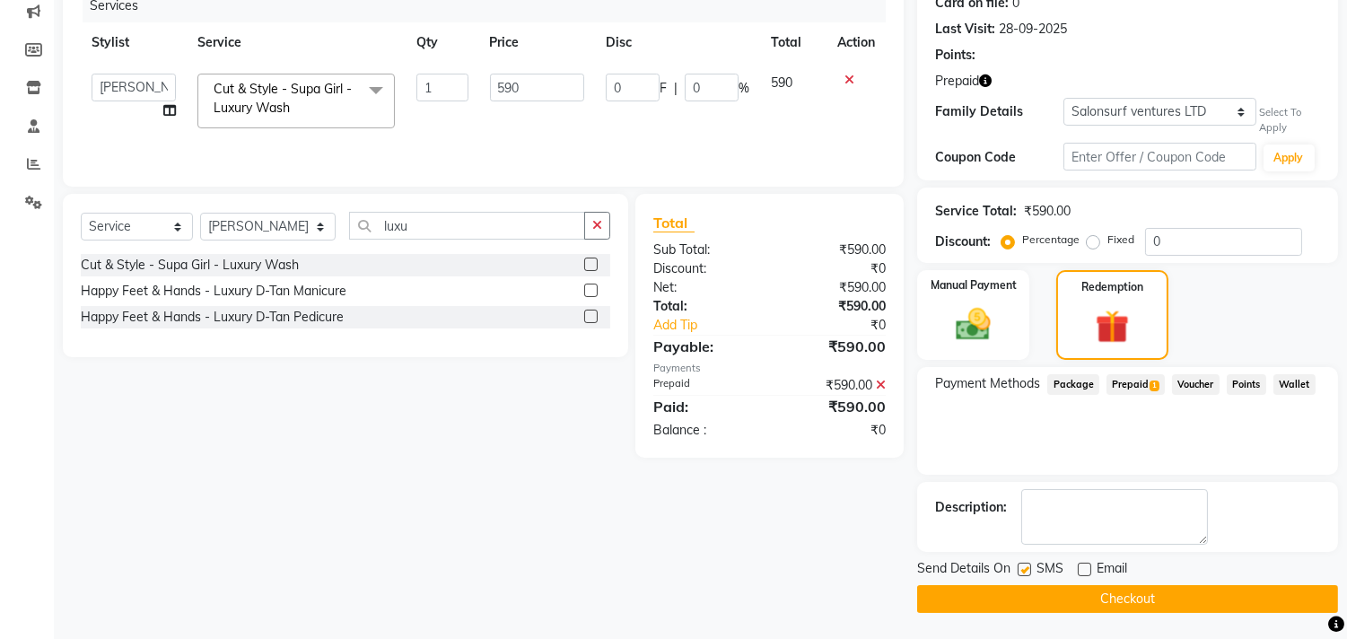
checkbox input "false"
click at [1082, 605] on button "Checkout" at bounding box center [1127, 599] width 421 height 28
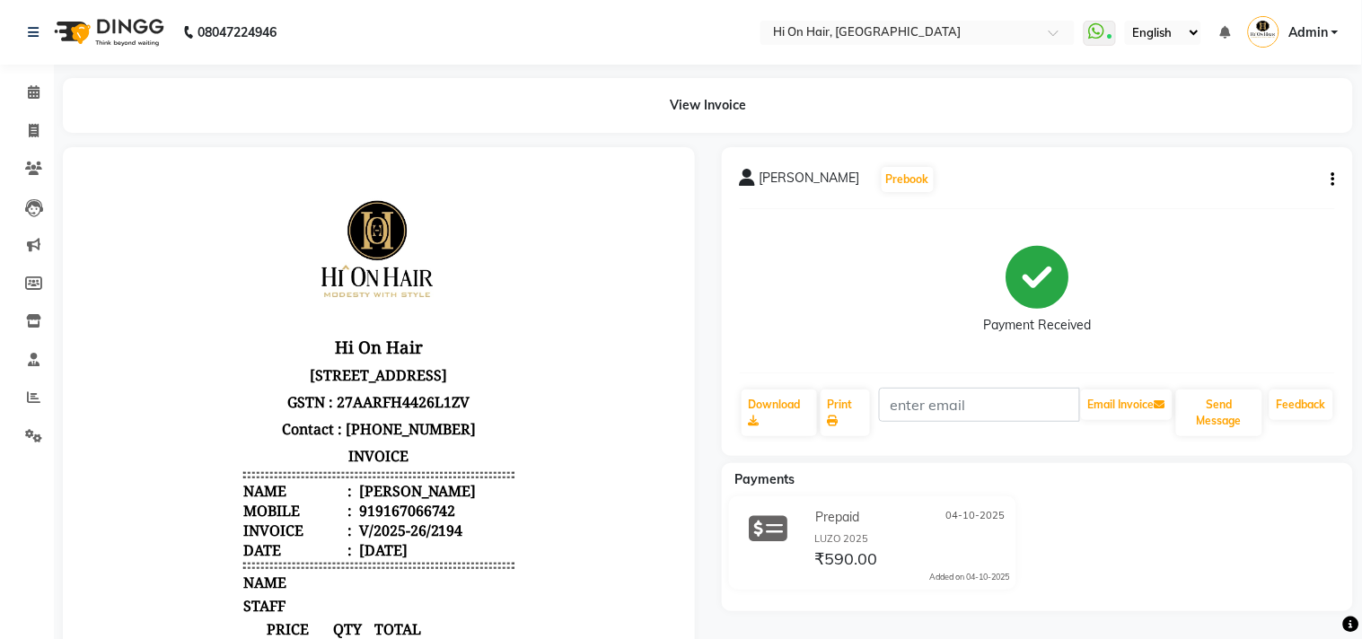
select select "535"
select select "service"
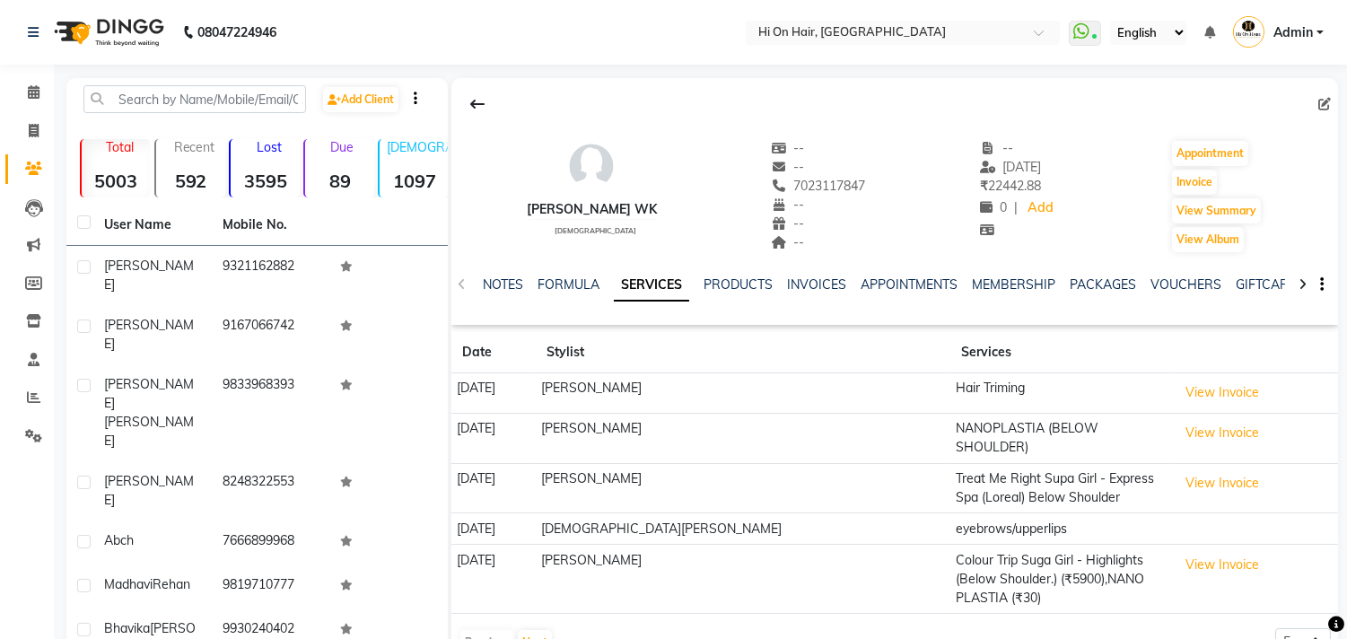
drag, startPoint x: 540, startPoint y: 211, endPoint x: 773, endPoint y: 211, distance: 232.5
click at [773, 211] on div "[PERSON_NAME] WK [DEMOGRAPHIC_DATA] -- -- 7023117847 -- -- -- -- [DATE] ₹ 22442…" at bounding box center [894, 187] width 887 height 133
click at [141, 108] on input "text" at bounding box center [194, 99] width 223 height 28
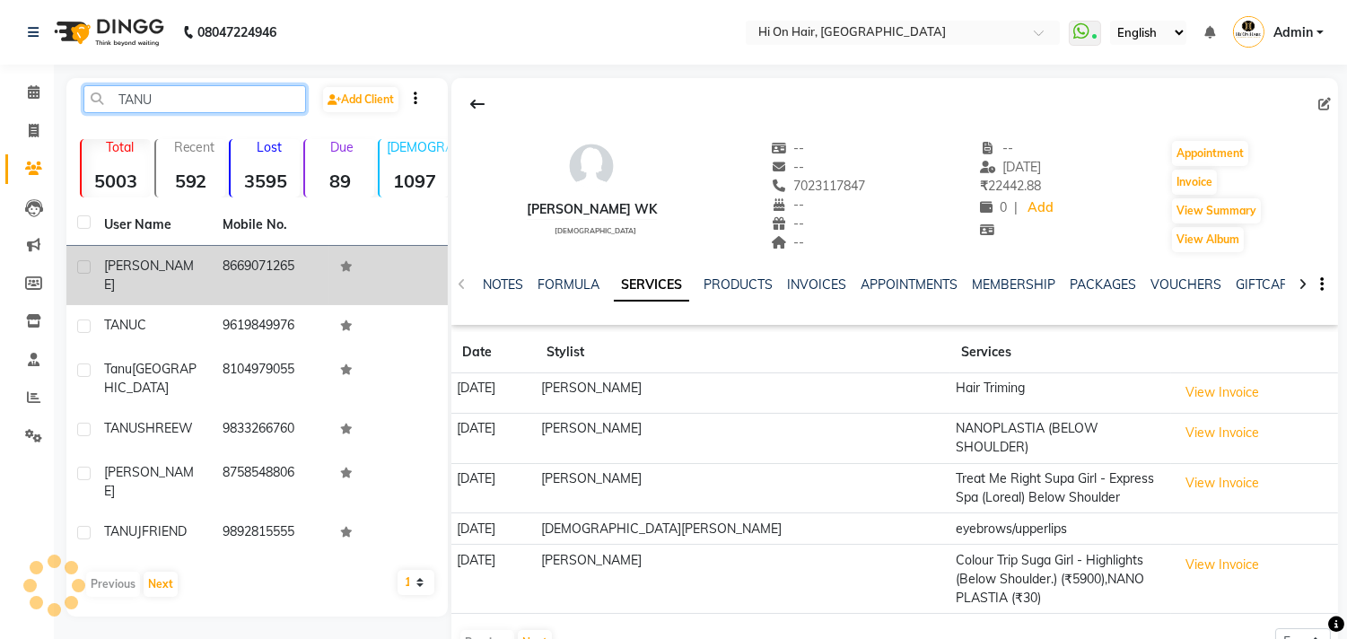
type input "TANU"
click at [243, 263] on td "8669071265" at bounding box center [271, 275] width 118 height 59
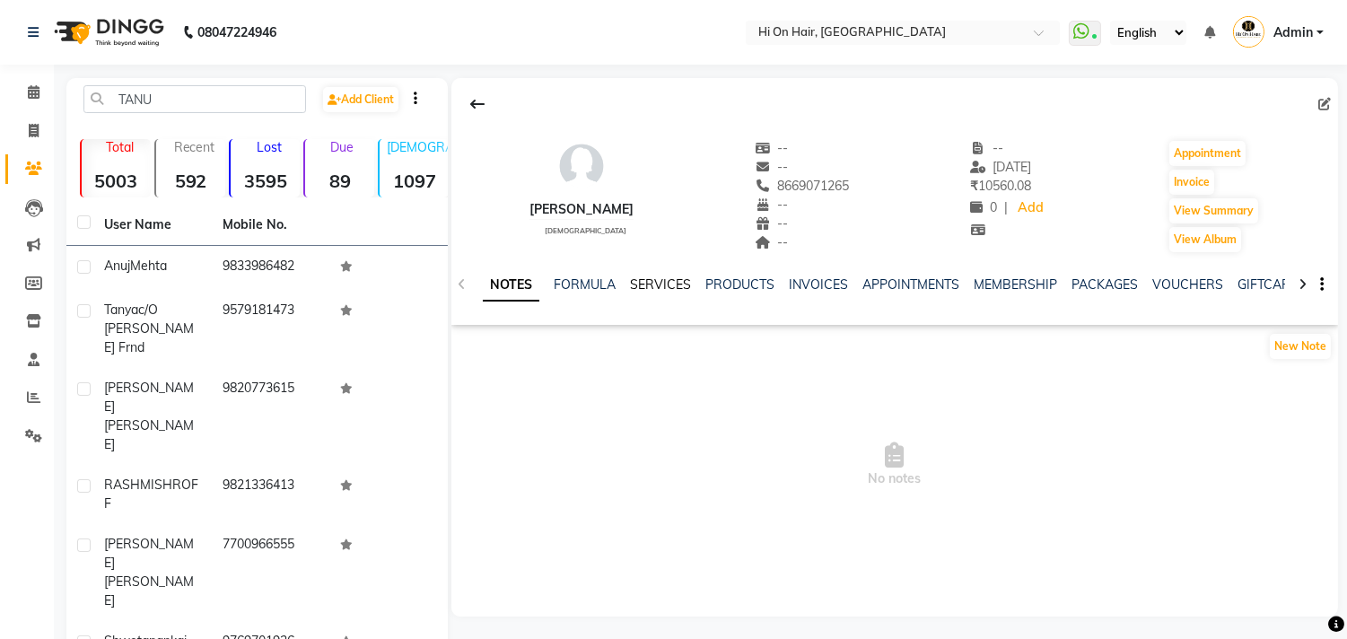
click at [653, 282] on link "SERVICES" at bounding box center [660, 284] width 61 height 16
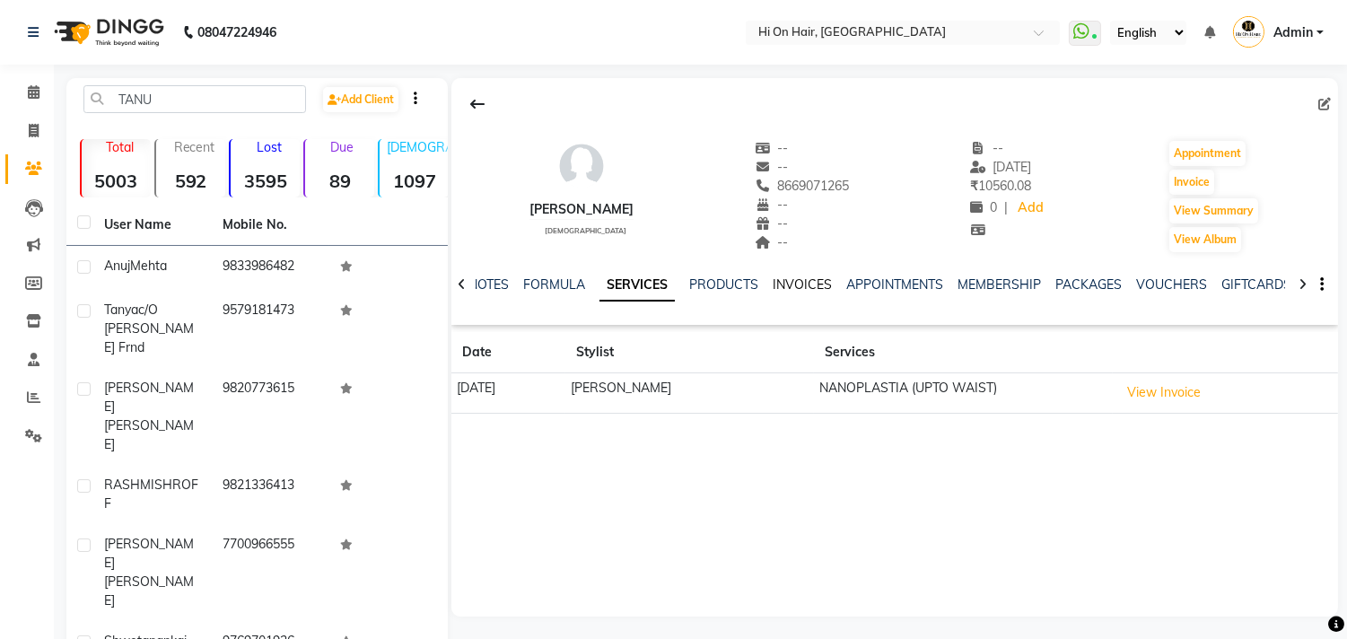
click at [785, 287] on link "INVOICES" at bounding box center [802, 284] width 59 height 16
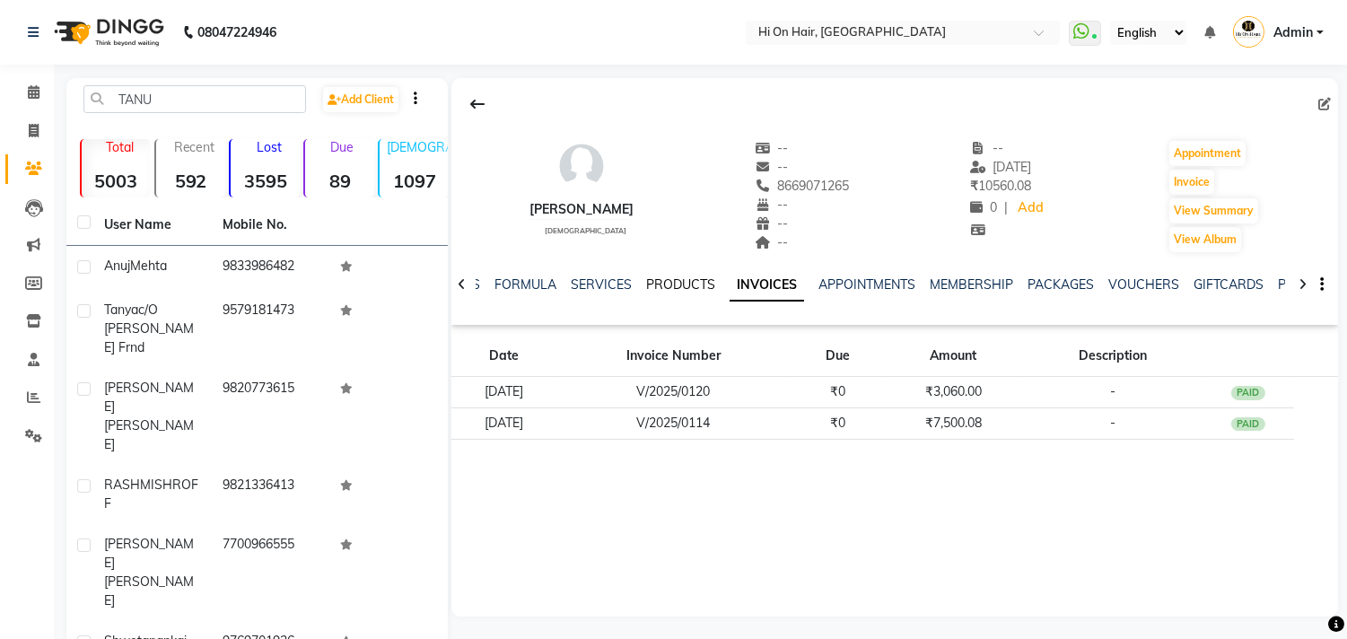
click at [664, 279] on link "PRODUCTS" at bounding box center [680, 284] width 69 height 16
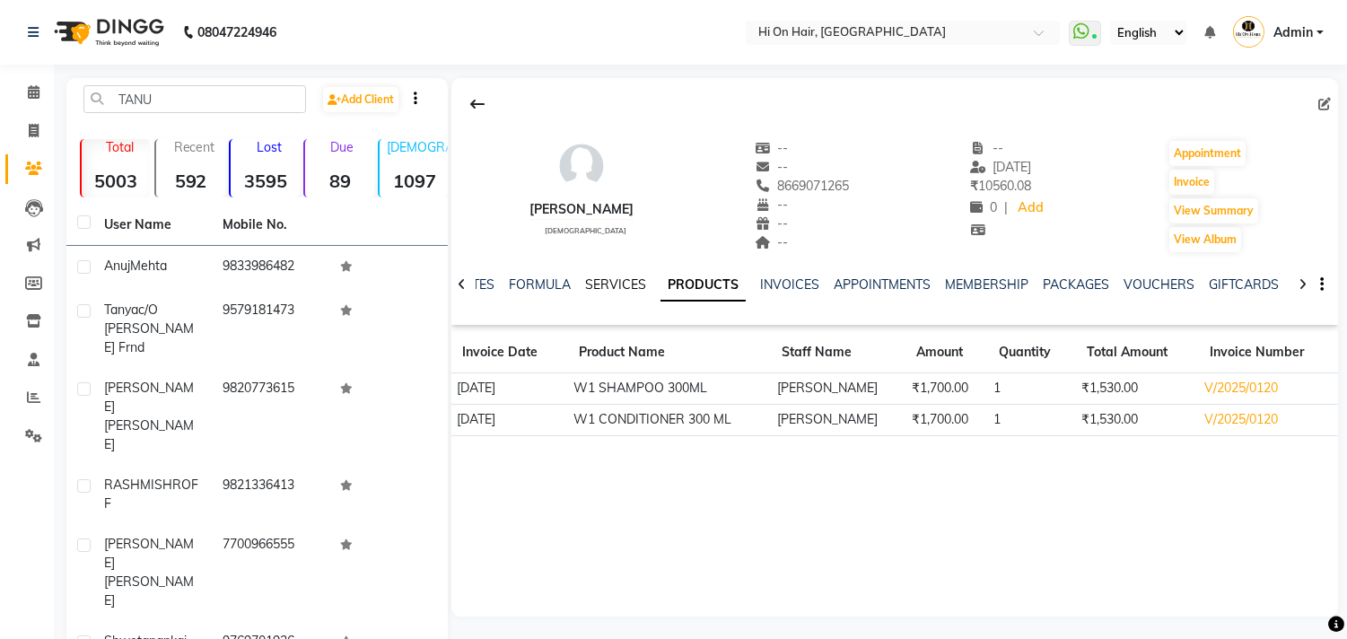
click at [589, 287] on link "SERVICES" at bounding box center [615, 284] width 61 height 16
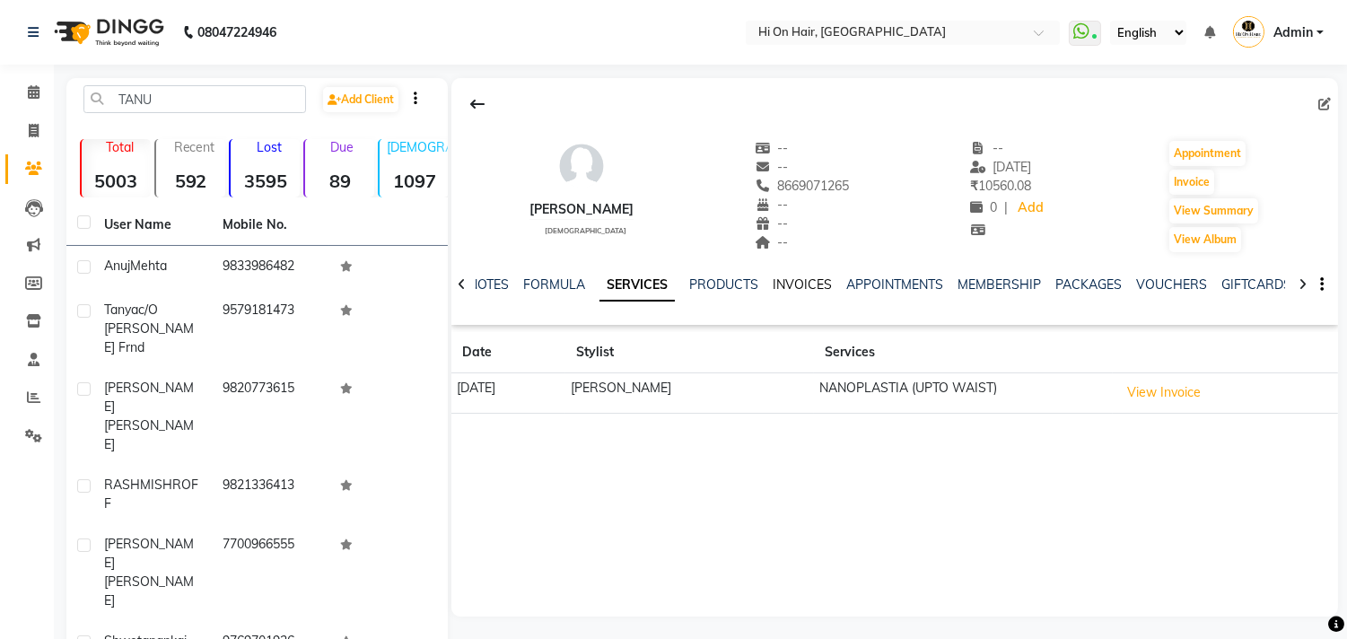
click at [782, 287] on link "INVOICES" at bounding box center [802, 284] width 59 height 16
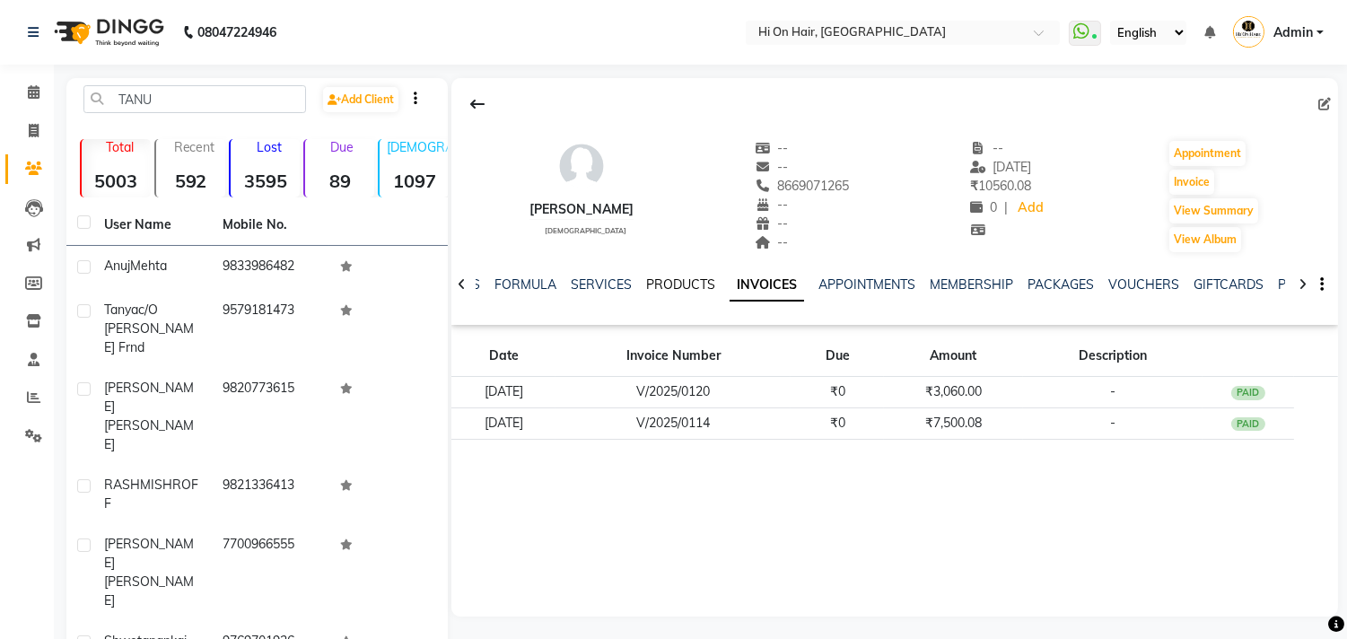
click at [671, 291] on link "PRODUCTS" at bounding box center [680, 284] width 69 height 16
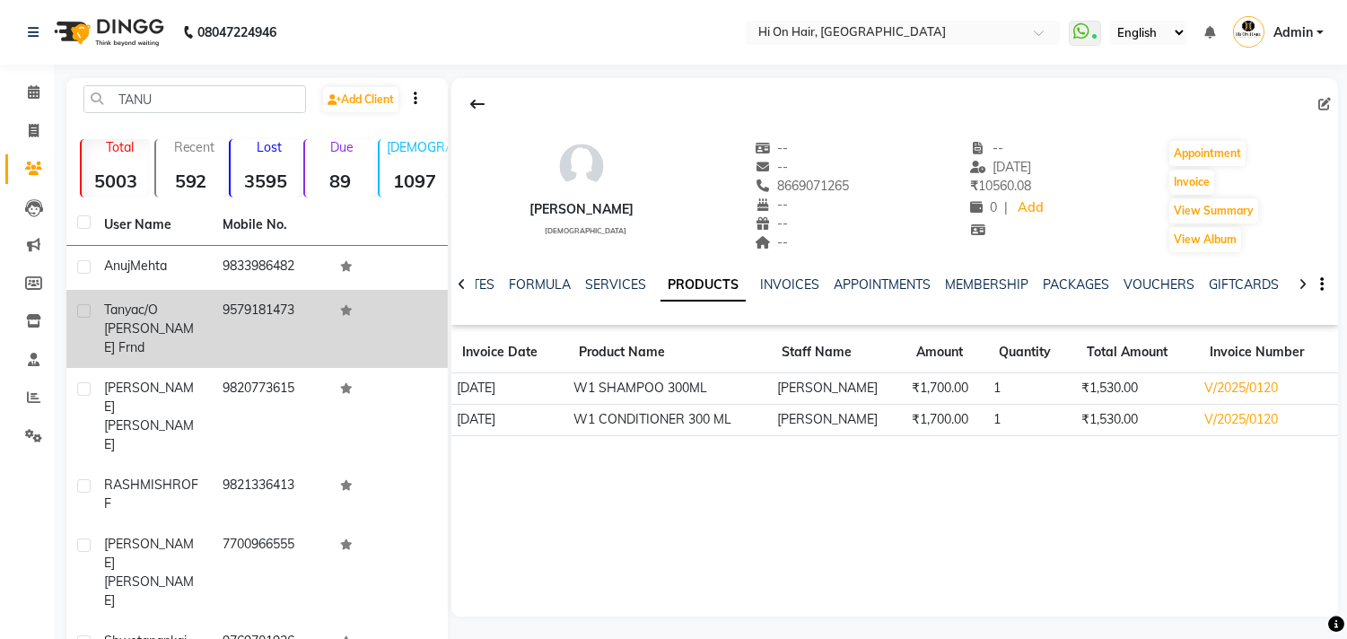
click at [213, 309] on td "9579181473" at bounding box center [271, 329] width 118 height 78
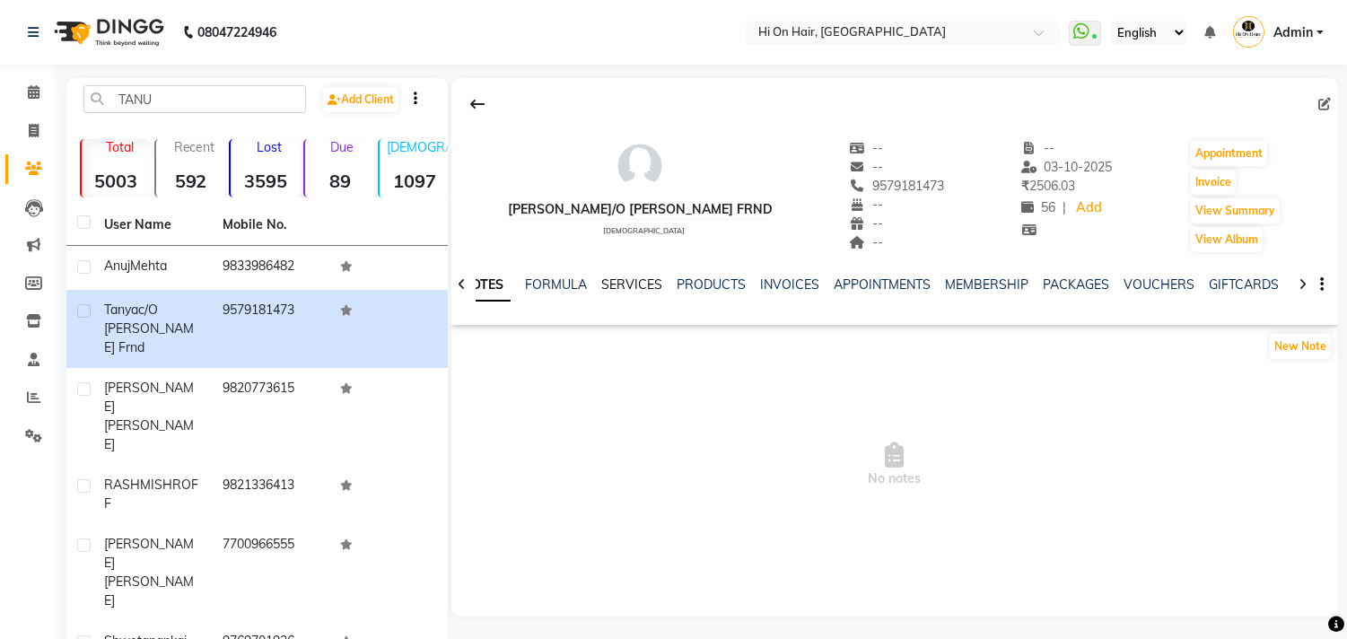
click at [634, 284] on link "SERVICES" at bounding box center [631, 284] width 61 height 16
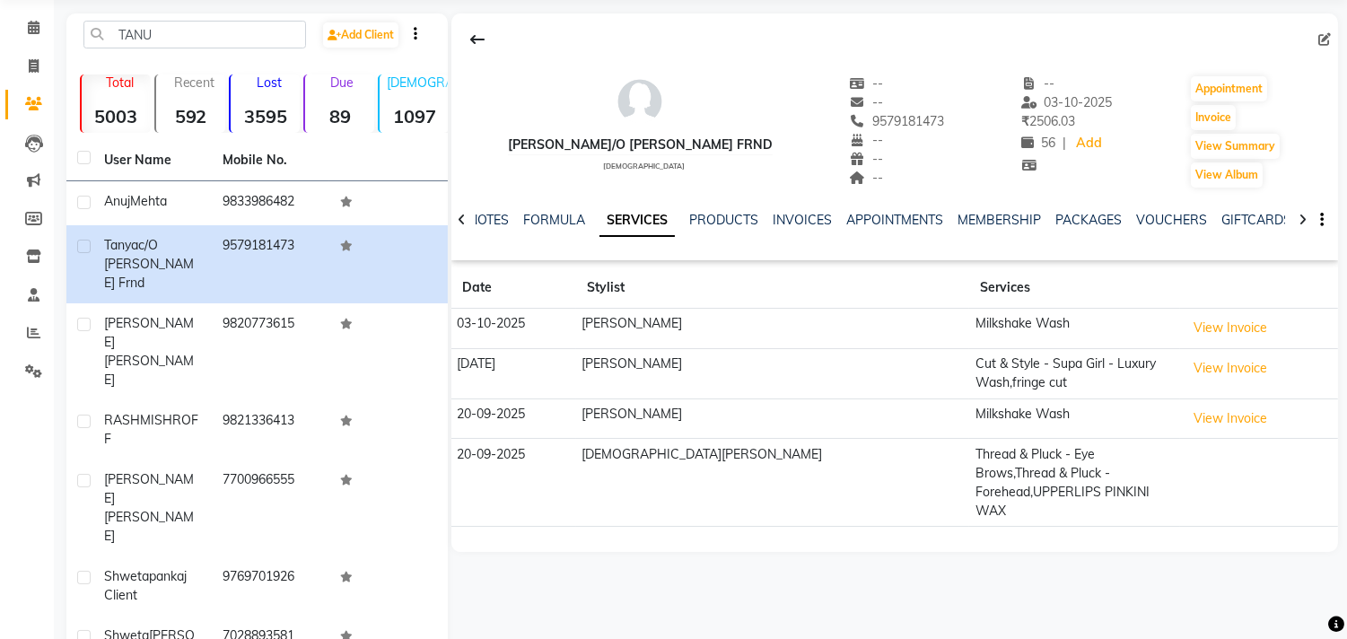
scroll to position [100, 0]
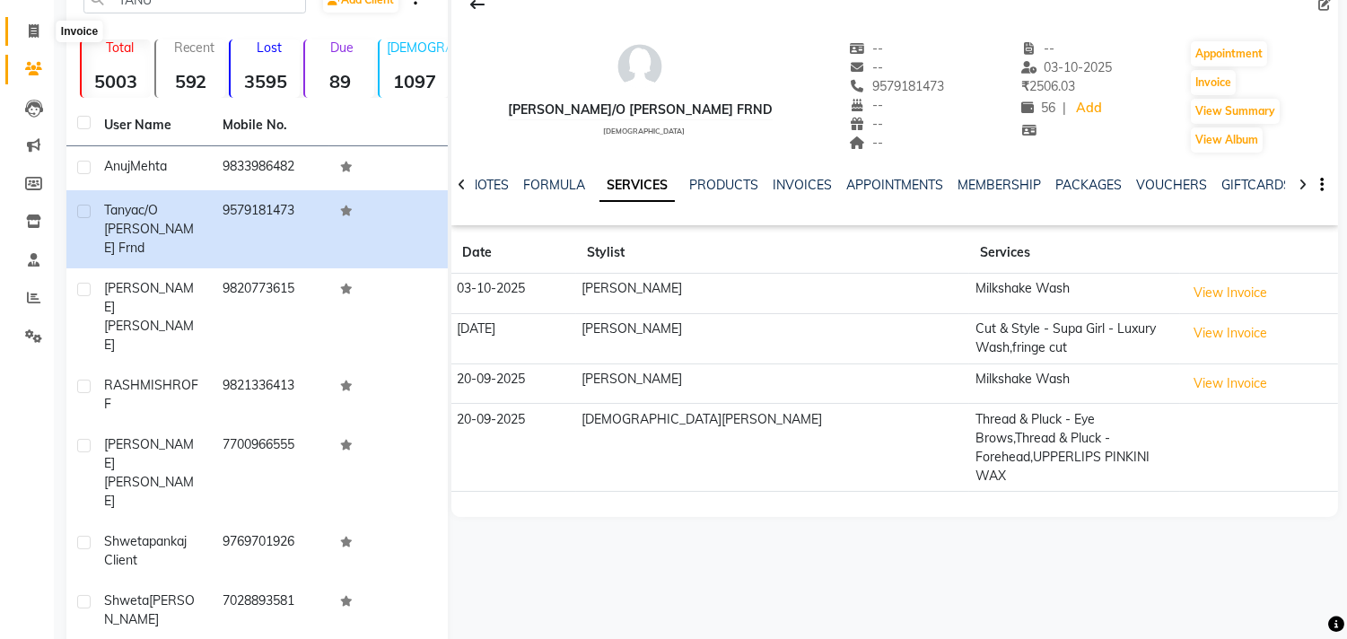
click at [29, 31] on icon at bounding box center [34, 30] width 10 height 13
select select "535"
select select "service"
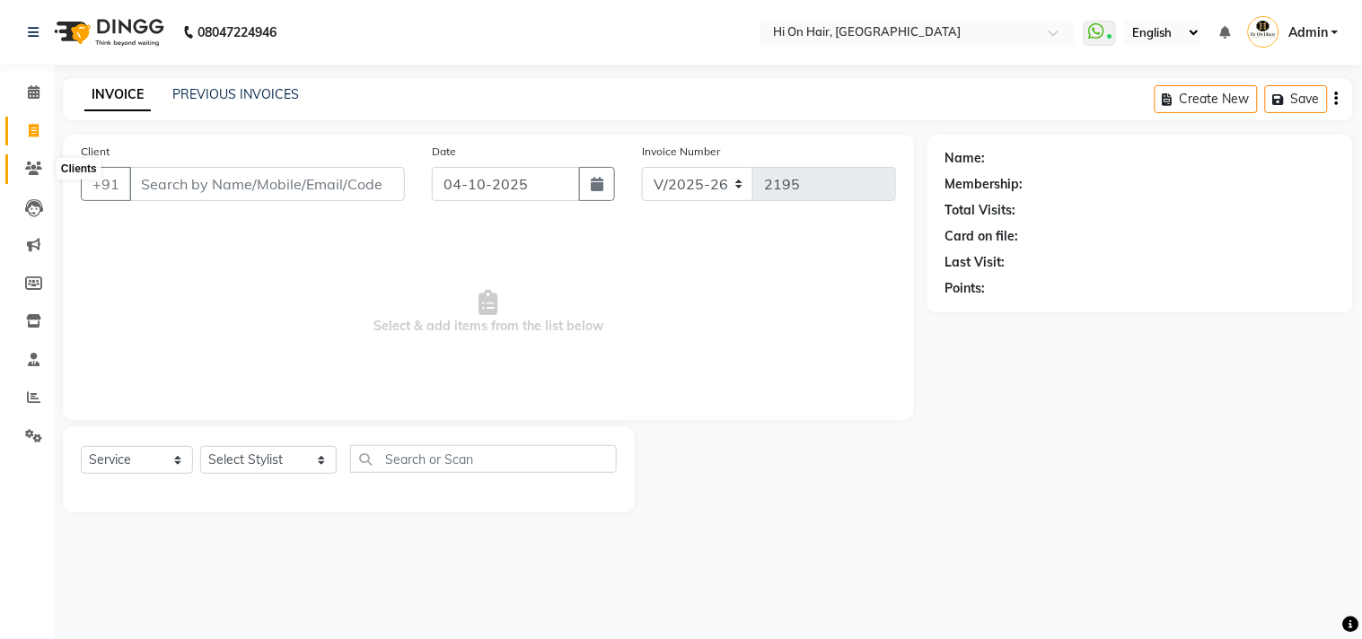
click at [28, 164] on icon at bounding box center [33, 168] width 17 height 13
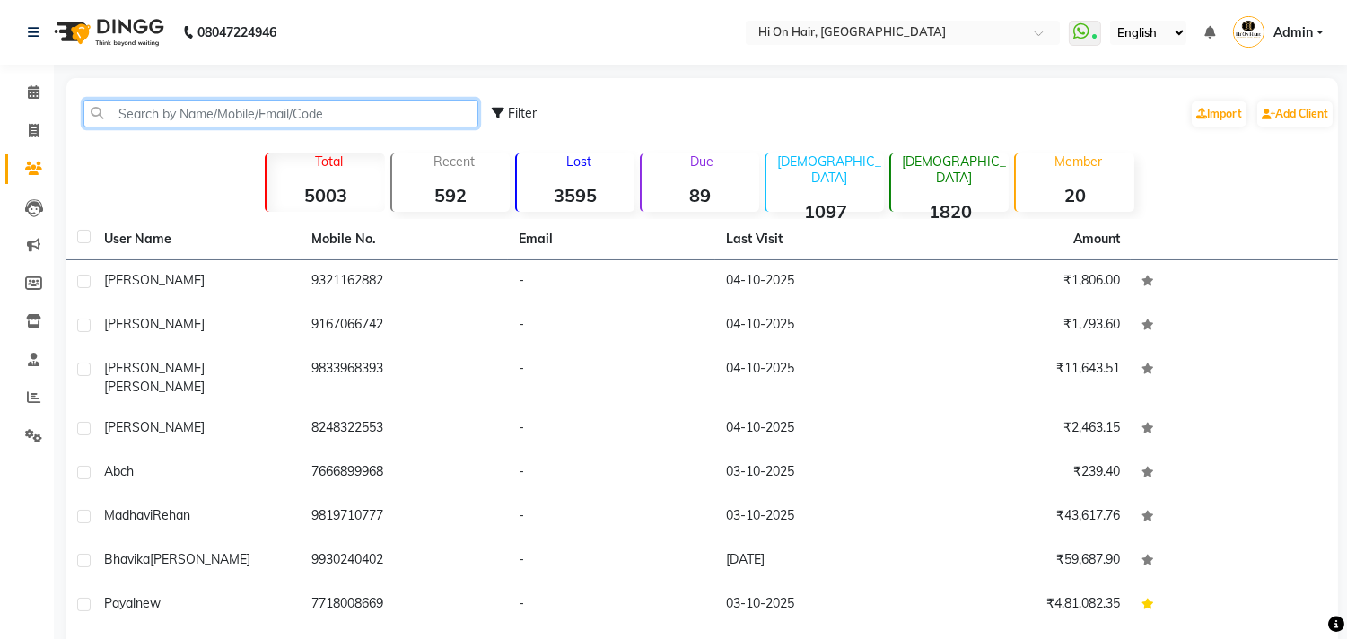
click at [114, 113] on input "text" at bounding box center [280, 114] width 395 height 28
click at [292, 119] on input "text" at bounding box center [280, 114] width 395 height 28
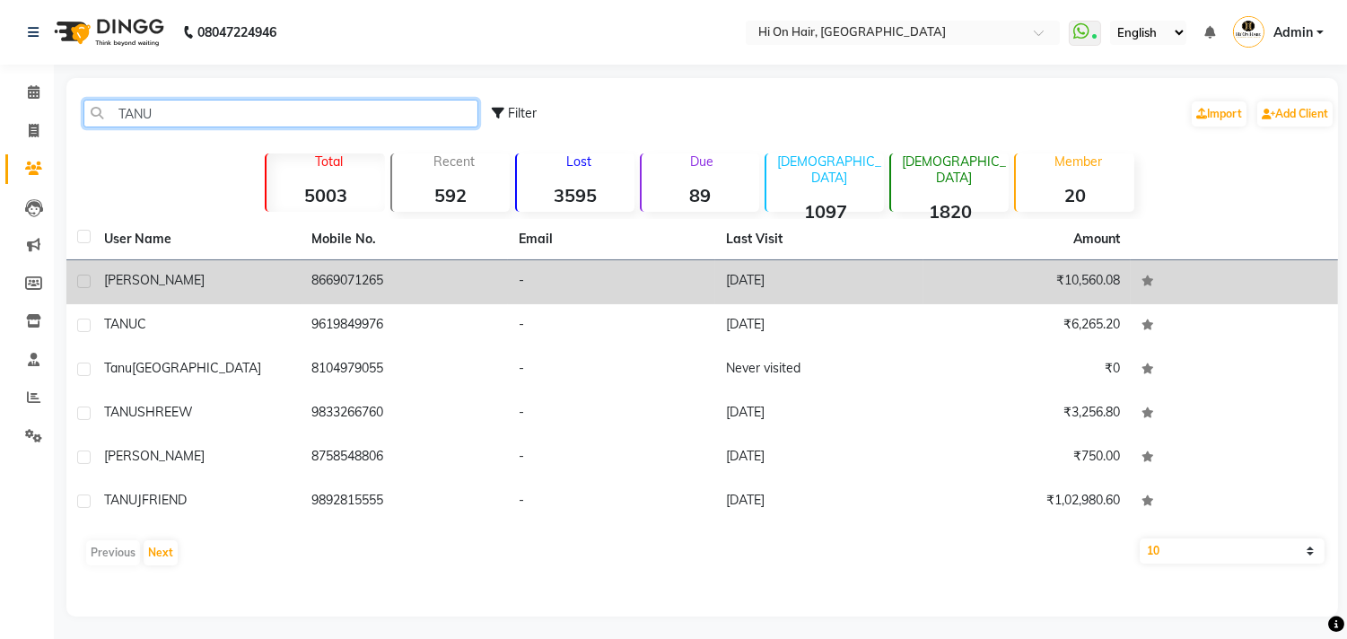
type input "TANU"
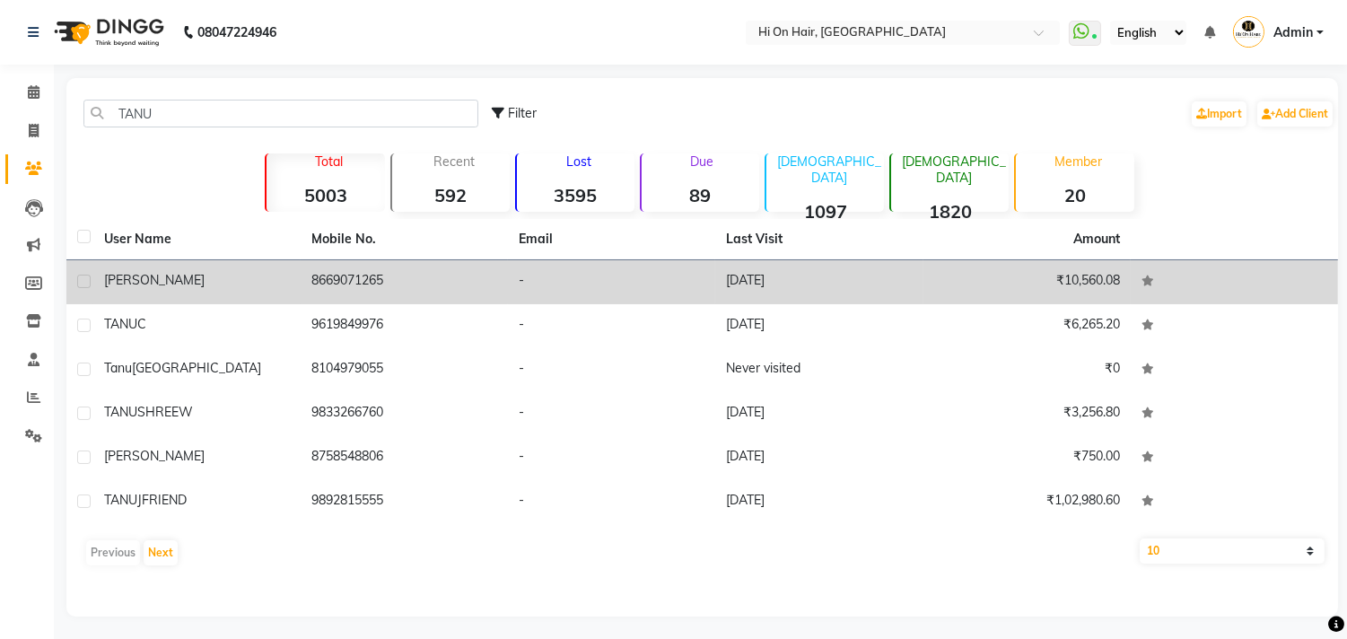
click at [436, 262] on td "8669071265" at bounding box center [404, 282] width 207 height 44
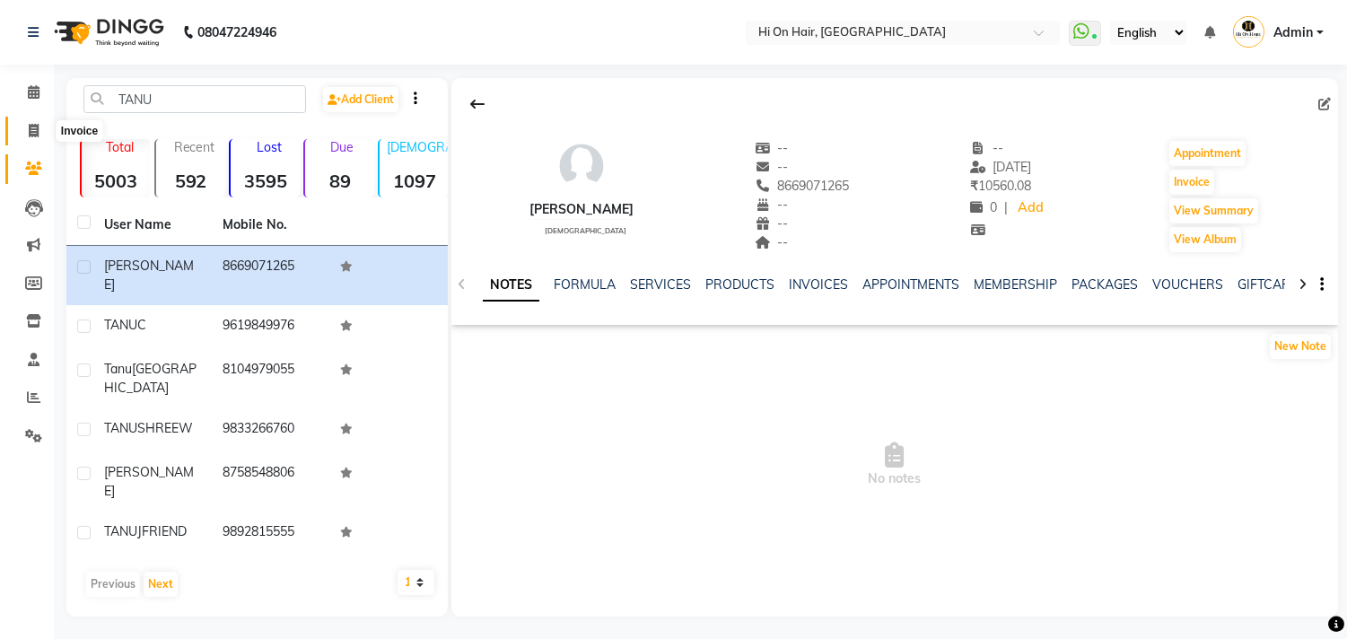
click at [29, 124] on icon at bounding box center [34, 130] width 10 height 13
select select "service"
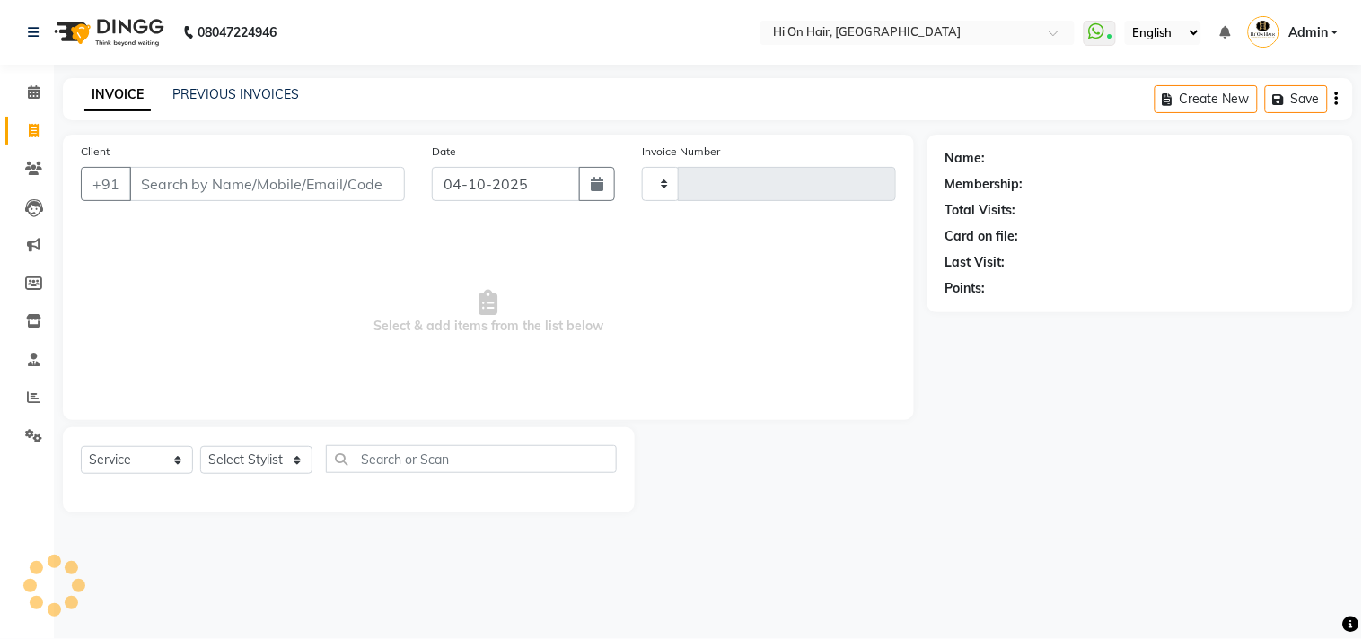
type input "2195"
select select "535"
click at [270, 94] on link "PREVIOUS INVOICES" at bounding box center [235, 94] width 127 height 16
